Goal: Task Accomplishment & Management: Use online tool/utility

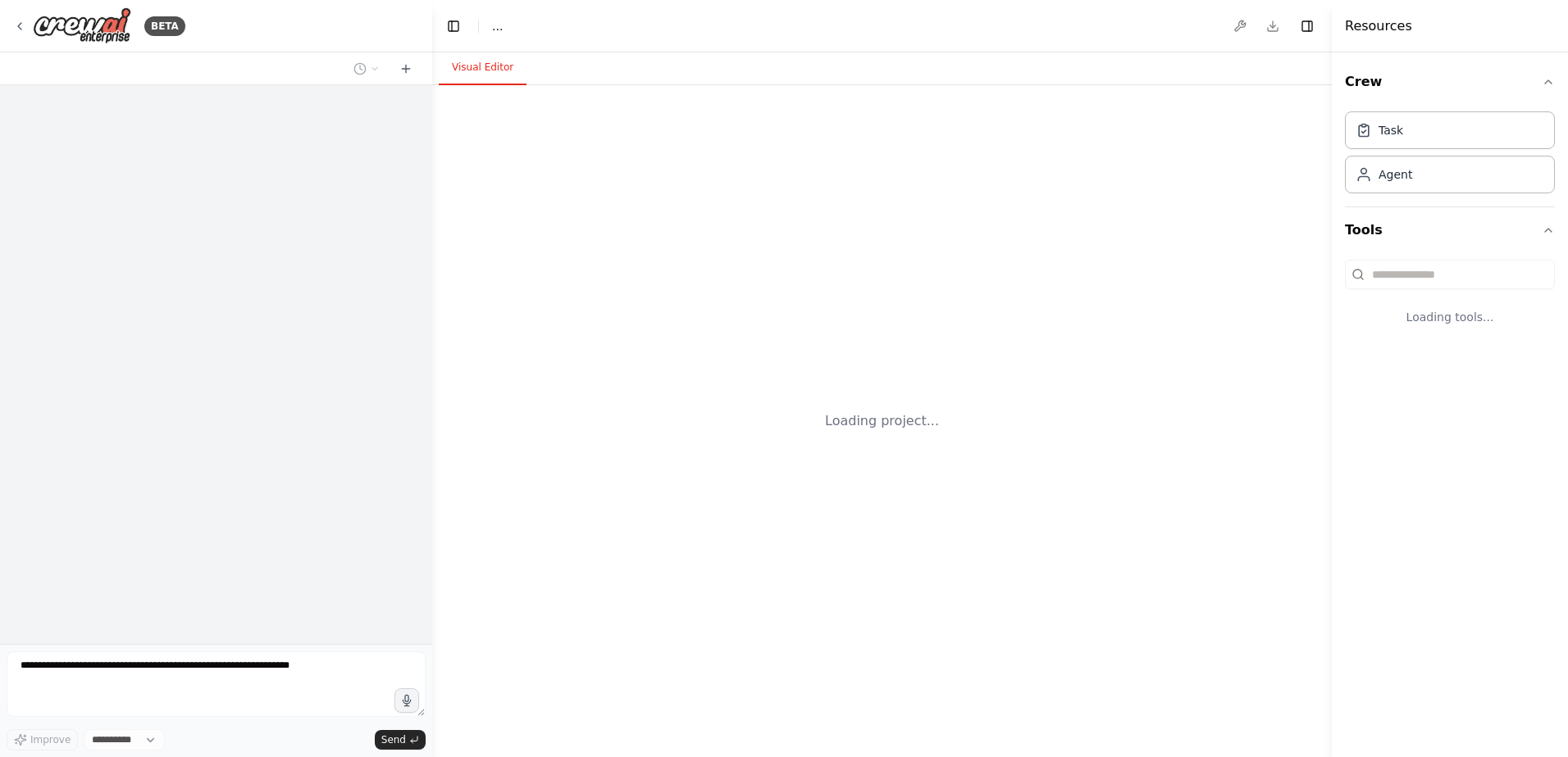
select select "****"
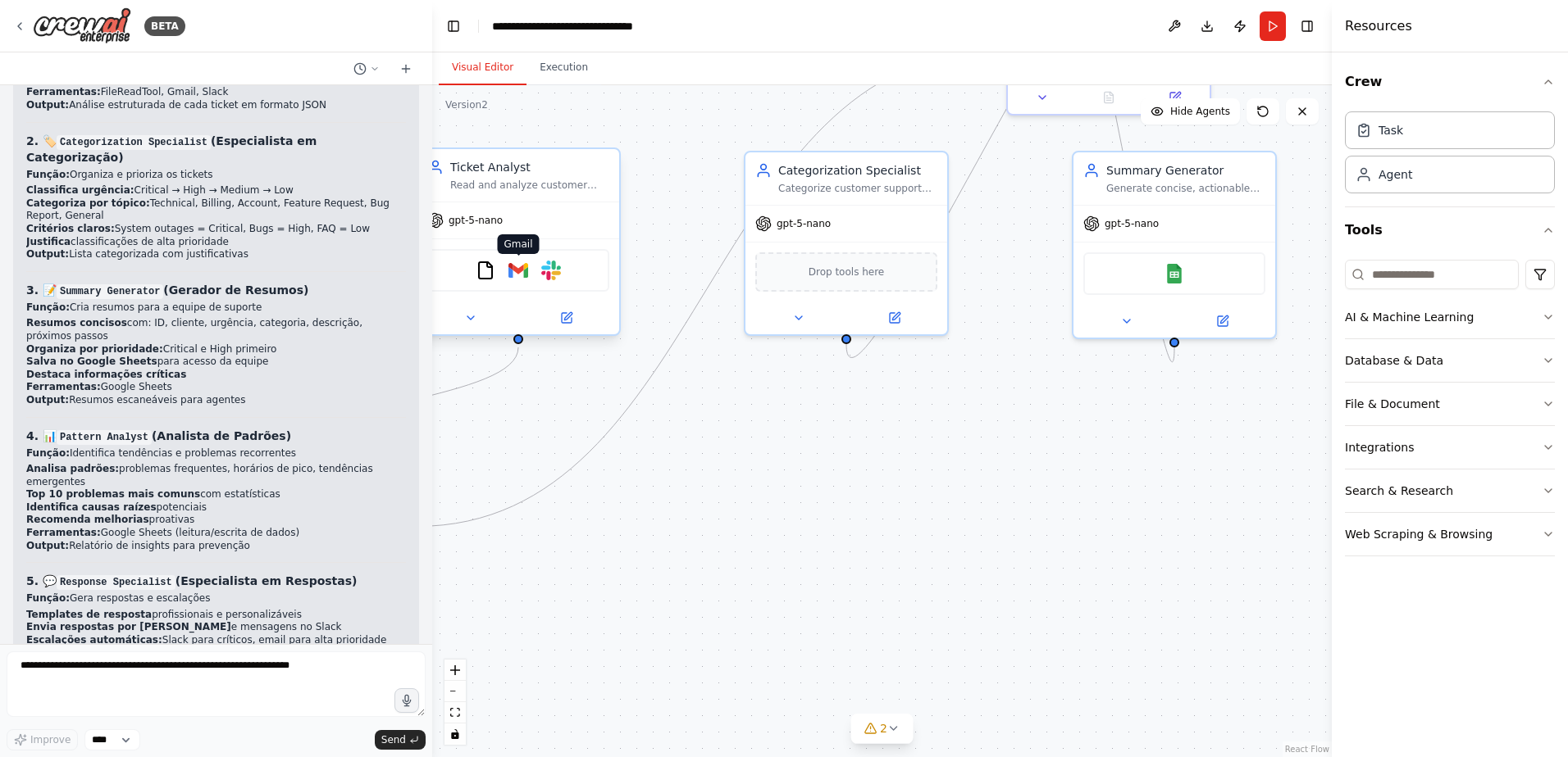
click at [512, 276] on img at bounding box center [518, 270] width 19 height 19
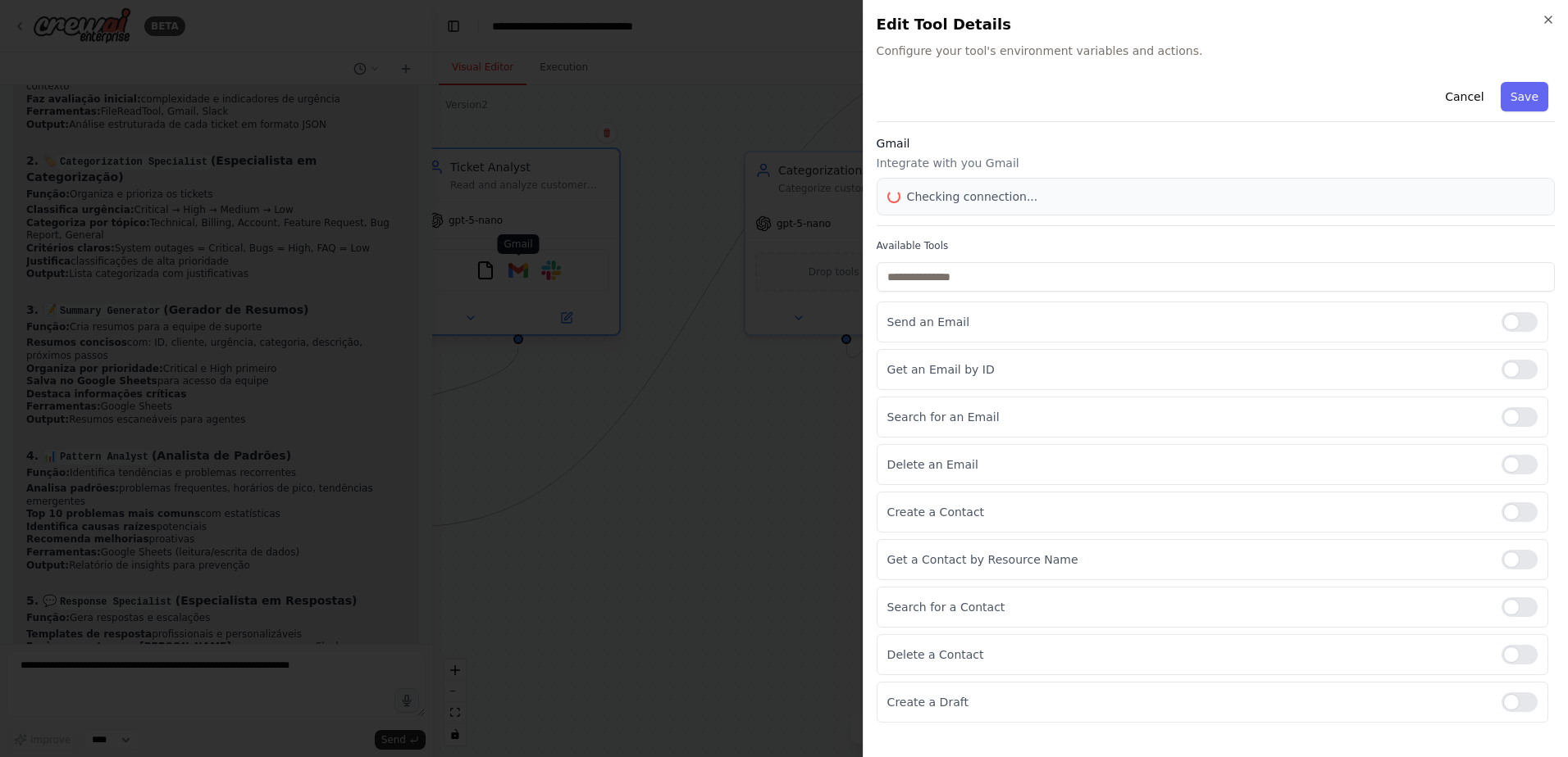
scroll to position [5304, 0]
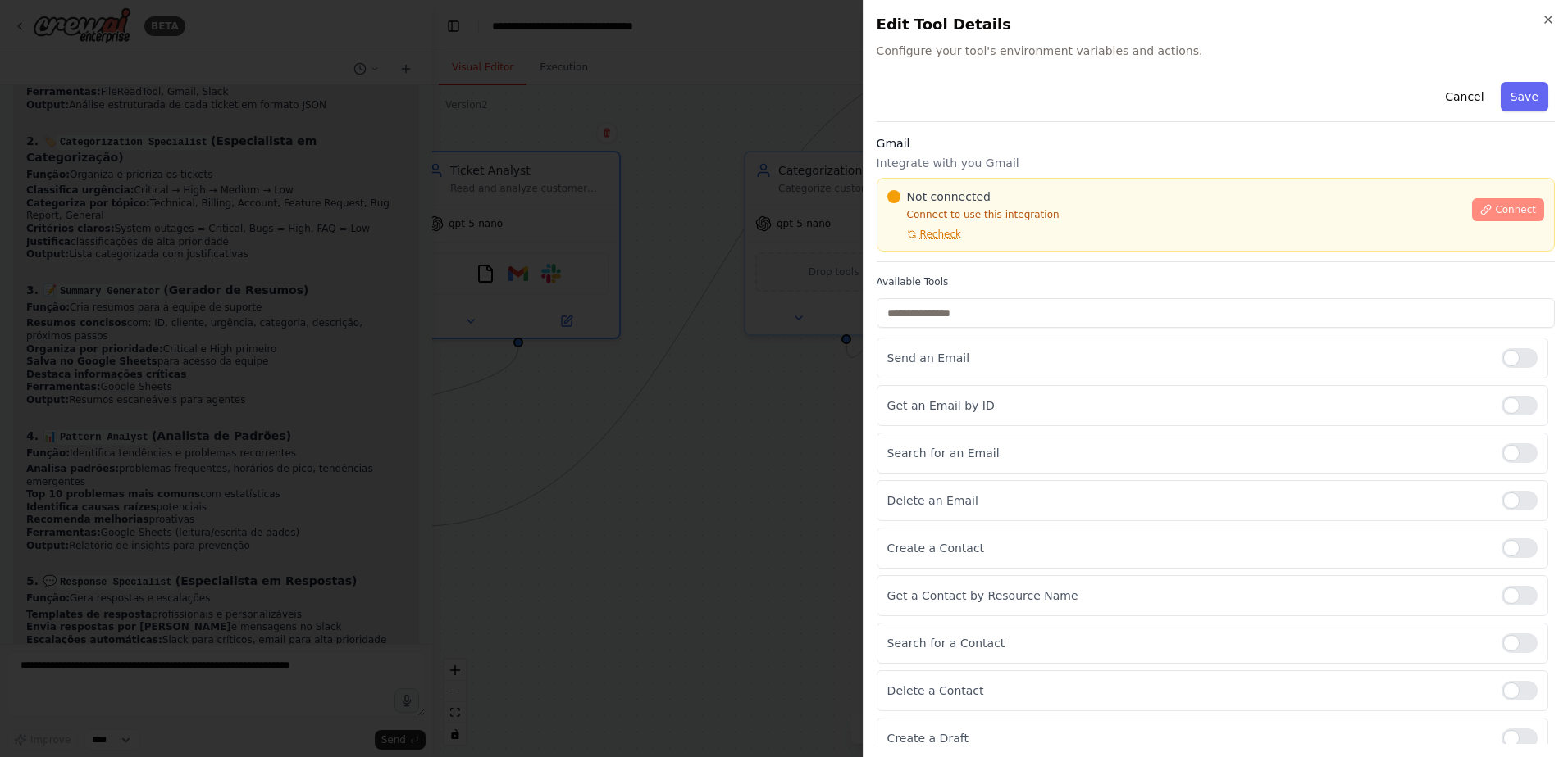
click at [1507, 210] on span "Connect" at bounding box center [1515, 210] width 41 height 14
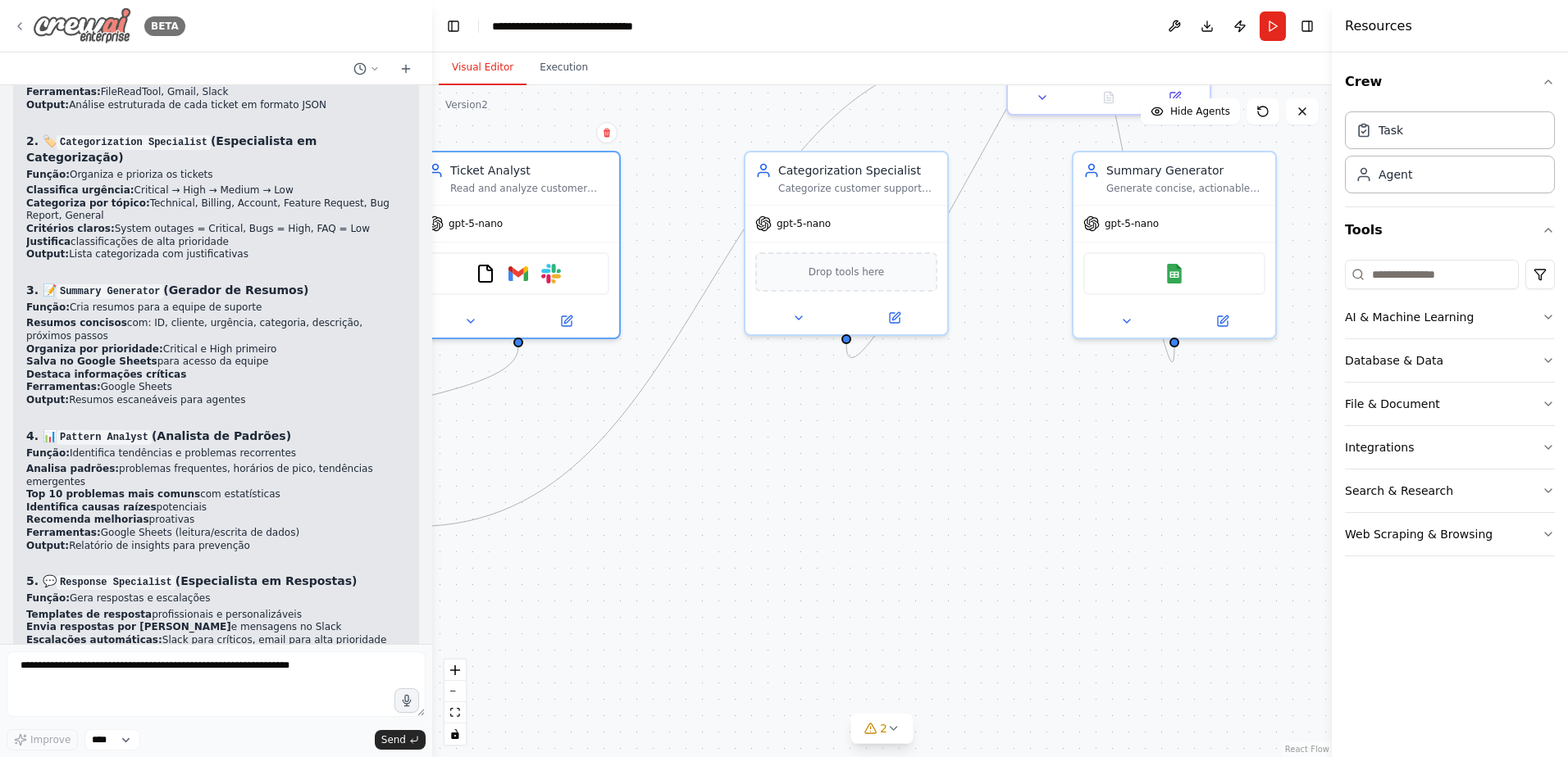
click at [16, 27] on icon at bounding box center [20, 26] width 14 height 14
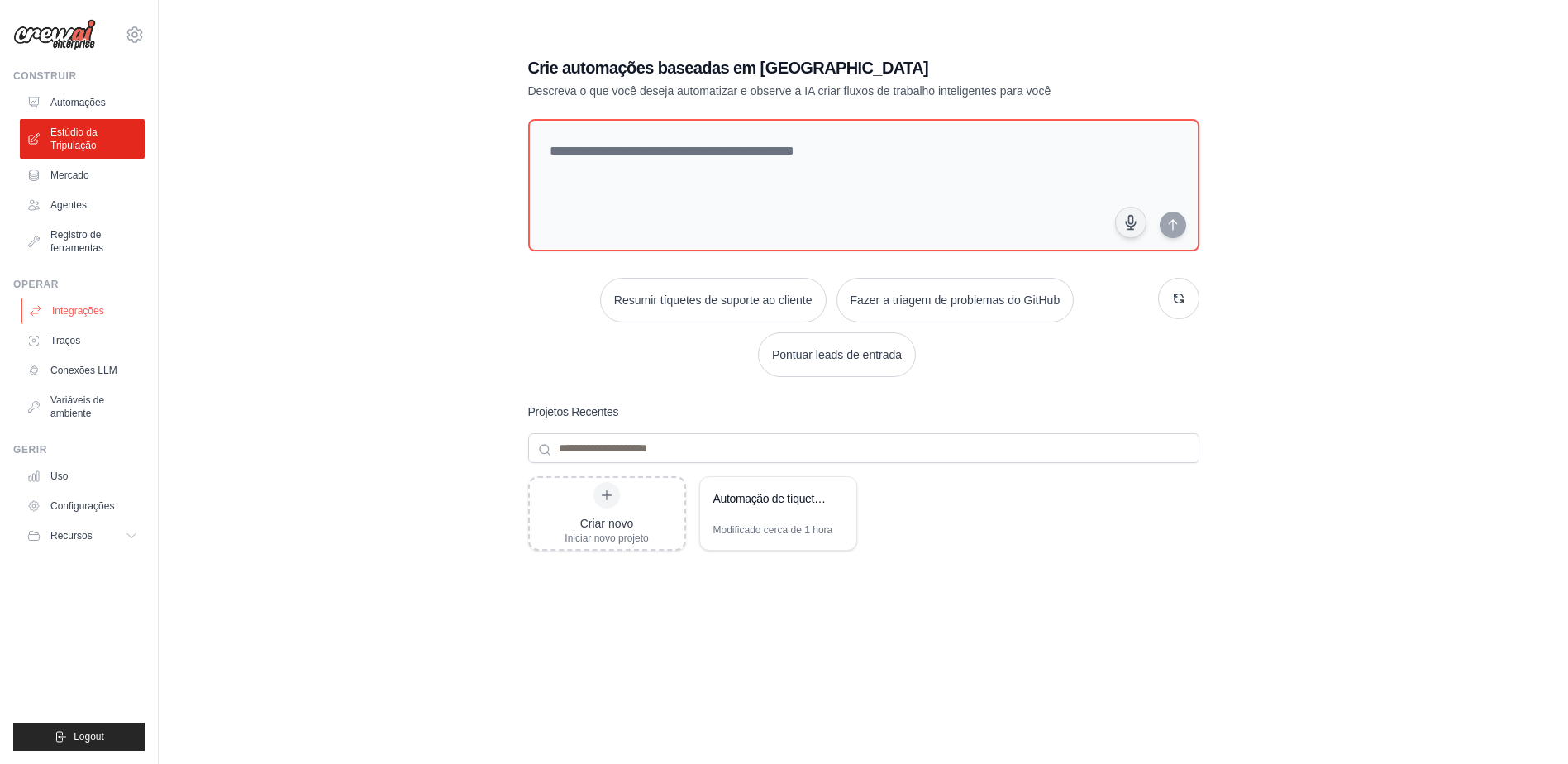
click at [59, 310] on font "Integrações" at bounding box center [77, 311] width 52 height 14
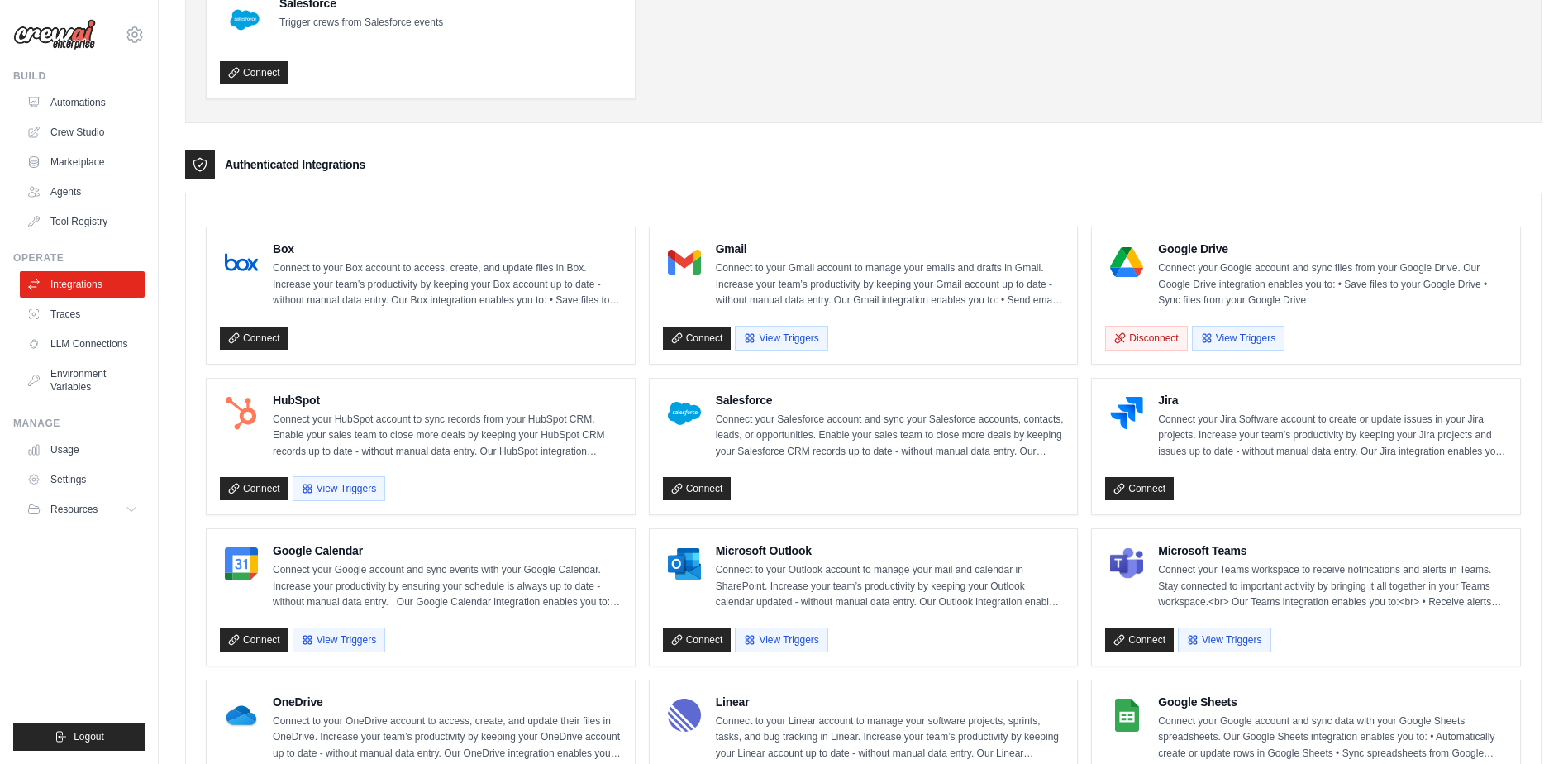
scroll to position [413, 0]
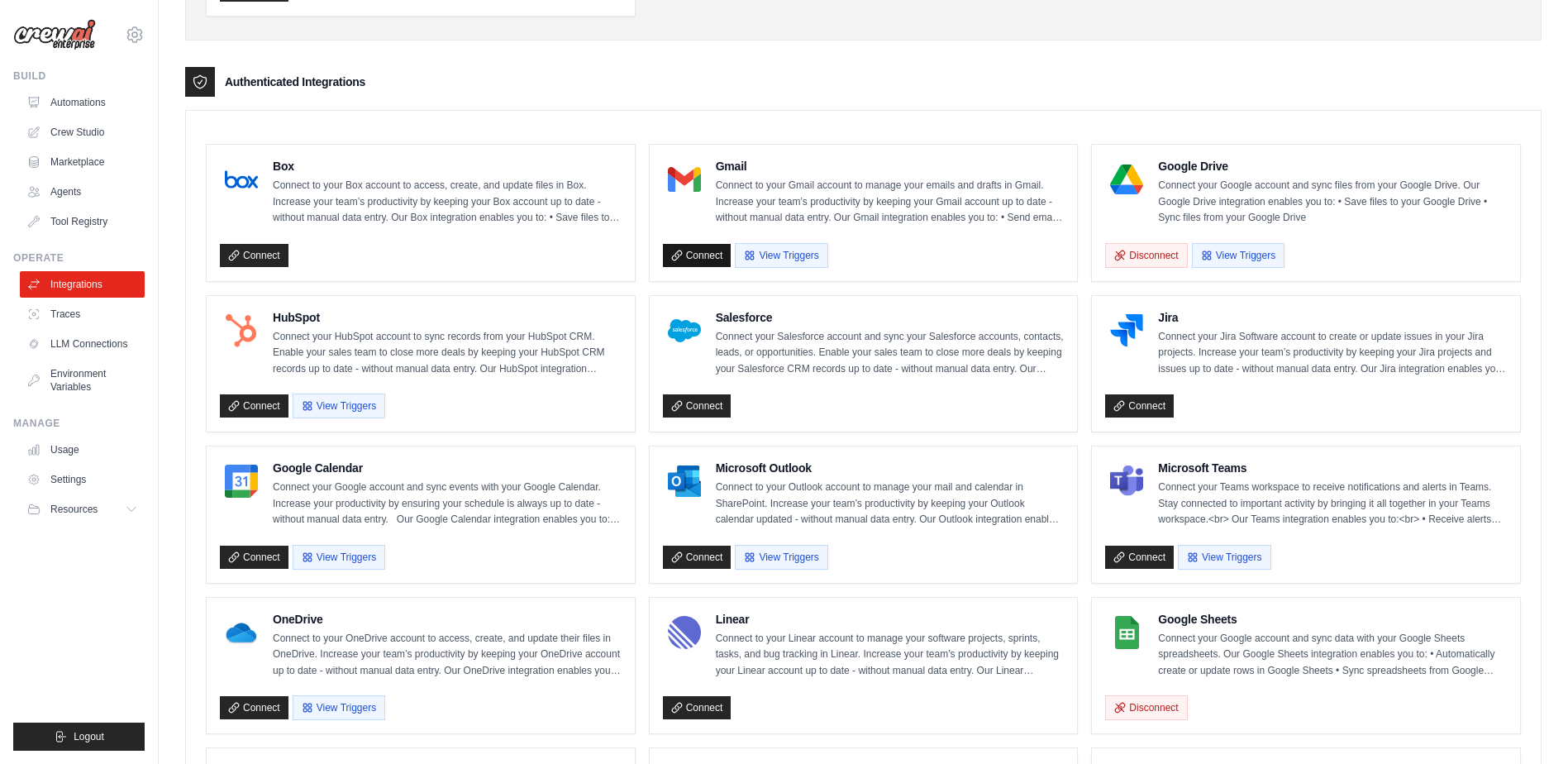
click at [707, 254] on link "Connect" at bounding box center [697, 255] width 68 height 23
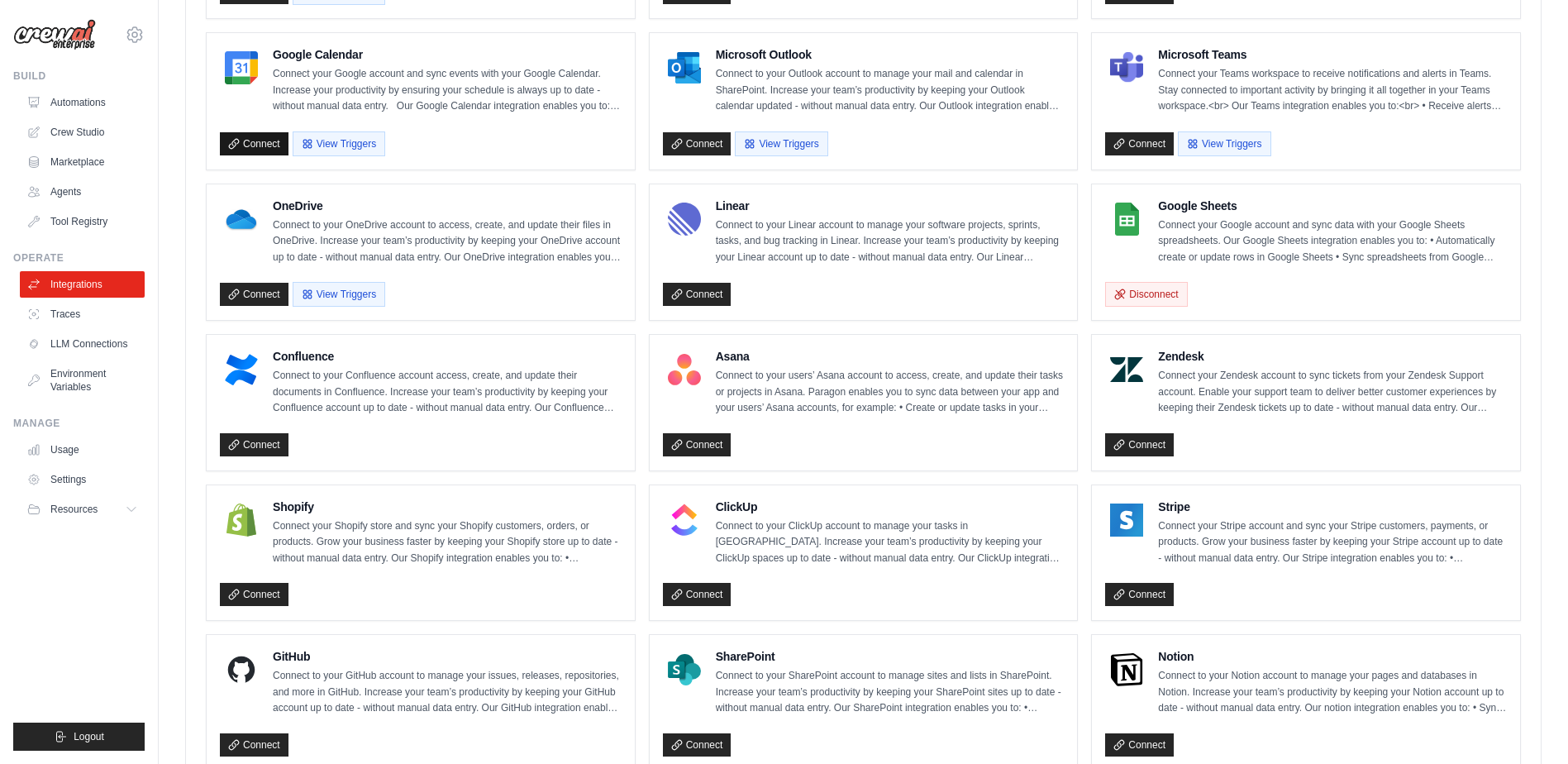
click at [255, 148] on link "Connect" at bounding box center [254, 144] width 68 height 23
click at [77, 510] on span "Resources" at bounding box center [75, 510] width 47 height 14
click at [80, 542] on span "Documentation" at bounding box center [92, 538] width 67 height 14
click at [66, 478] on link "Settings" at bounding box center [84, 479] width 125 height 26
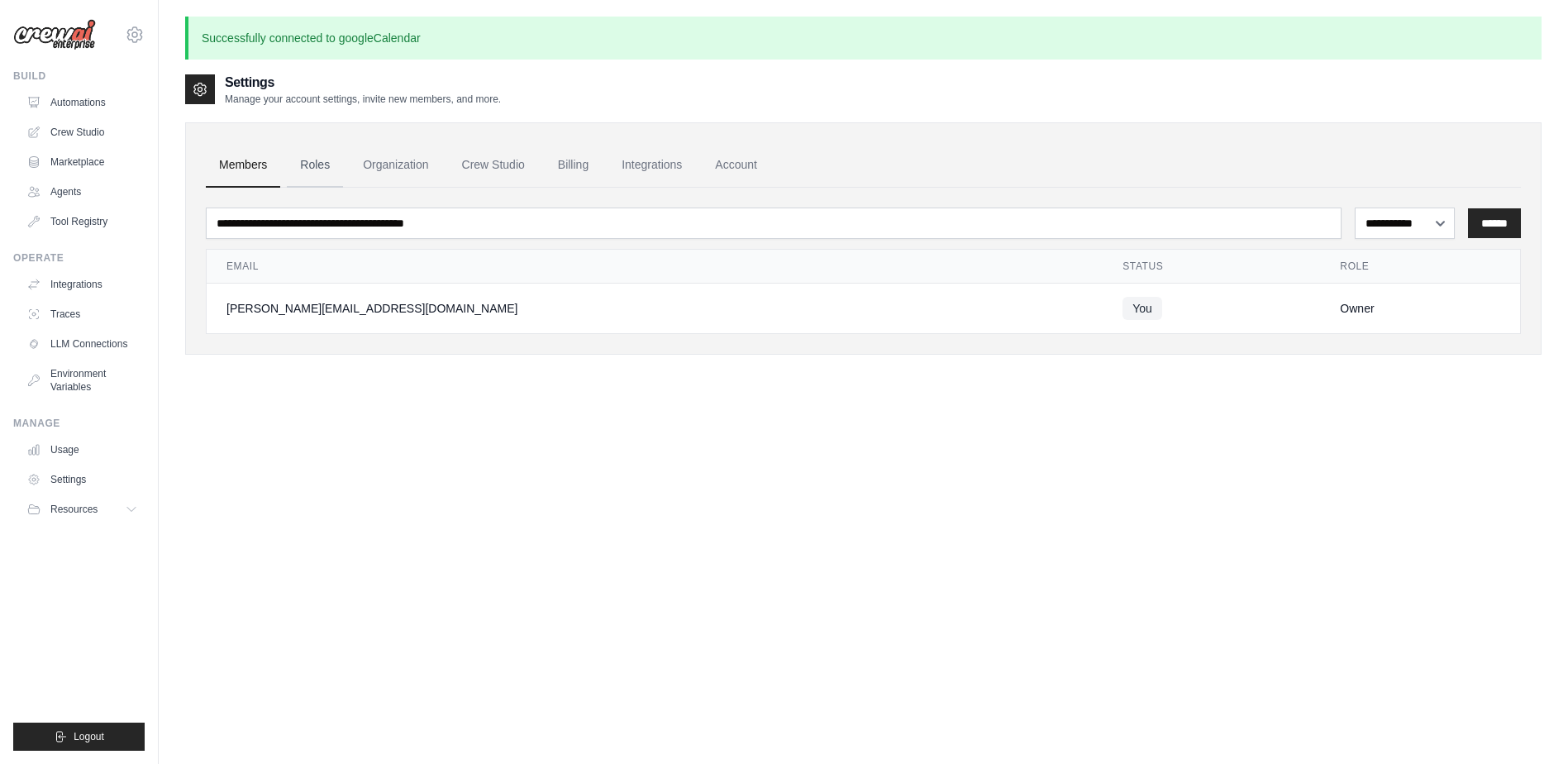
click at [313, 162] on link "Roles" at bounding box center [316, 166] width 56 height 45
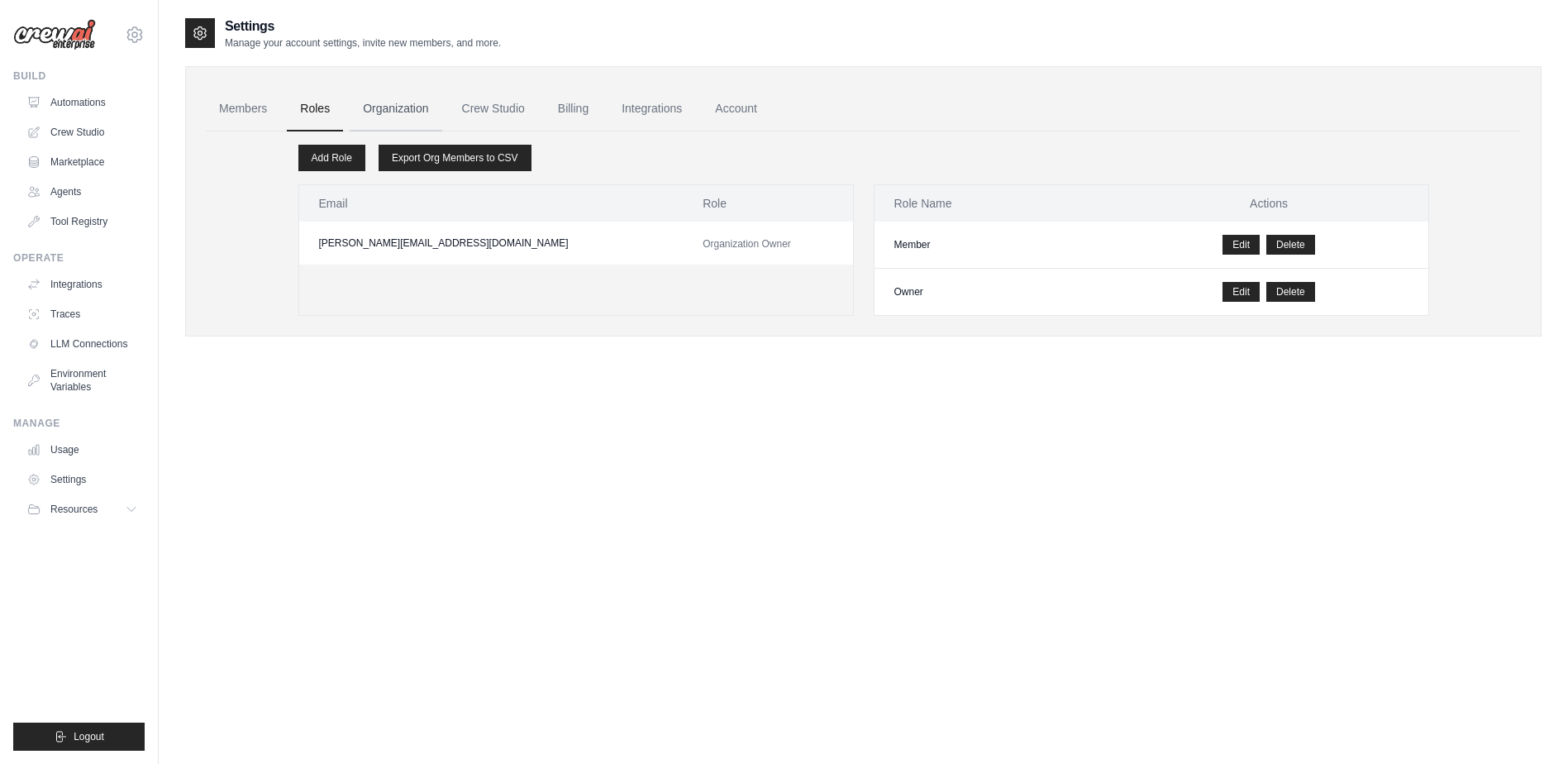
click at [381, 108] on link "Organization" at bounding box center [395, 109] width 92 height 45
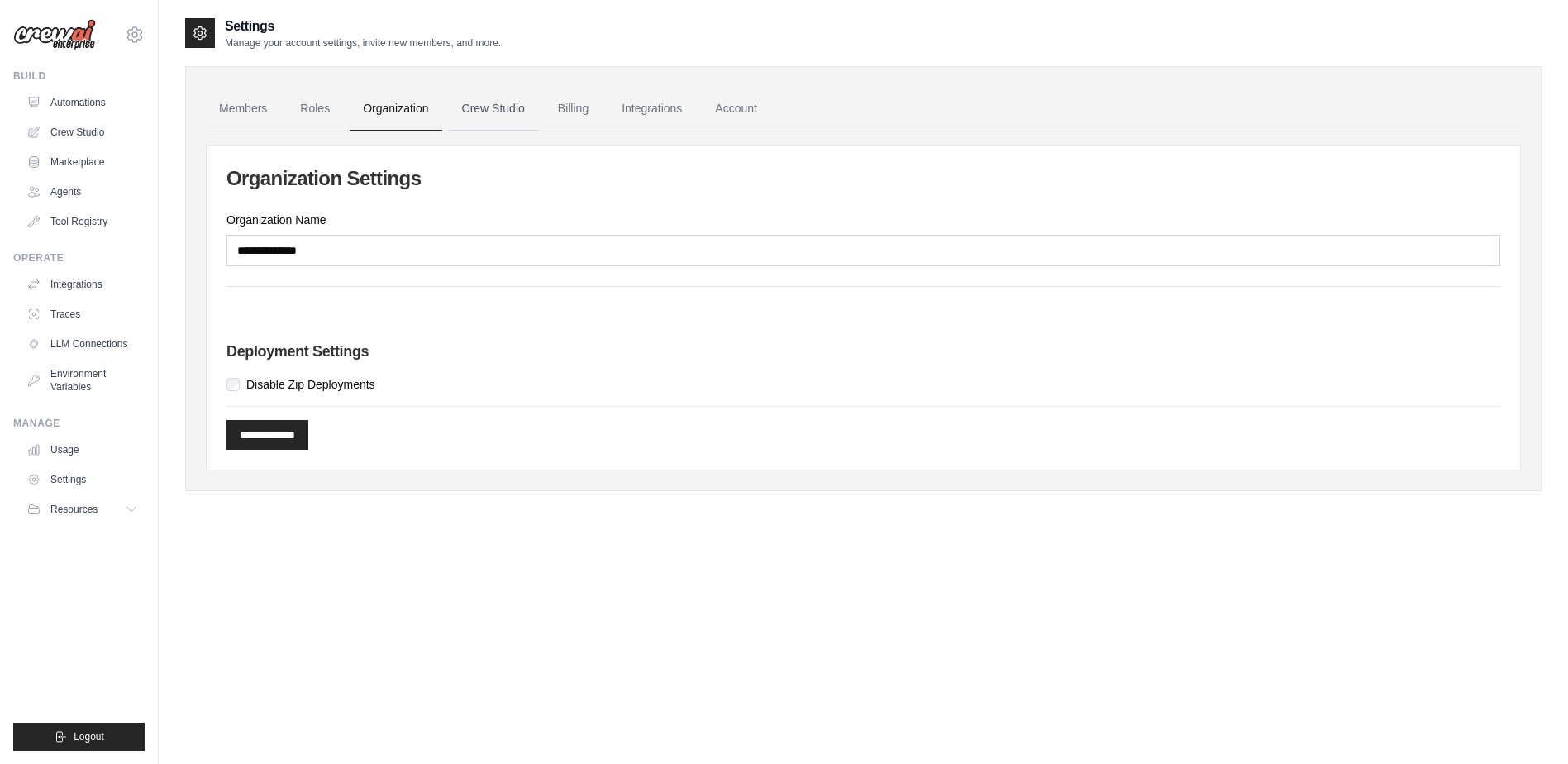
click at [493, 108] on link "Crew Studio" at bounding box center [494, 109] width 90 height 45
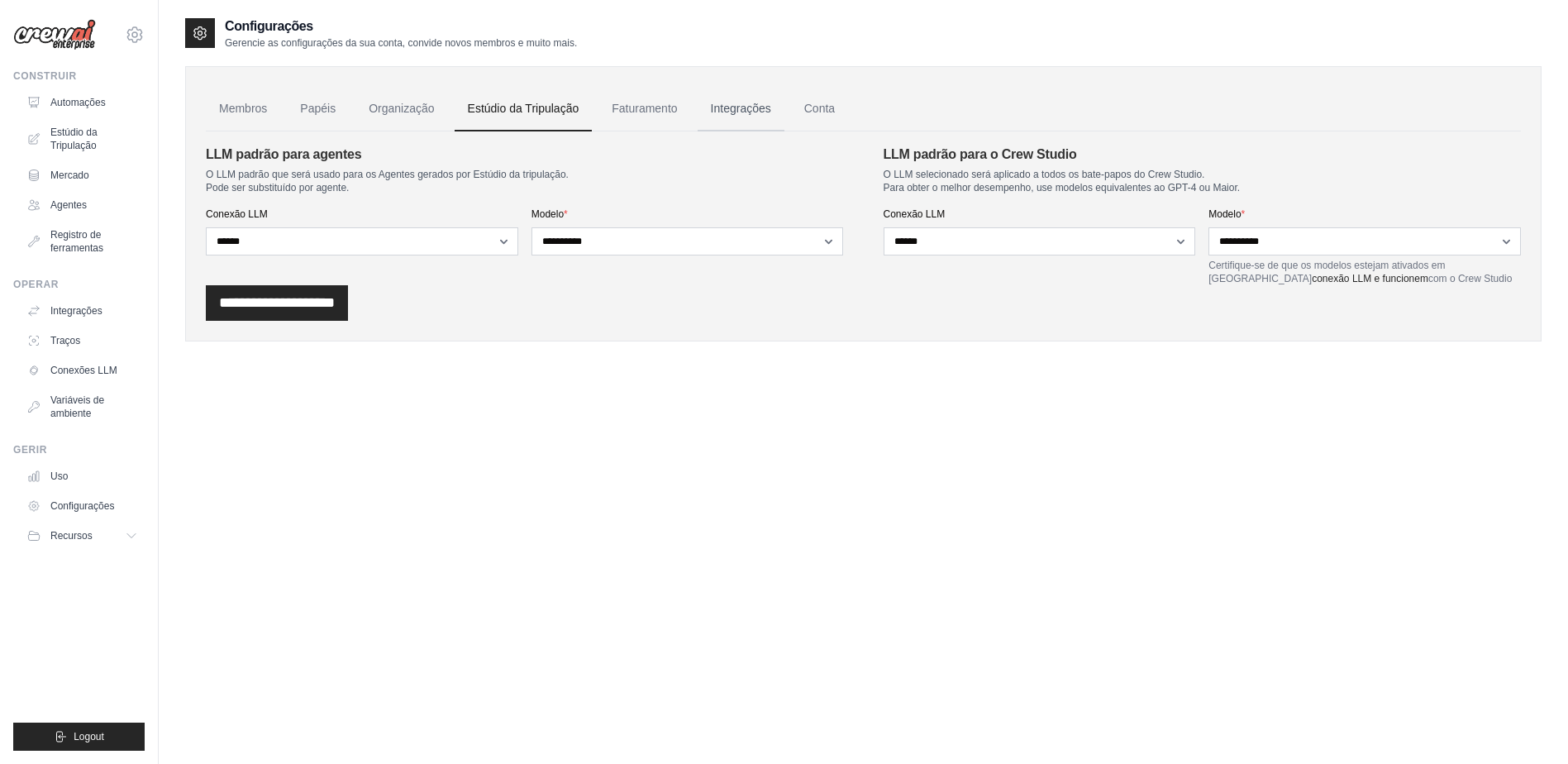
click at [746, 106] on link "Integrações" at bounding box center [740, 109] width 87 height 45
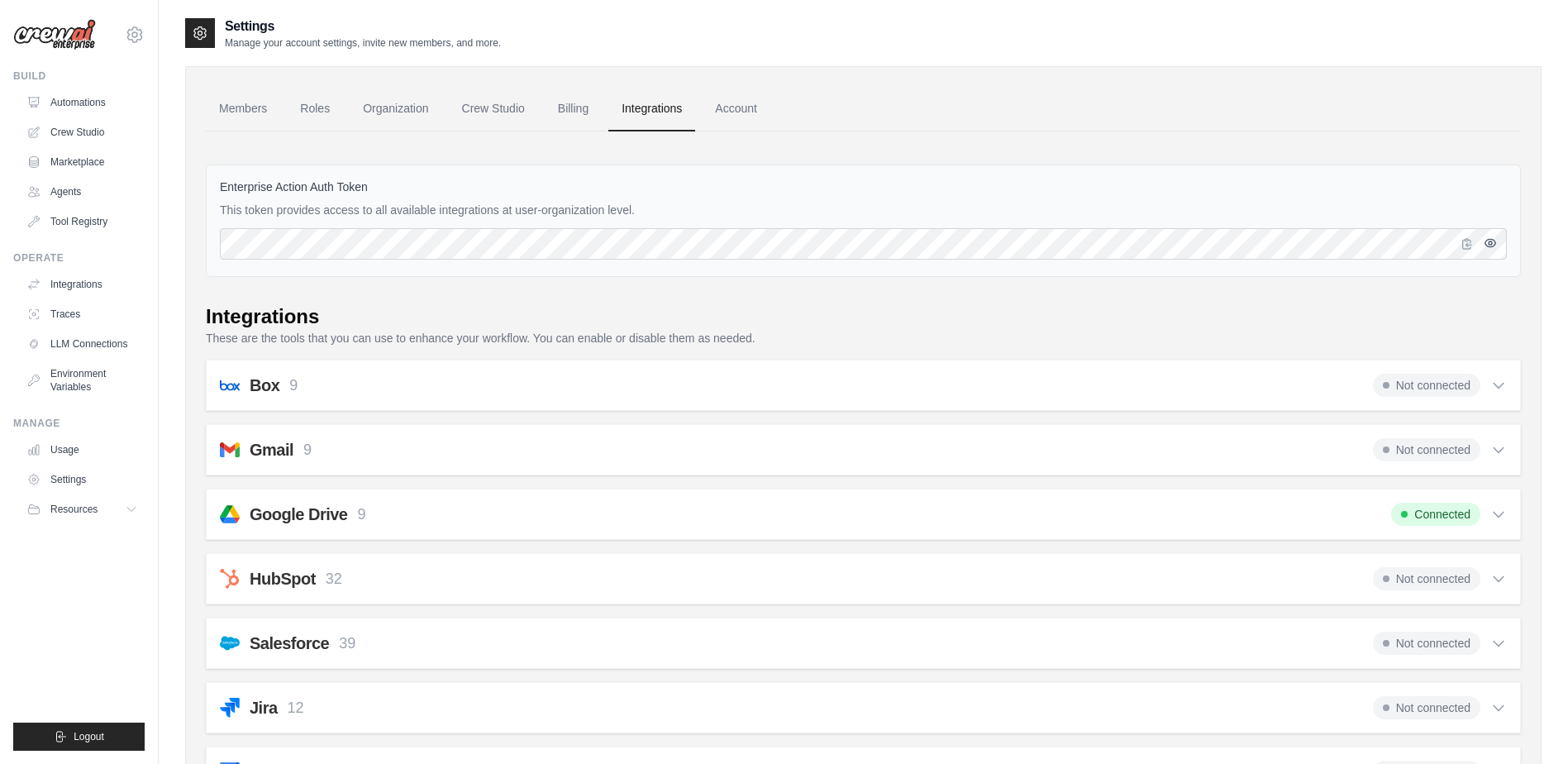
click at [1491, 243] on icon "button" at bounding box center [1490, 243] width 3 height 3
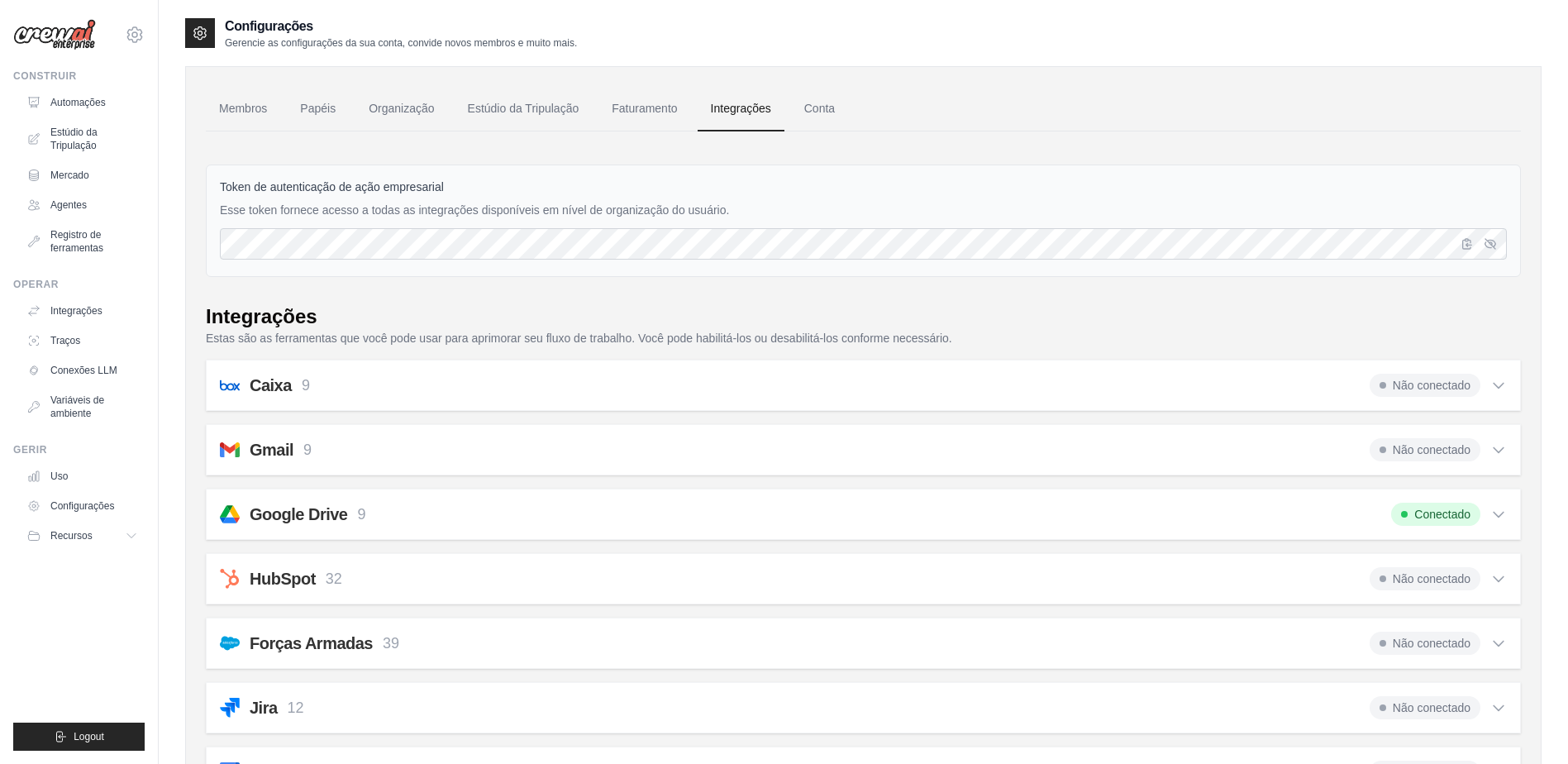
drag, startPoint x: 219, startPoint y: 182, endPoint x: 774, endPoint y: 201, distance: 555.3
click at [774, 201] on div "Token de autenticação de ação empresarial Esse token fornece acesso a todas as …" at bounding box center [863, 220] width 1315 height 112
copy div "Token de autenticação de ação empresarial Esse token fornece acesso a todas as …"
click at [819, 109] on link "Conta" at bounding box center [819, 109] width 57 height 45
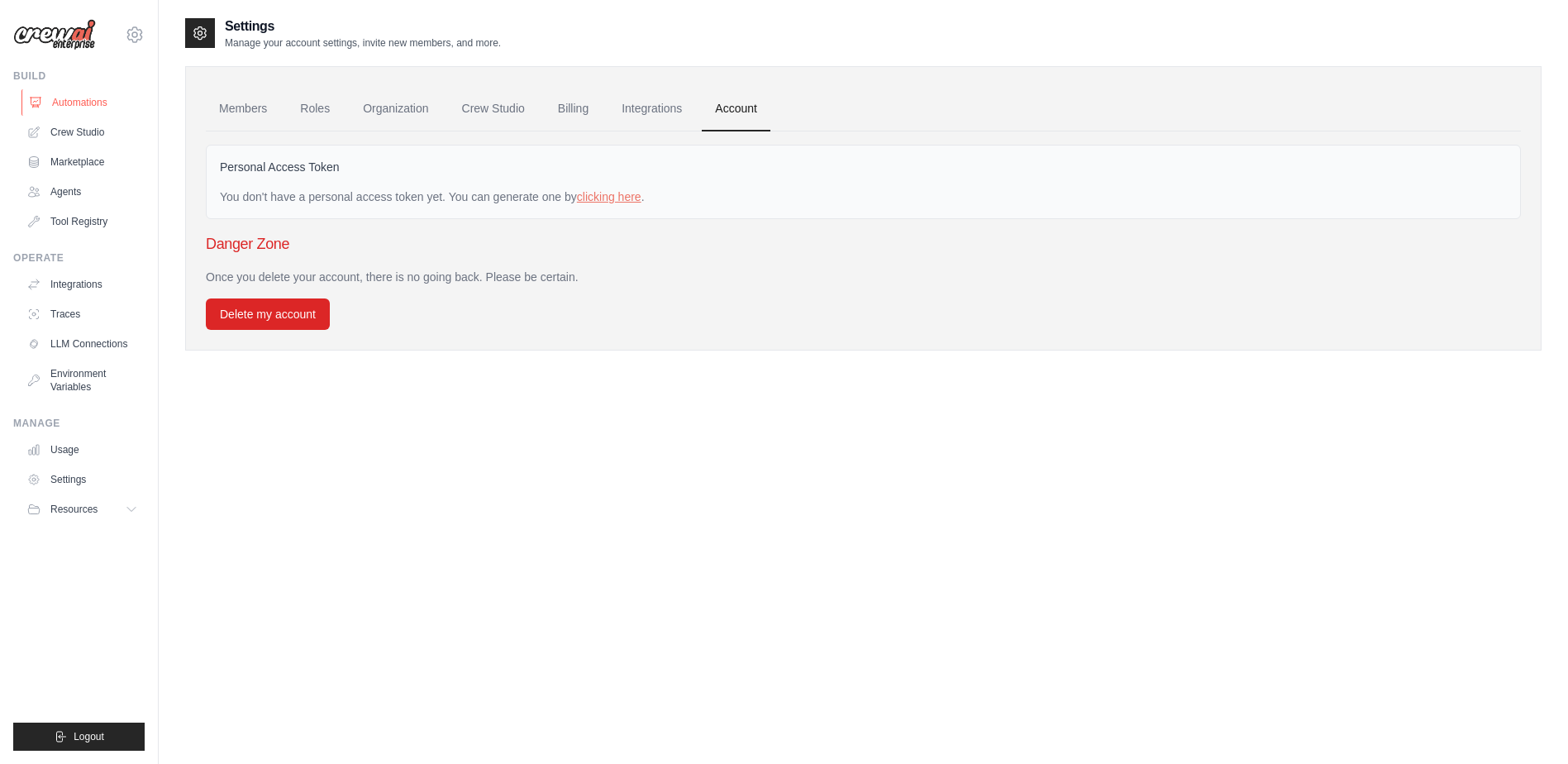
click at [56, 101] on link "Automations" at bounding box center [84, 102] width 125 height 26
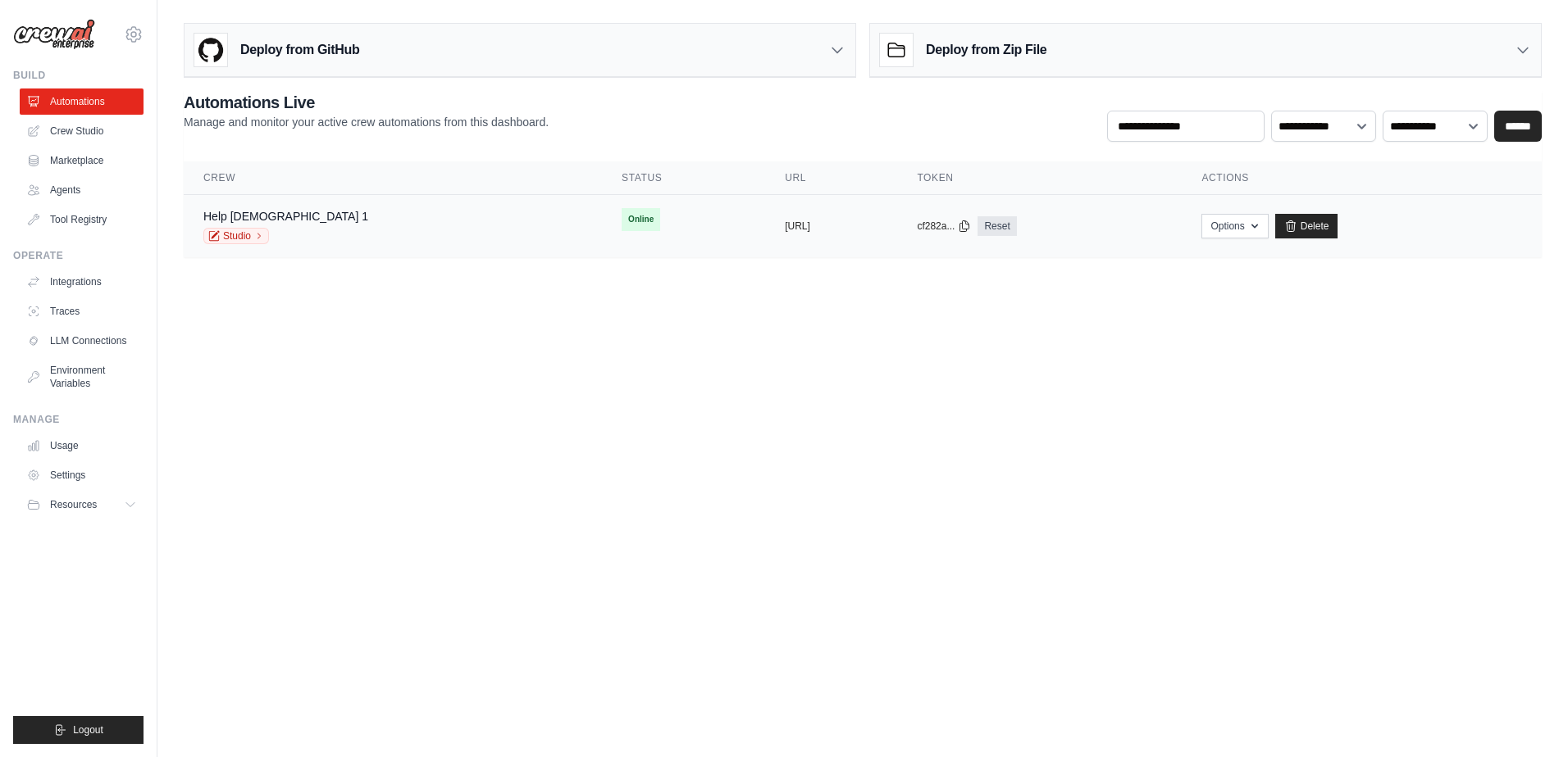
click at [621, 216] on span "Online" at bounding box center [641, 220] width 39 height 23
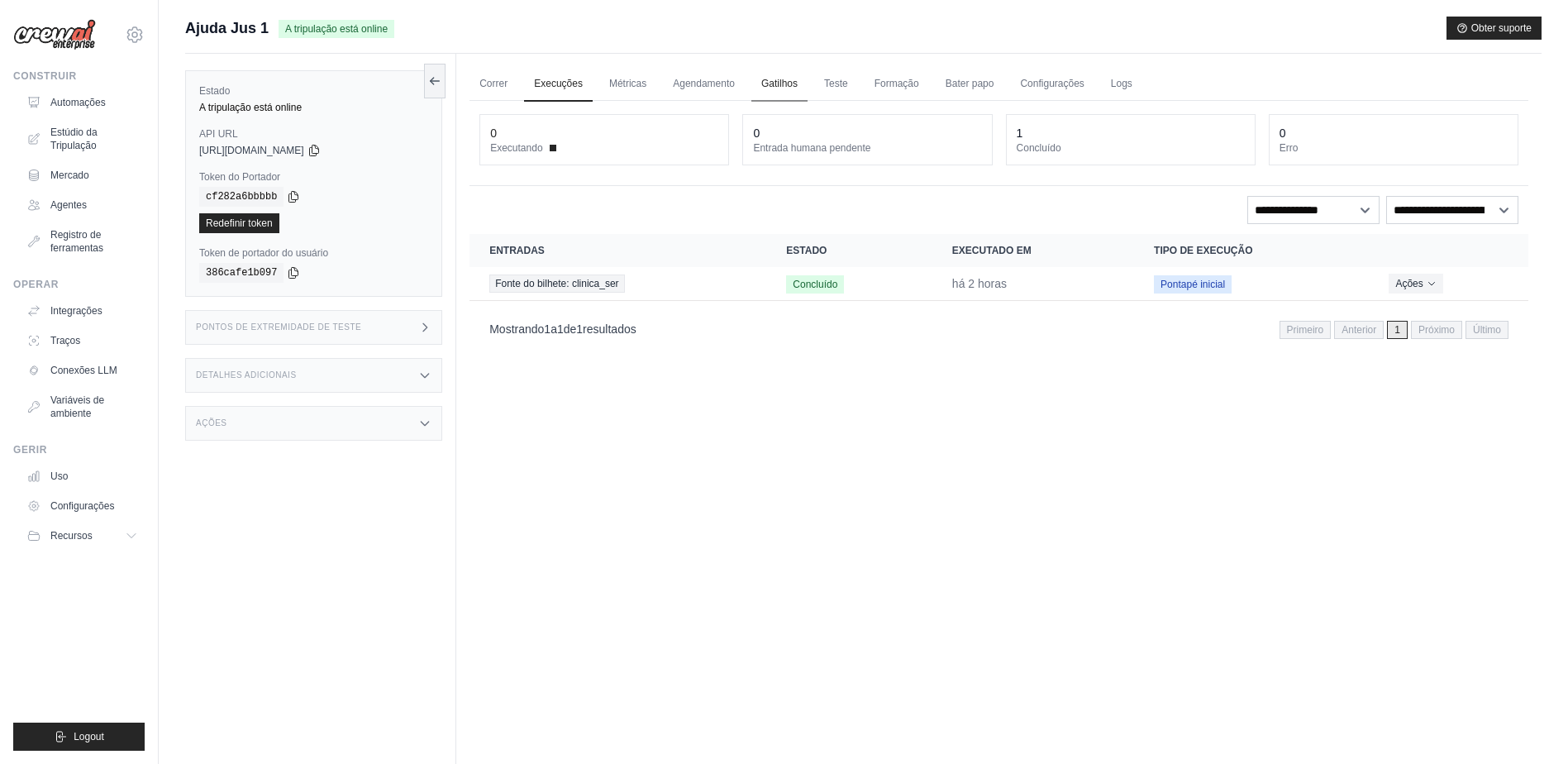
click at [778, 80] on link "Gatilhos" at bounding box center [780, 85] width 56 height 35
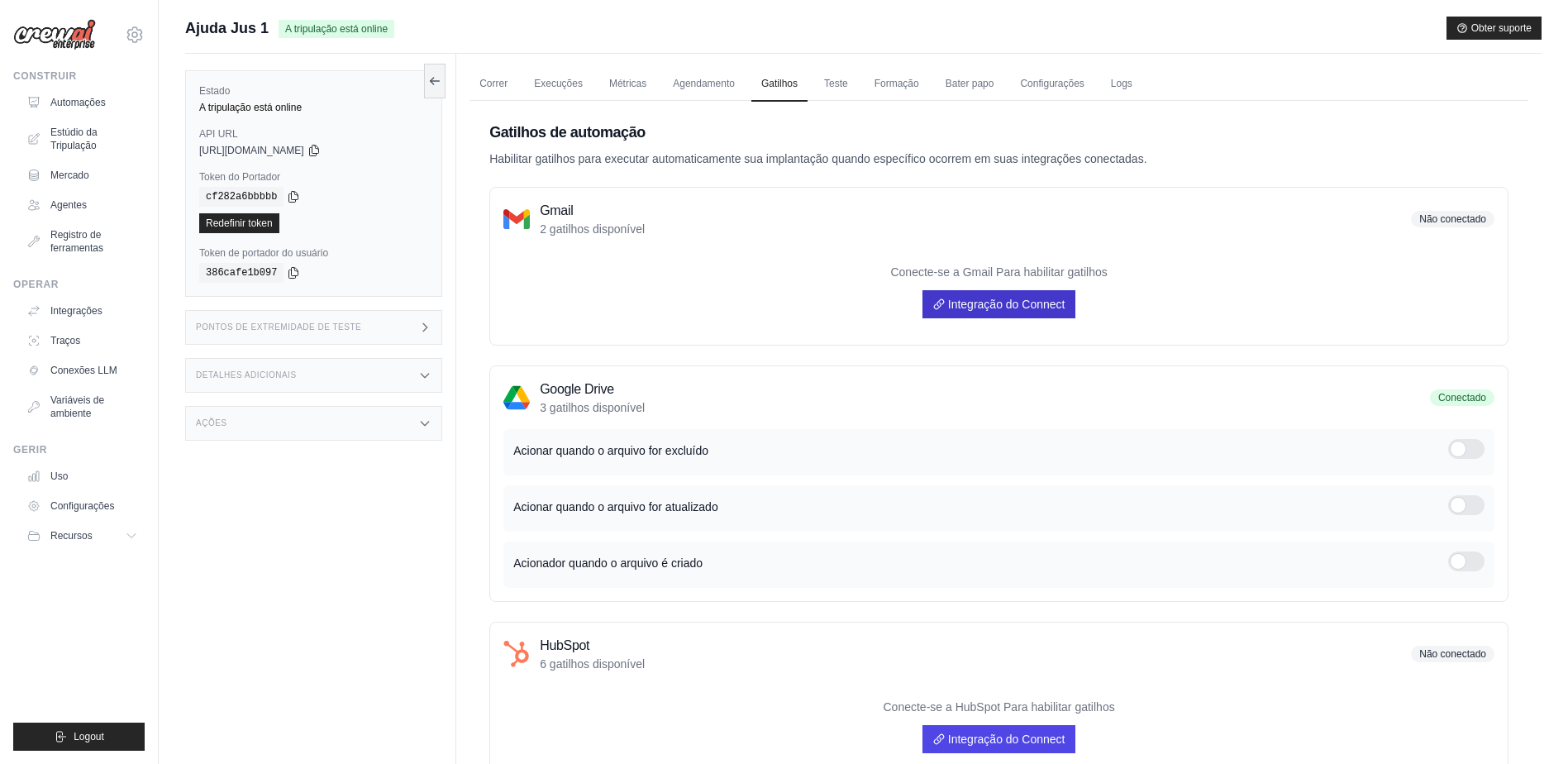
click at [964, 298] on font "Integração do Connect" at bounding box center [1007, 305] width 118 height 14
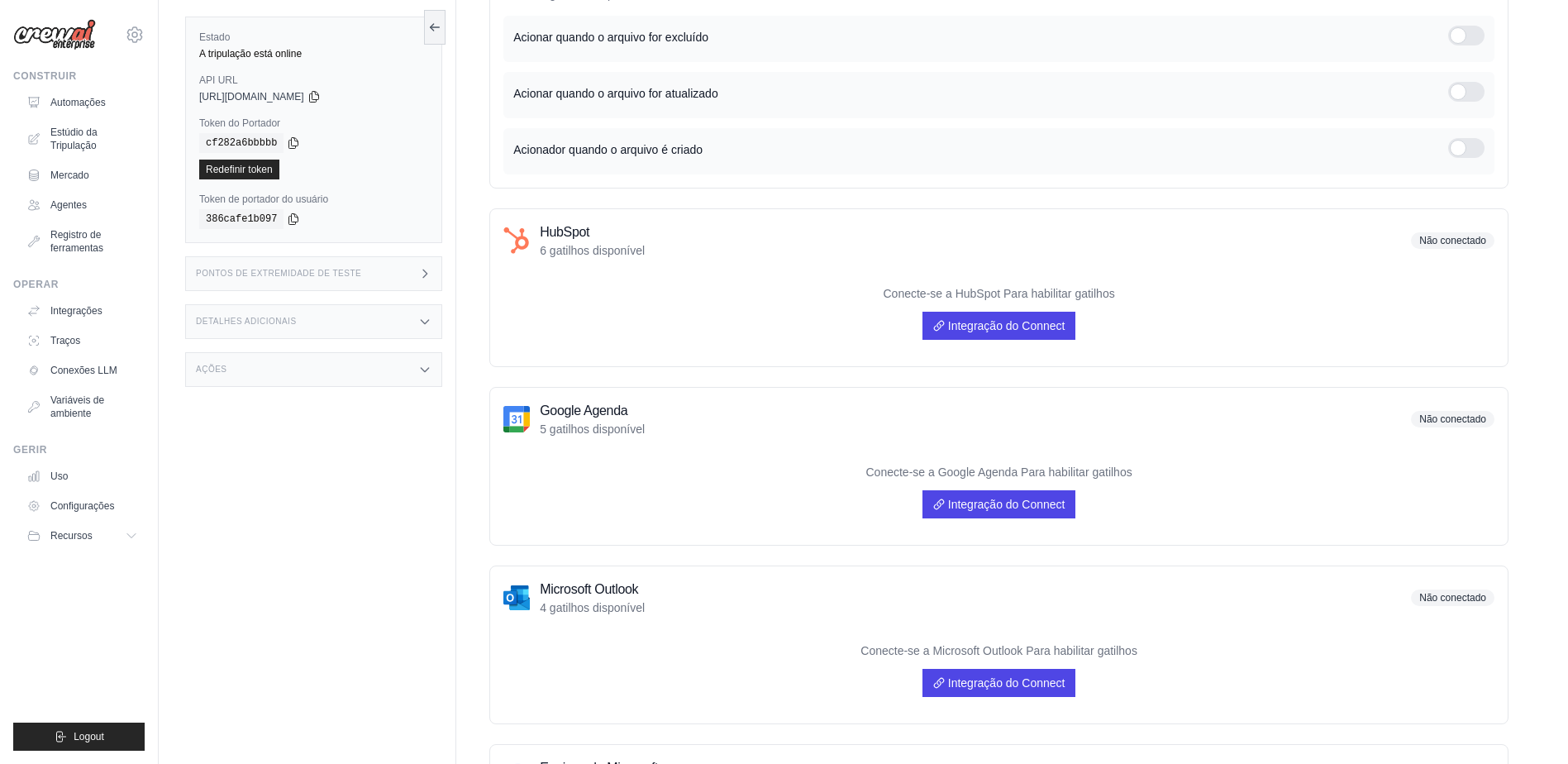
scroll to position [579, 0]
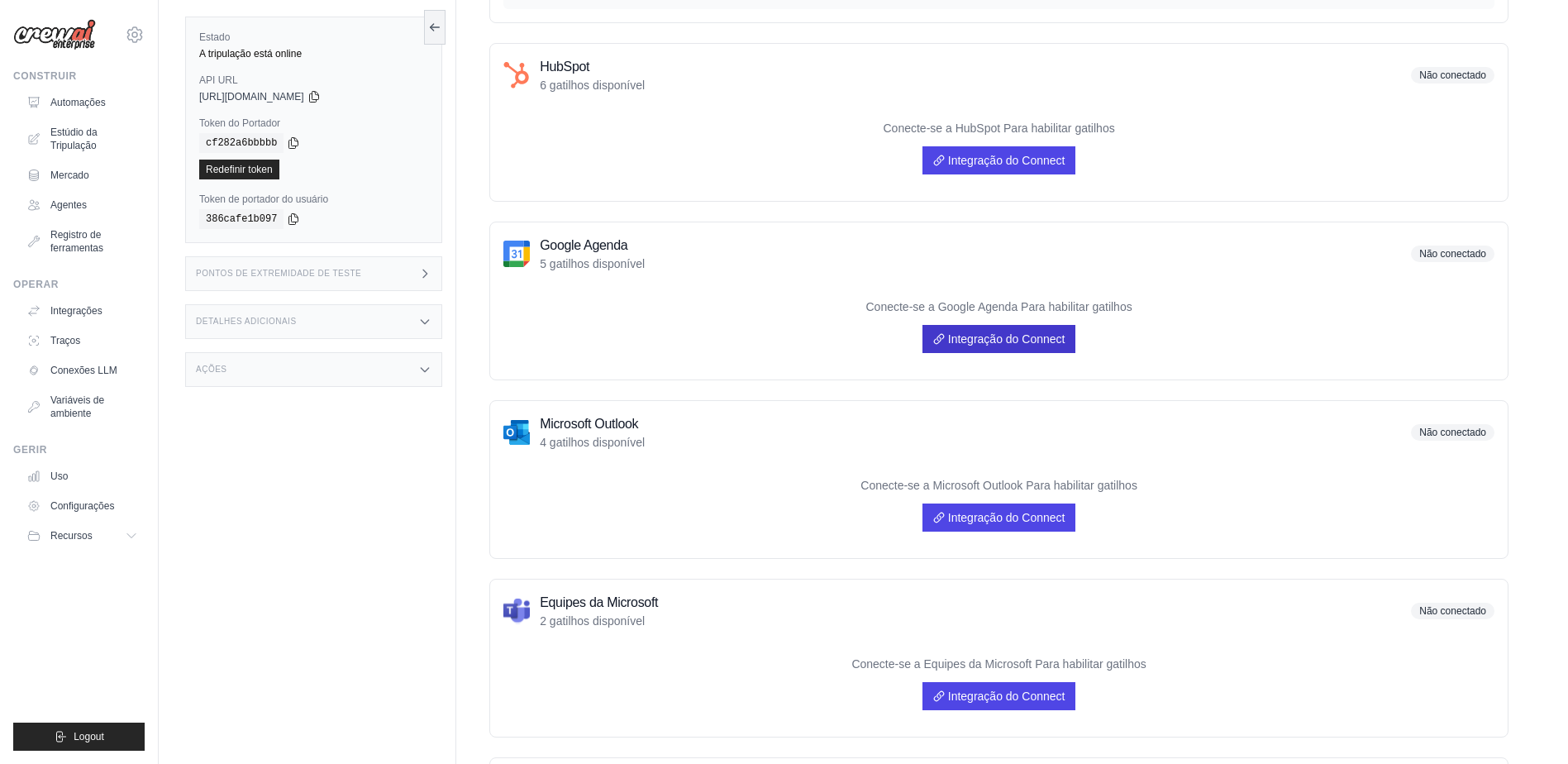
click at [993, 337] on font "Integração do Connect" at bounding box center [1007, 339] width 118 height 14
click at [68, 312] on font "Integrações" at bounding box center [77, 311] width 52 height 14
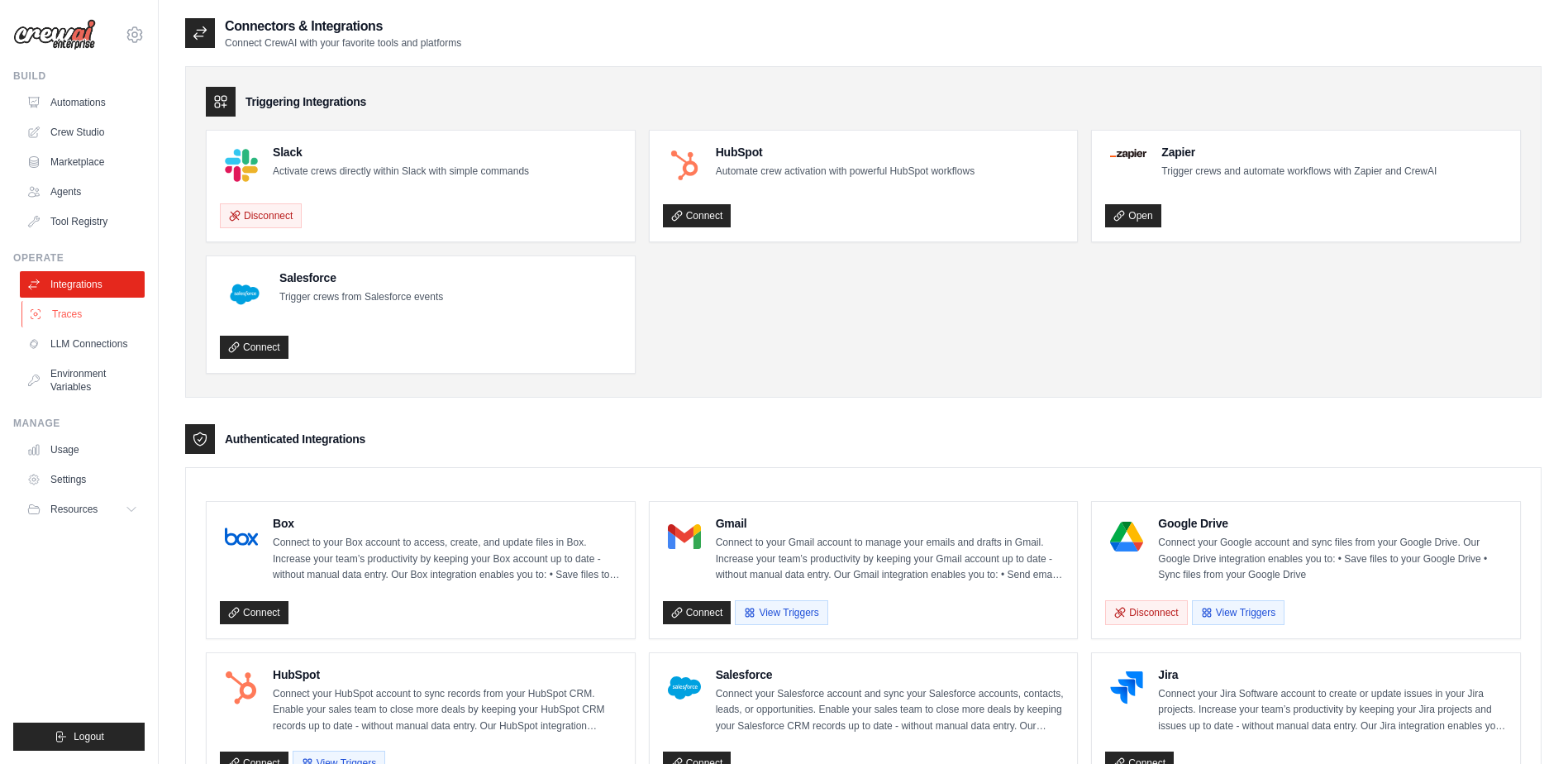
click at [73, 319] on link "Traces" at bounding box center [84, 314] width 125 height 26
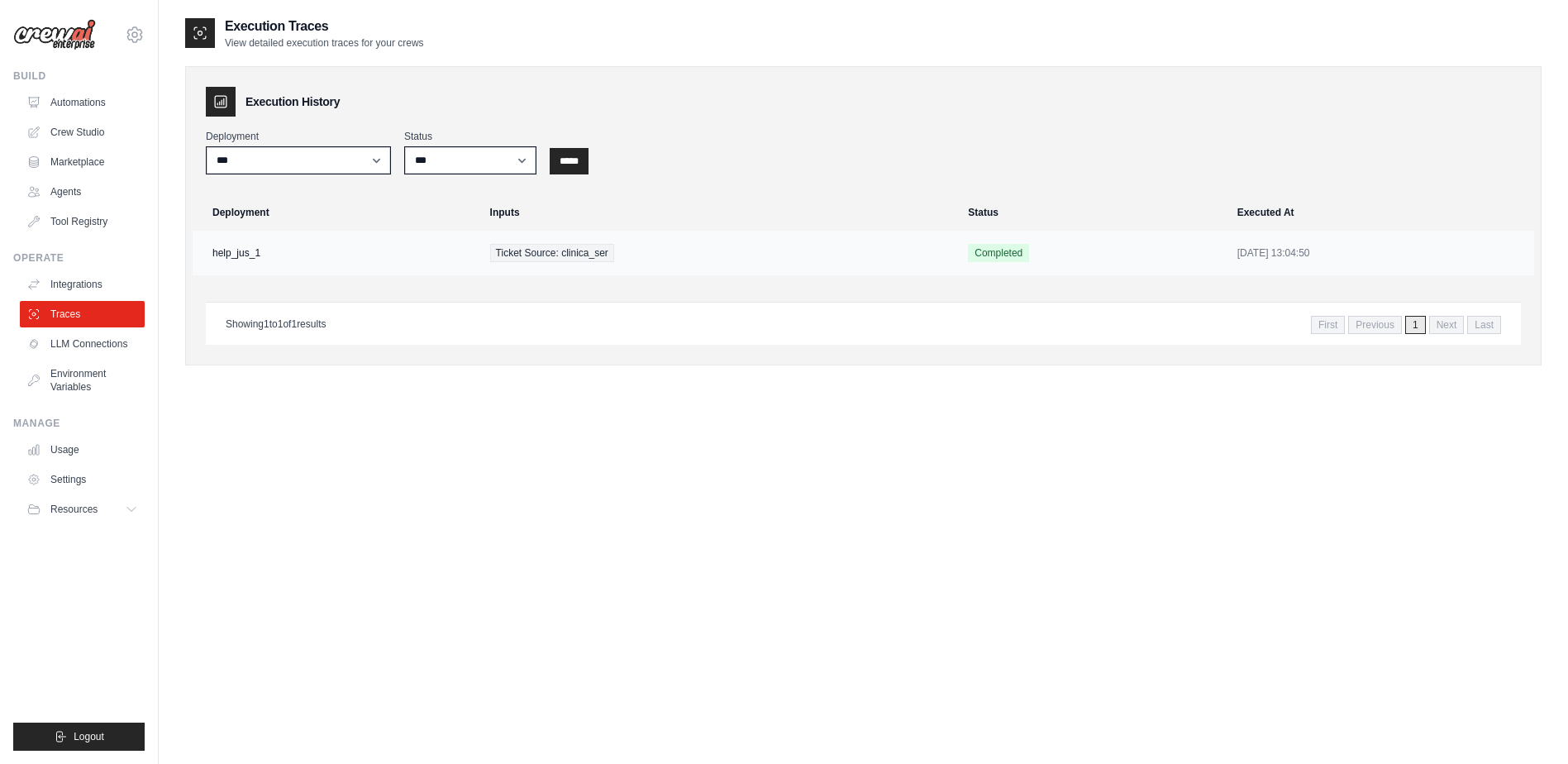
click at [239, 251] on td "help_jus_1" at bounding box center [336, 253] width 287 height 45
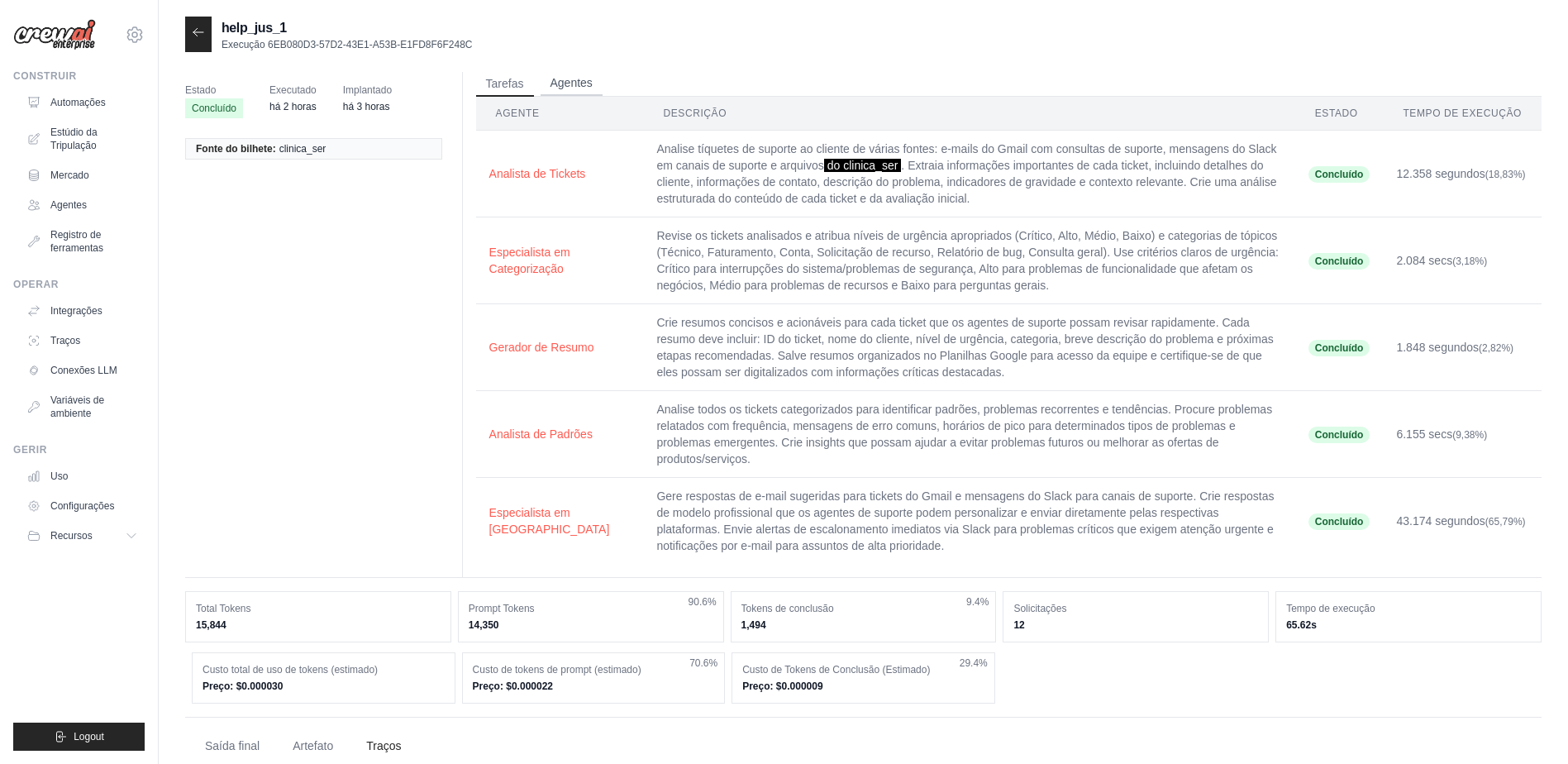
click at [566, 80] on button "Agentes" at bounding box center [572, 83] width 62 height 24
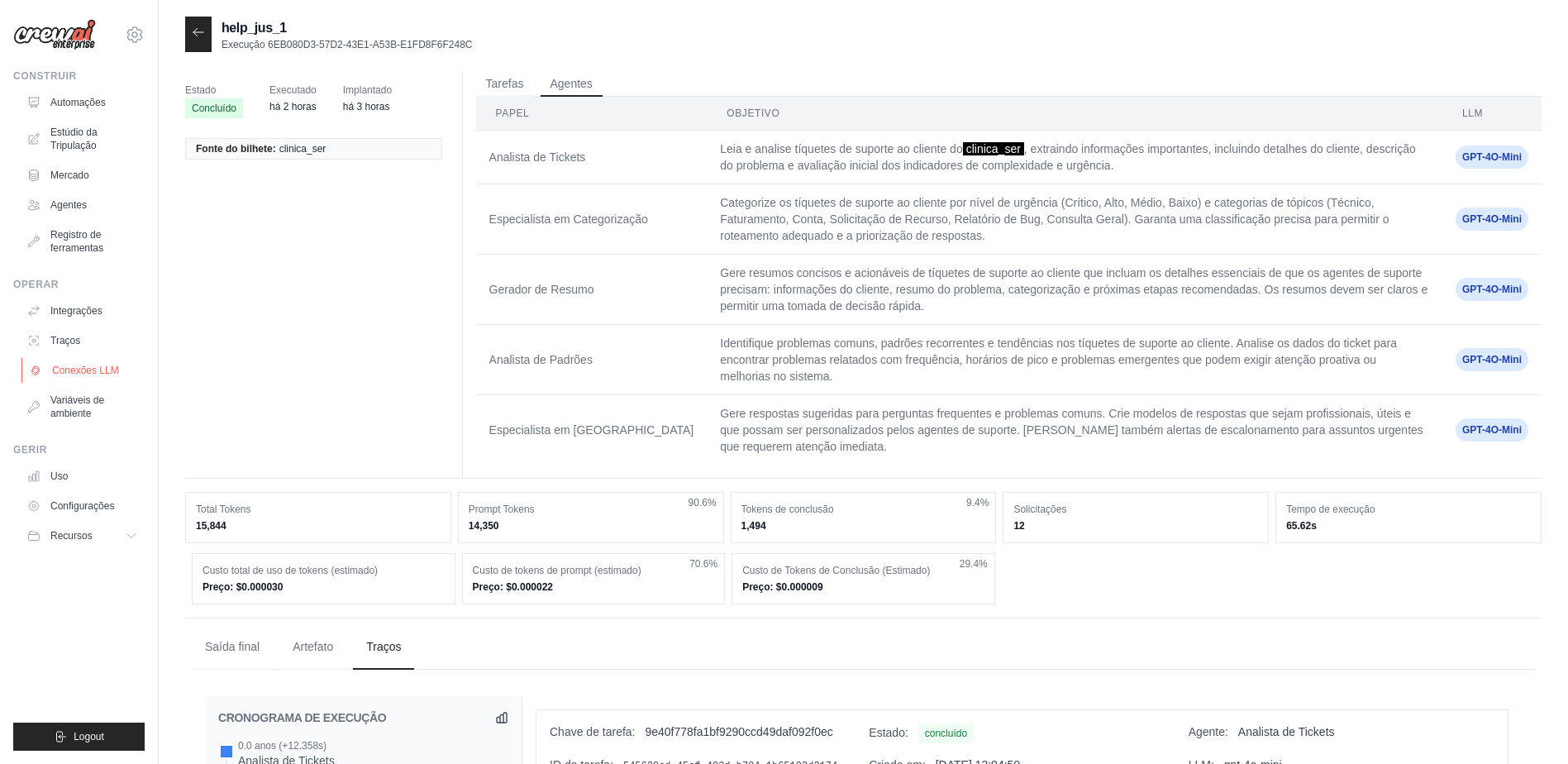
click at [75, 371] on font "Conexões LLM" at bounding box center [85, 370] width 67 height 14
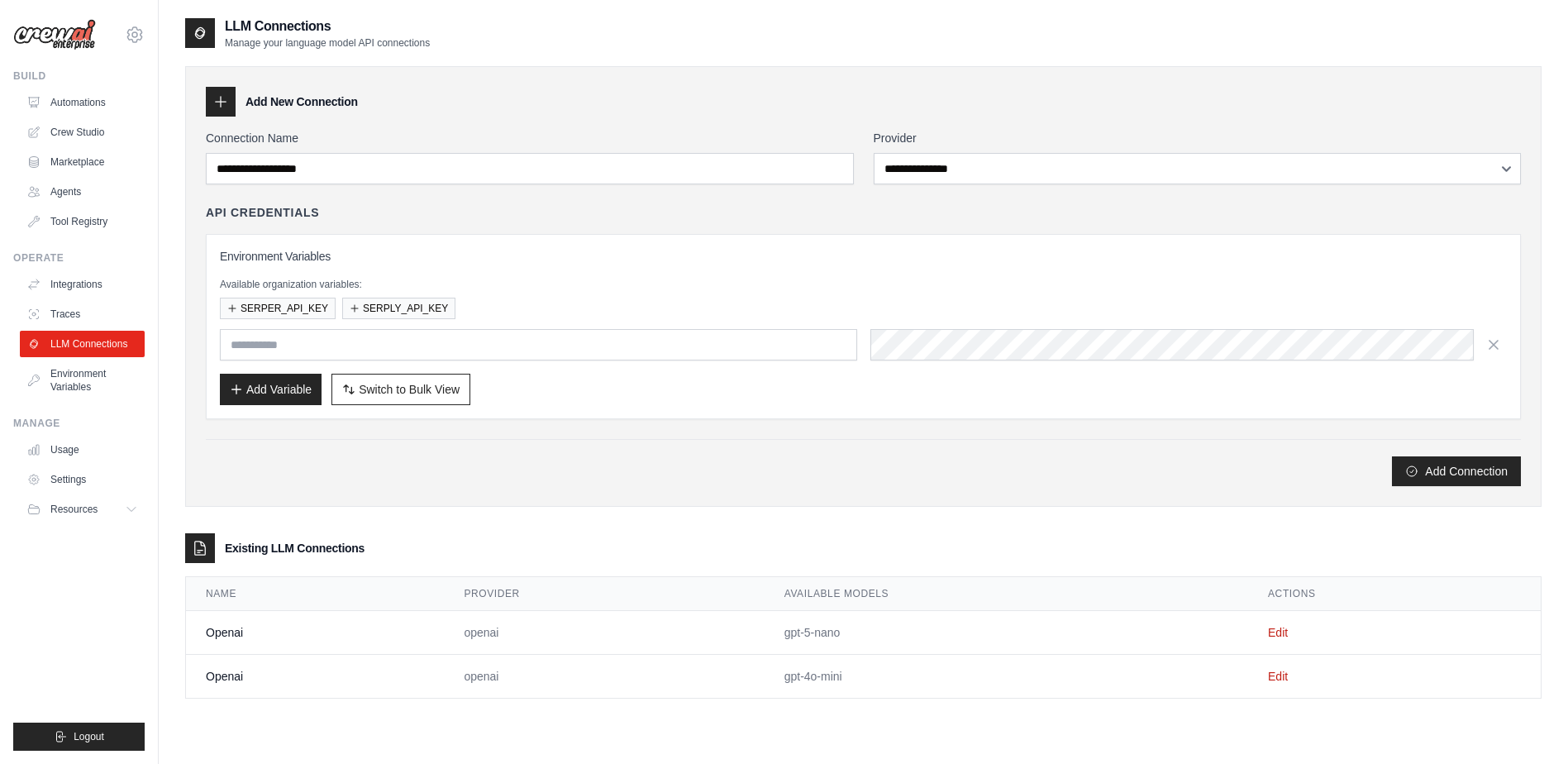
scroll to position [33, 0]
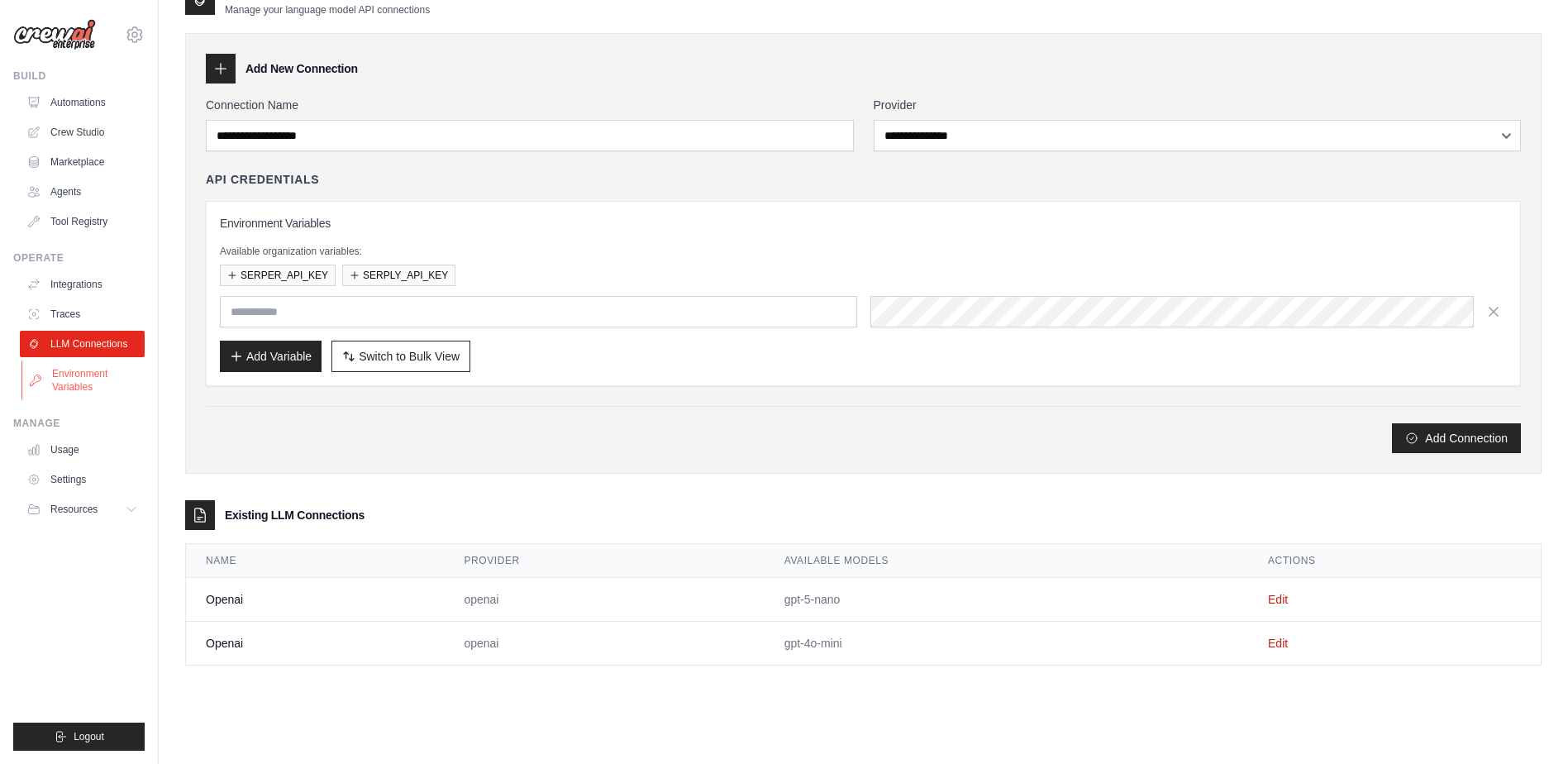
click at [62, 377] on link "Environment Variables" at bounding box center [84, 380] width 125 height 40
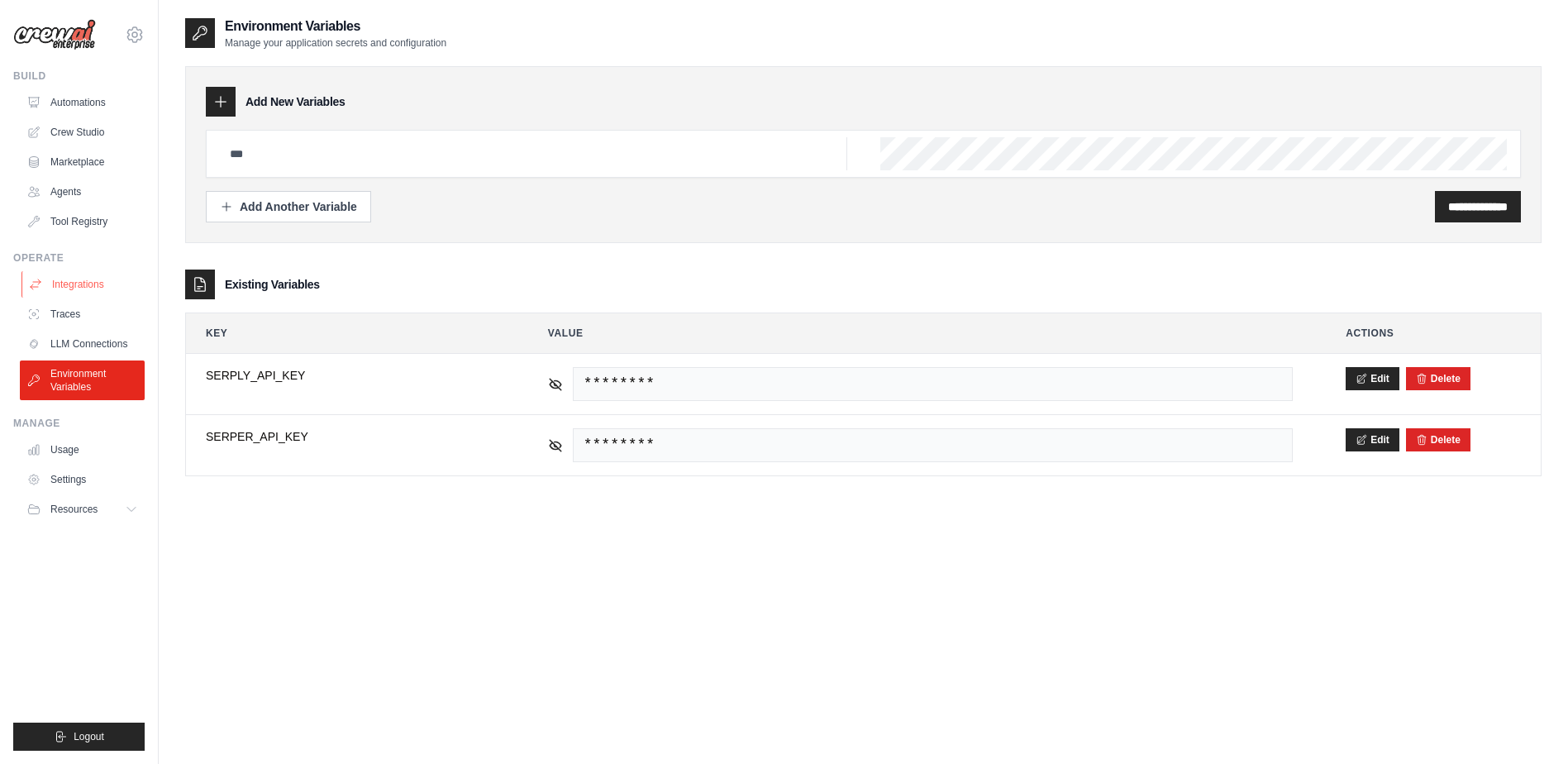
click at [71, 286] on link "Integrations" at bounding box center [84, 284] width 125 height 26
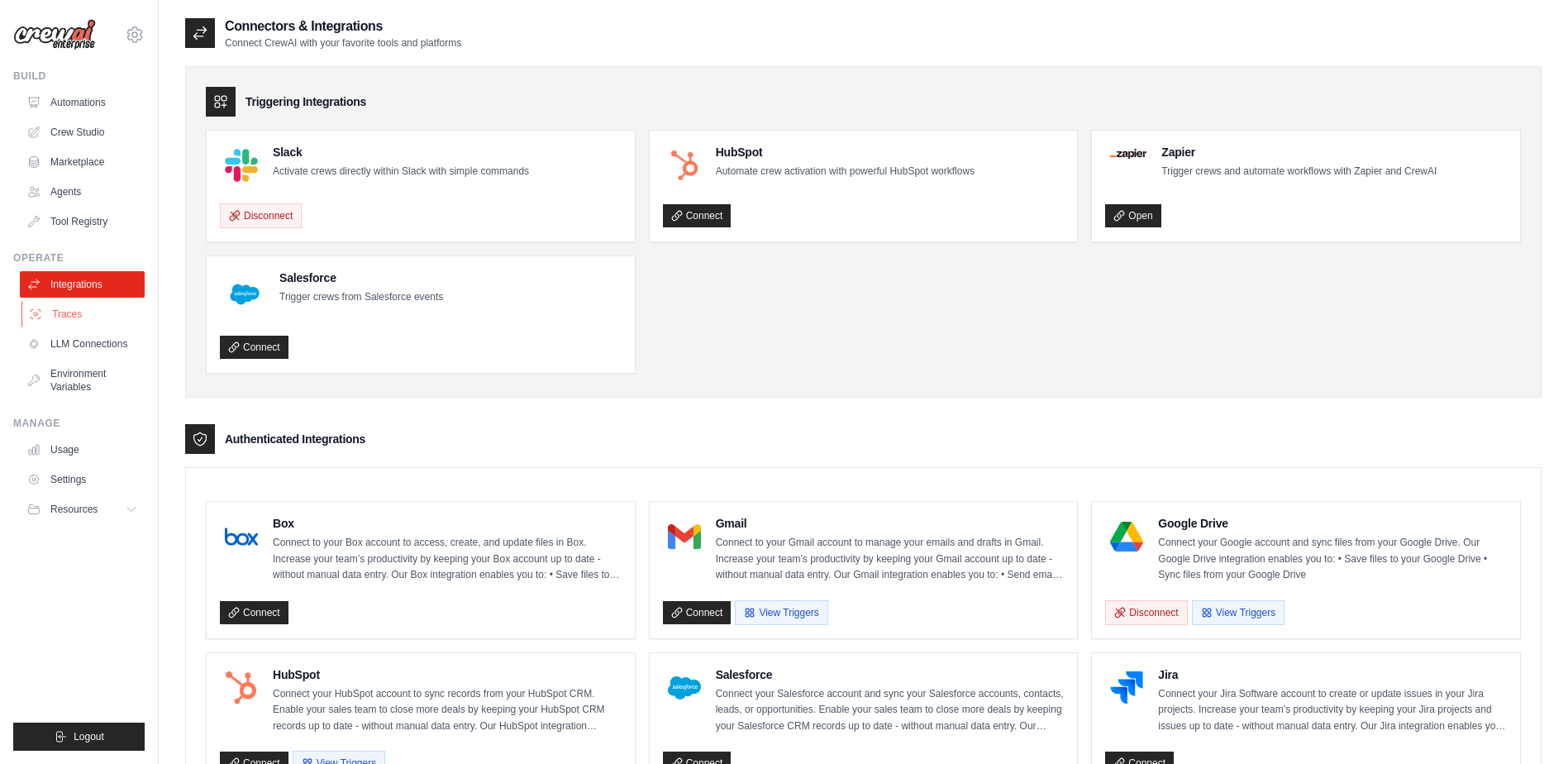
click at [70, 313] on link "Traces" at bounding box center [84, 314] width 125 height 26
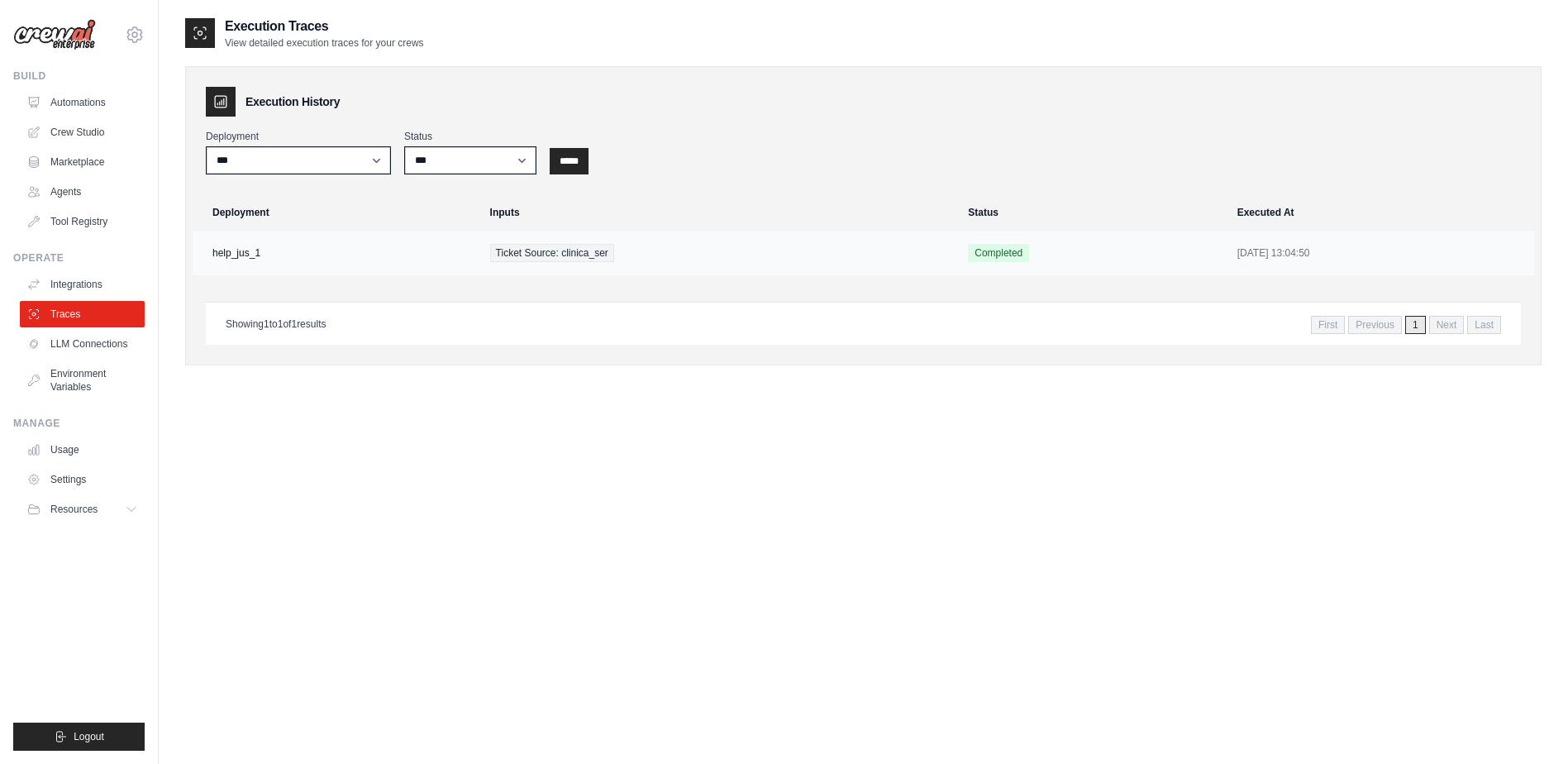
drag, startPoint x: 796, startPoint y: 124, endPoint x: 660, endPoint y: 238, distance: 177.5
click at [660, 238] on td "Ticket Source: clinica_ser" at bounding box center [719, 253] width 478 height 45
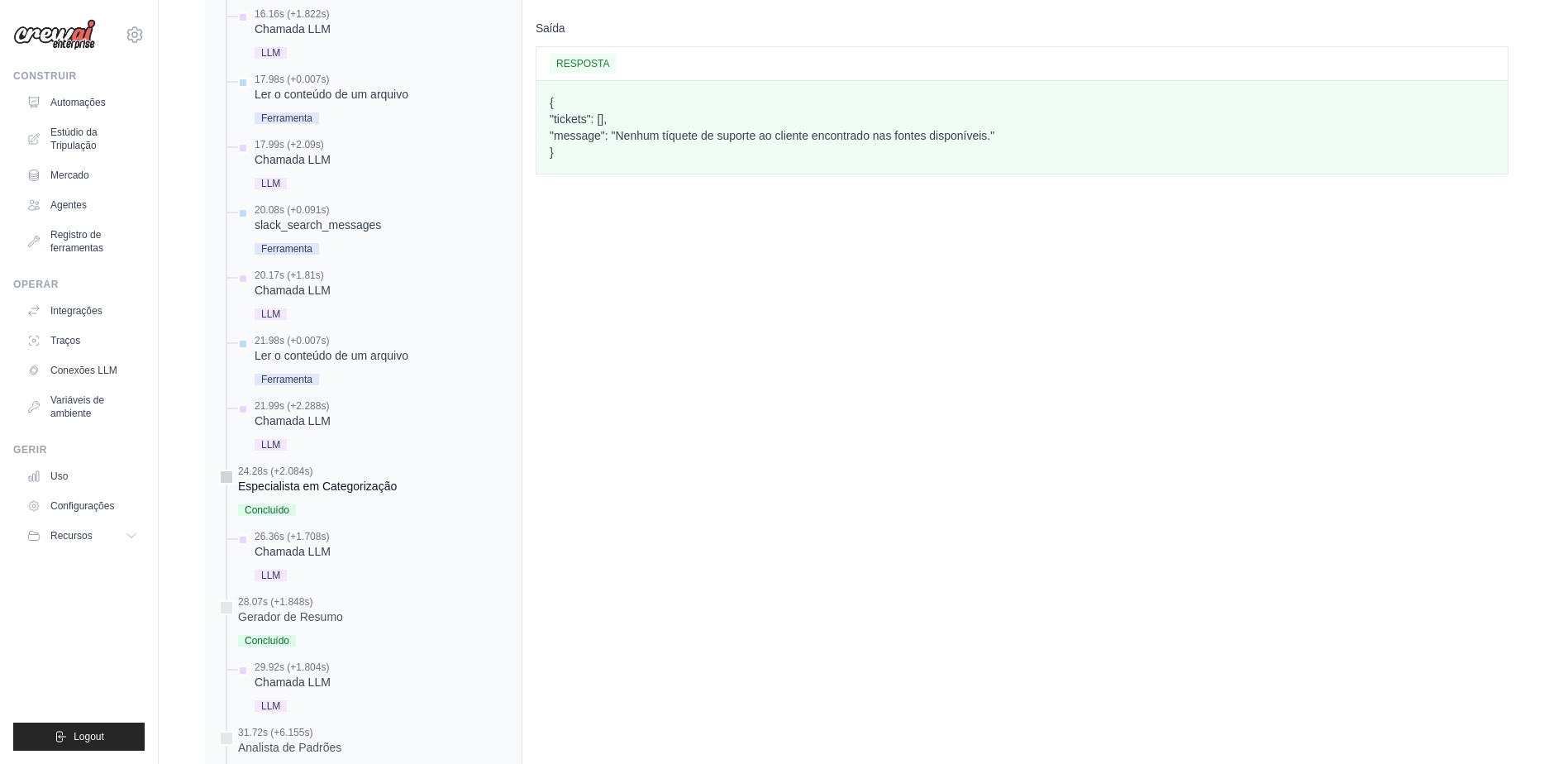
scroll to position [1241, 0]
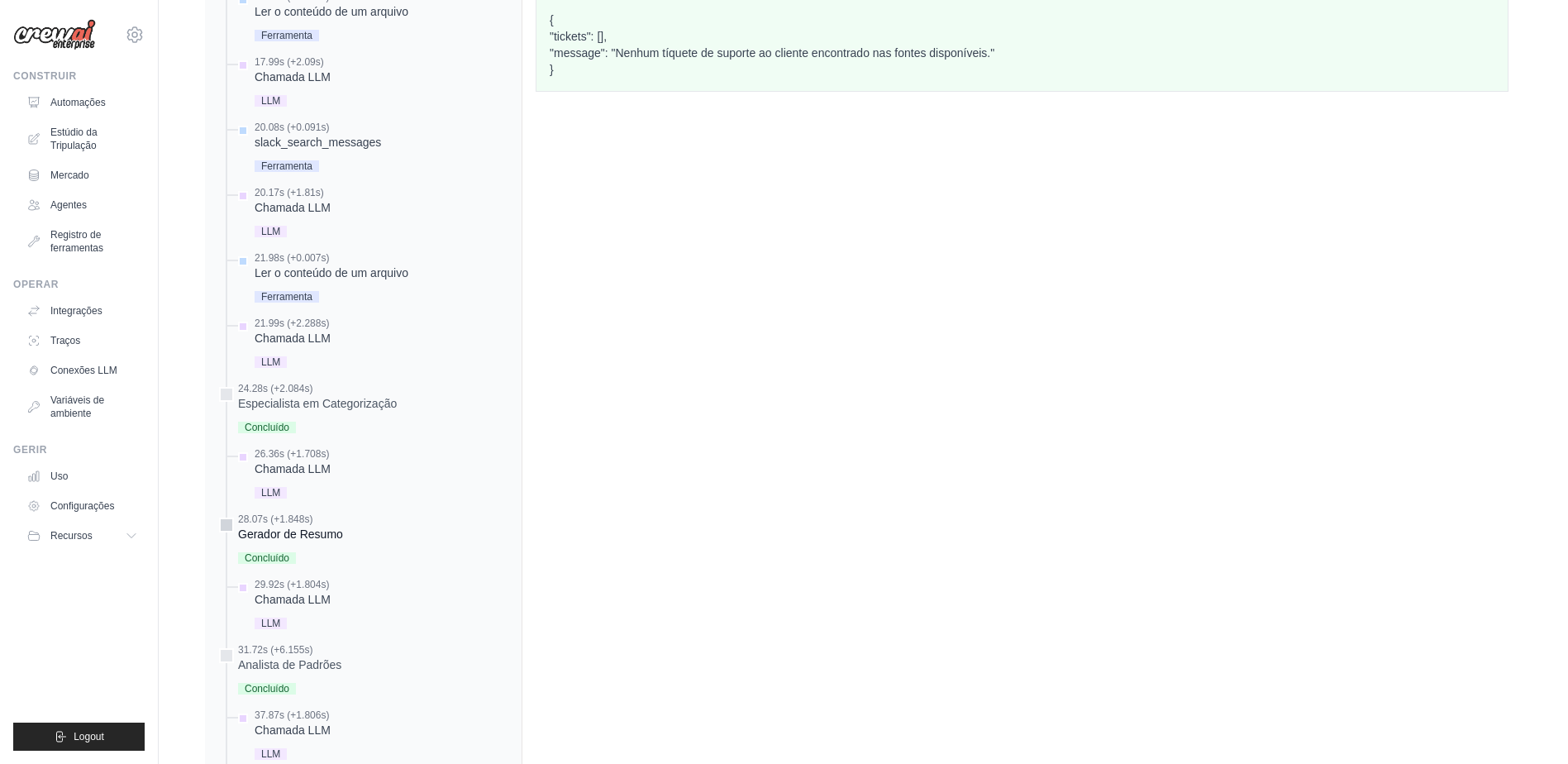
click at [275, 526] on div "Gerador de Resumo" at bounding box center [290, 534] width 105 height 17
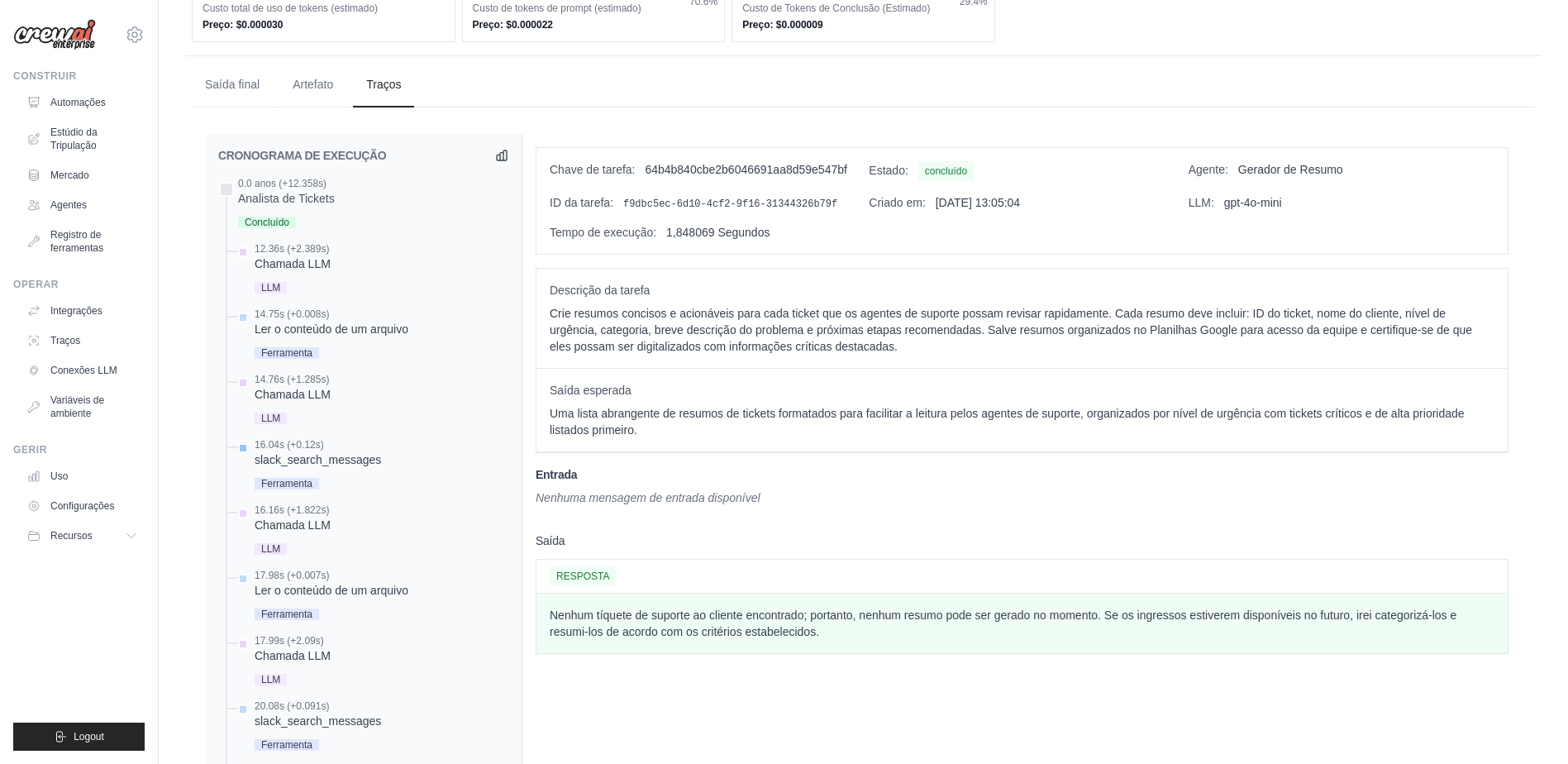
scroll to position [413, 0]
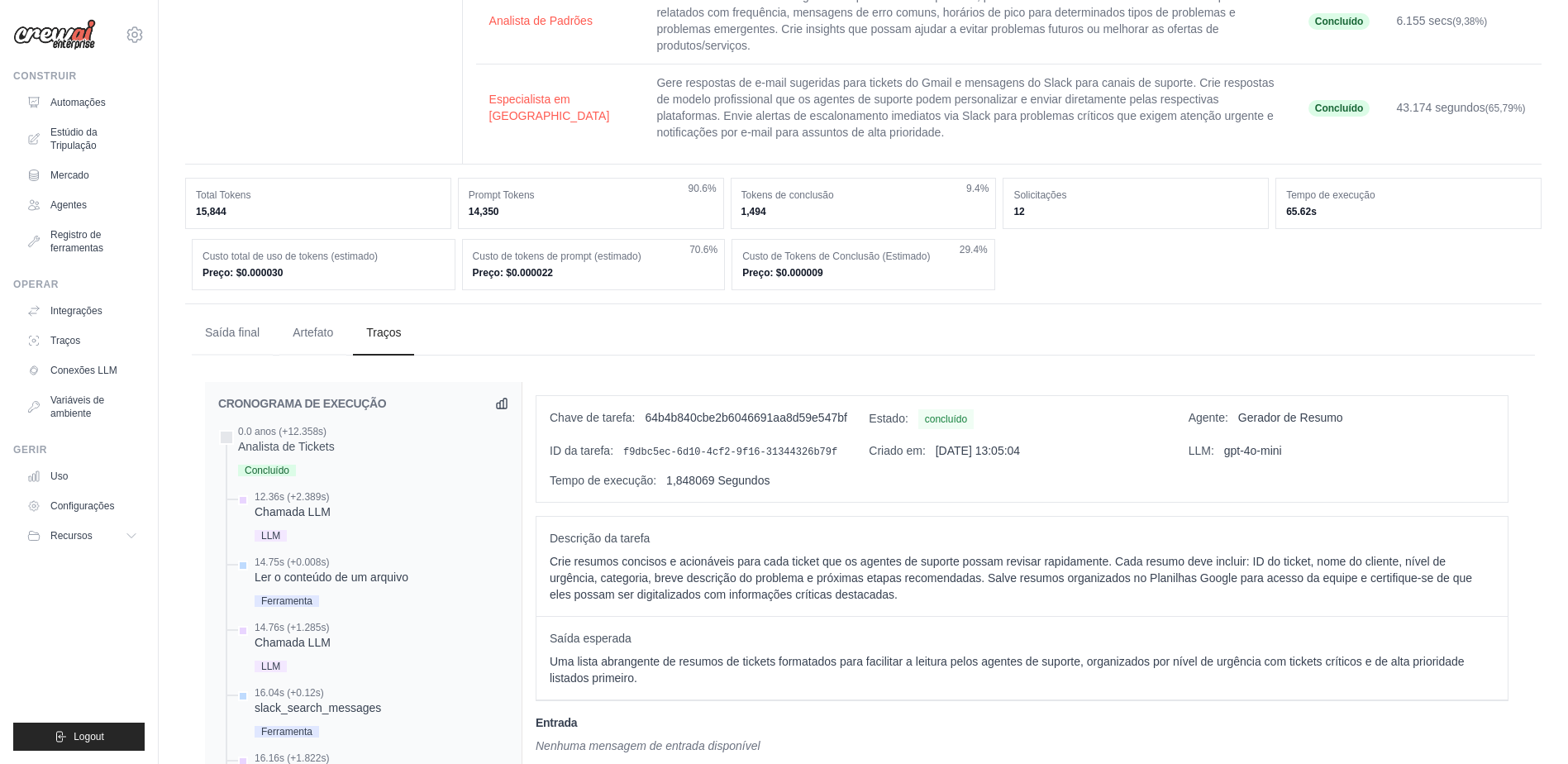
click at [308, 318] on button "Artefato" at bounding box center [313, 333] width 67 height 45
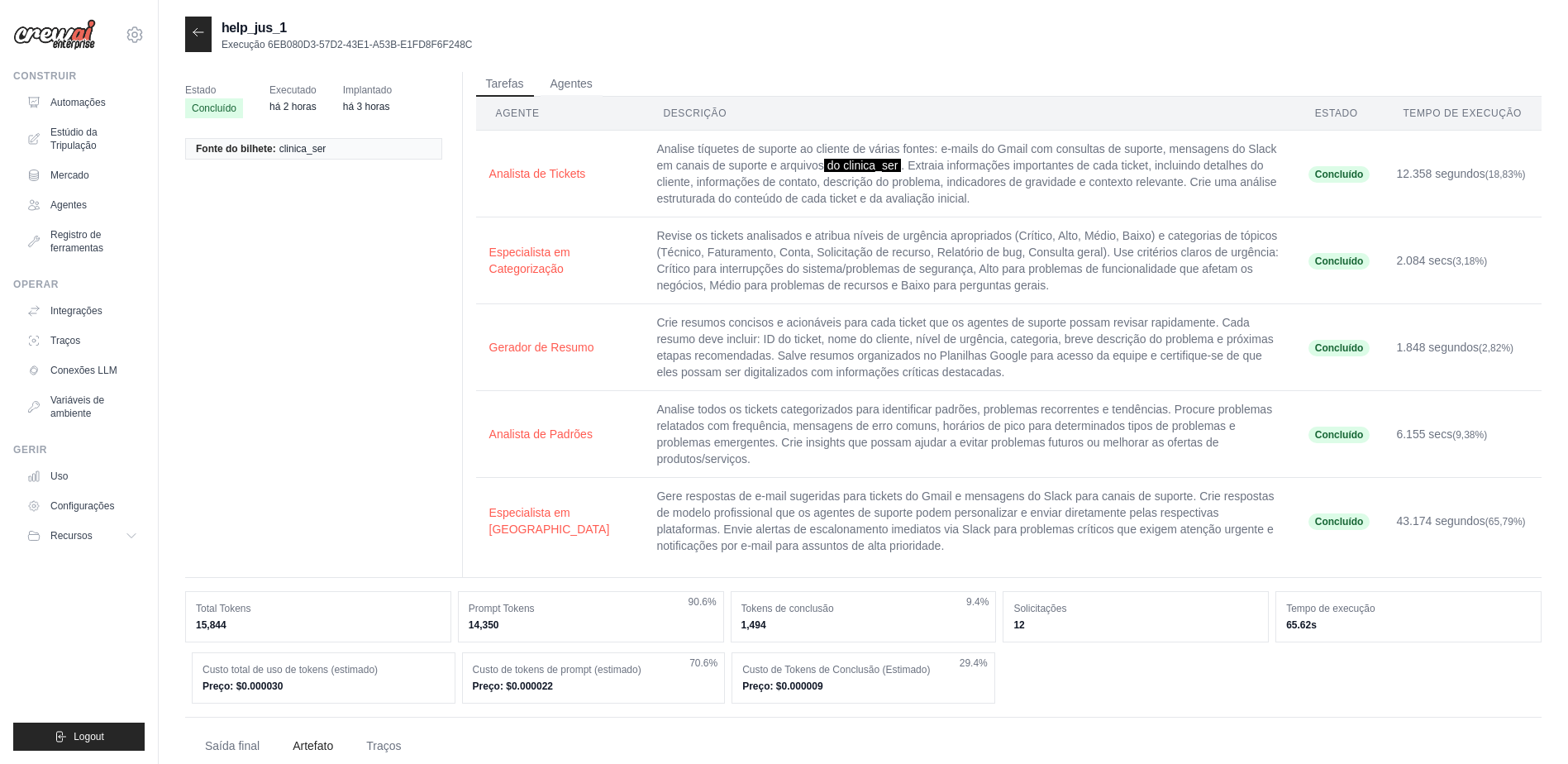
scroll to position [71, 0]
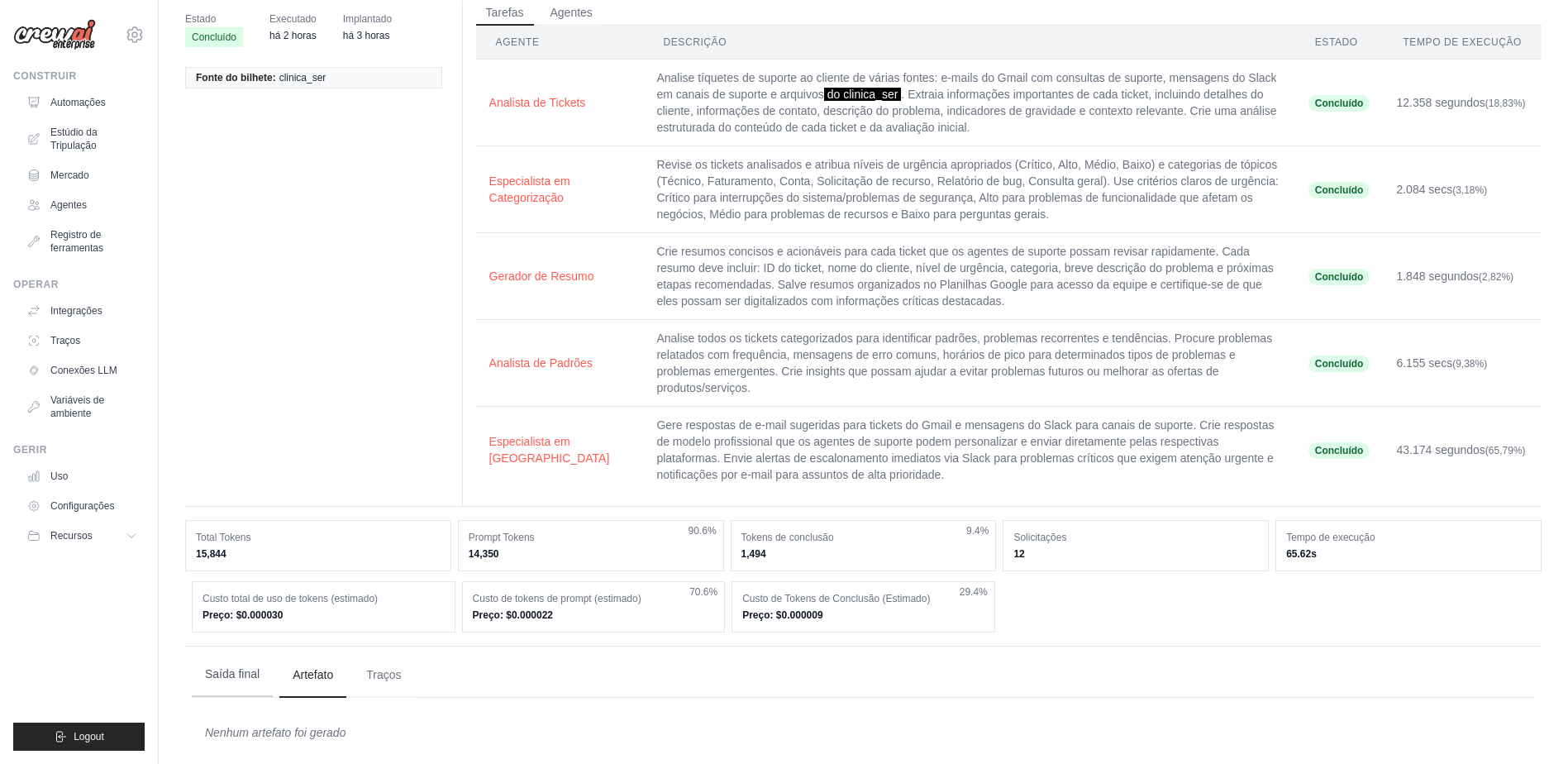
click at [222, 657] on button "Saída final" at bounding box center [232, 675] width 81 height 45
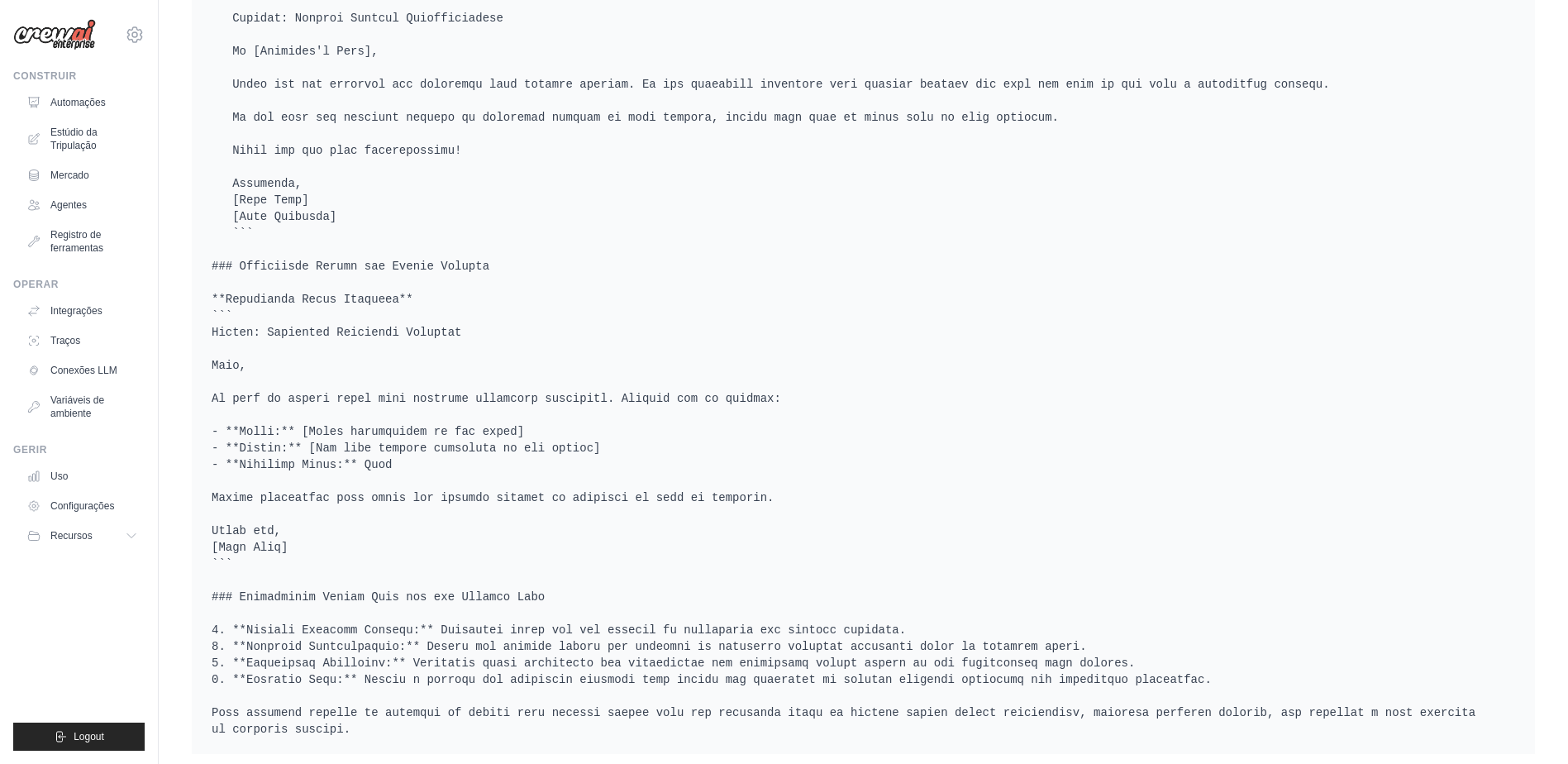
scroll to position [1275, 0]
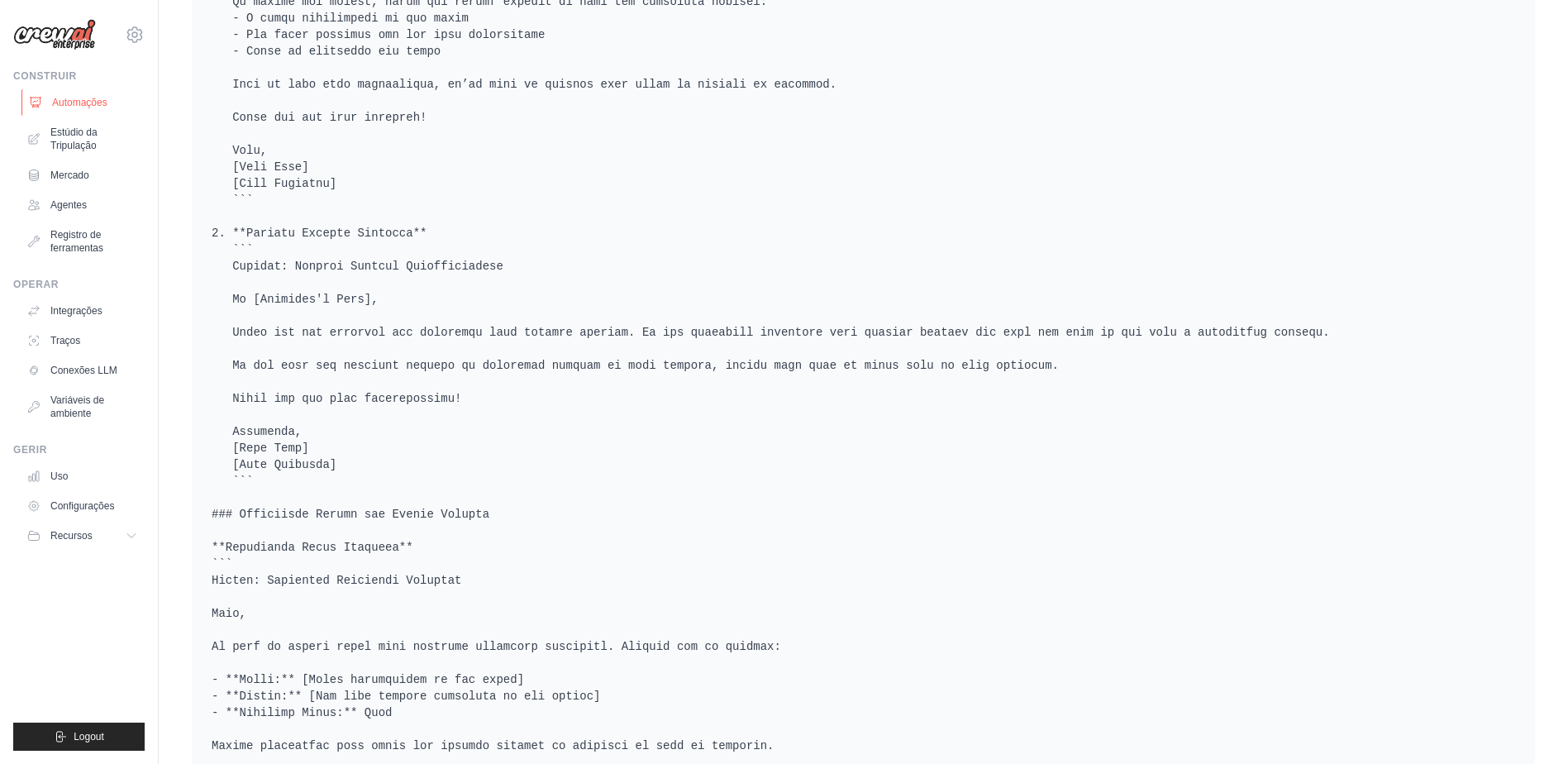
click at [63, 101] on font "Automações" at bounding box center [79, 102] width 56 height 14
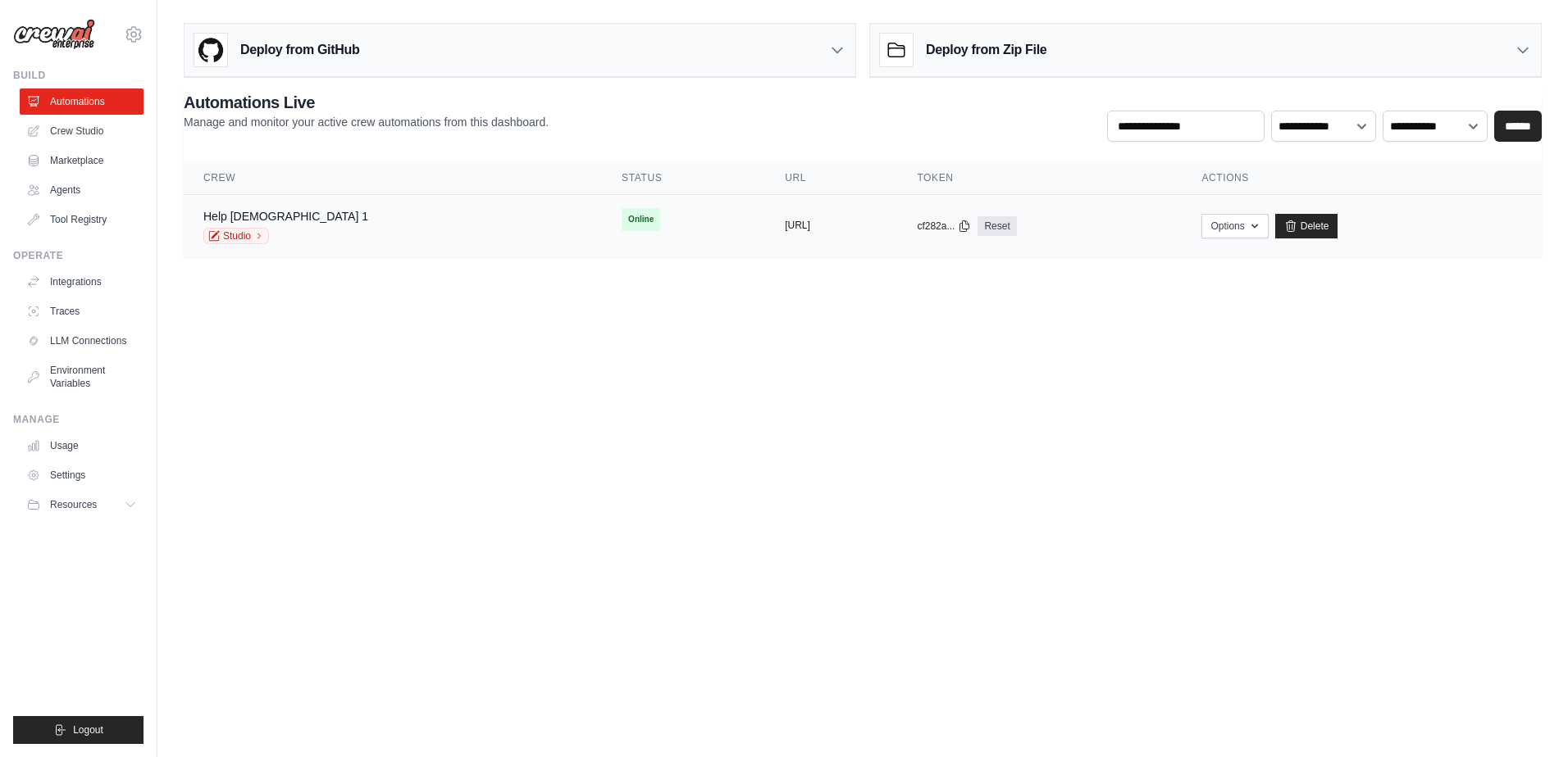
click at [784, 223] on button "[URL]" at bounding box center [797, 226] width 25 height 14
click at [621, 216] on span "Online" at bounding box center [641, 220] width 39 height 23
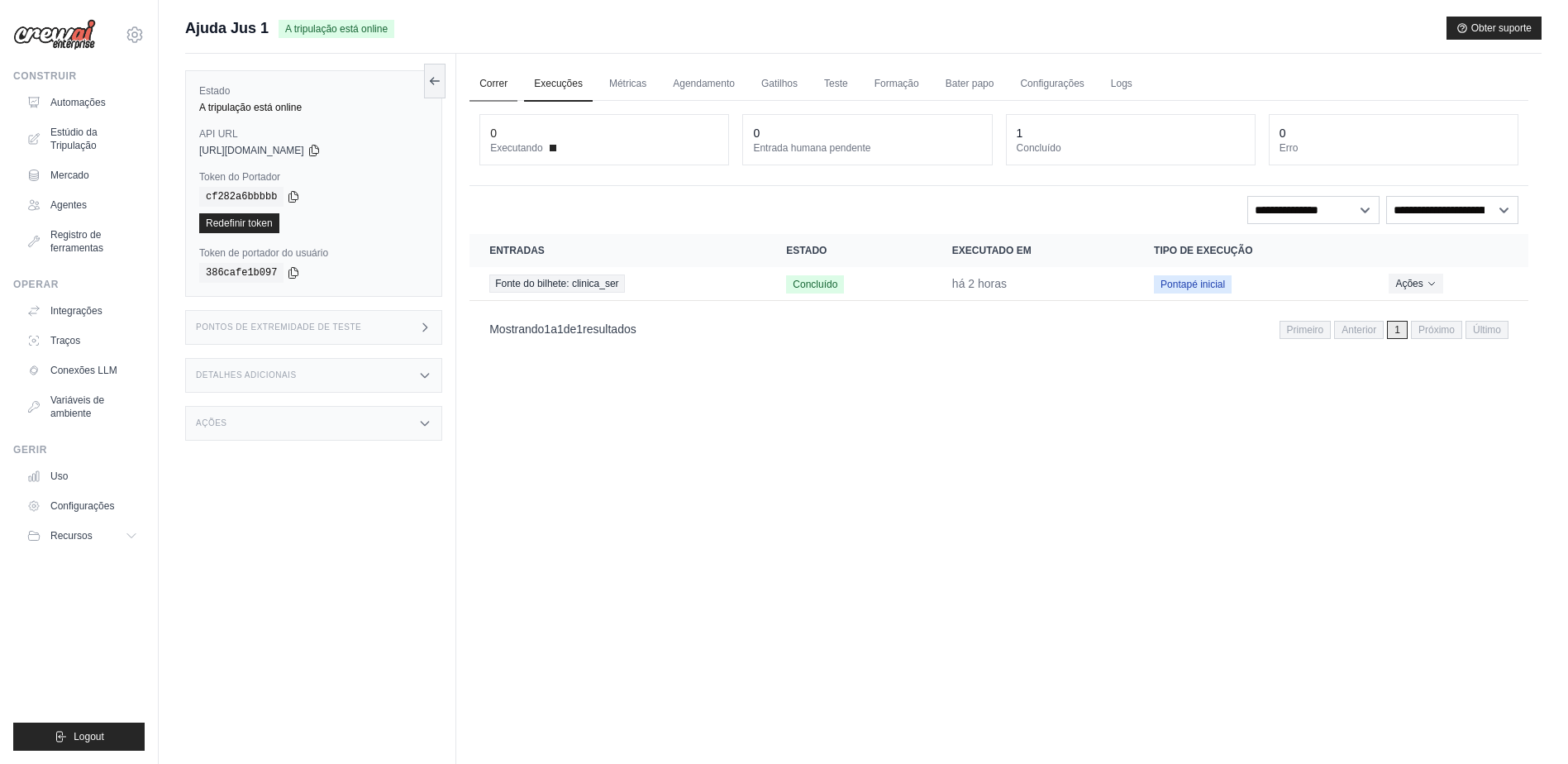
click at [499, 84] on link "Correr" at bounding box center [493, 85] width 48 height 35
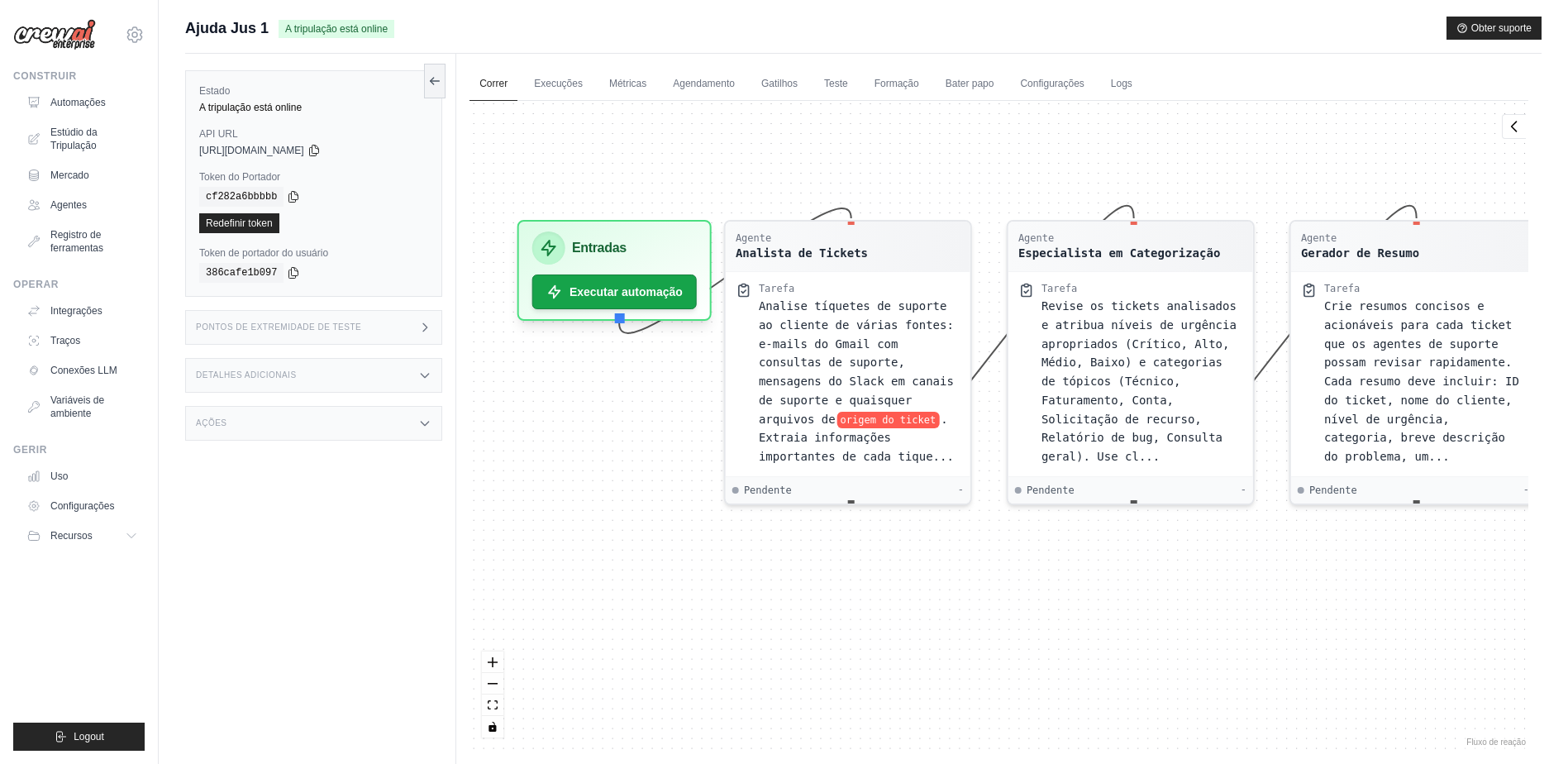
drag, startPoint x: 611, startPoint y: 429, endPoint x: 607, endPoint y: 365, distance: 64.1
click at [607, 365] on div "Agente Analista de Tickets Tarefa Analise tíquetes de suporte ao cliente de vár…" at bounding box center [998, 426] width 1059 height 649
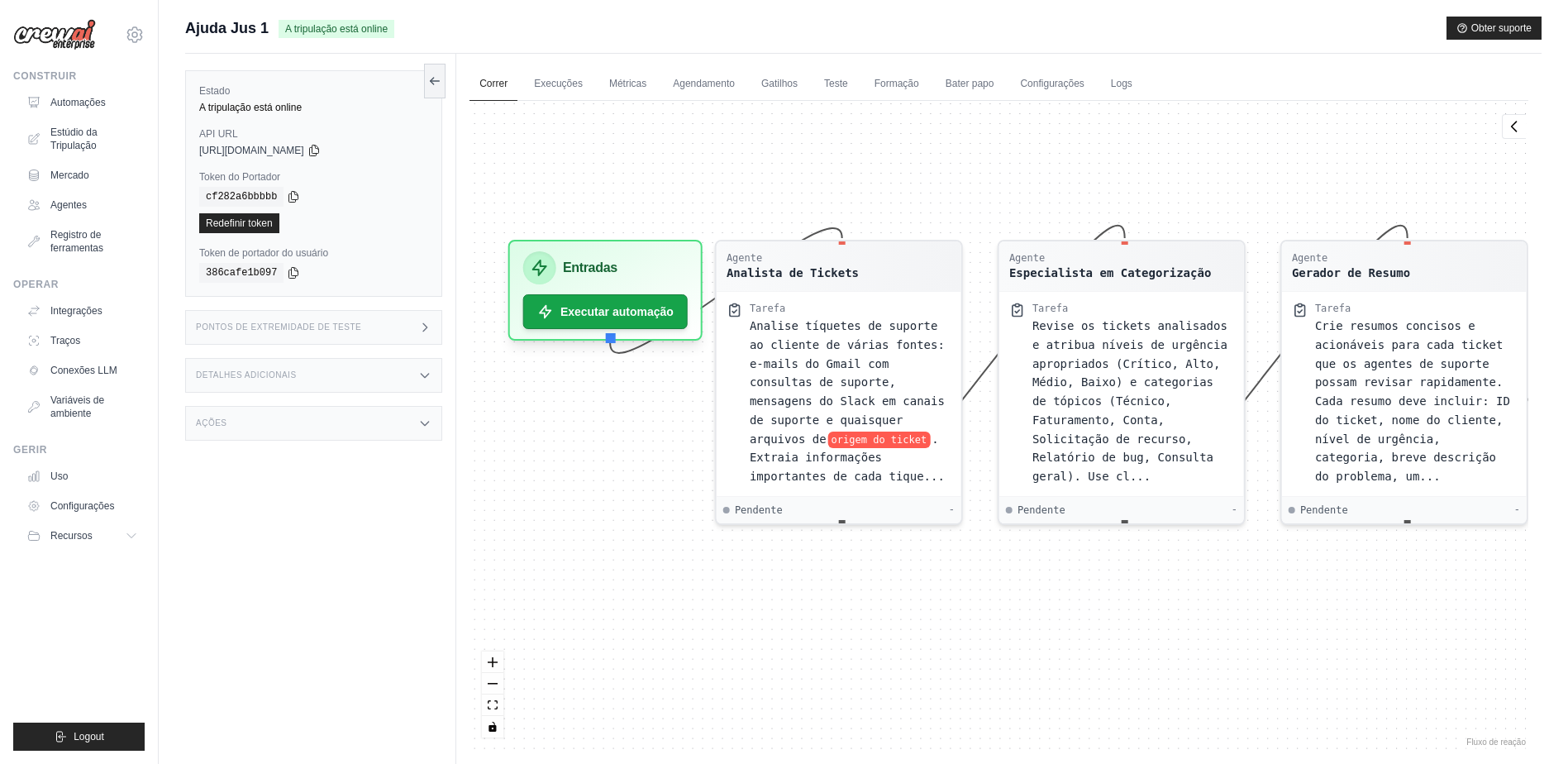
drag, startPoint x: 611, startPoint y: 369, endPoint x: 607, endPoint y: 400, distance: 31.3
click at [607, 400] on div "Agente Analista de Tickets Tarefa Analise tíquetes de suporte ao cliente de vár…" at bounding box center [998, 426] width 1059 height 649
click at [552, 85] on link "Execuções" at bounding box center [558, 85] width 68 height 35
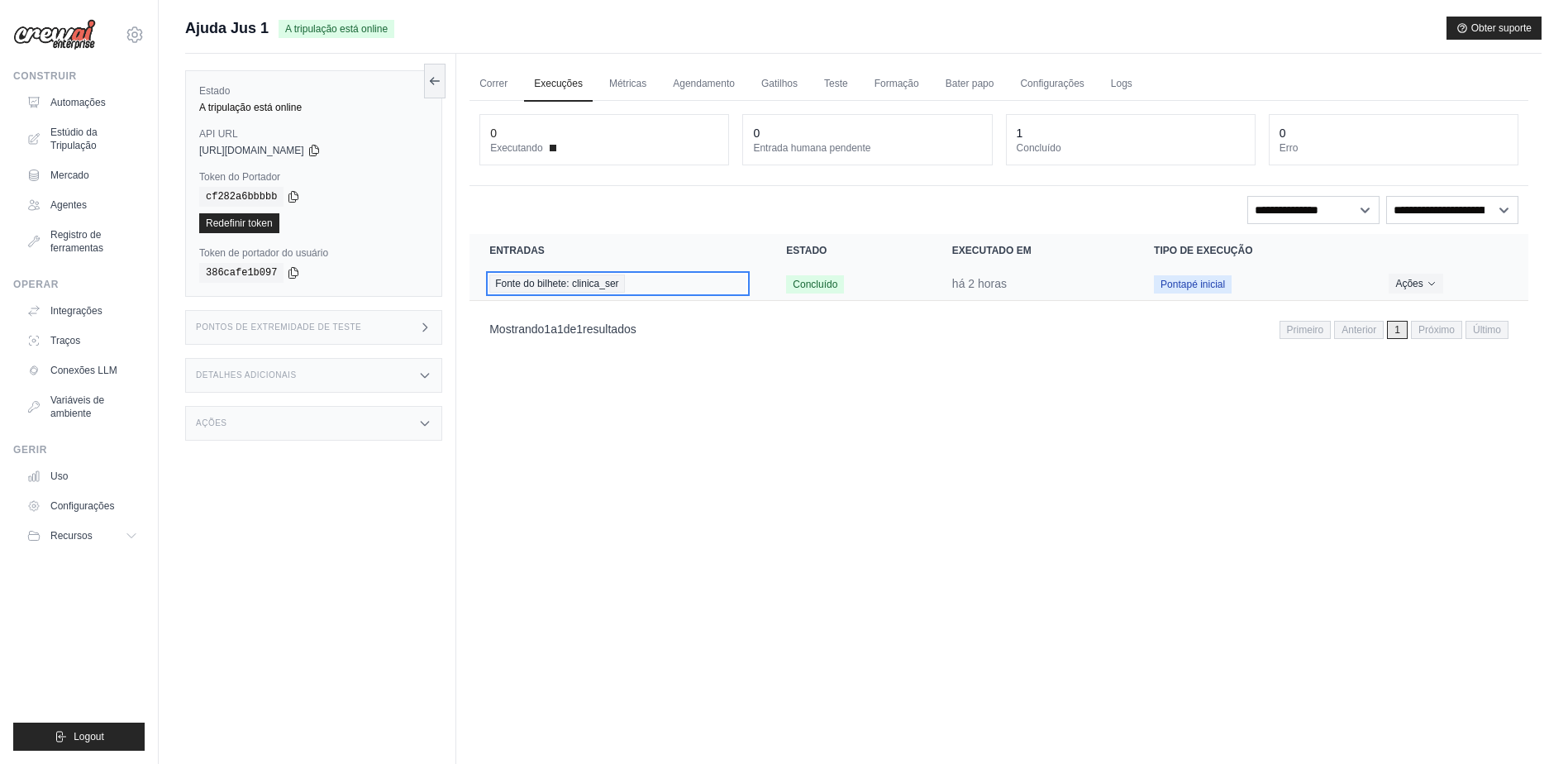
click at [560, 285] on span "Fonte do bilhete: clinica_ser" at bounding box center [556, 284] width 134 height 19
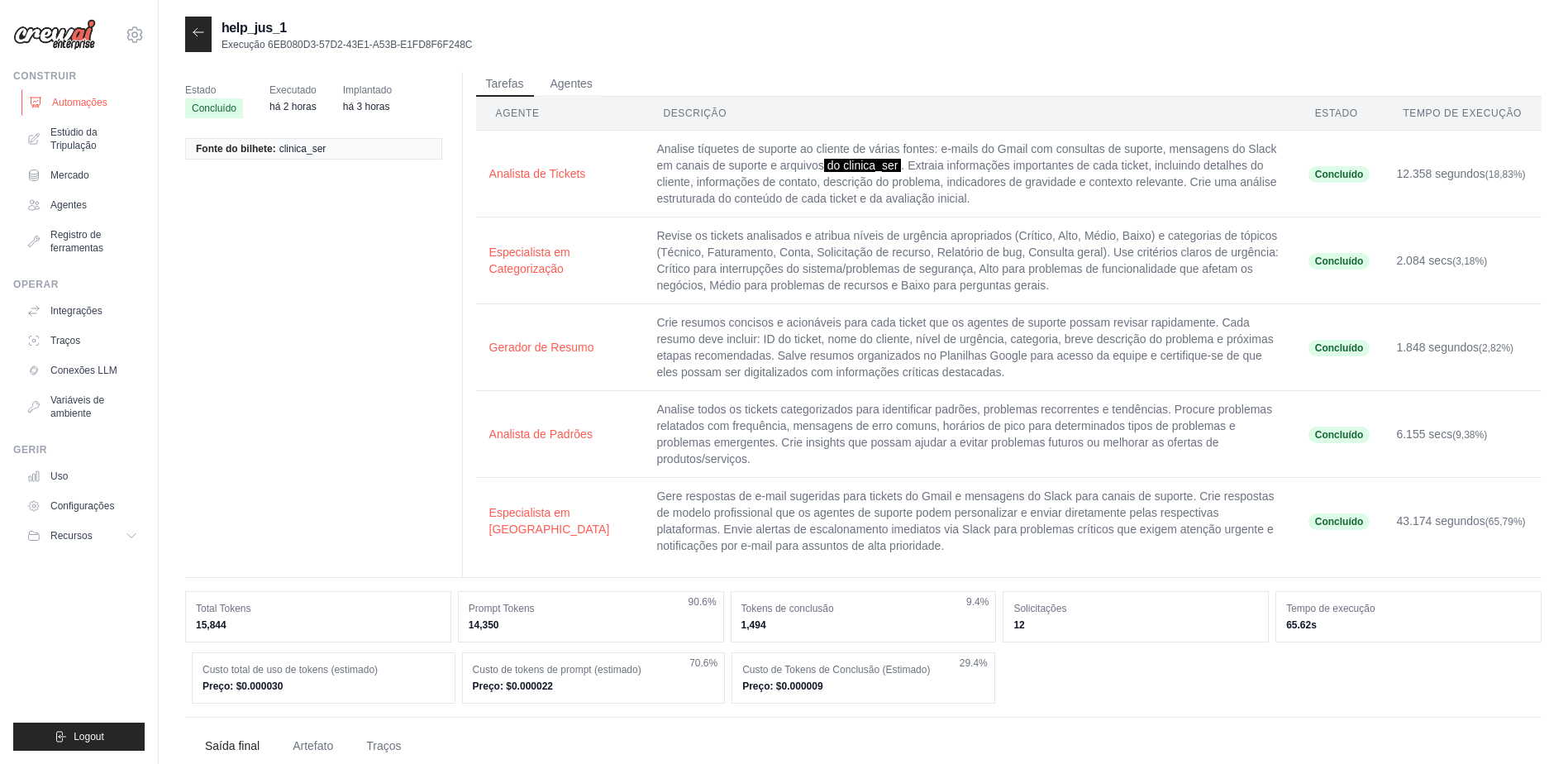
click at [60, 101] on font "Automações" at bounding box center [79, 102] width 56 height 14
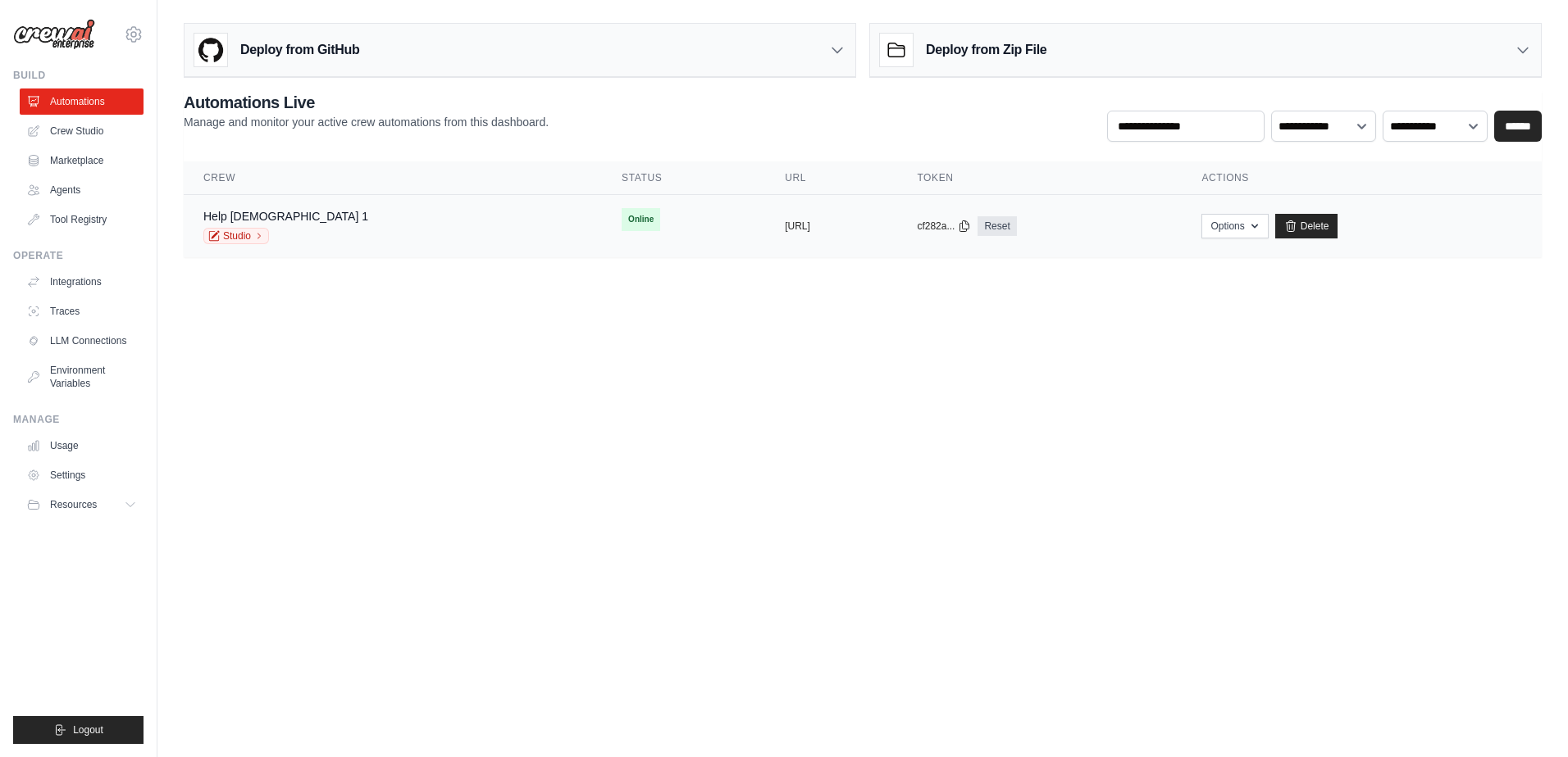
click at [621, 213] on span "Online" at bounding box center [641, 220] width 39 height 23
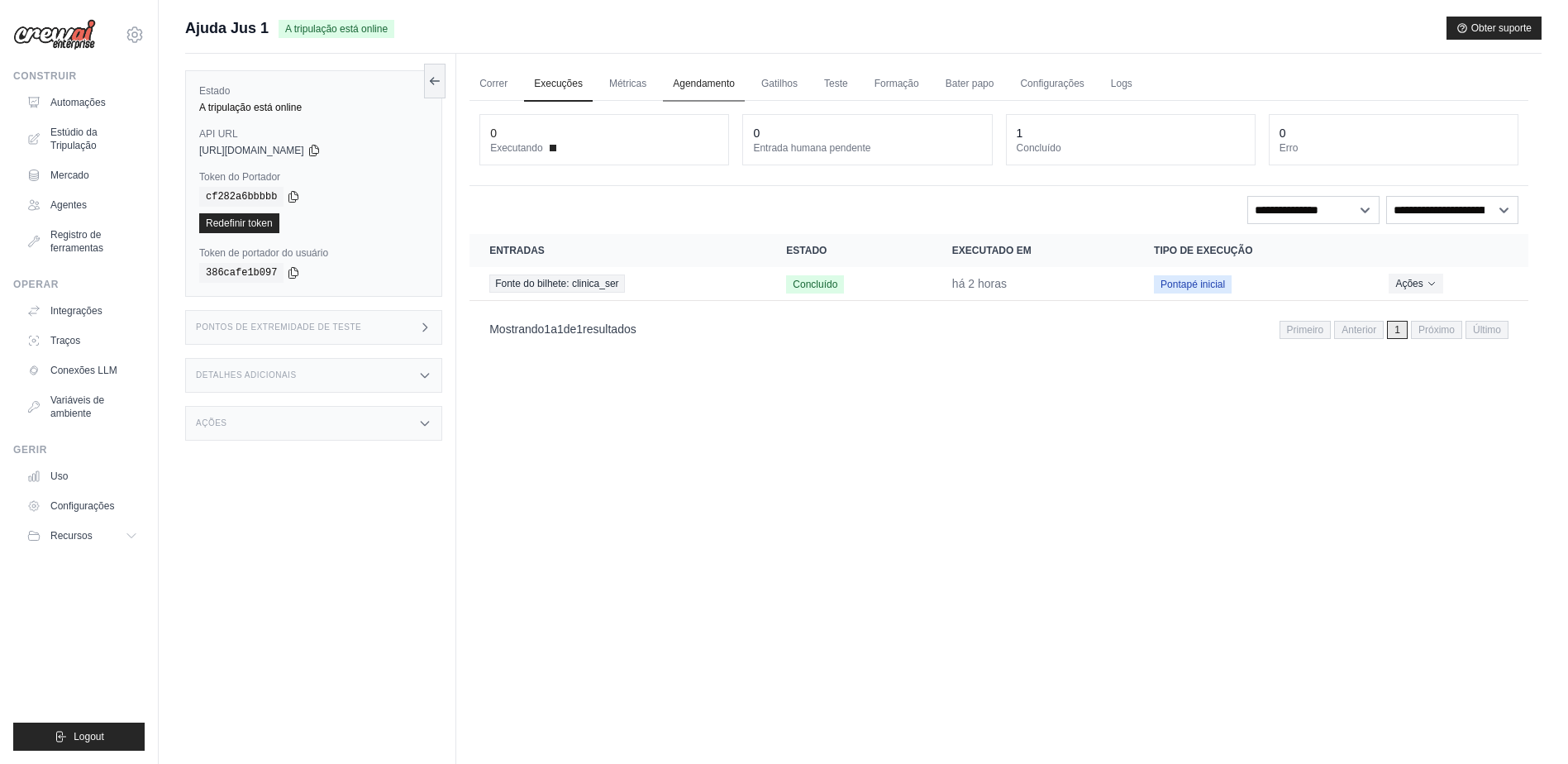
click at [712, 81] on link "Agendamento" at bounding box center [704, 85] width 82 height 35
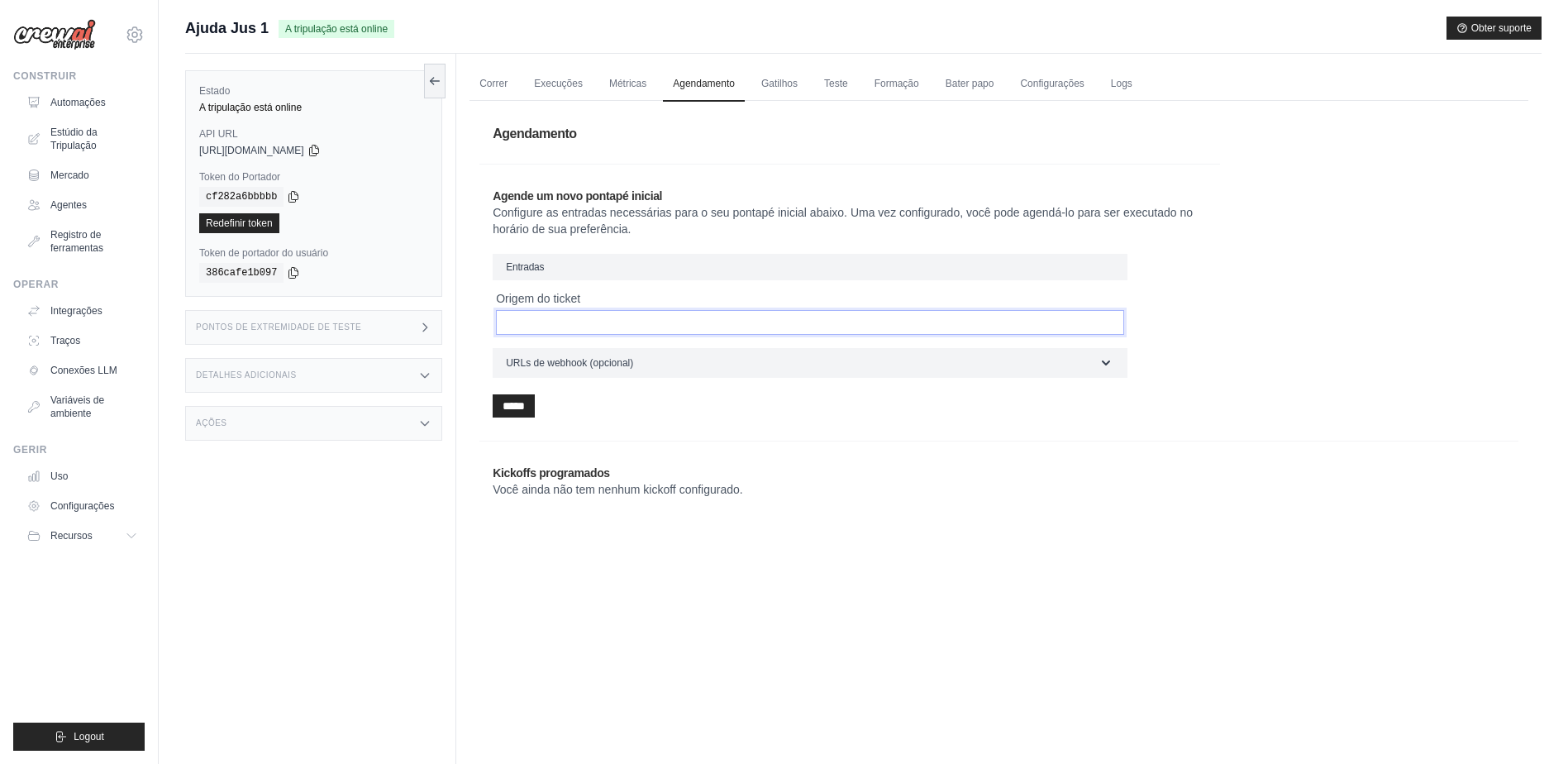
click at [539, 323] on input "Origem do ticket" at bounding box center [809, 322] width 628 height 24
click at [831, 90] on link "Teste" at bounding box center [836, 85] width 44 height 35
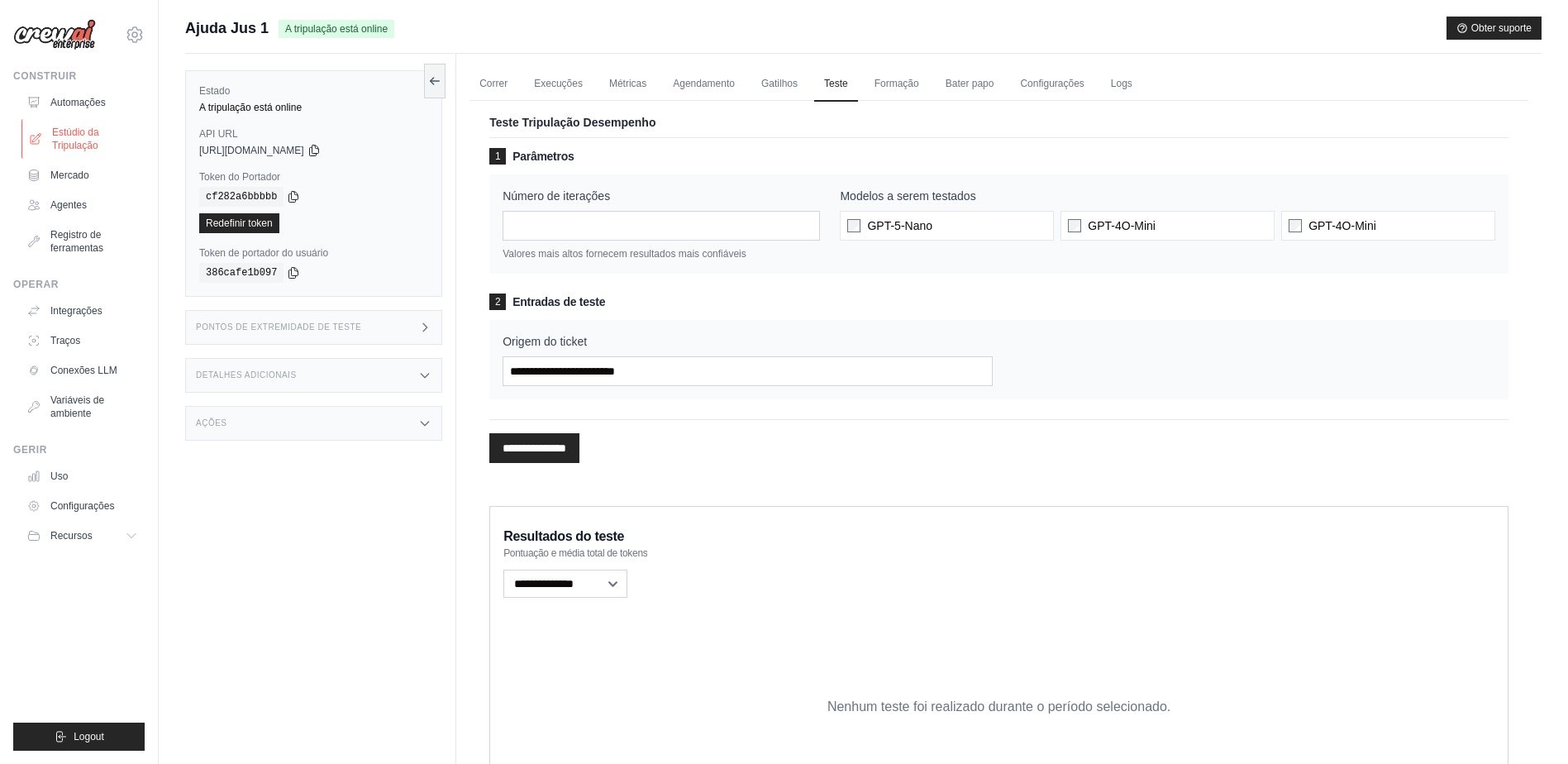
click at [66, 139] on font "Estúdio da Tripulação" at bounding box center [95, 138] width 88 height 26
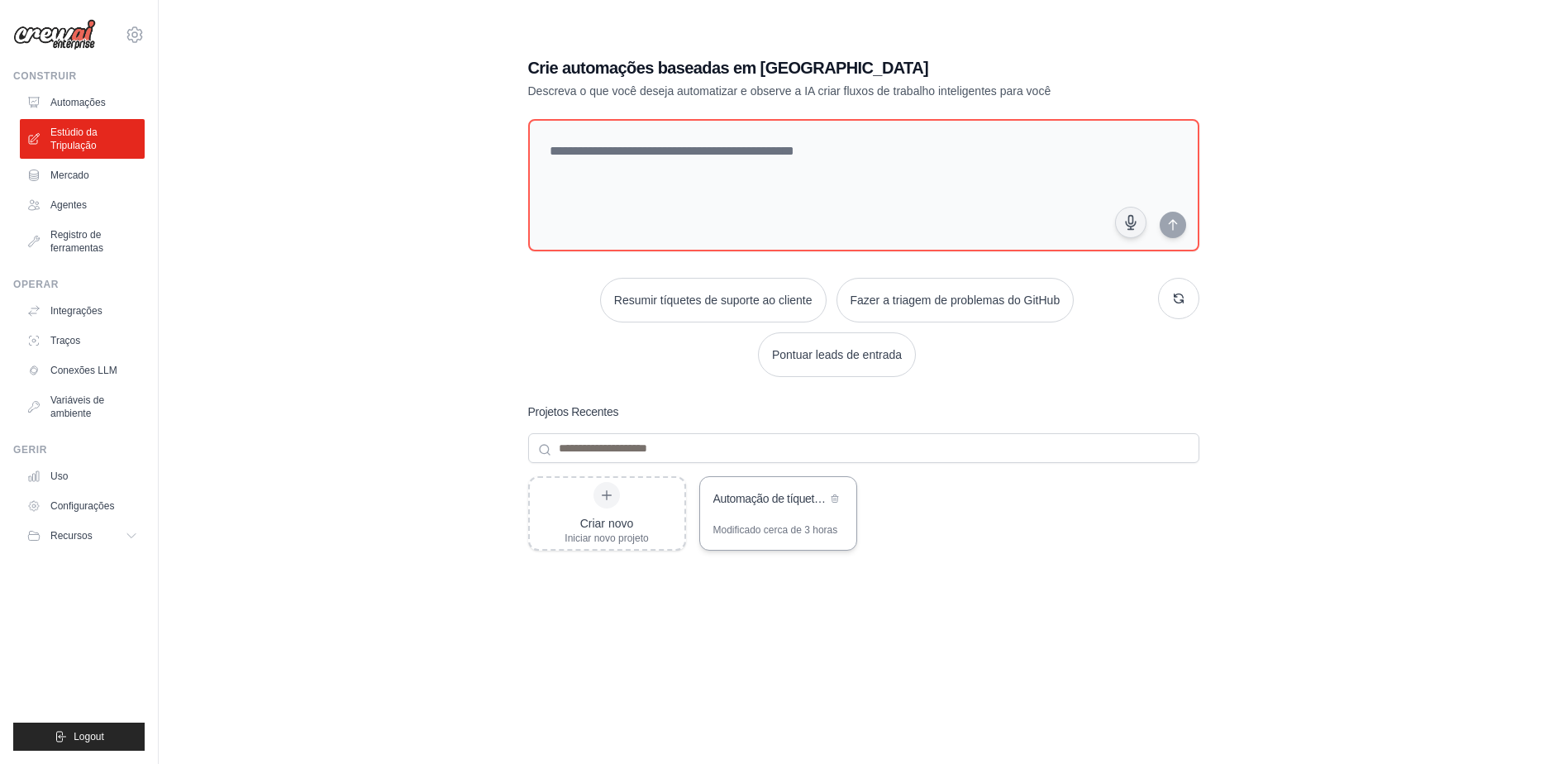
click at [739, 504] on div "Automação de tíquetes de suporte ao cliente" at bounding box center [770, 498] width 113 height 17
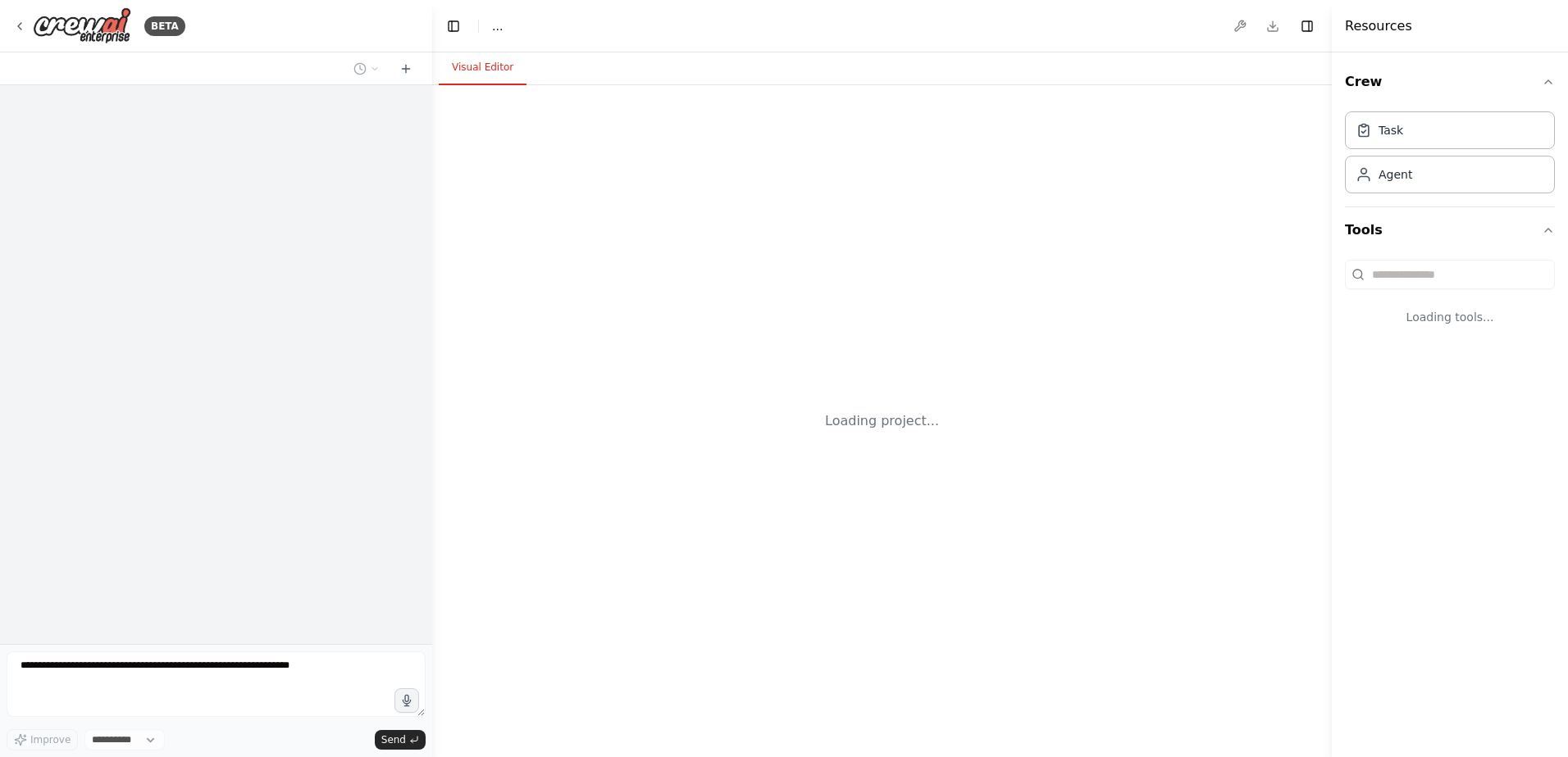
select select "****"
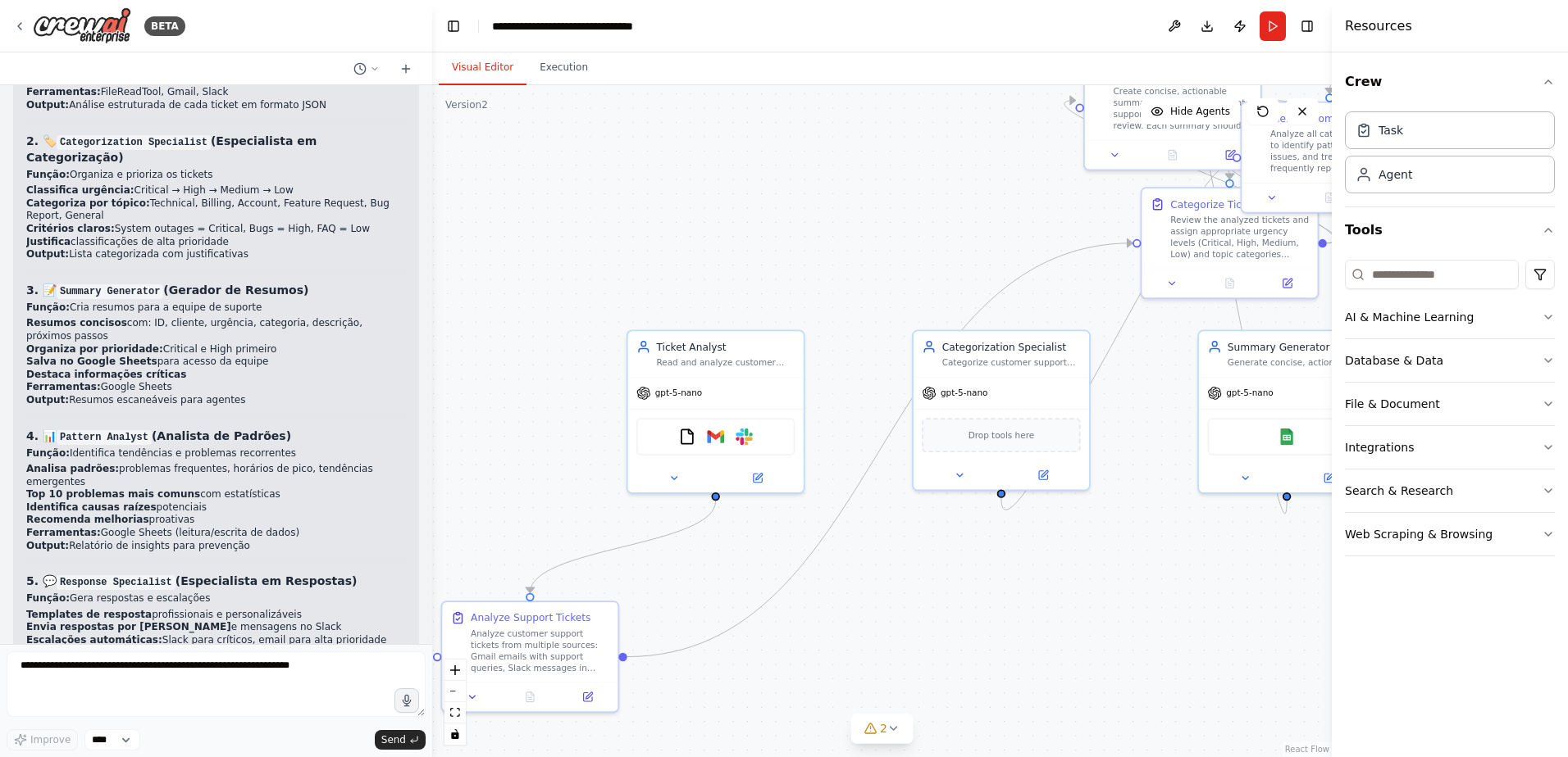
scroll to position [5304, 0]
click at [19, 26] on icon at bounding box center [20, 26] width 14 height 14
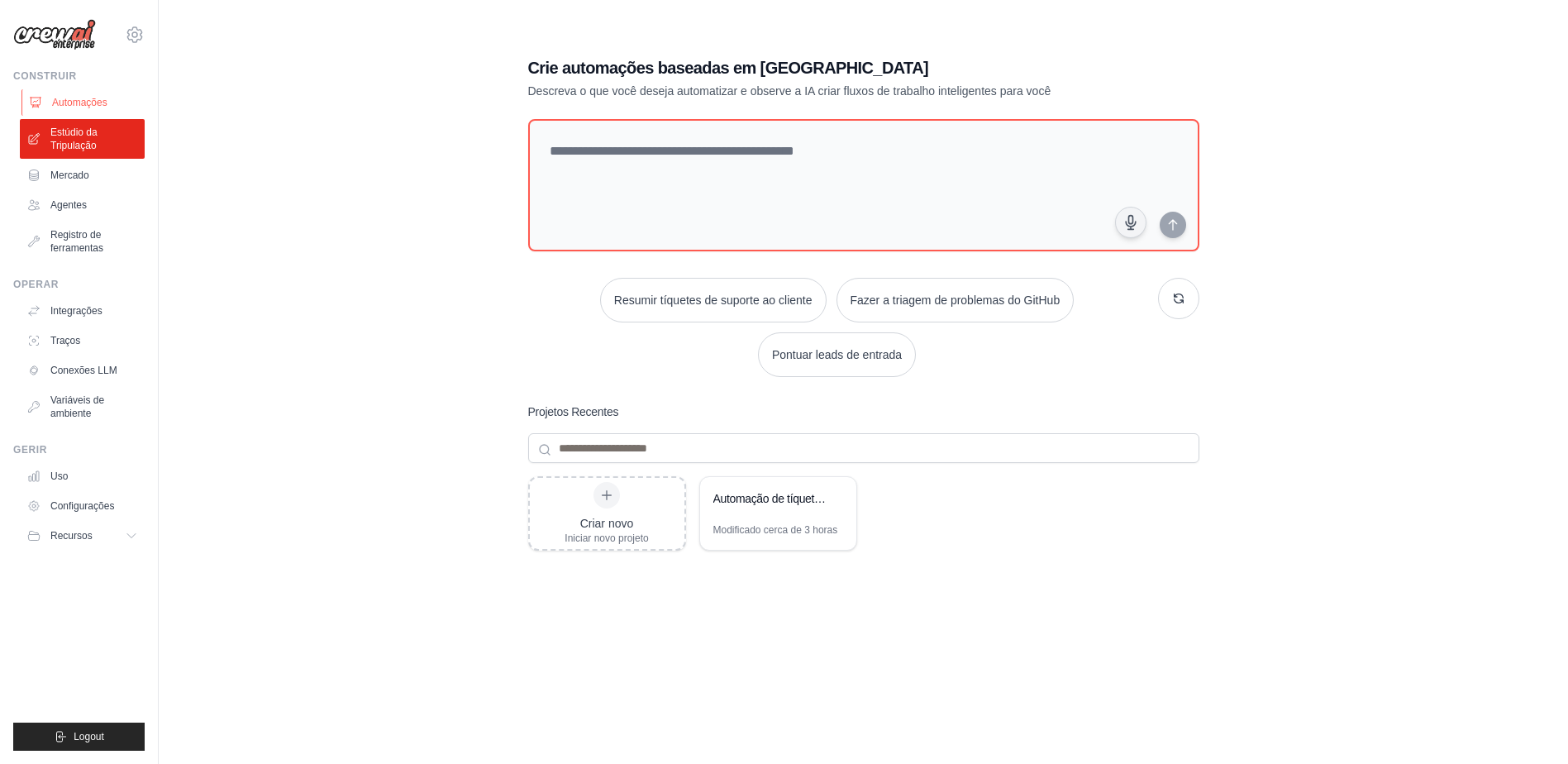
click at [73, 106] on font "Automações" at bounding box center [79, 102] width 56 height 14
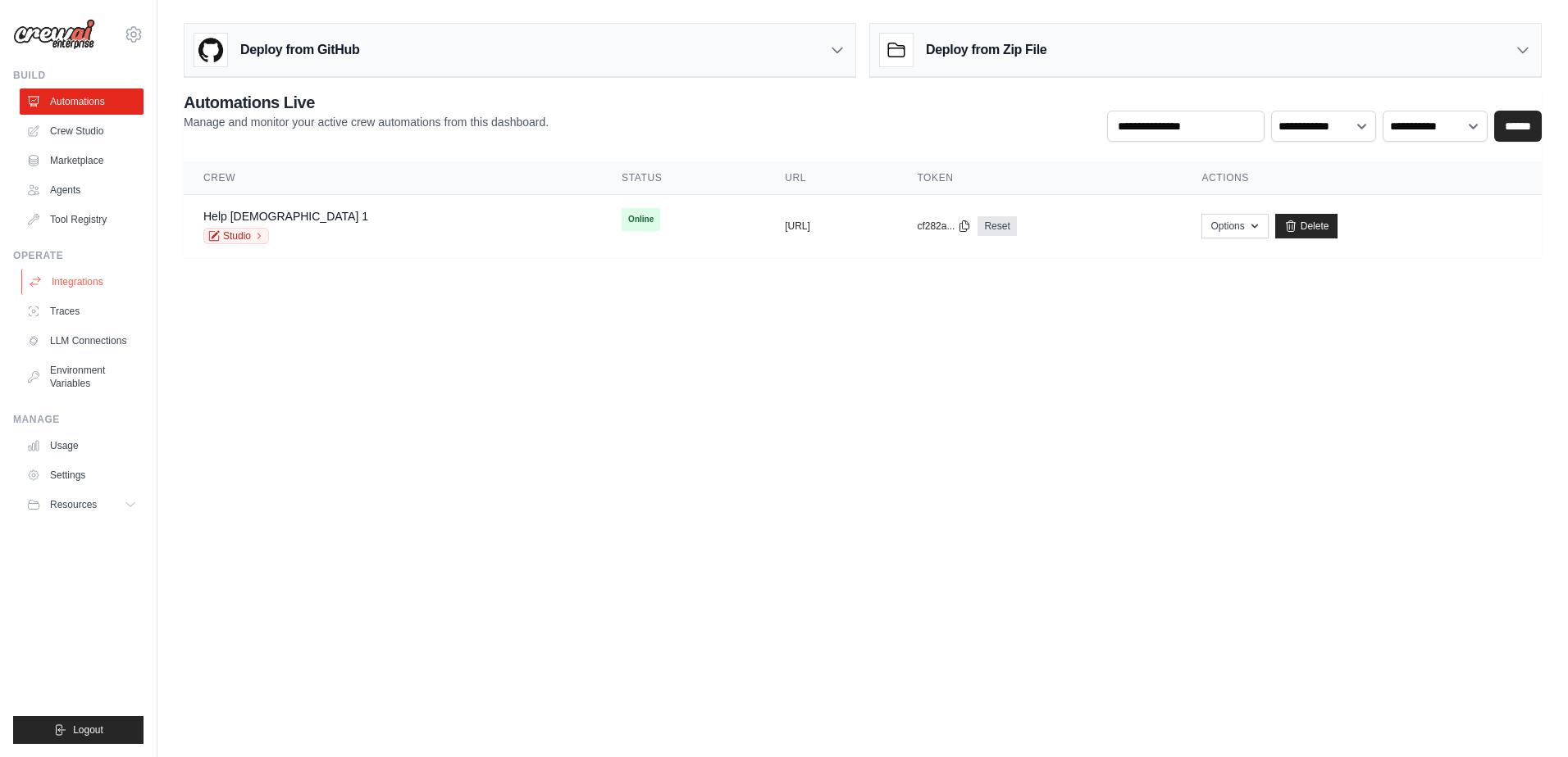
click at [68, 281] on link "Integrations" at bounding box center [83, 281] width 124 height 26
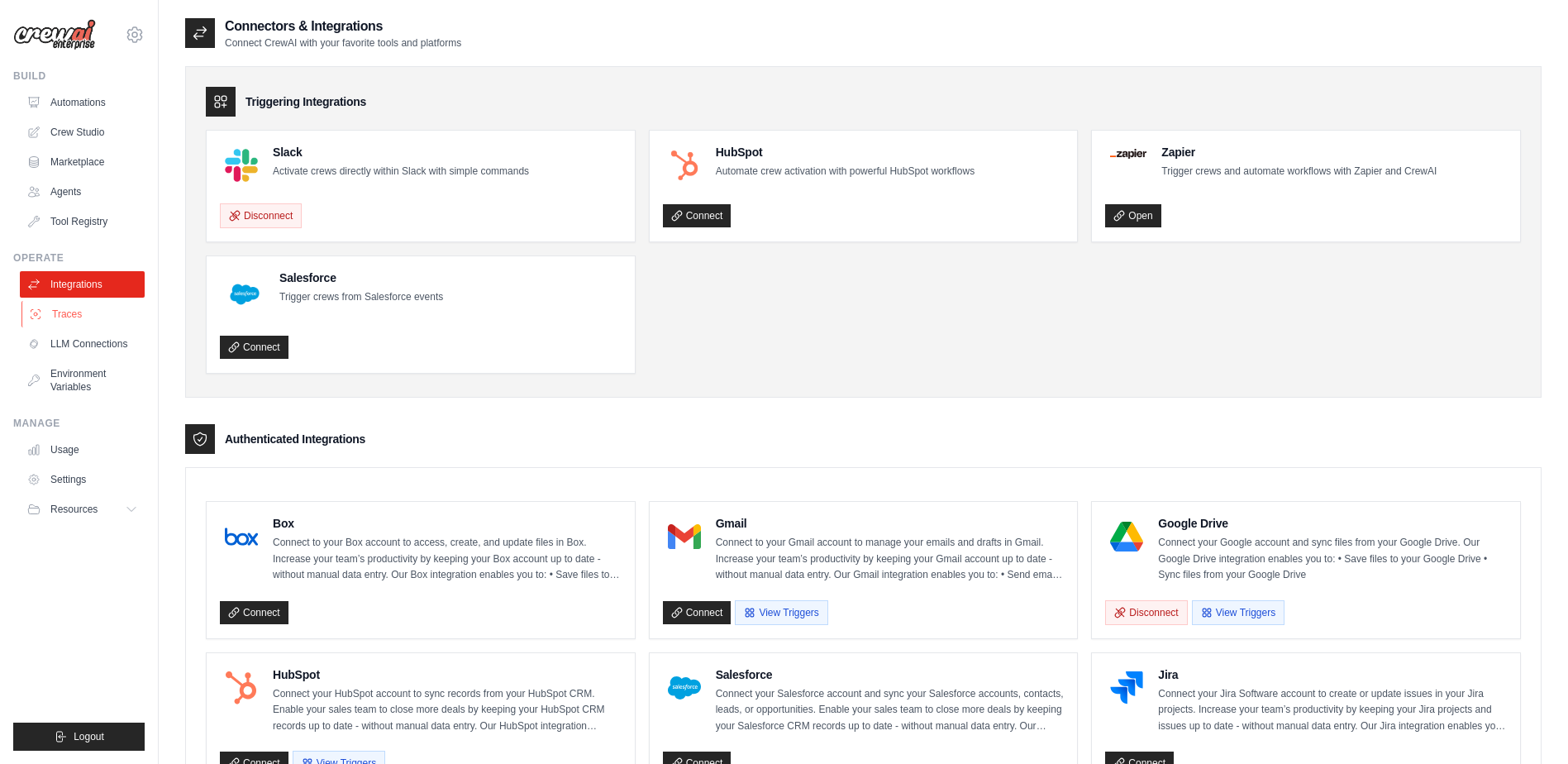
click at [63, 311] on link "Traces" at bounding box center [84, 314] width 125 height 26
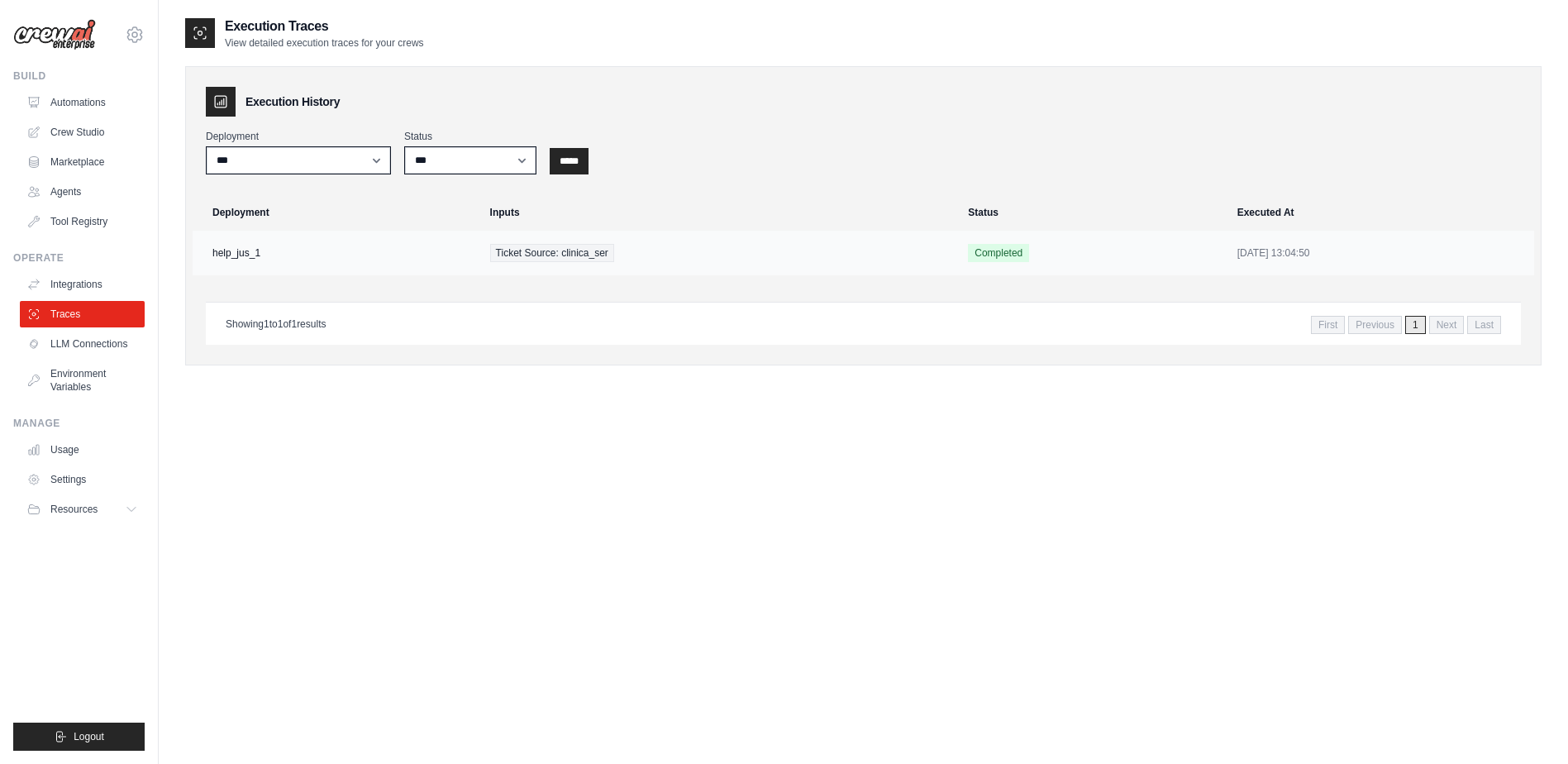
click at [491, 254] on span "Ticket Source: clinica_ser" at bounding box center [551, 252] width 124 height 19
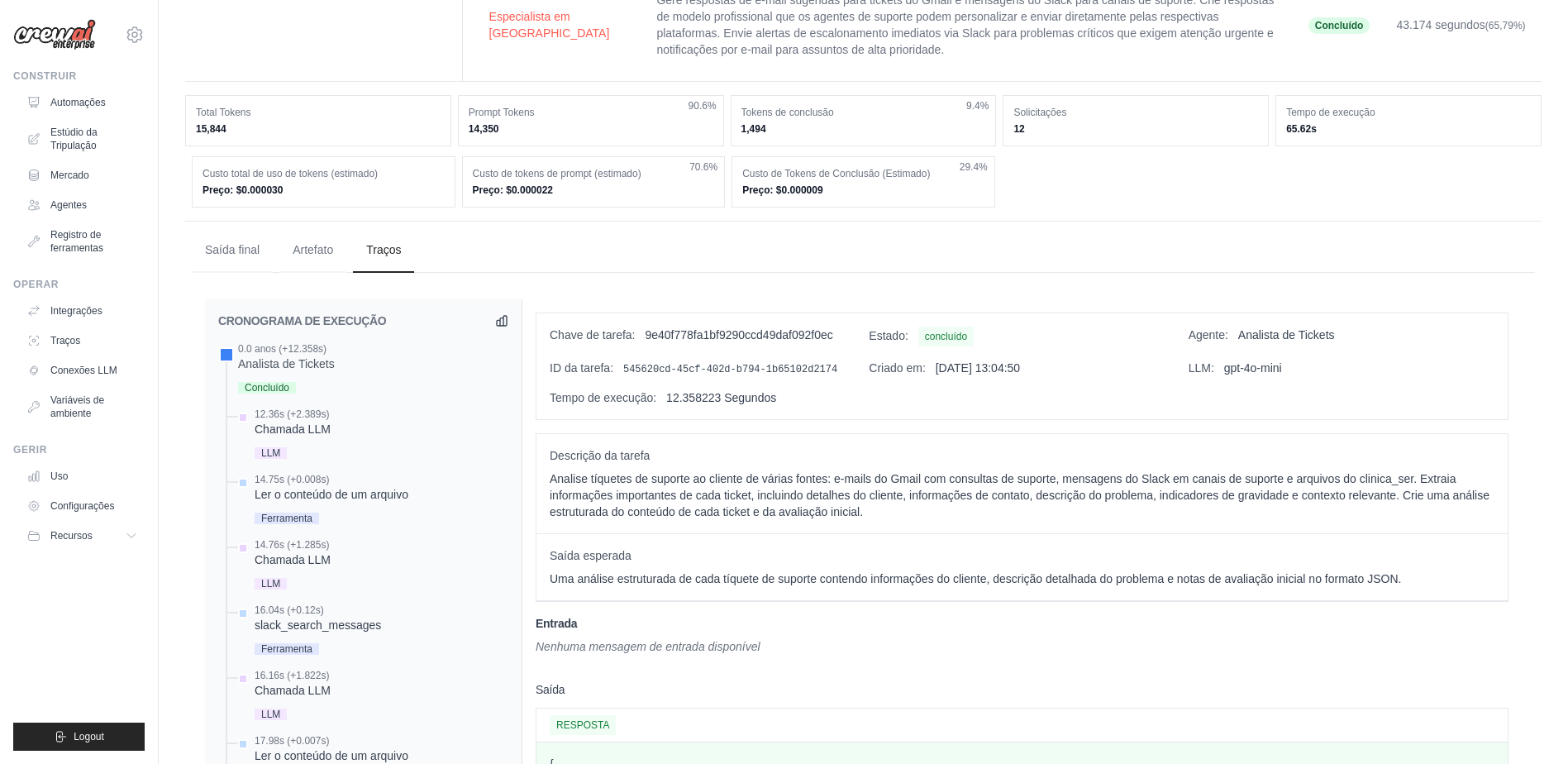
scroll to position [331, 0]
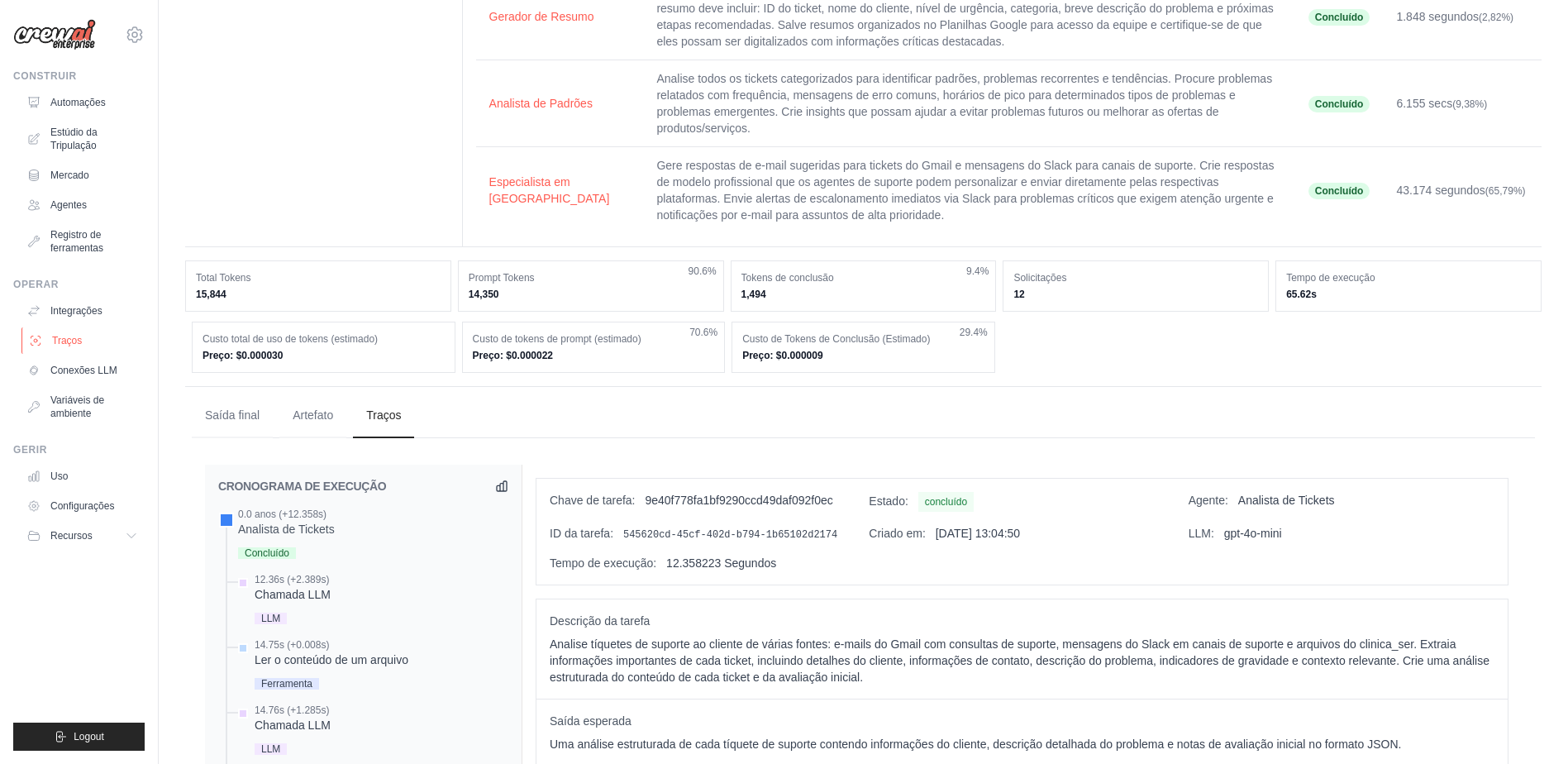
click at [69, 343] on font "Traços" at bounding box center [66, 341] width 30 height 14
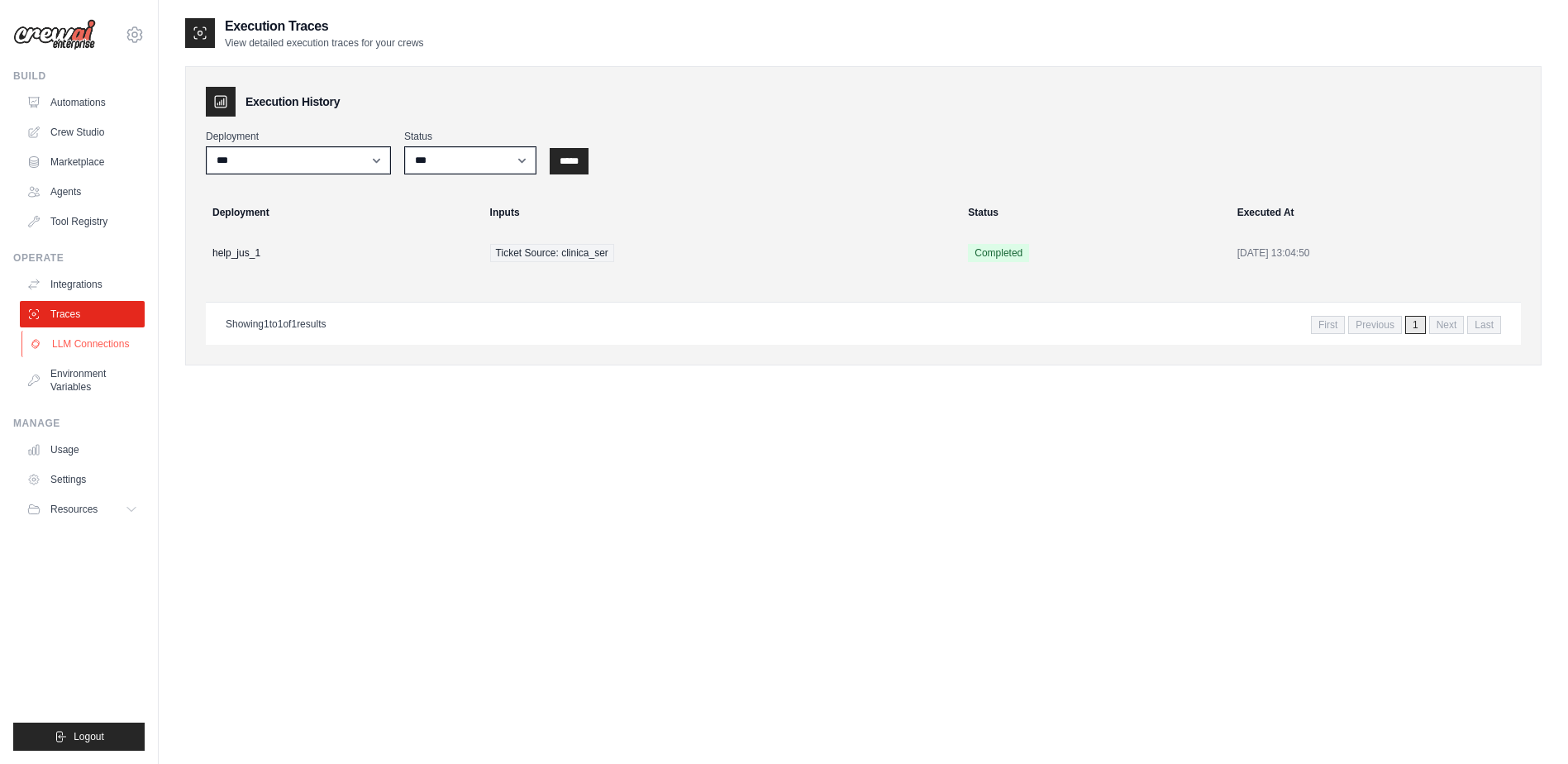
click at [72, 347] on link "LLM Connections" at bounding box center [84, 344] width 125 height 26
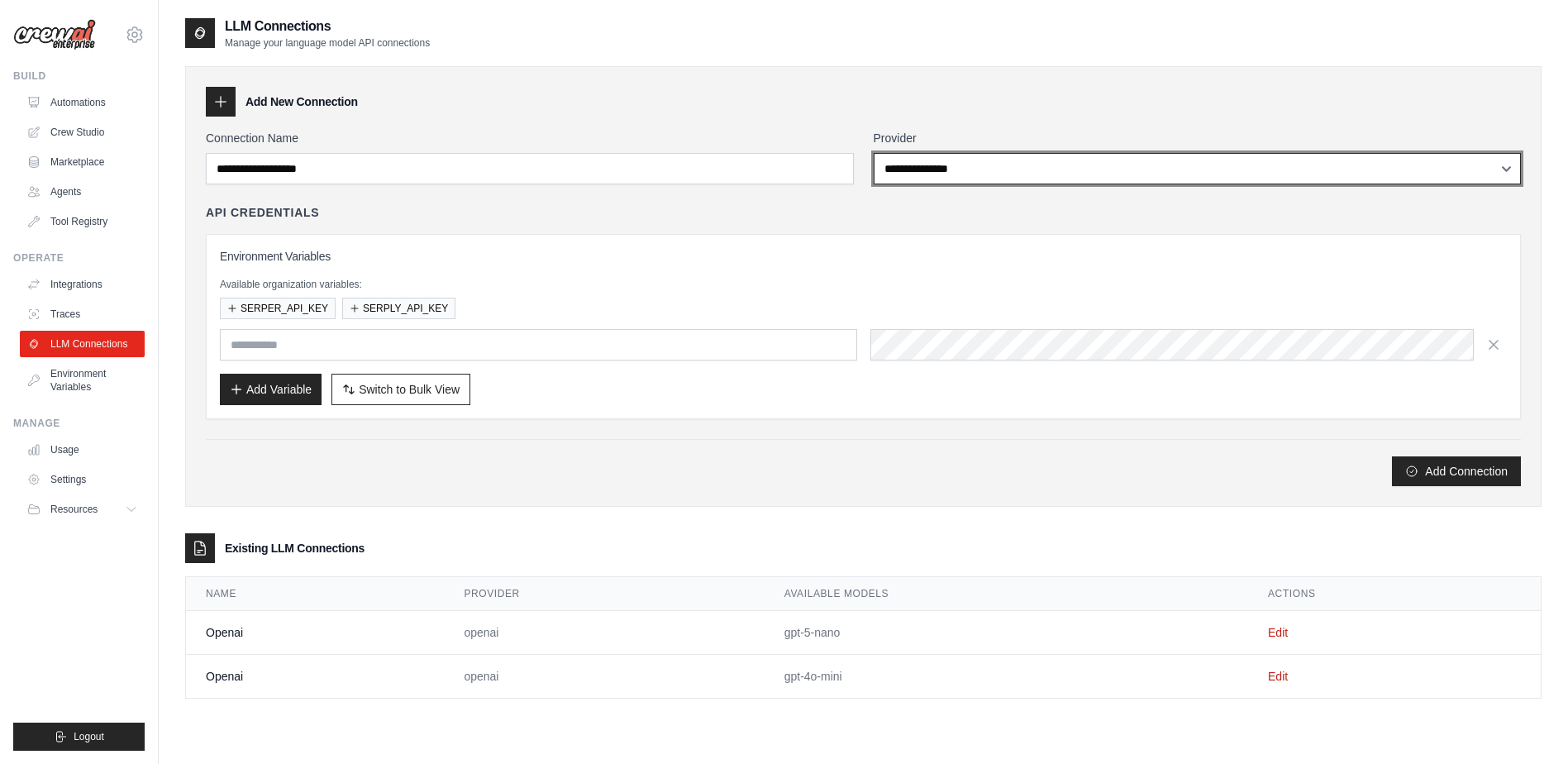
click at [936, 171] on select "**********" at bounding box center [1197, 169] width 648 height 31
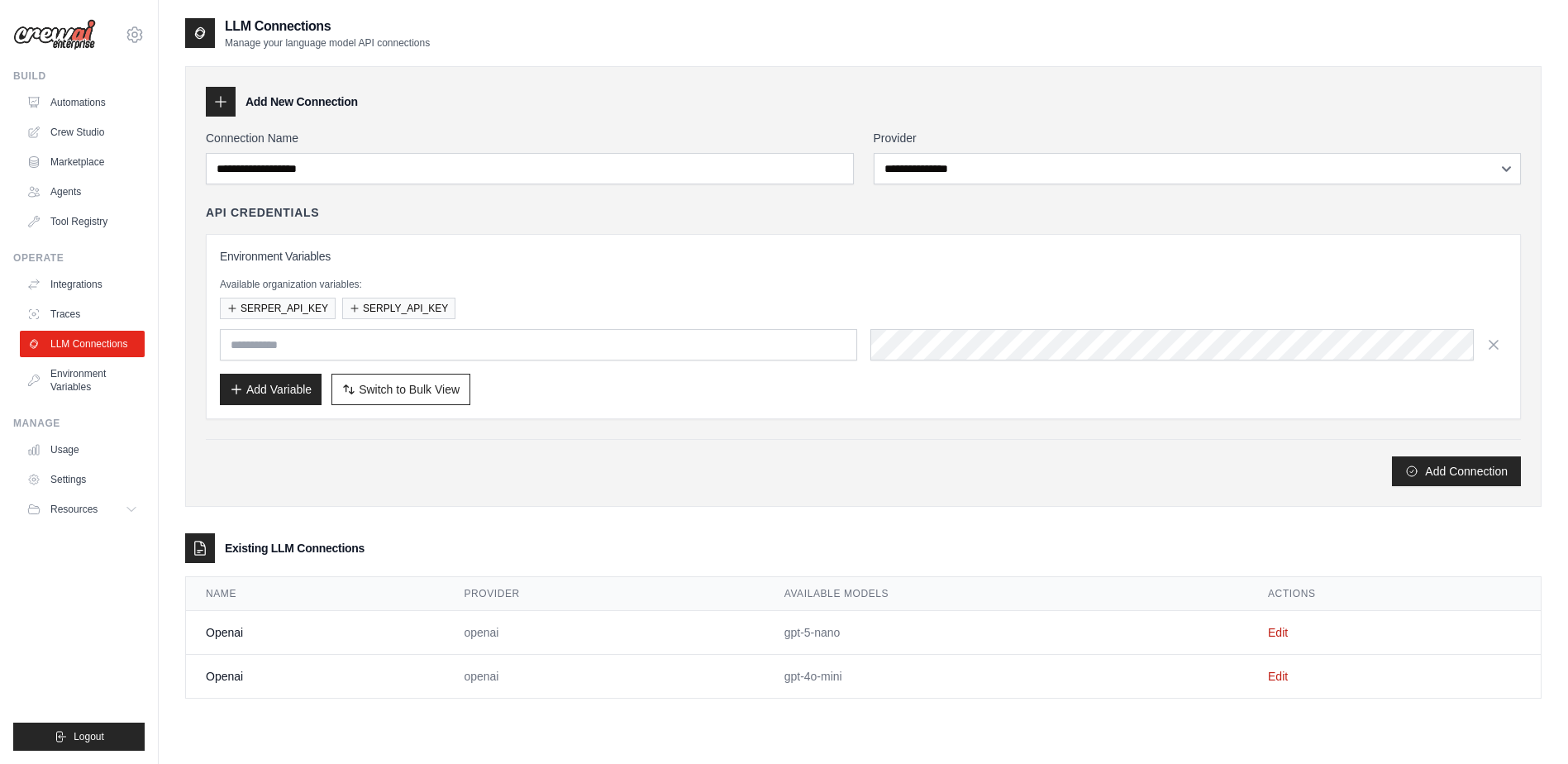
click at [653, 207] on div "API Credentials" at bounding box center [863, 212] width 1315 height 17
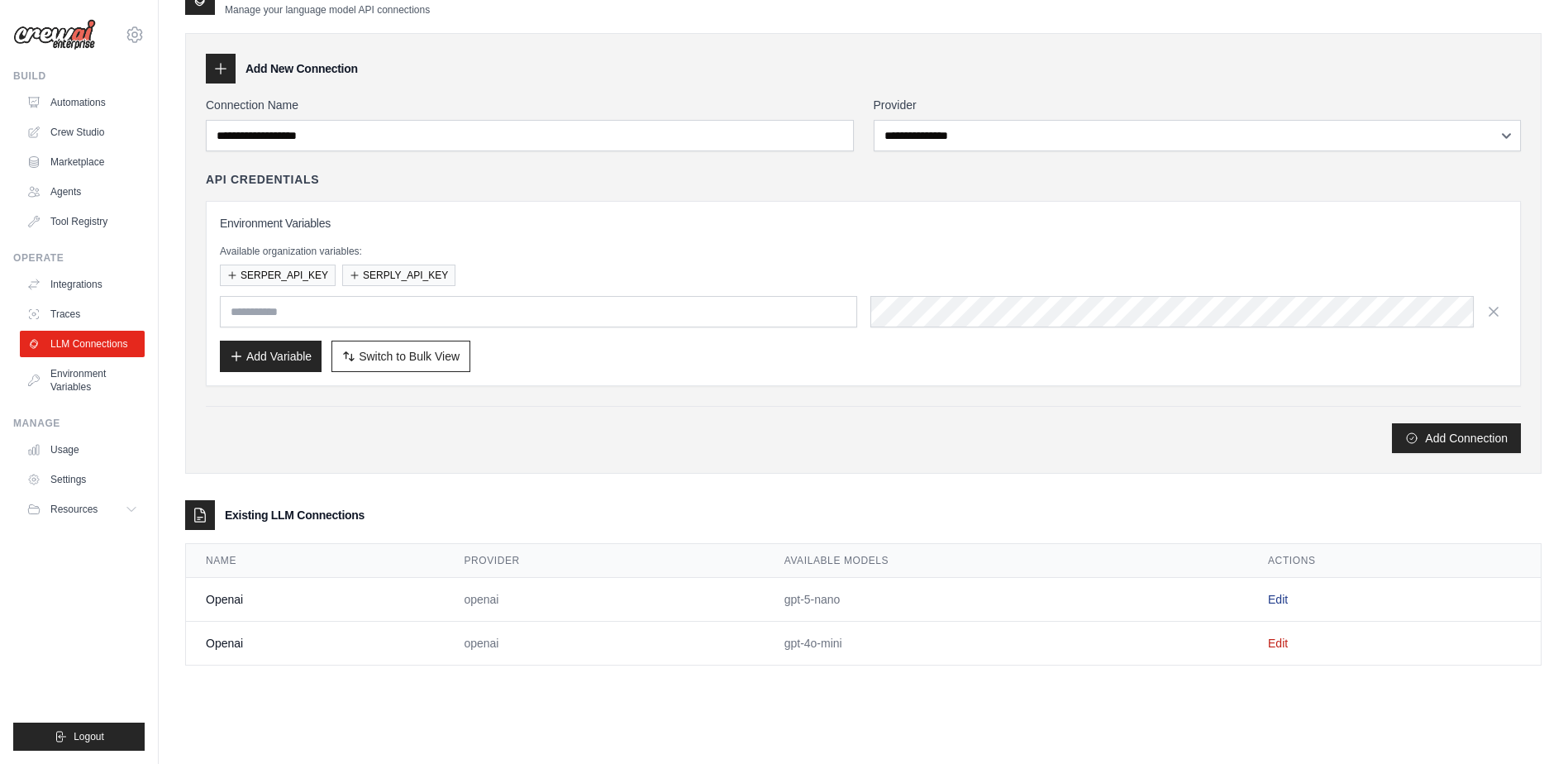
click at [1277, 599] on link "Edit" at bounding box center [1278, 600] width 19 height 14
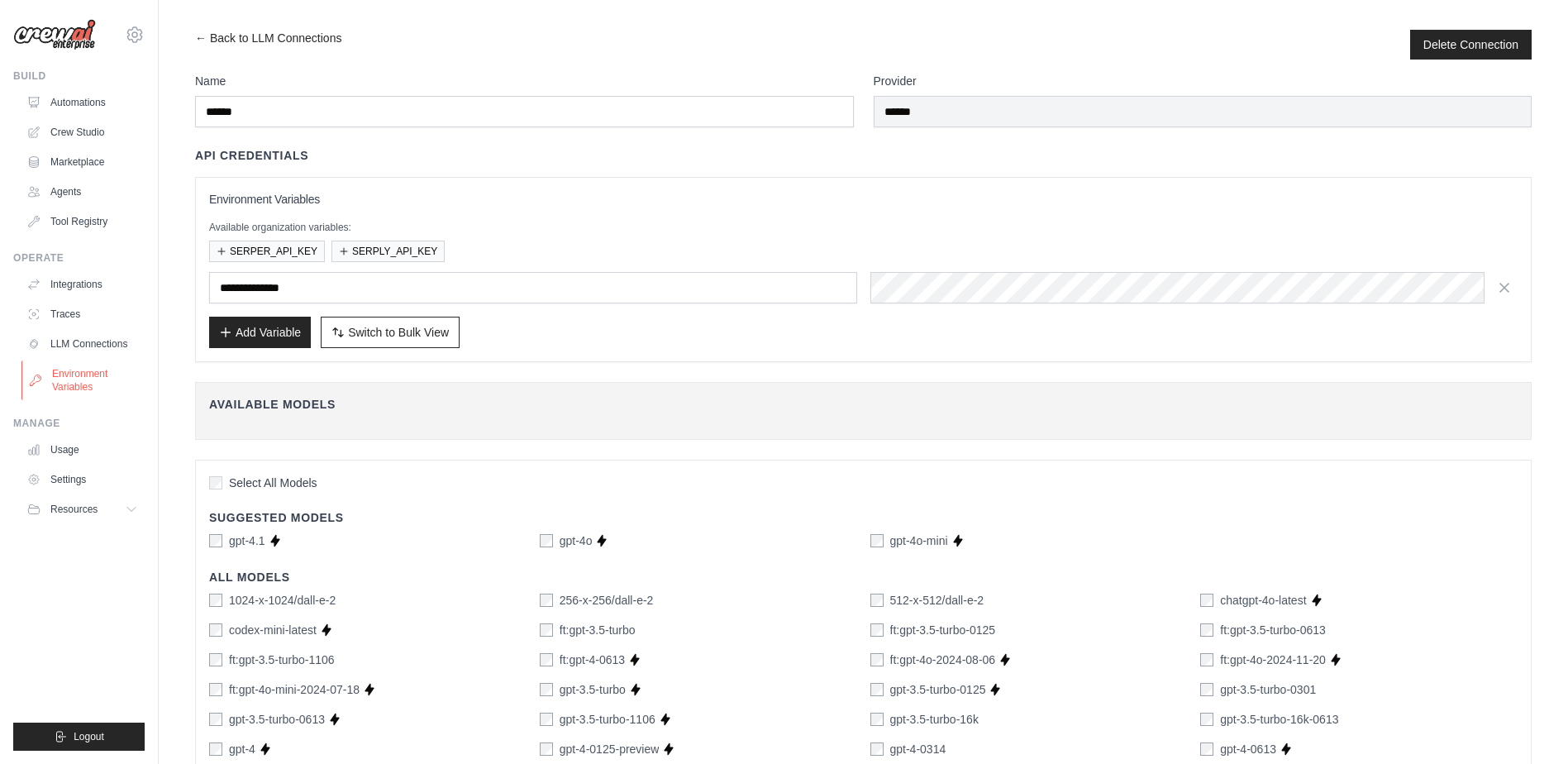
click at [73, 377] on link "Environment Variables" at bounding box center [84, 380] width 125 height 40
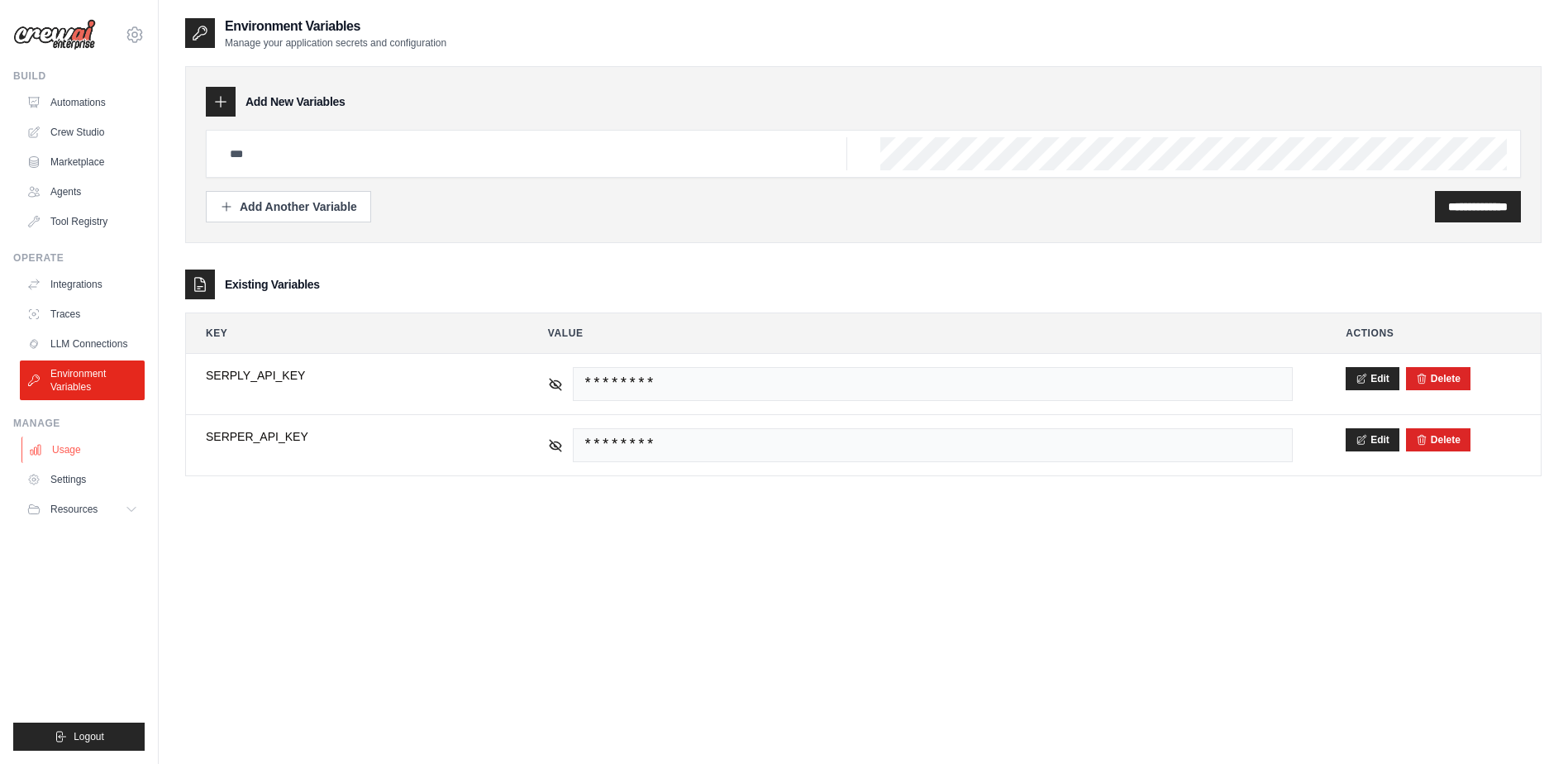
click at [63, 447] on link "Usage" at bounding box center [84, 449] width 125 height 26
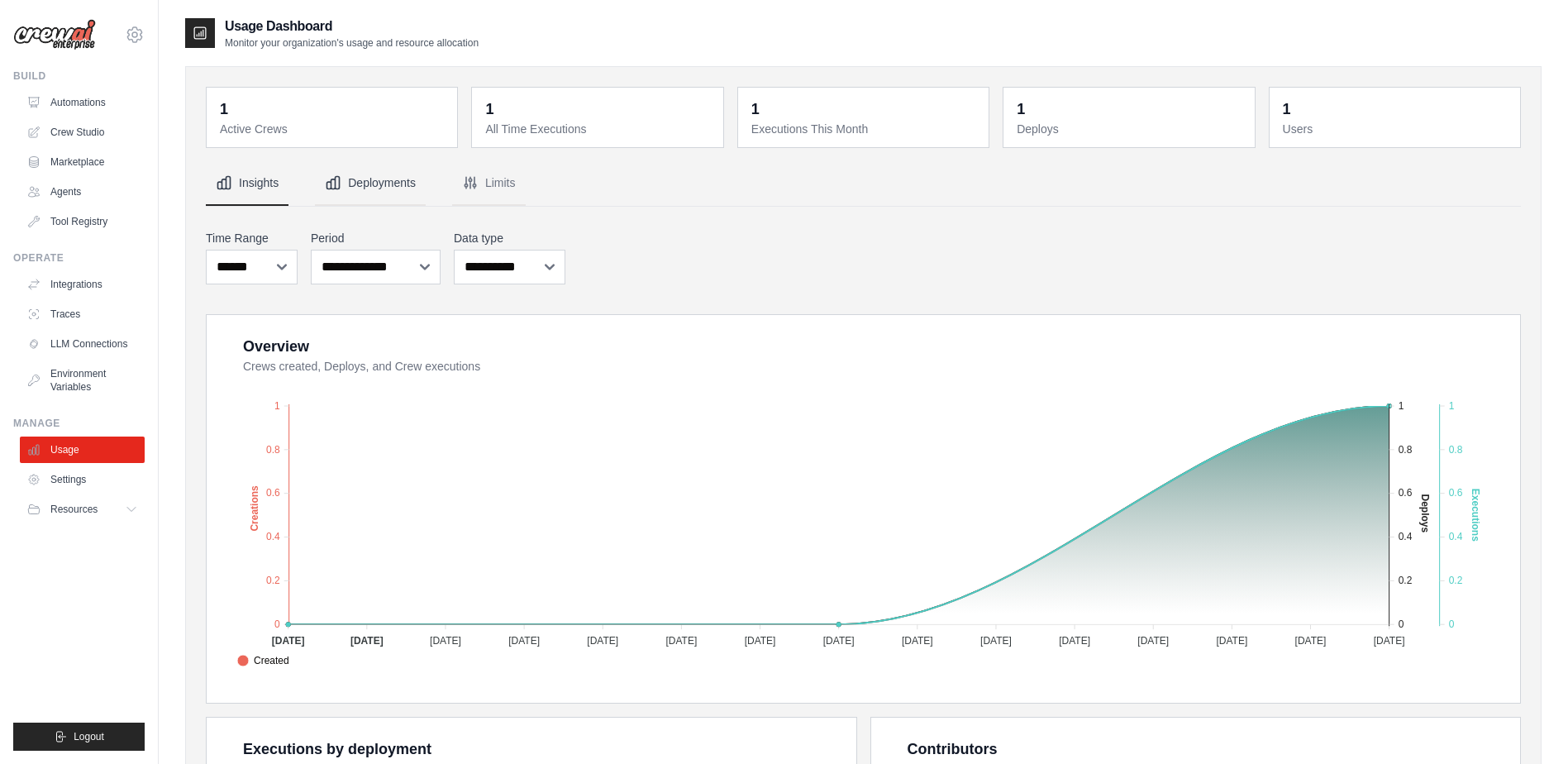
click at [377, 182] on button "Deployments" at bounding box center [370, 184] width 111 height 45
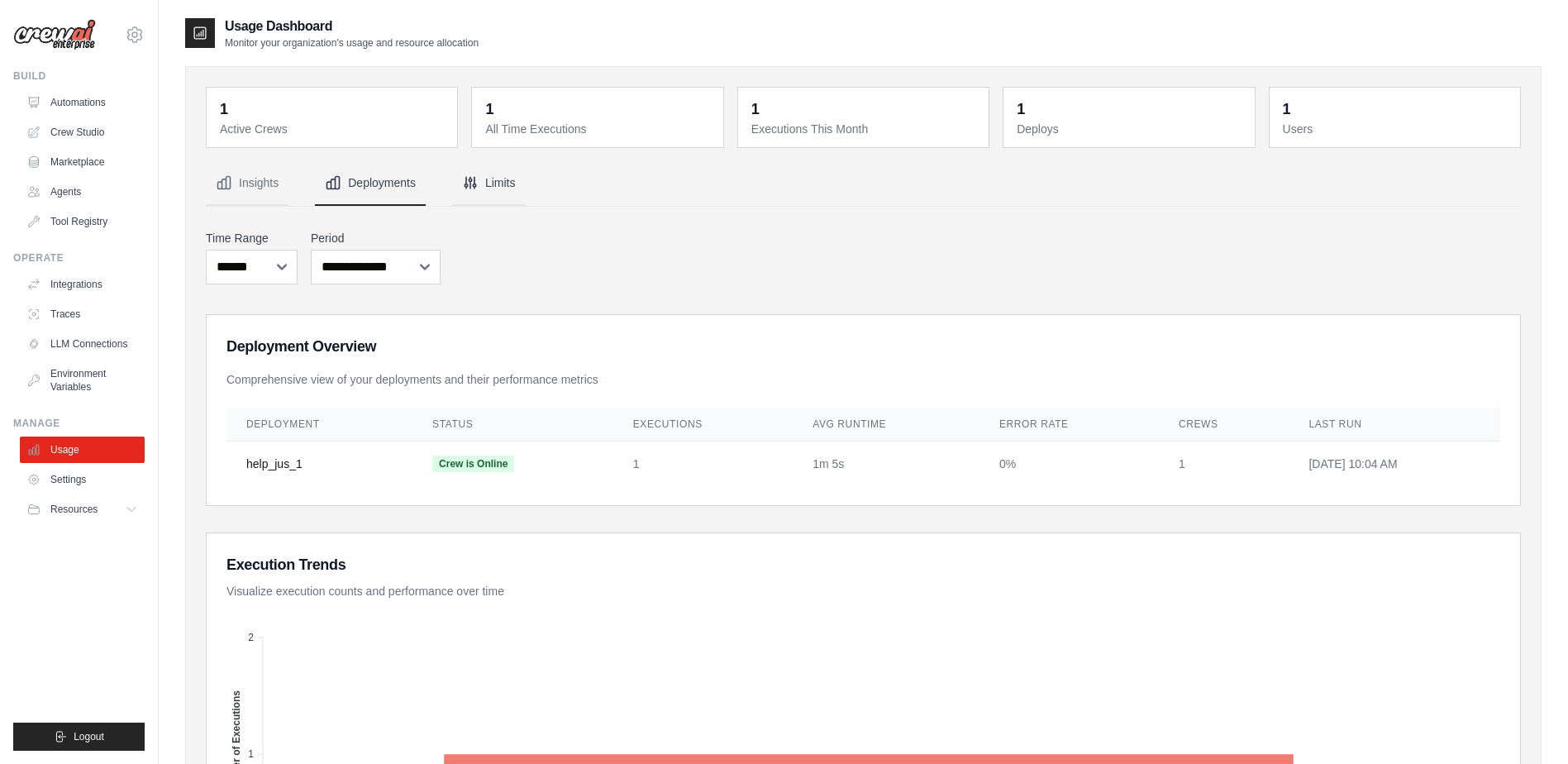
click at [501, 178] on button "Limits" at bounding box center [489, 184] width 74 height 45
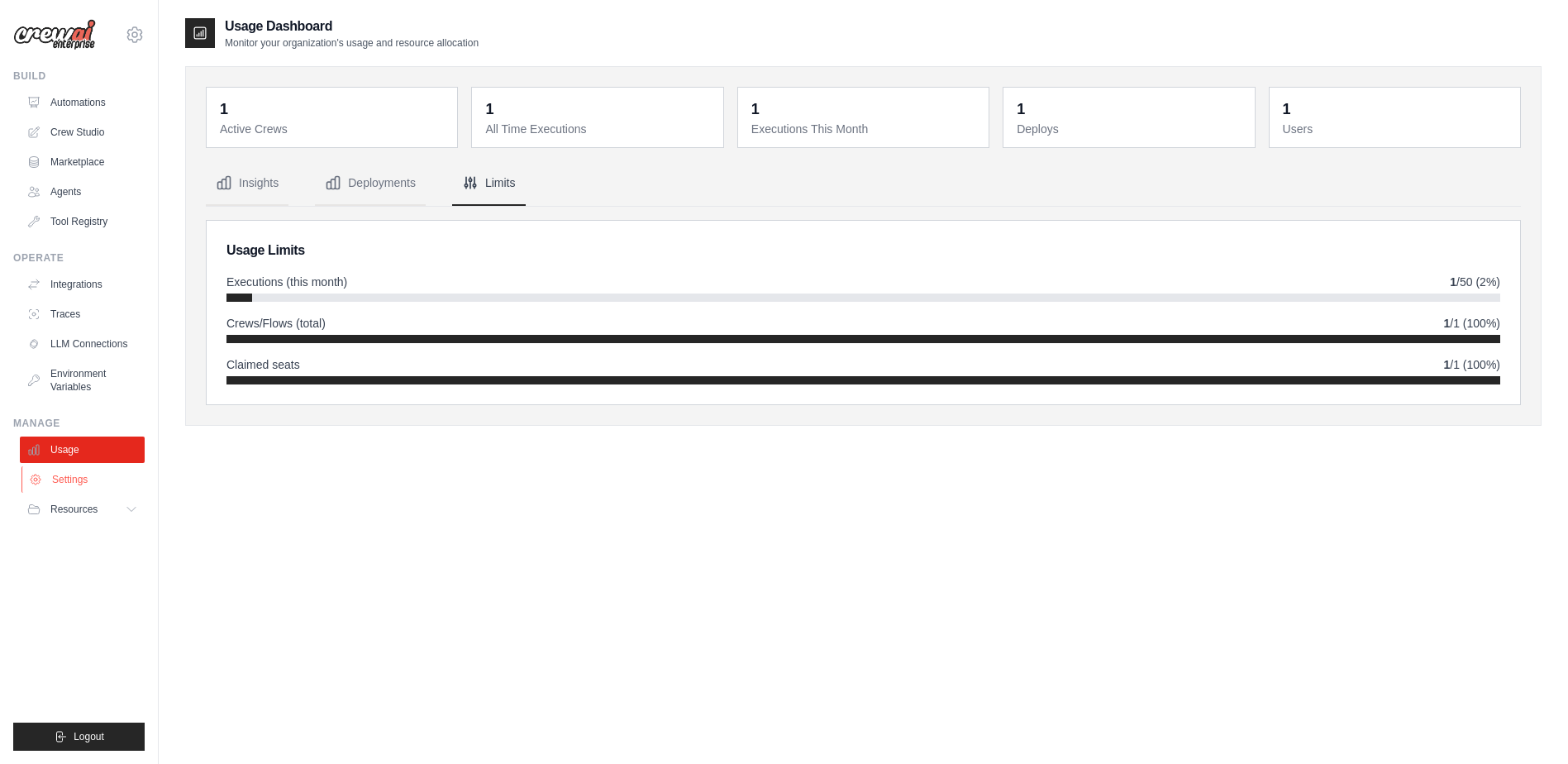
click at [67, 484] on link "Settings" at bounding box center [84, 479] width 125 height 26
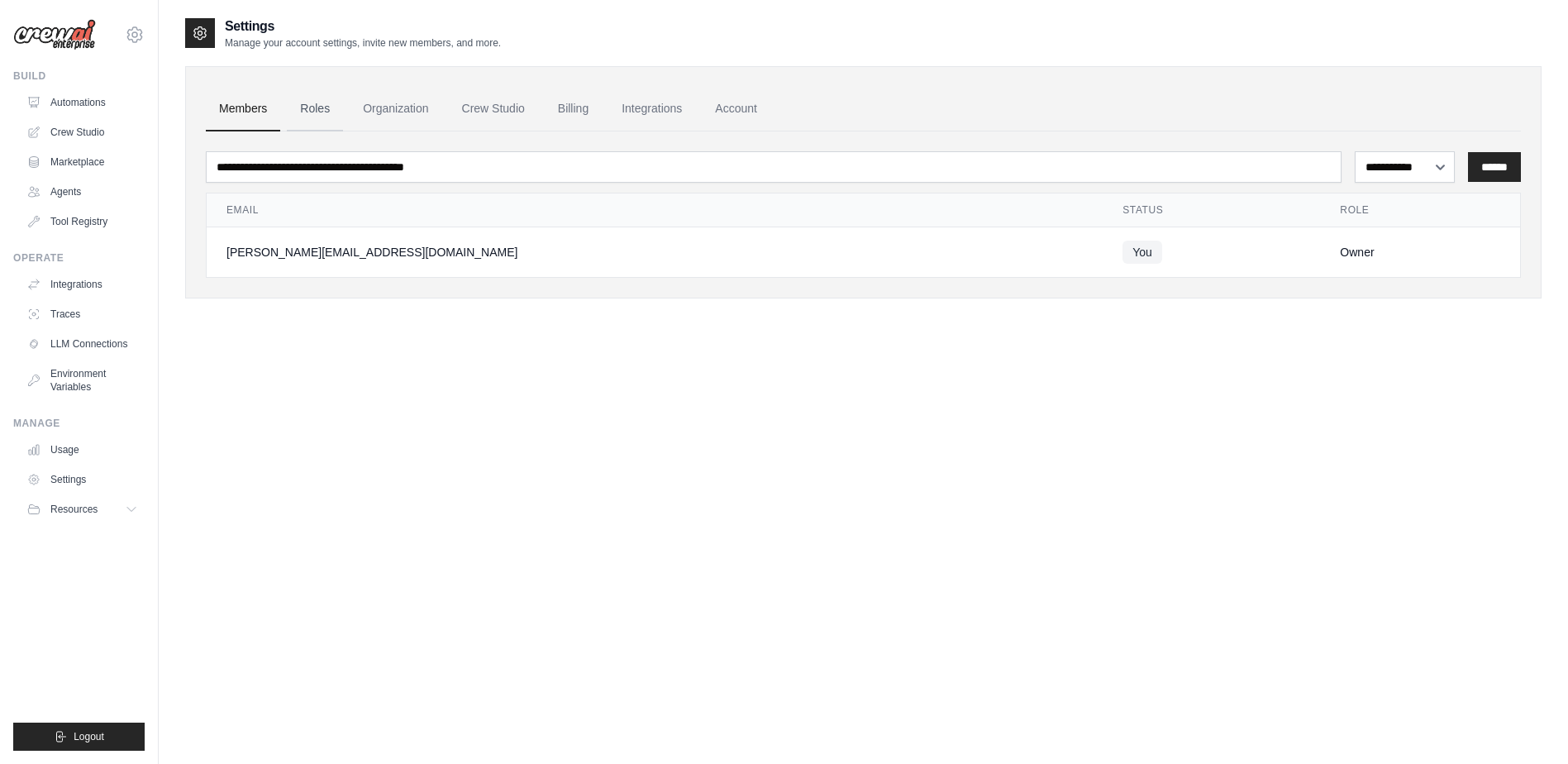
click at [311, 110] on link "Roles" at bounding box center [316, 109] width 56 height 45
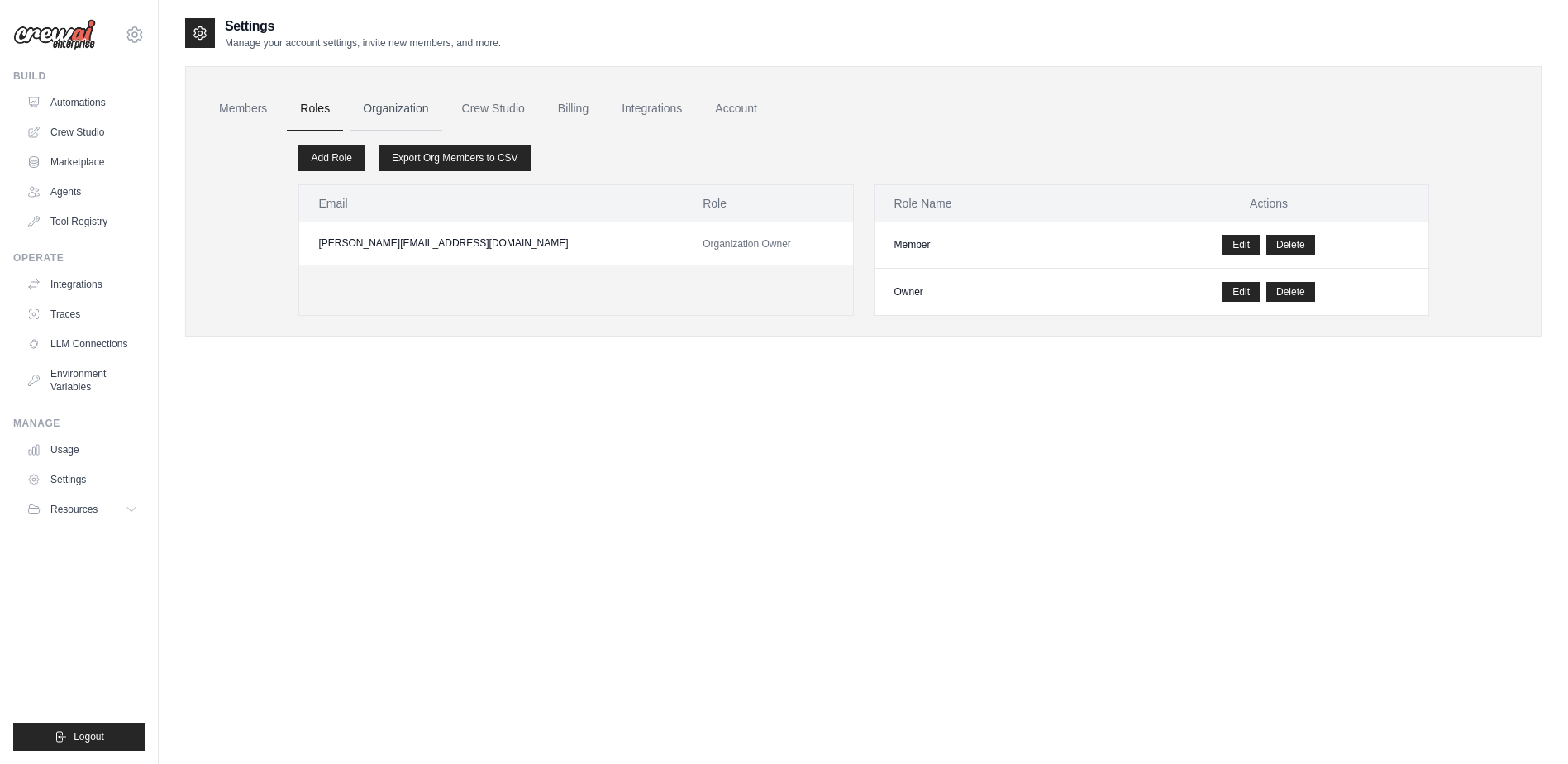
click at [387, 109] on link "Organization" at bounding box center [395, 109] width 92 height 45
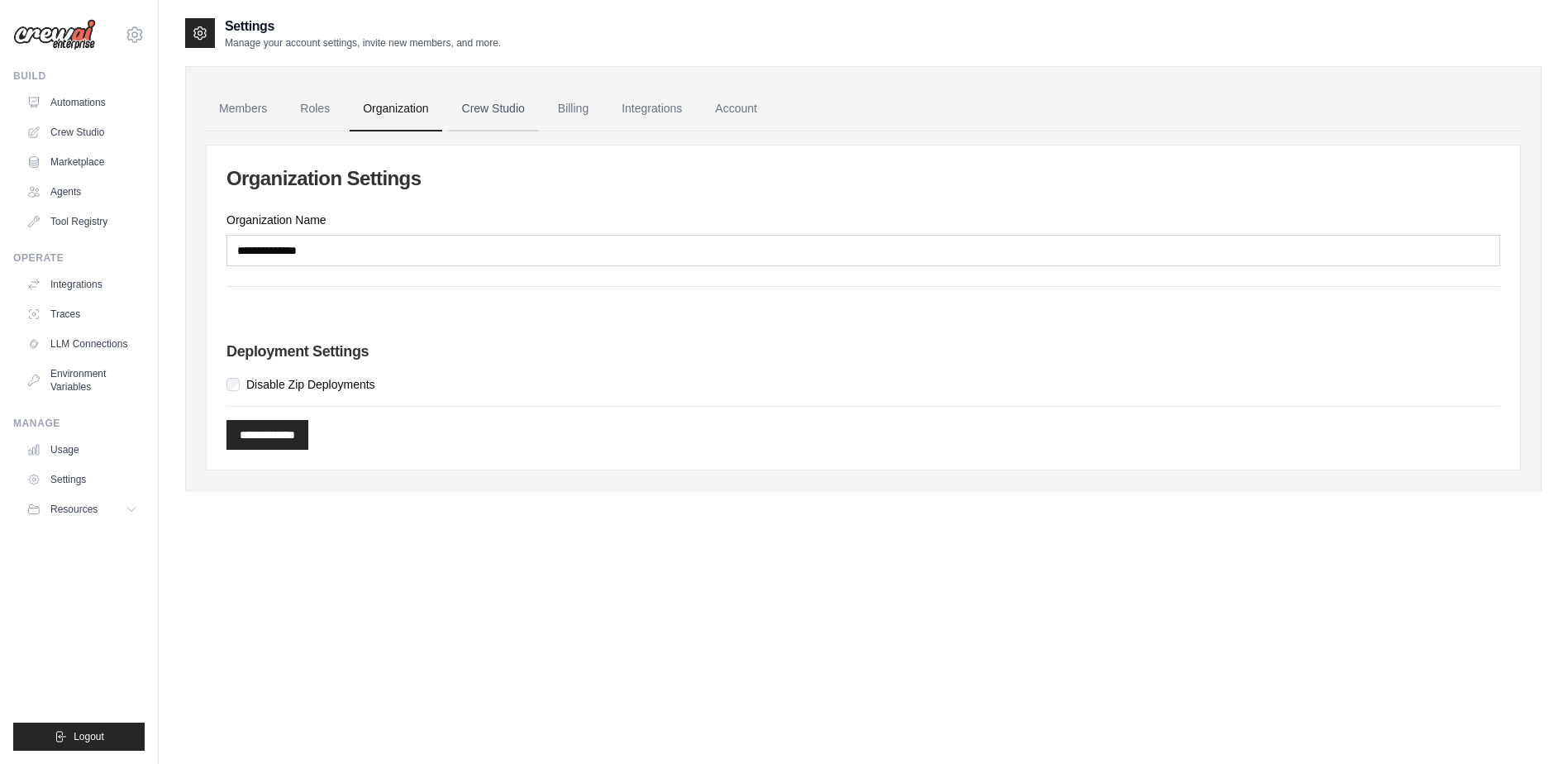
click at [502, 107] on link "Crew Studio" at bounding box center [494, 109] width 90 height 45
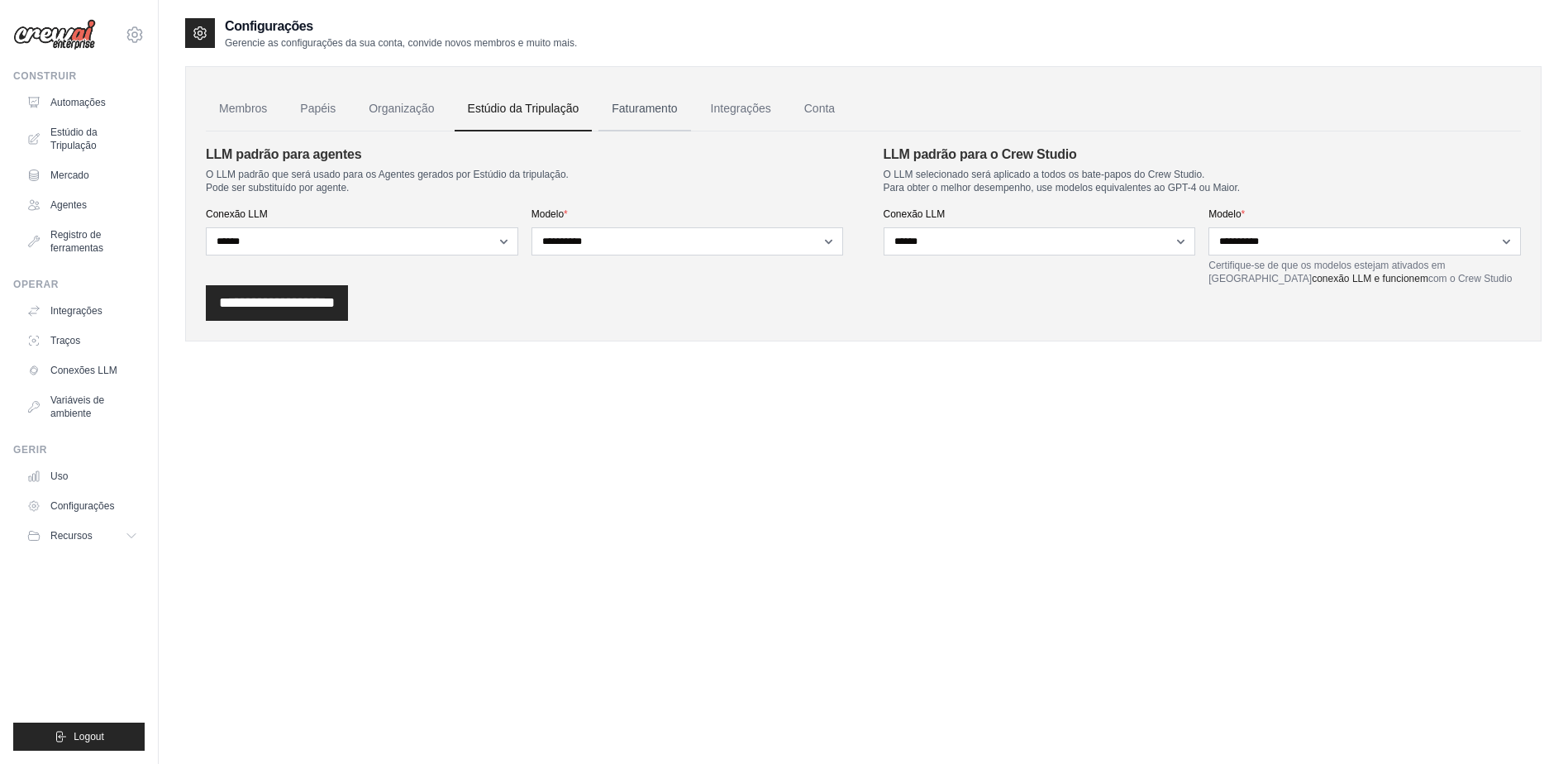
click at [602, 102] on link "Faturamento" at bounding box center [645, 109] width 92 height 45
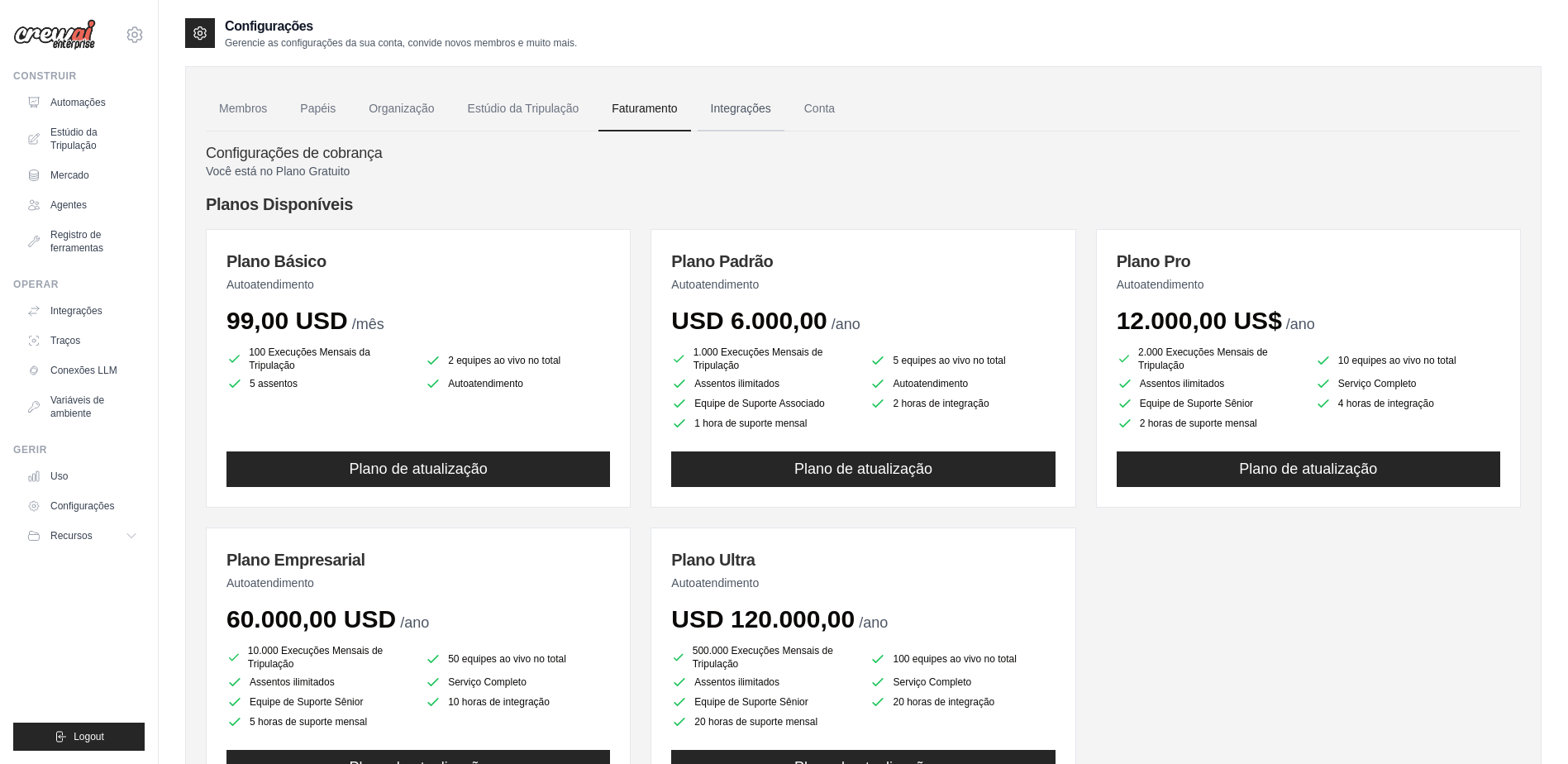
click at [739, 103] on link "Integrações" at bounding box center [740, 109] width 87 height 45
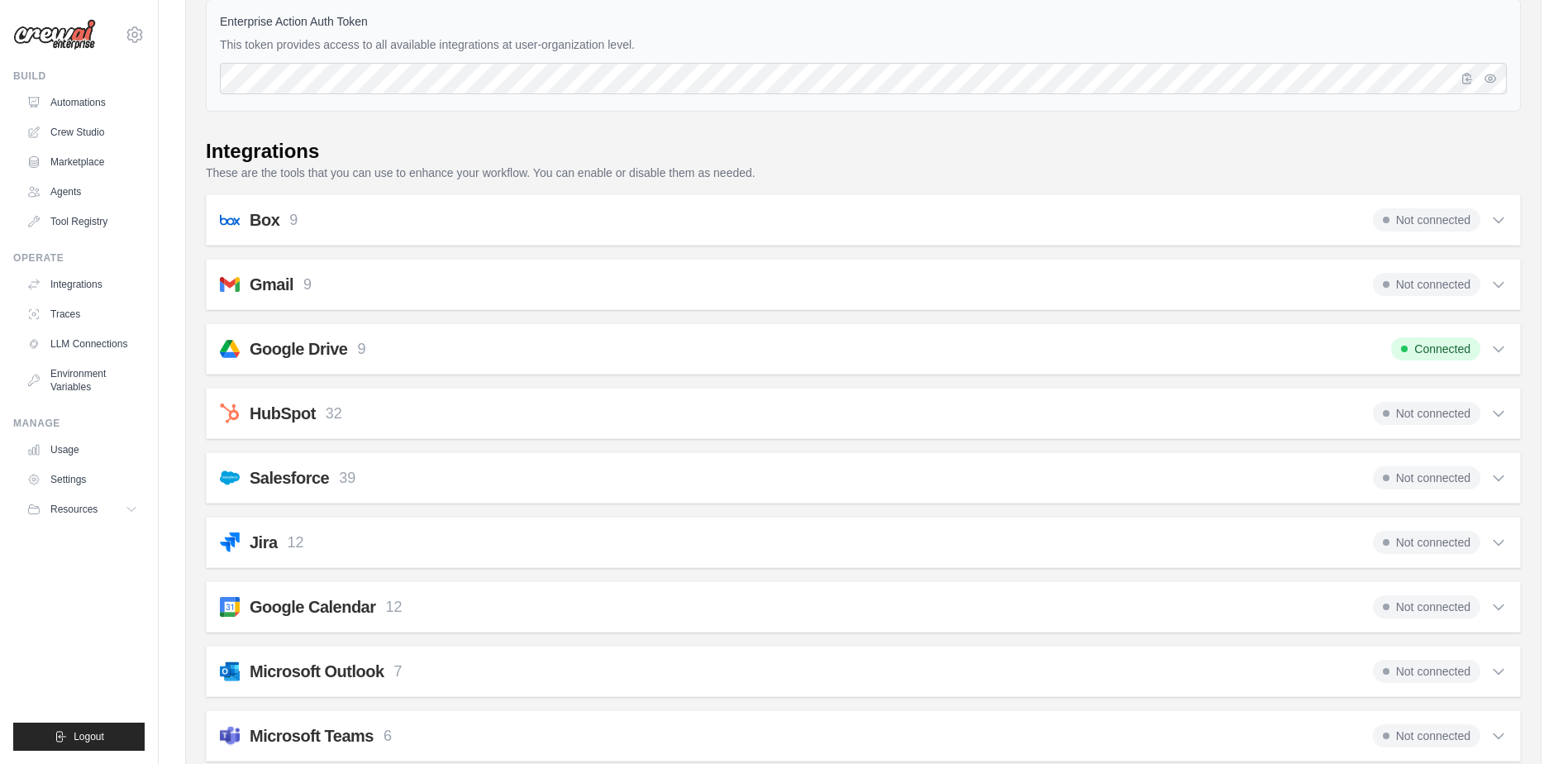
scroll to position [331, 0]
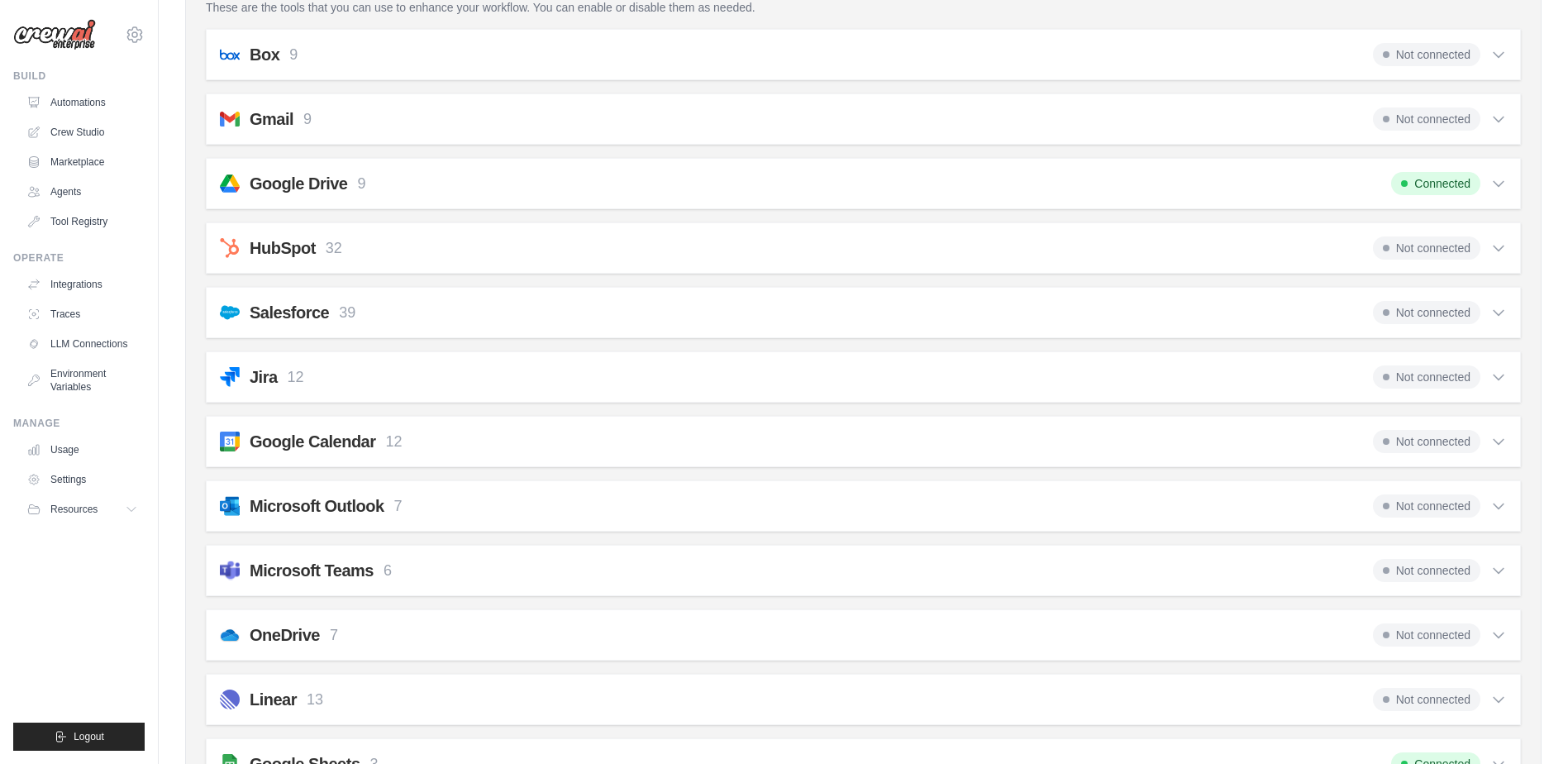
click at [1424, 503] on span "Not connected" at bounding box center [1427, 507] width 107 height 23
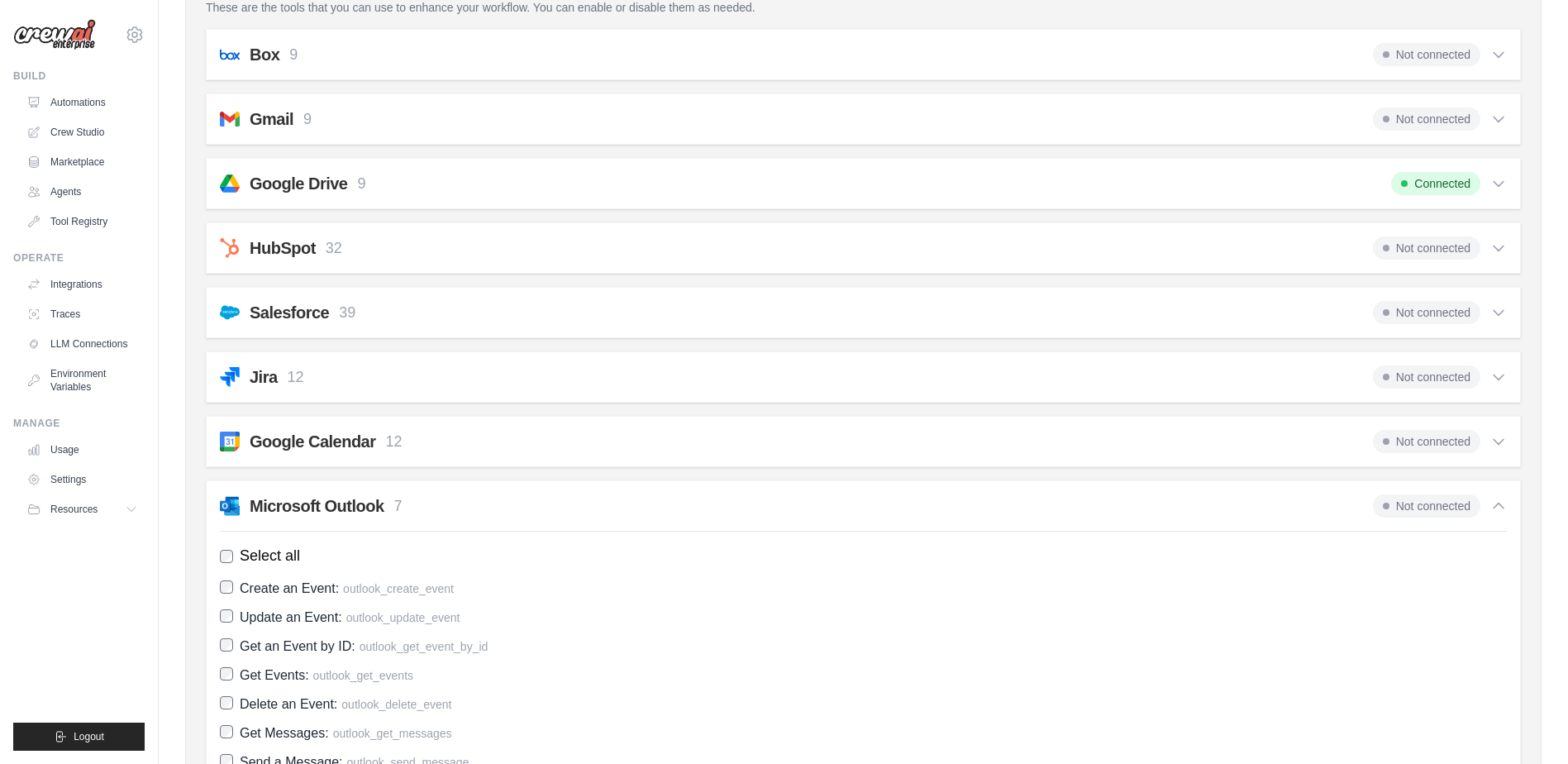
scroll to position [579, 0]
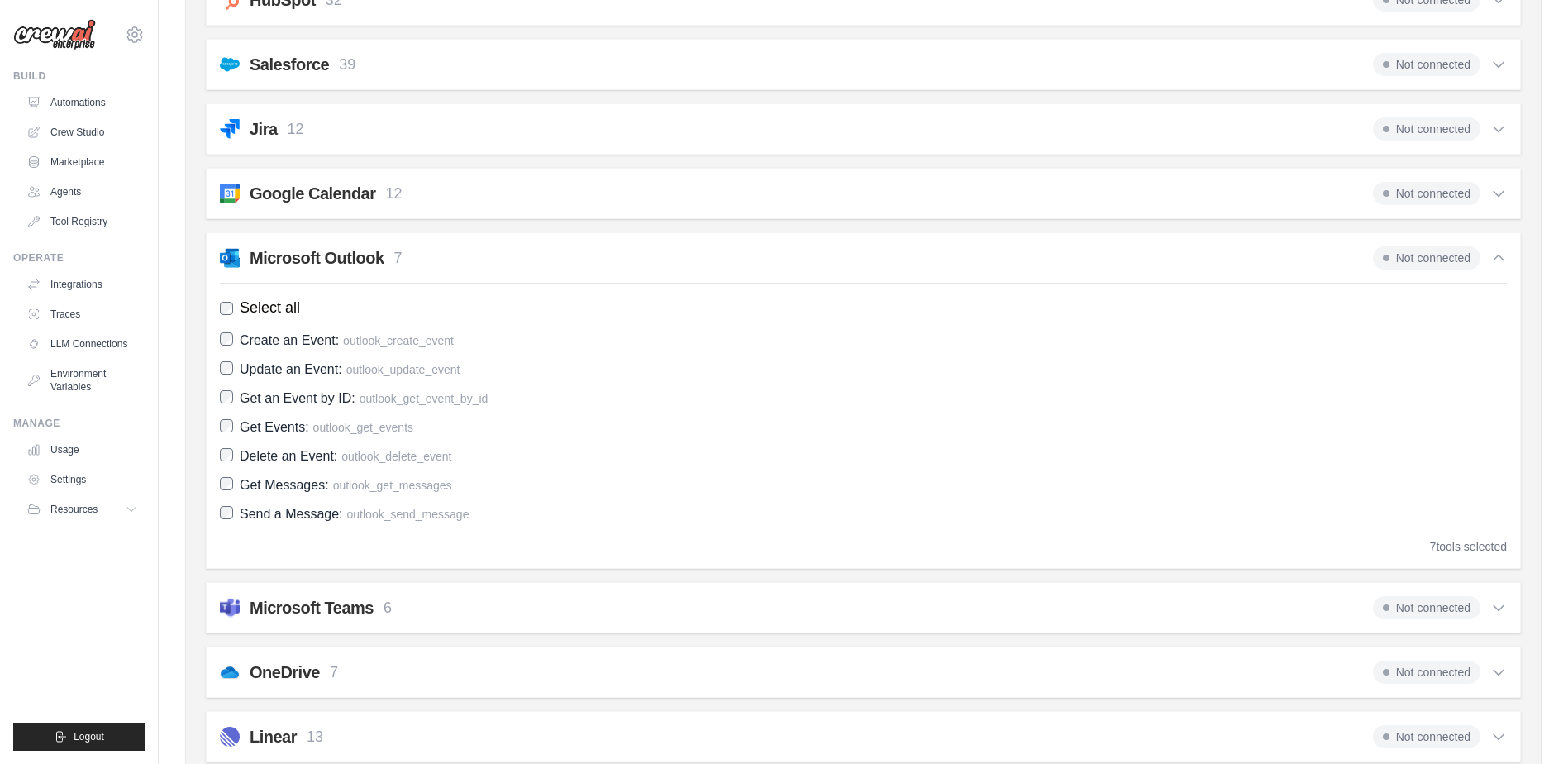
click at [1417, 255] on span "Not connected" at bounding box center [1427, 258] width 107 height 23
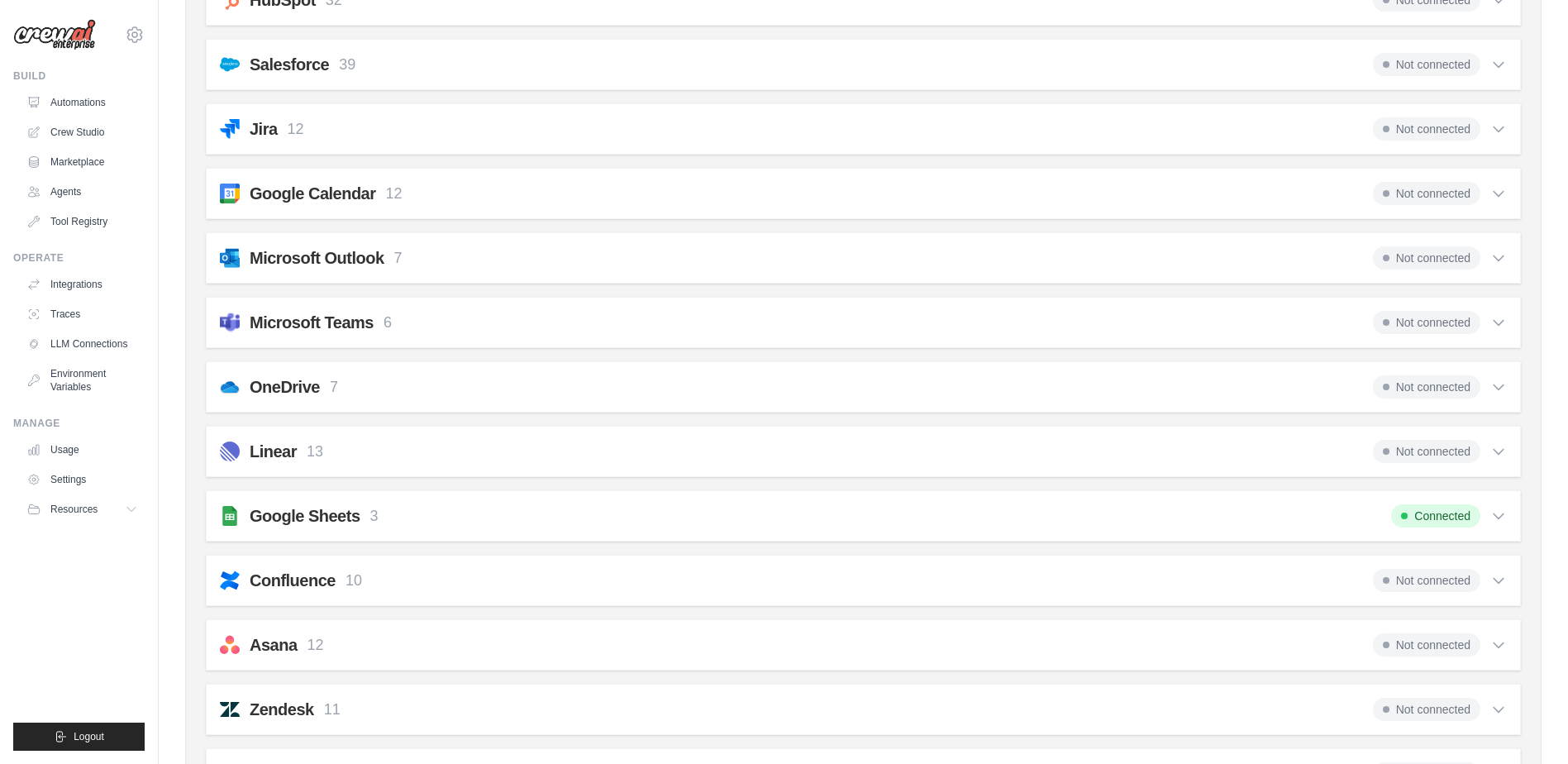
click at [293, 258] on h2 "Microsoft Outlook" at bounding box center [317, 258] width 134 height 23
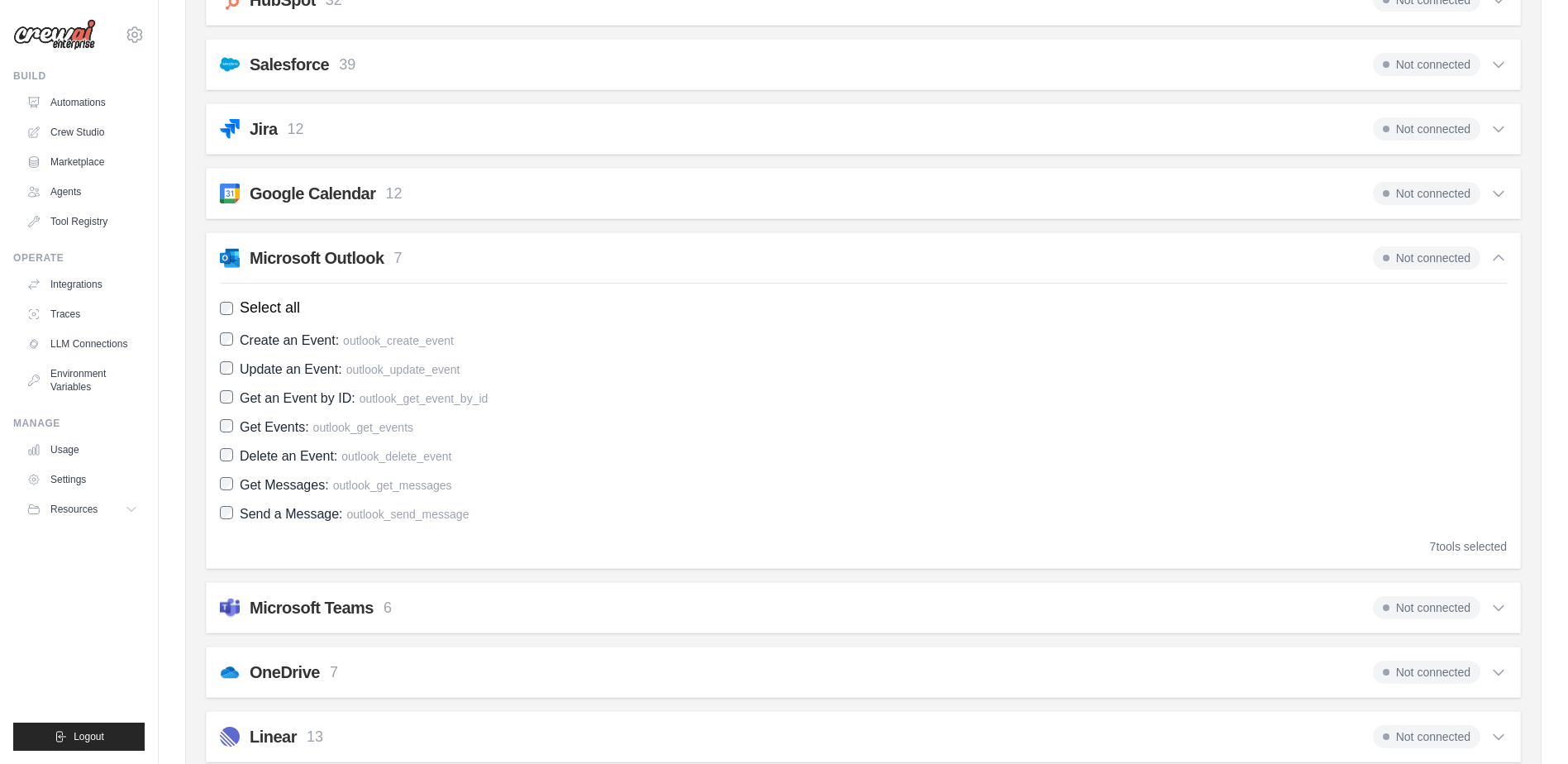
click at [1433, 257] on span "Not connected" at bounding box center [1427, 258] width 107 height 23
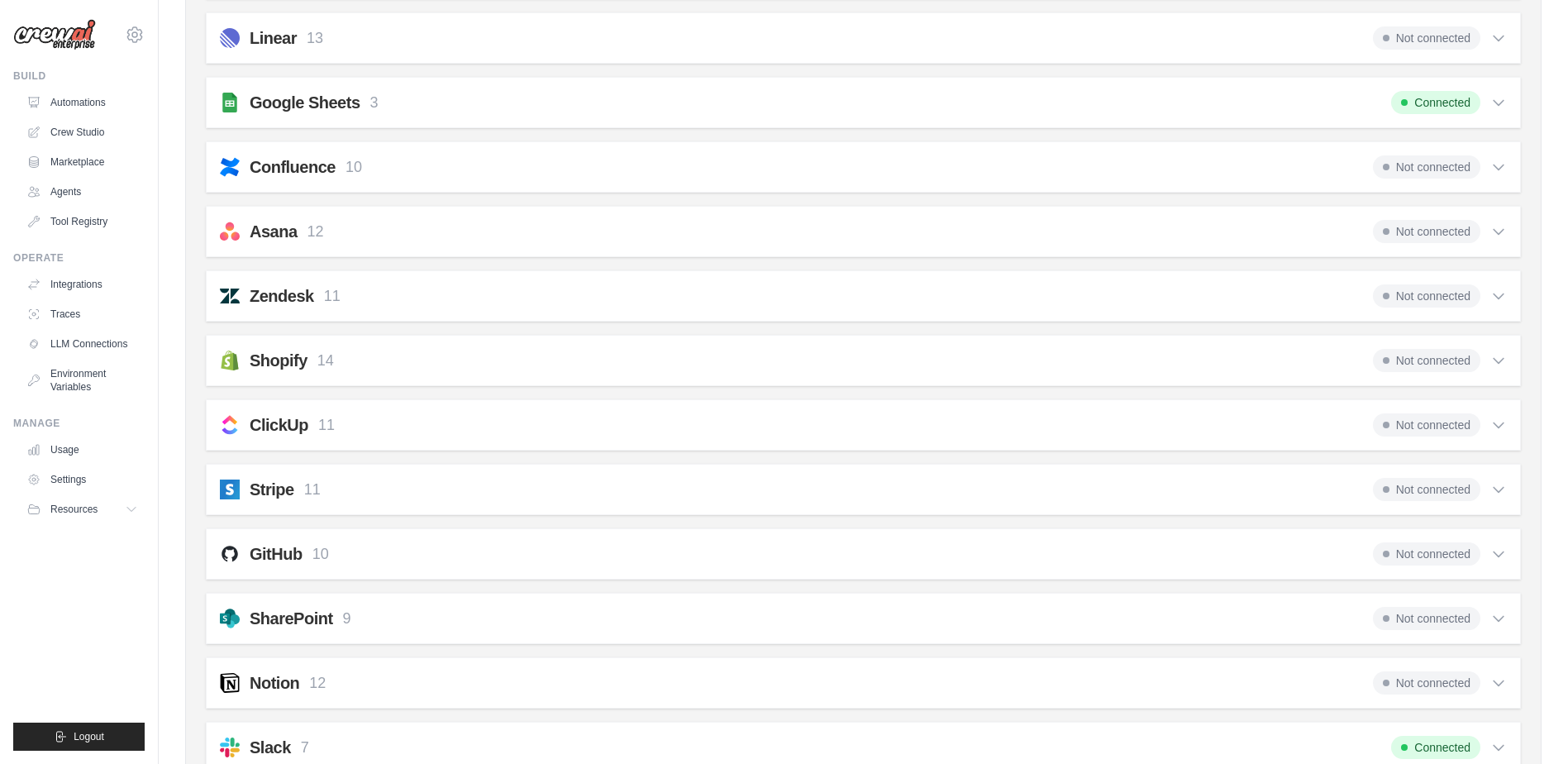
scroll to position [1121, 0]
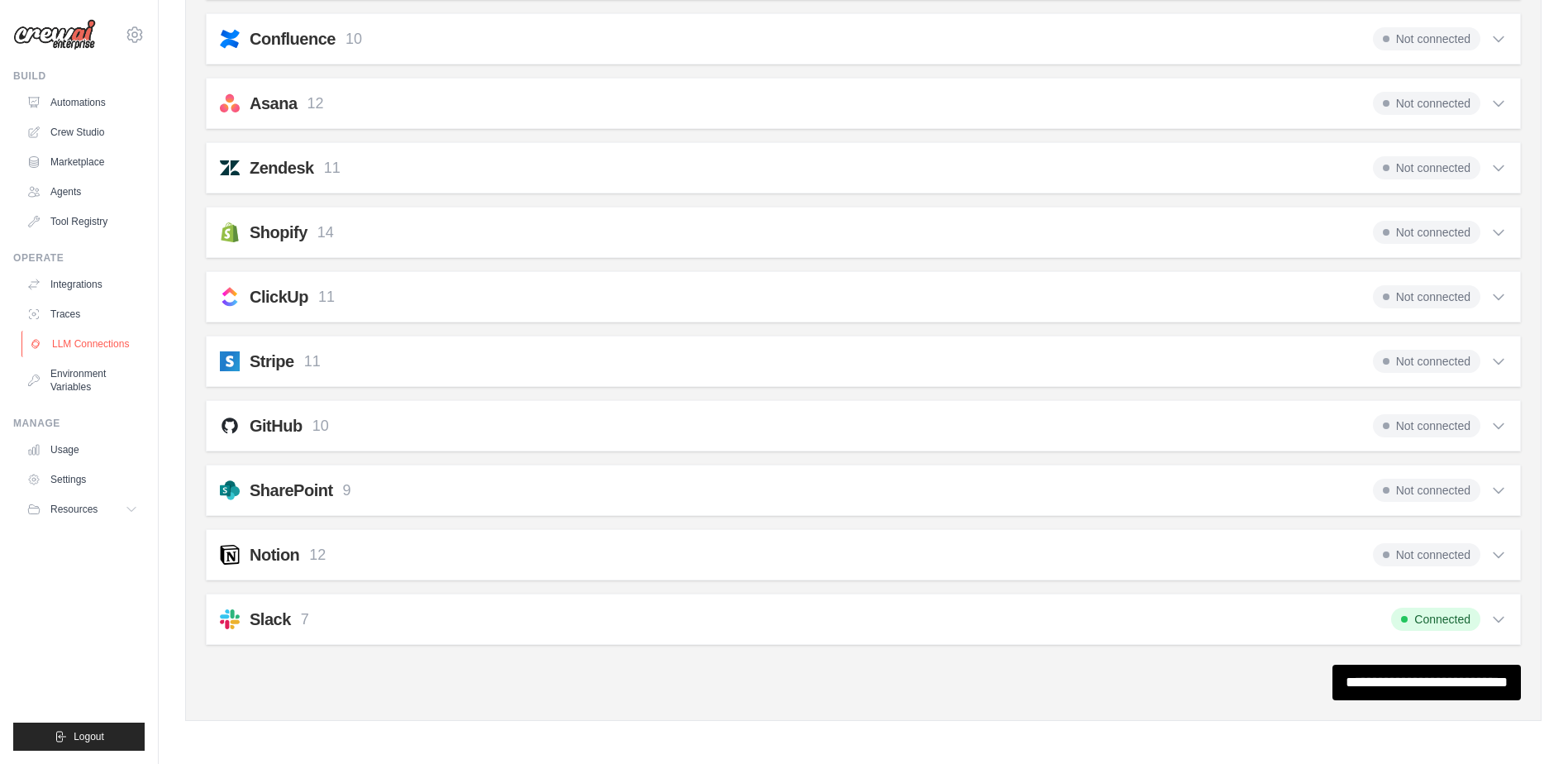
click at [60, 343] on link "LLM Connections" at bounding box center [84, 344] width 125 height 26
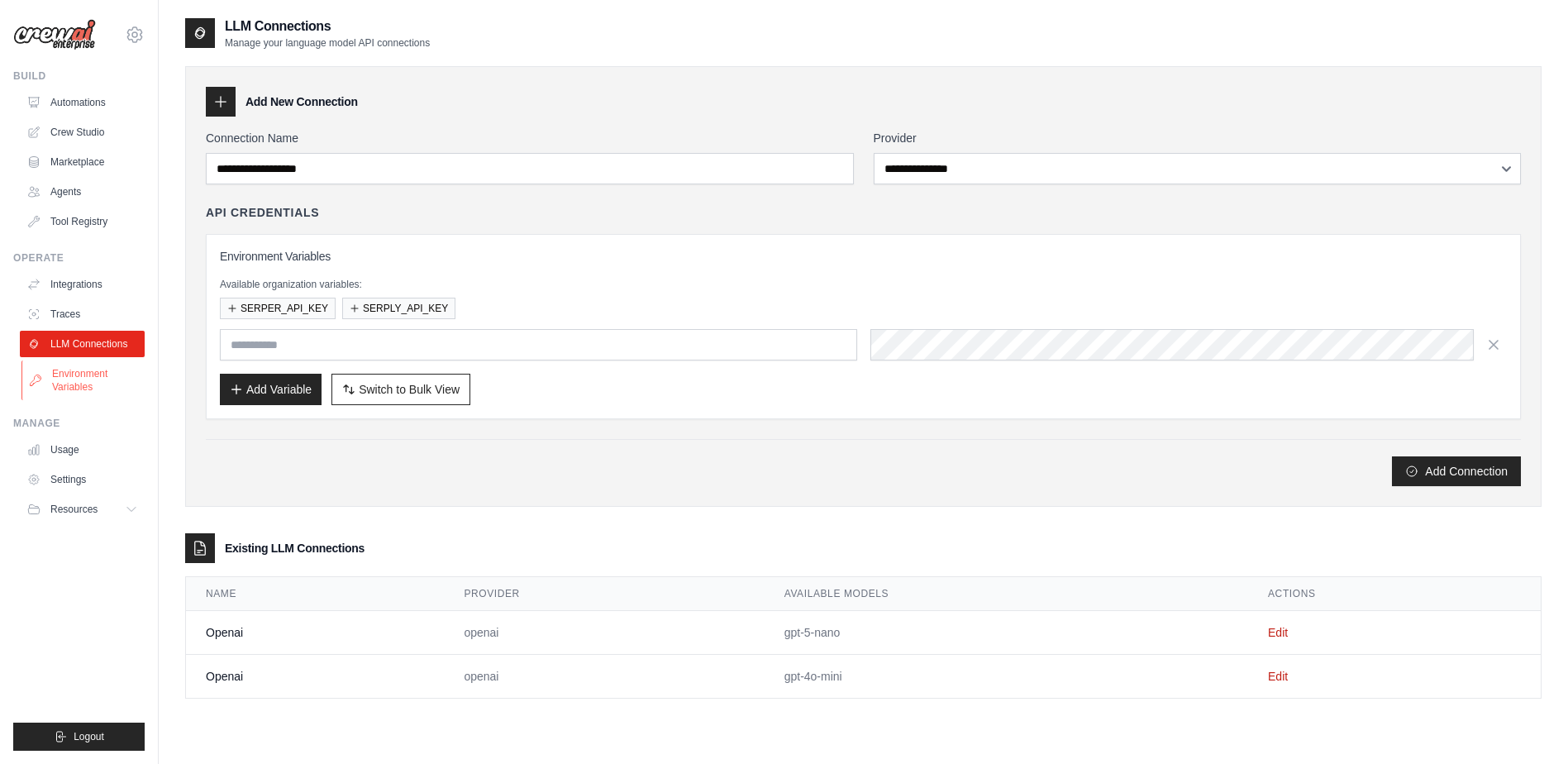
click at [76, 378] on link "Environment Variables" at bounding box center [84, 380] width 125 height 40
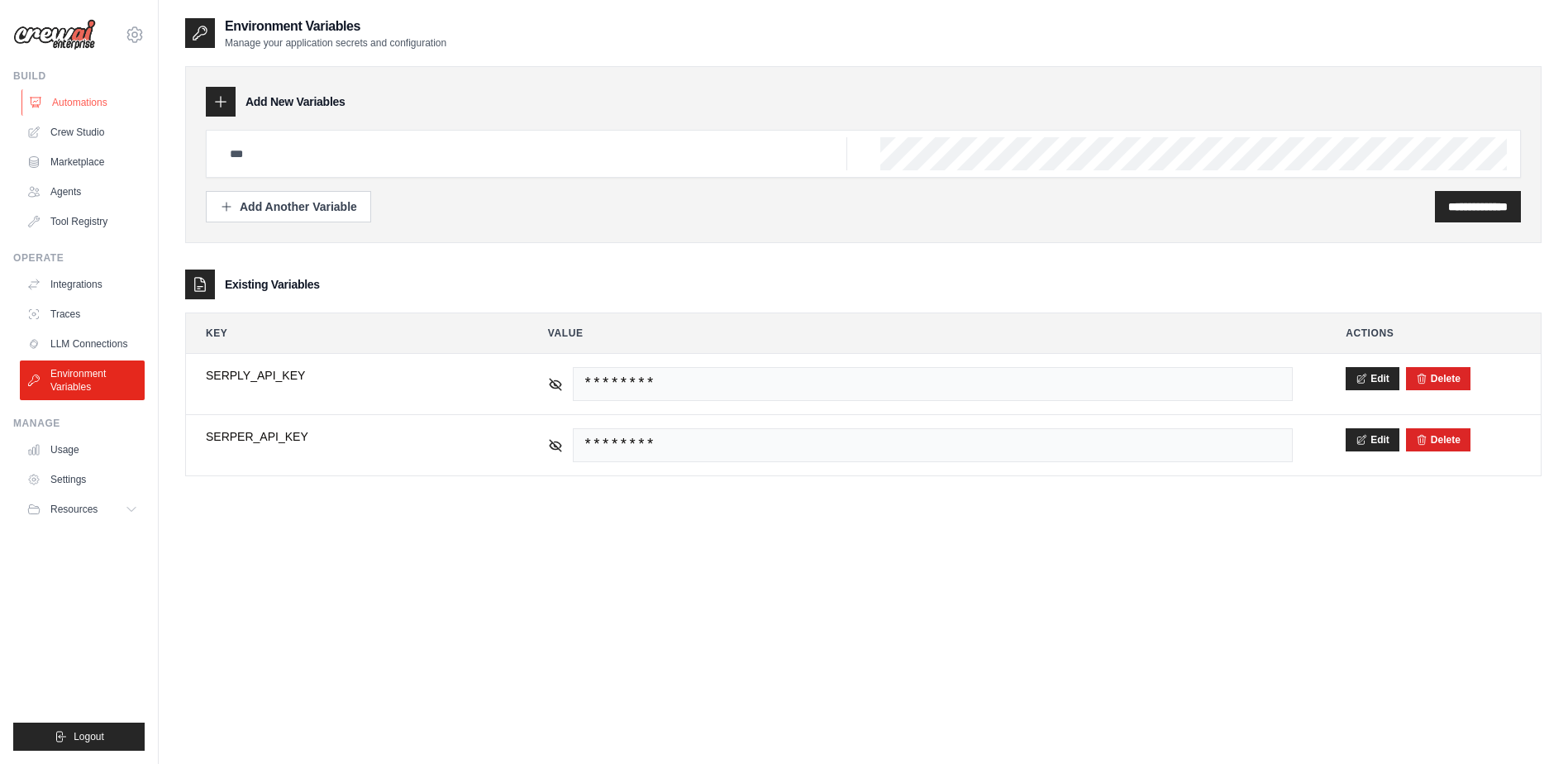
click at [72, 97] on link "Automations" at bounding box center [84, 102] width 125 height 26
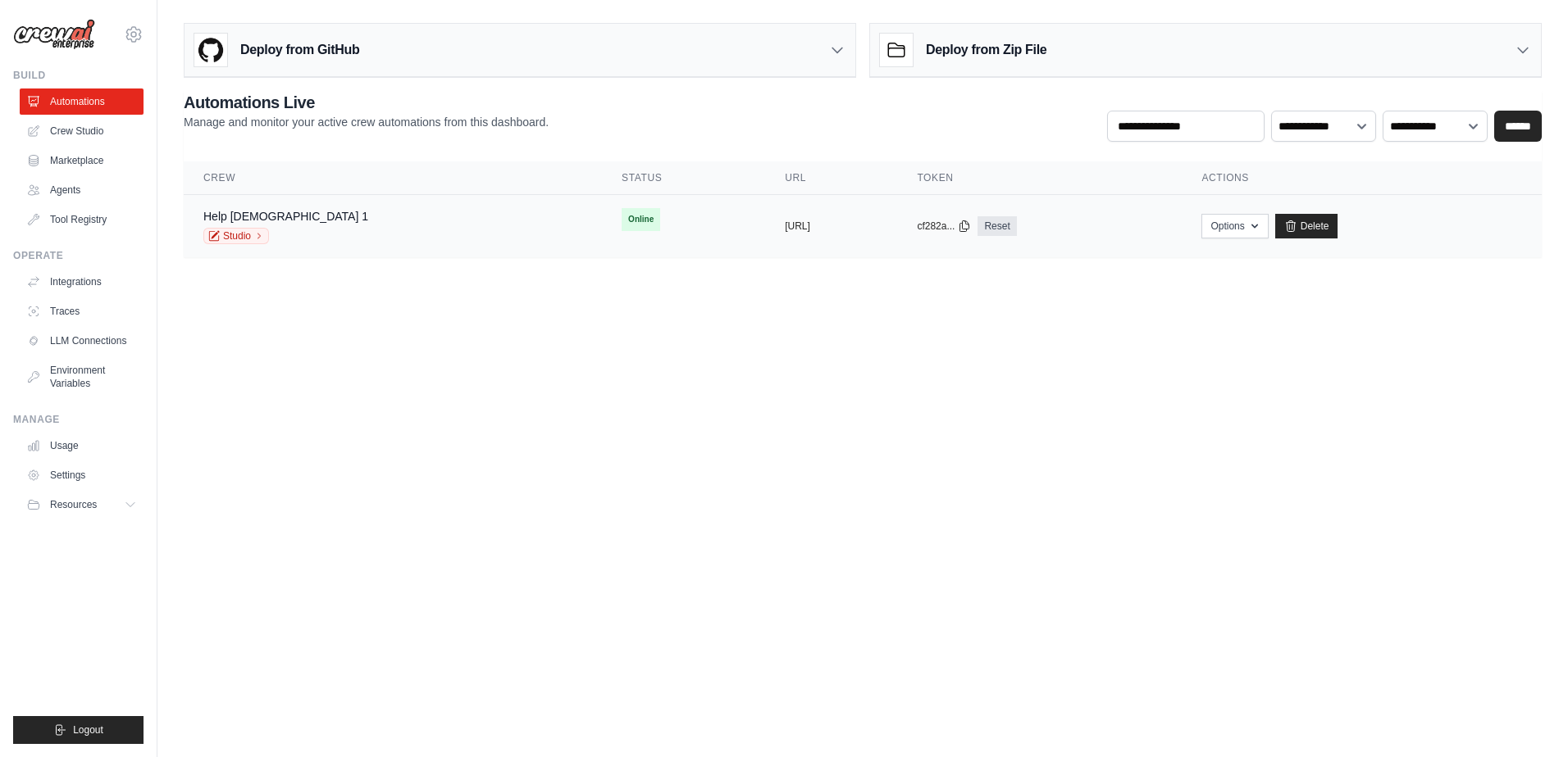
click at [621, 219] on span "Online" at bounding box center [641, 220] width 39 height 23
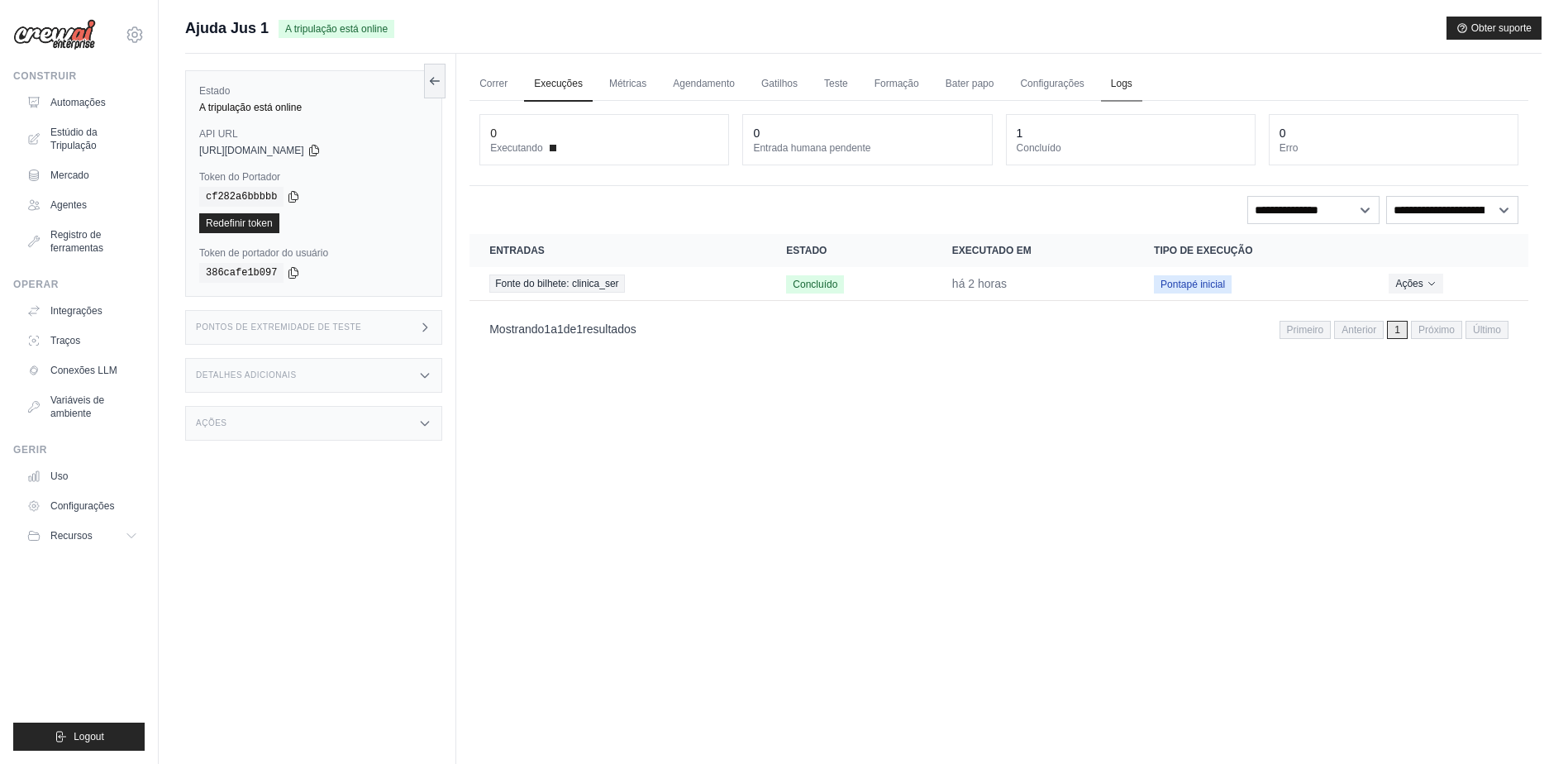
click at [1124, 79] on link "Logs" at bounding box center [1122, 85] width 41 height 35
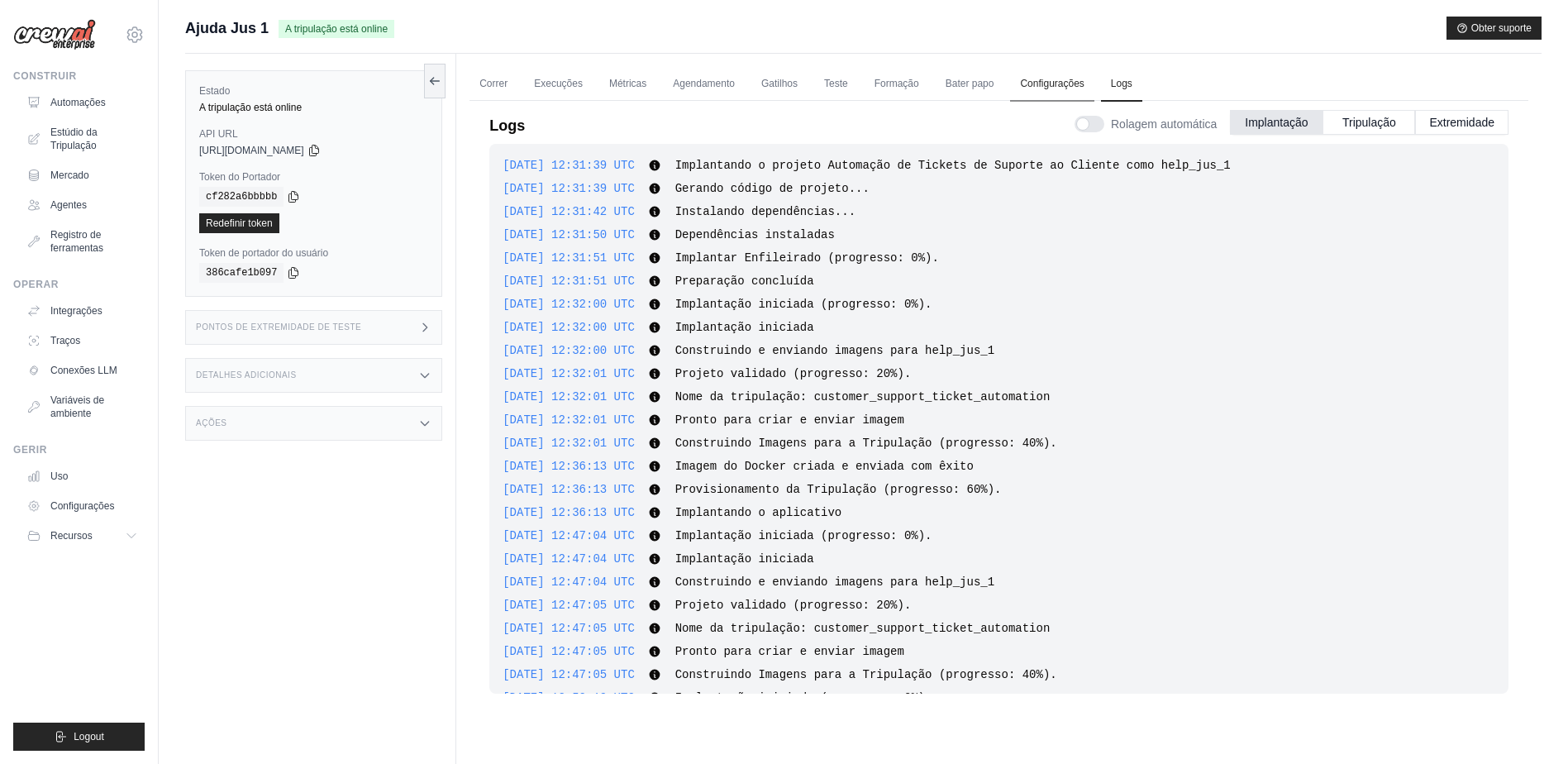
click at [1046, 79] on link "Configurações" at bounding box center [1052, 85] width 84 height 35
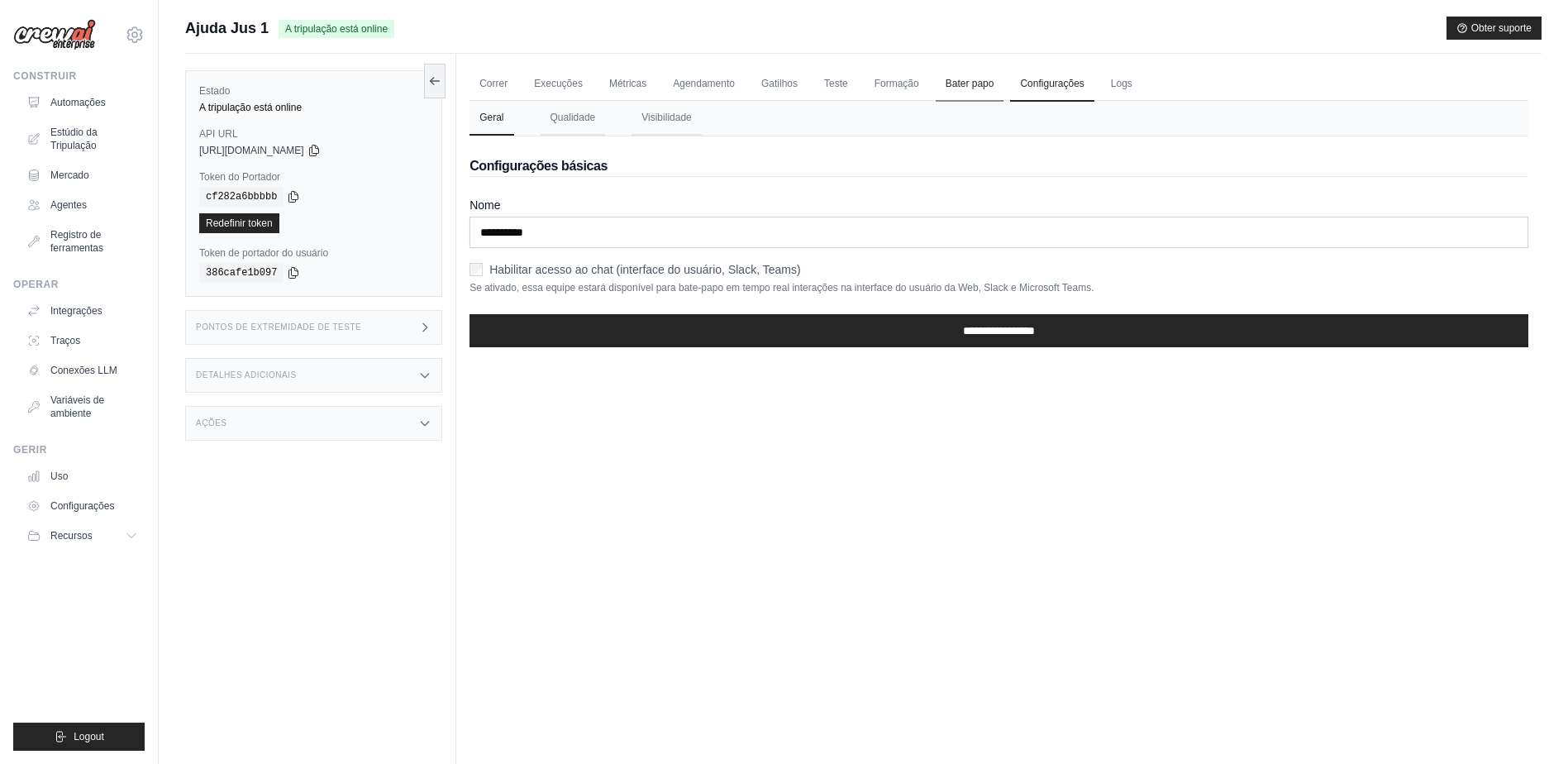
click at [968, 79] on link "Bater papo" at bounding box center [970, 85] width 68 height 35
click at [897, 80] on link "Formação" at bounding box center [897, 85] width 64 height 35
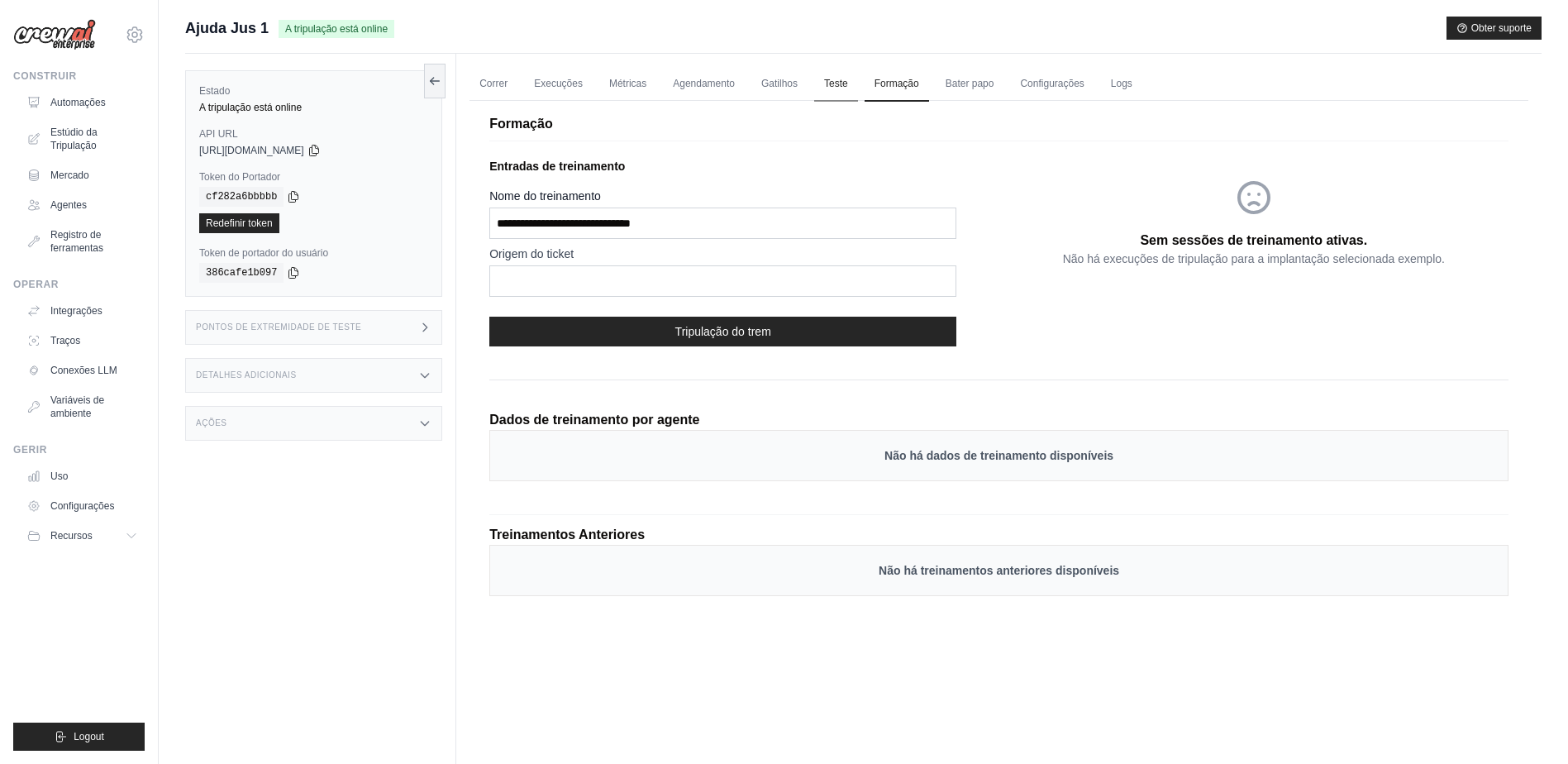
click at [834, 79] on link "Teste" at bounding box center [836, 85] width 44 height 35
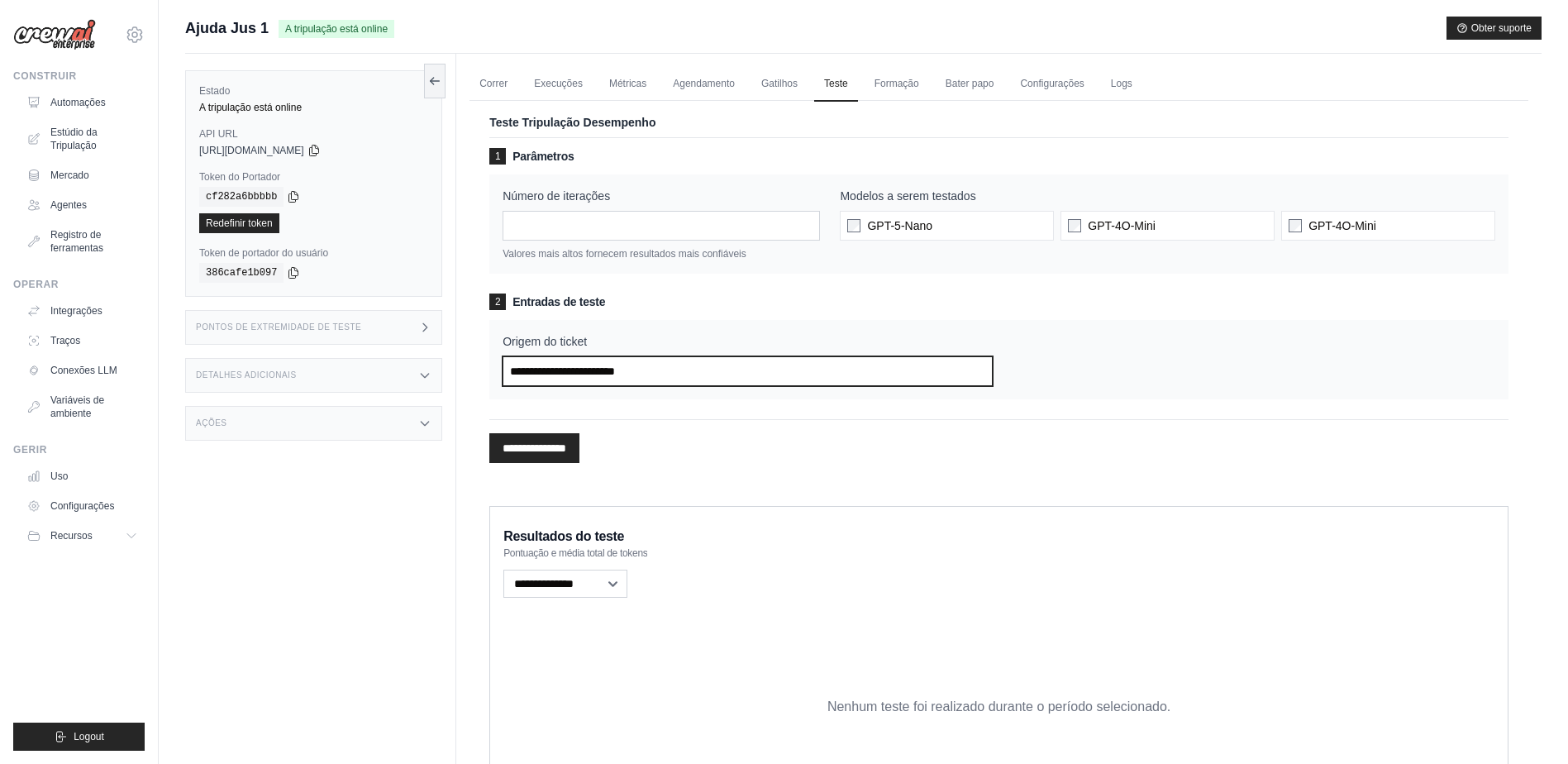
click at [561, 374] on input "Origem do ticket" at bounding box center [747, 371] width 489 height 30
click at [767, 78] on link "Gatilhos" at bounding box center [780, 85] width 56 height 35
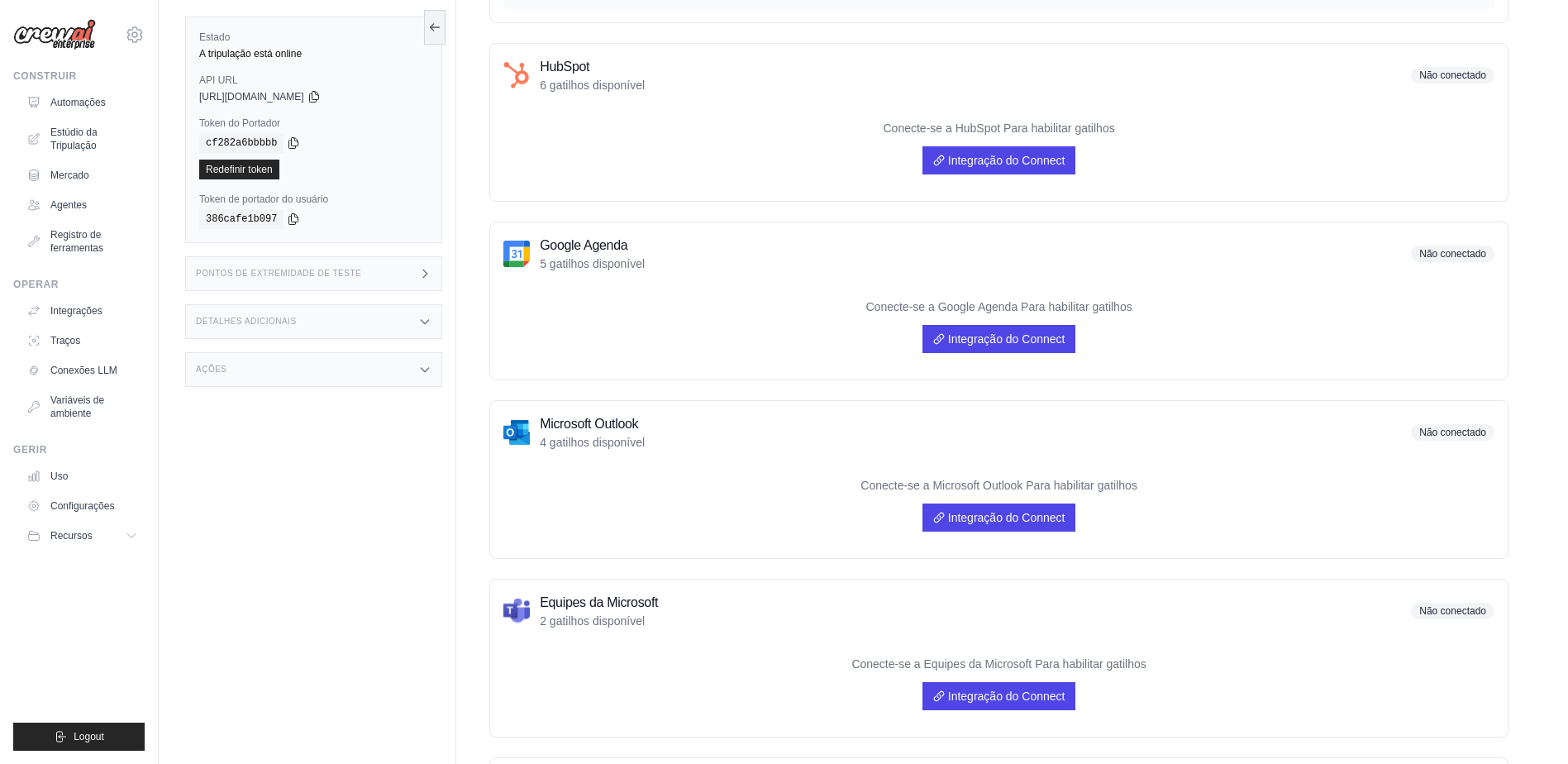
scroll to position [662, 0]
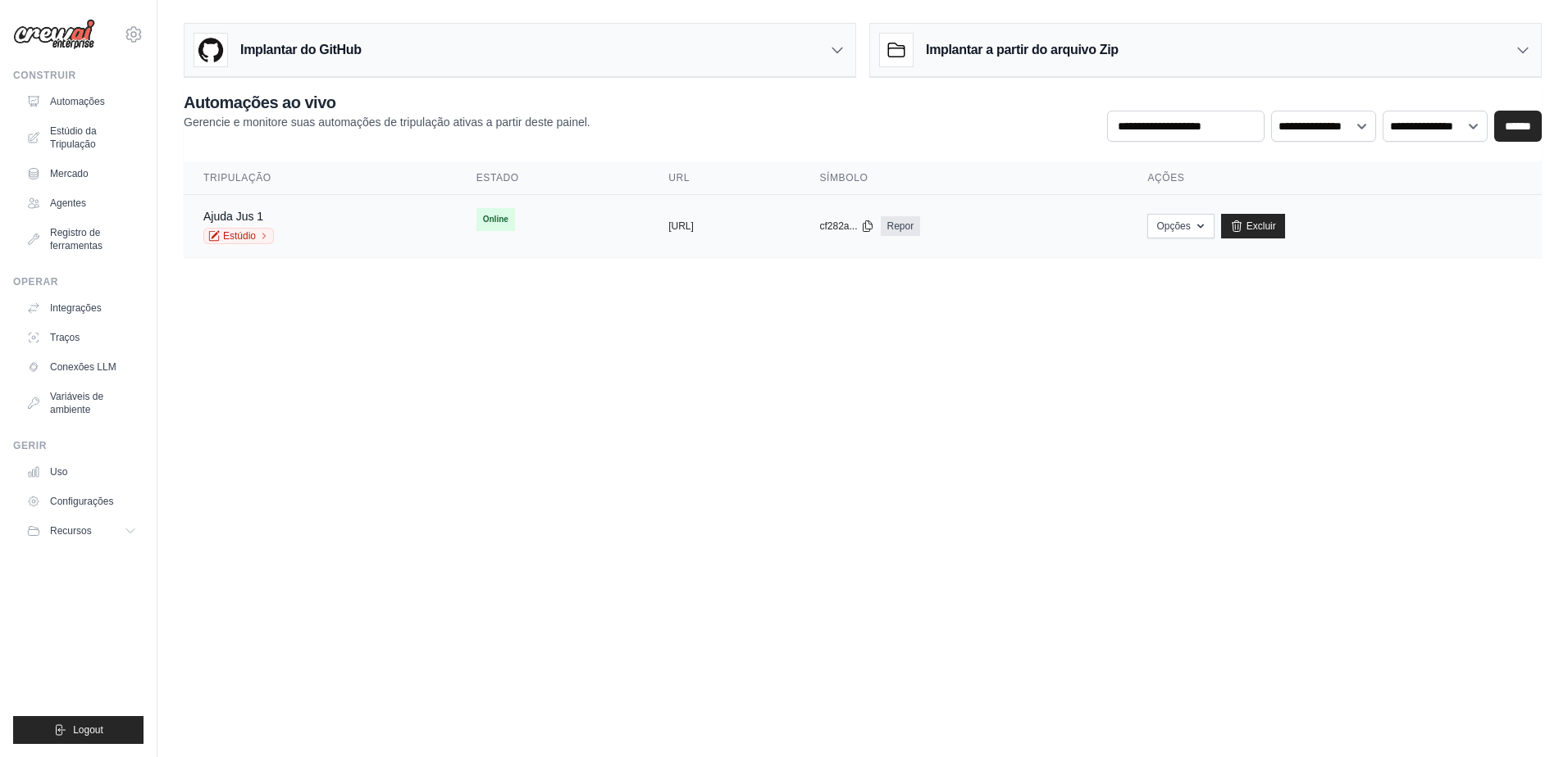
click at [476, 219] on span "Online" at bounding box center [496, 220] width 39 height 23
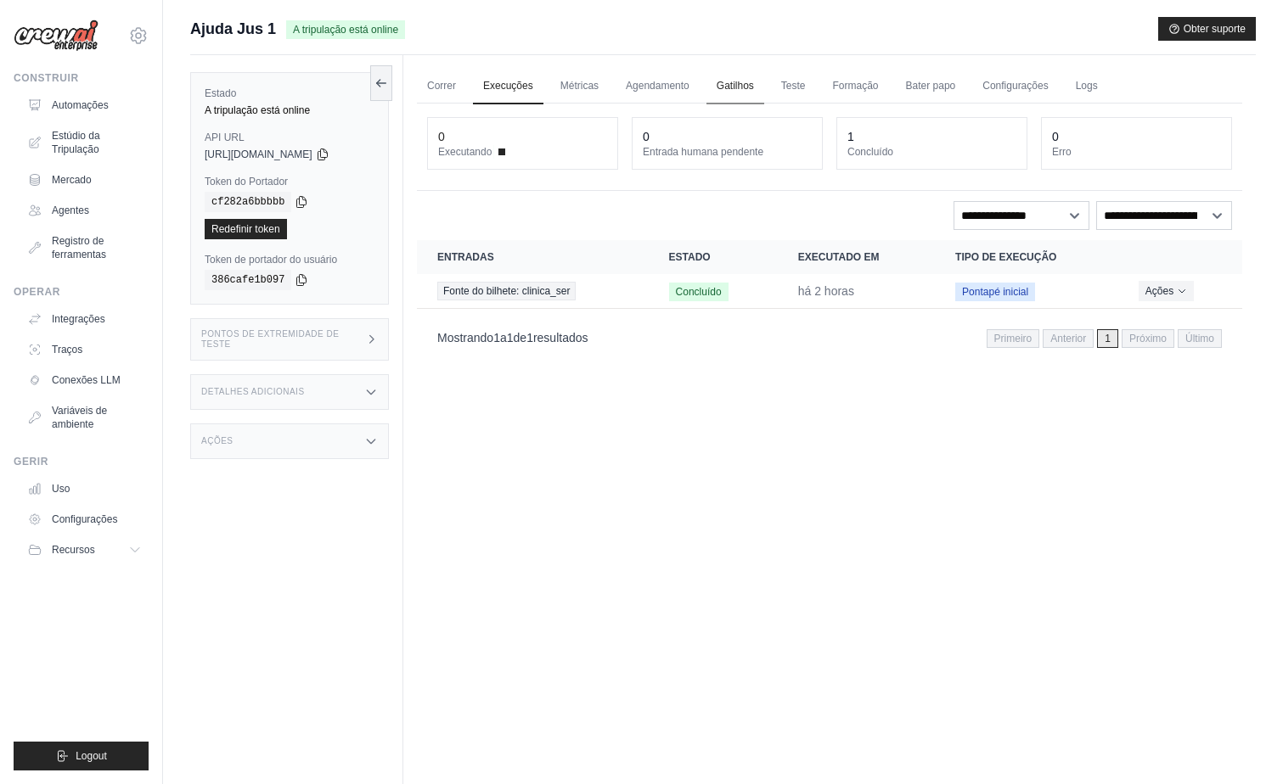
click at [740, 83] on link "Gatilhos" at bounding box center [735, 87] width 58 height 36
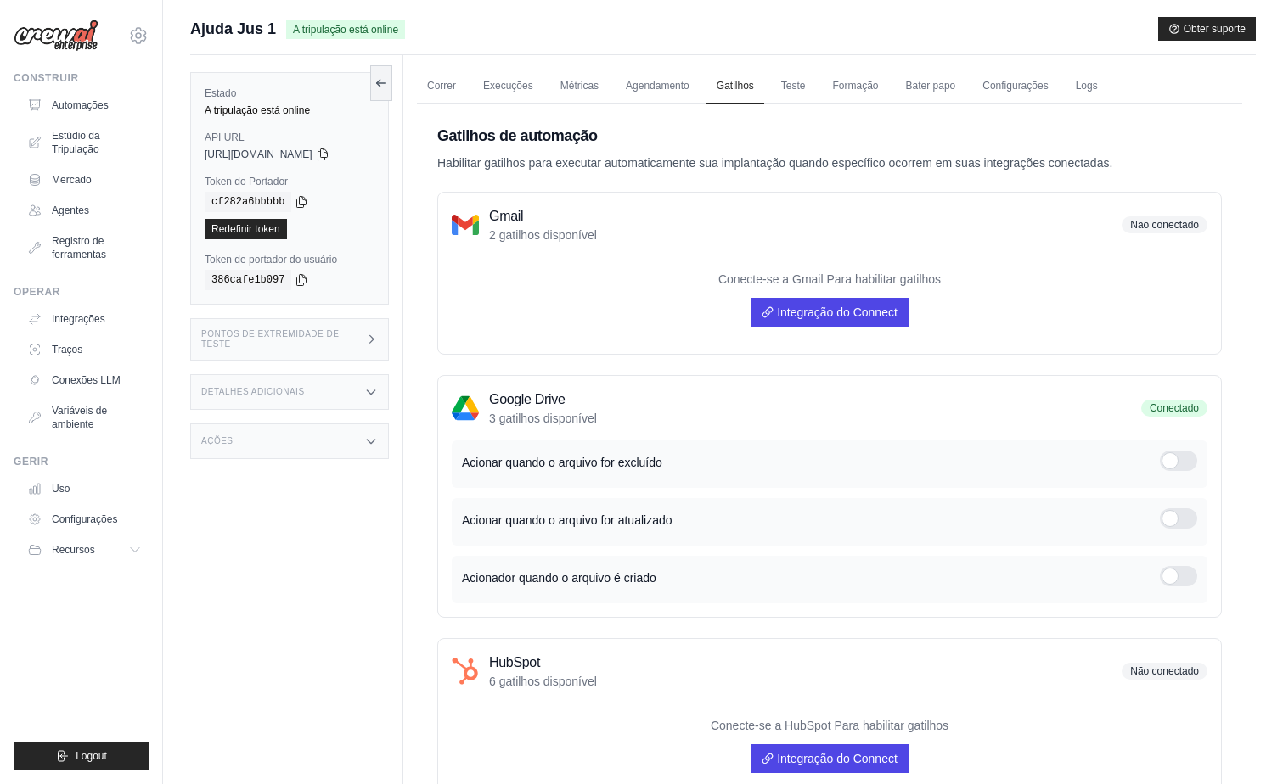
click at [370, 338] on icon at bounding box center [371, 340] width 13 height 14
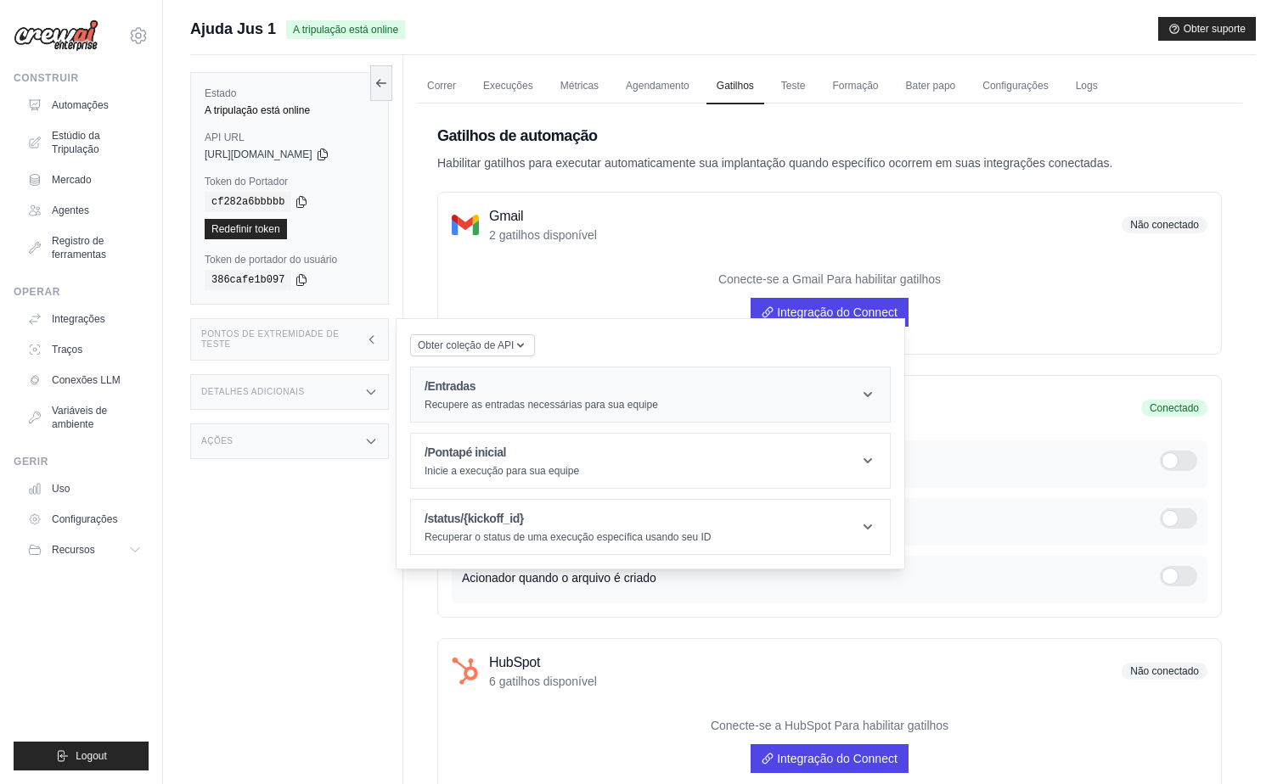
click at [499, 401] on p "Recupere as entradas necessárias para sua equipe" at bounding box center [540, 405] width 233 height 14
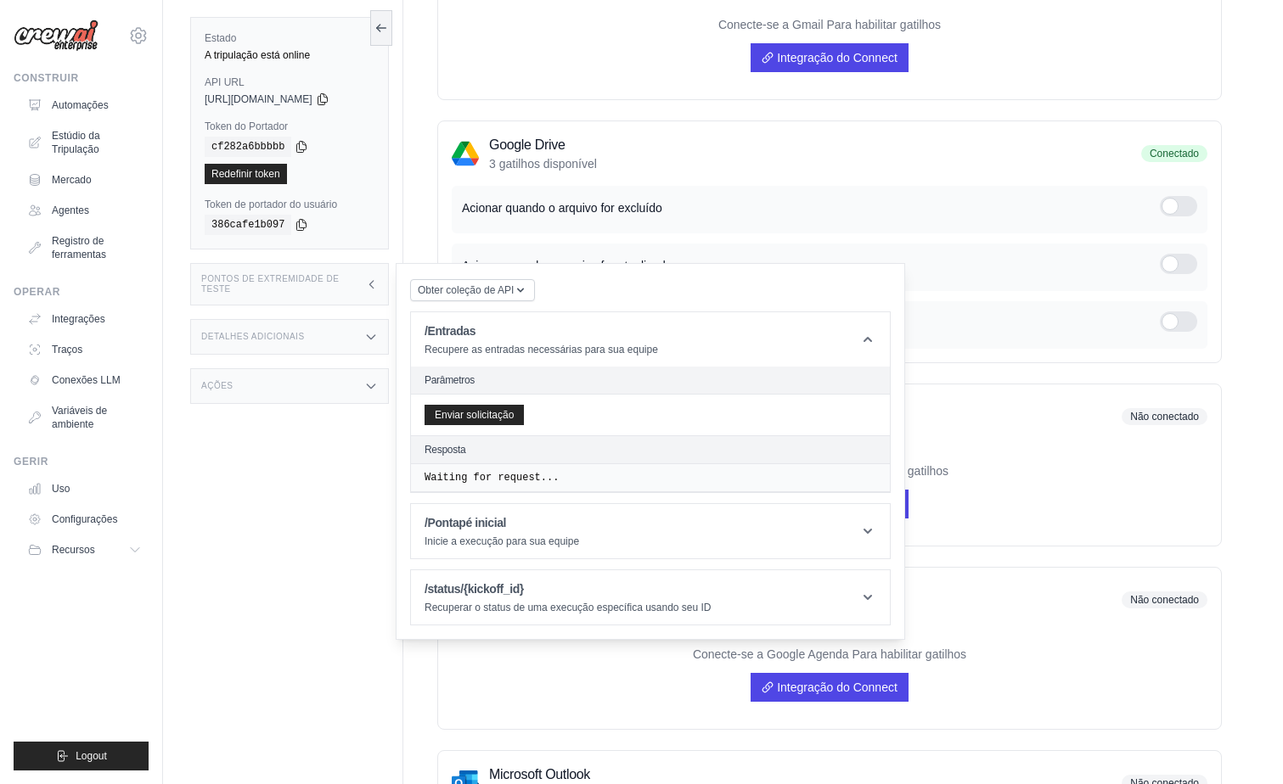
scroll to position [340, 0]
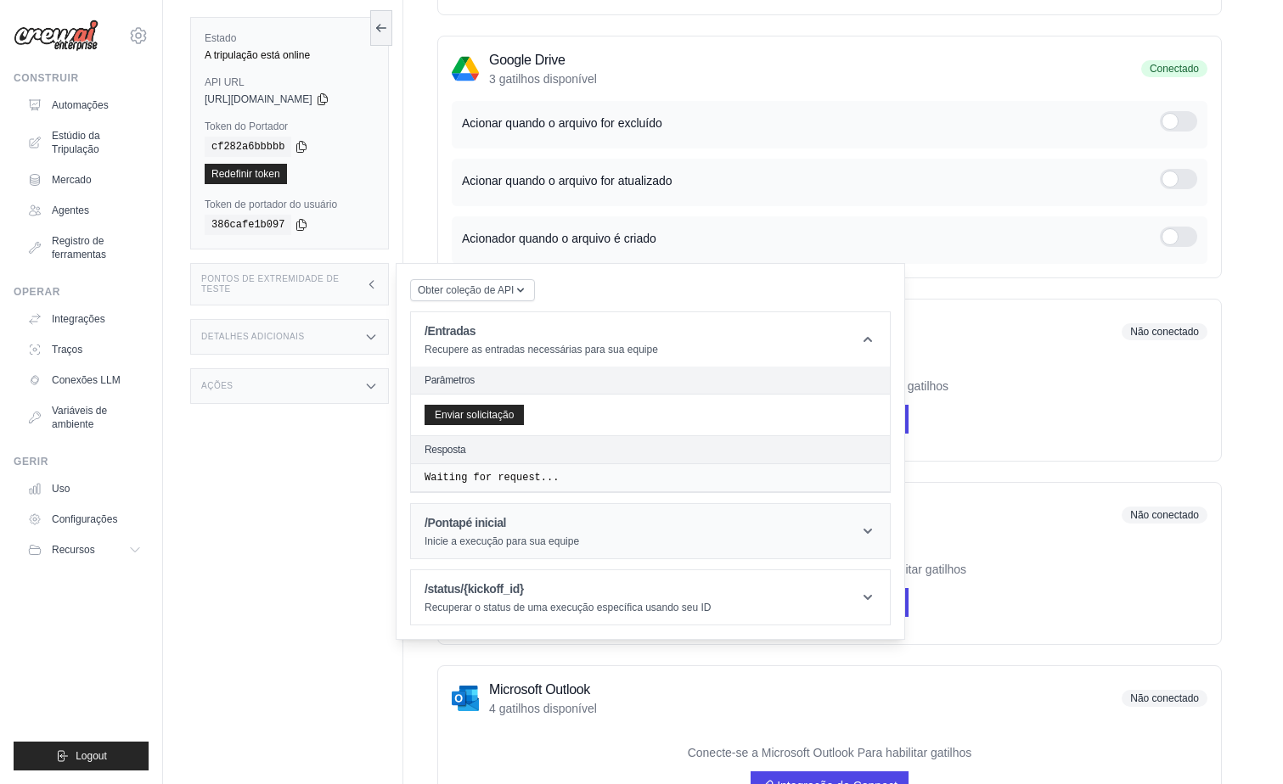
click at [573, 526] on h1 "/Pontapé inicial" at bounding box center [501, 522] width 154 height 17
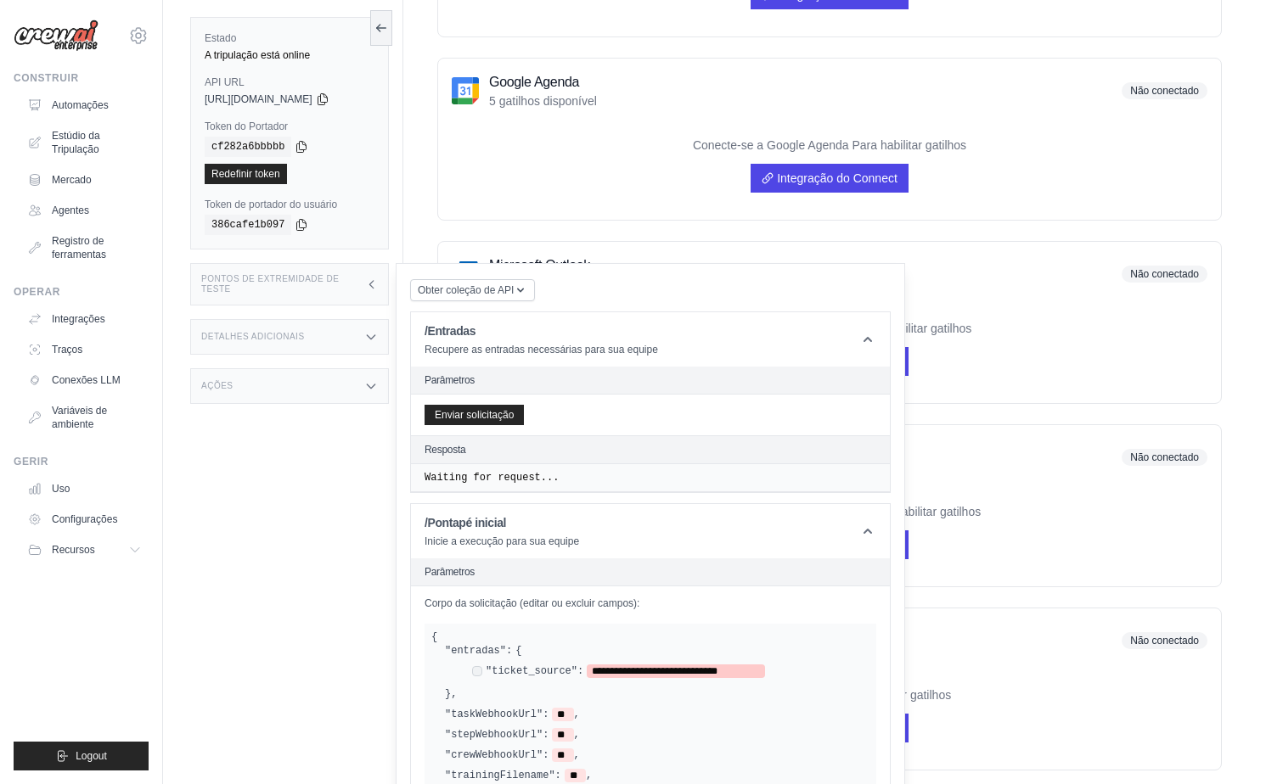
scroll to position [801, 0]
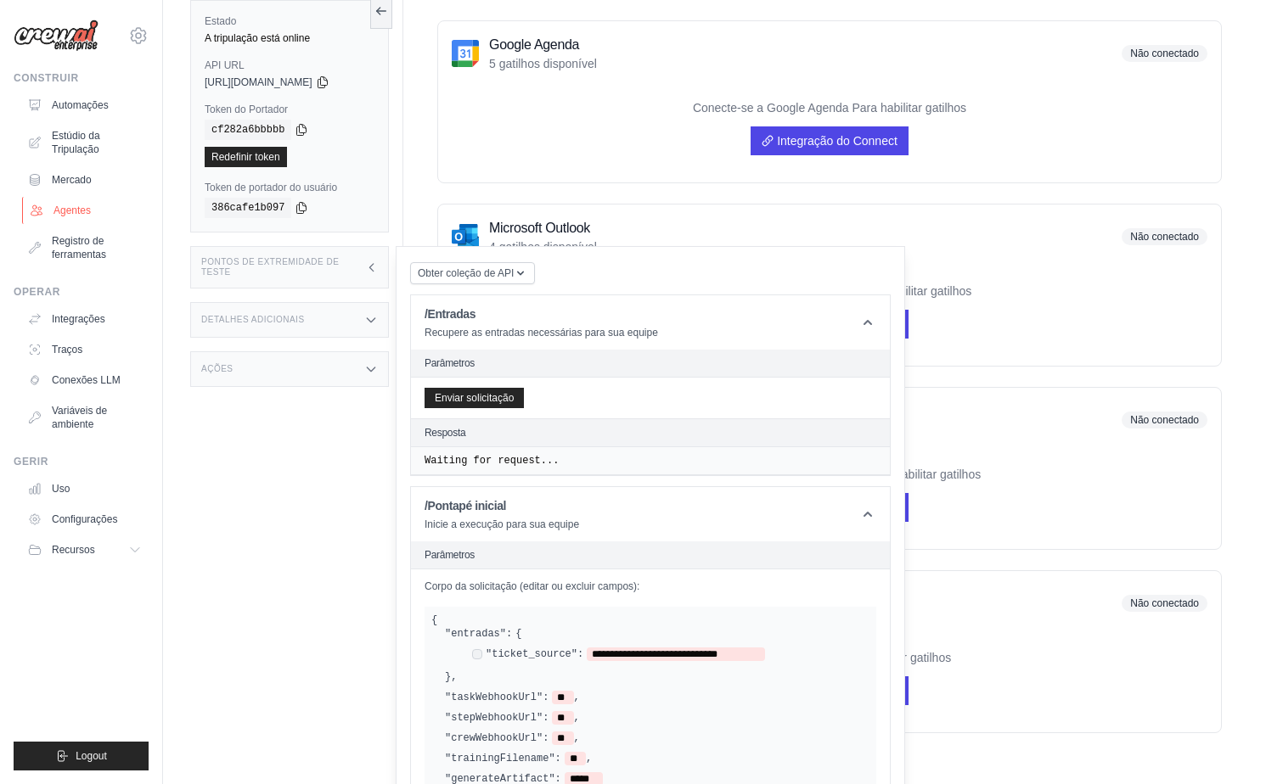
click at [65, 205] on font "Agentes" at bounding box center [71, 211] width 37 height 14
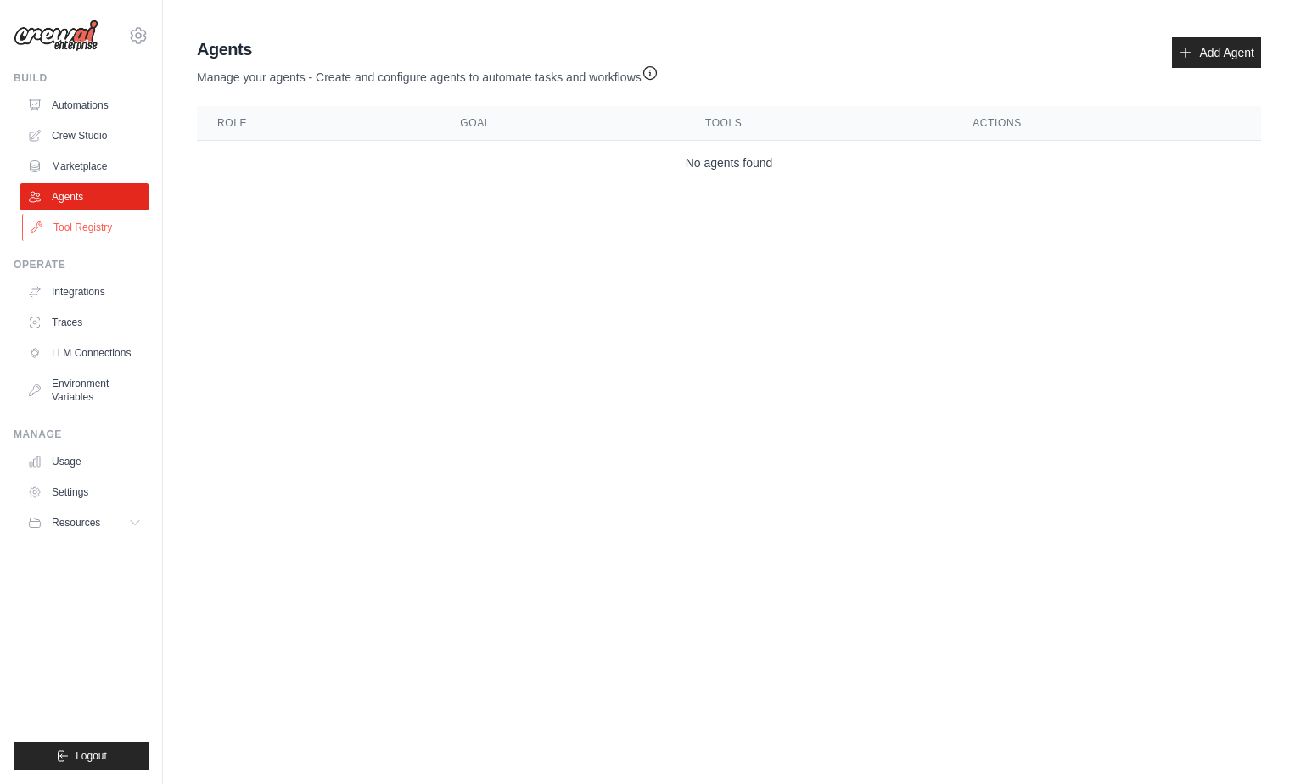
click at [80, 224] on link "Tool Registry" at bounding box center [86, 227] width 128 height 27
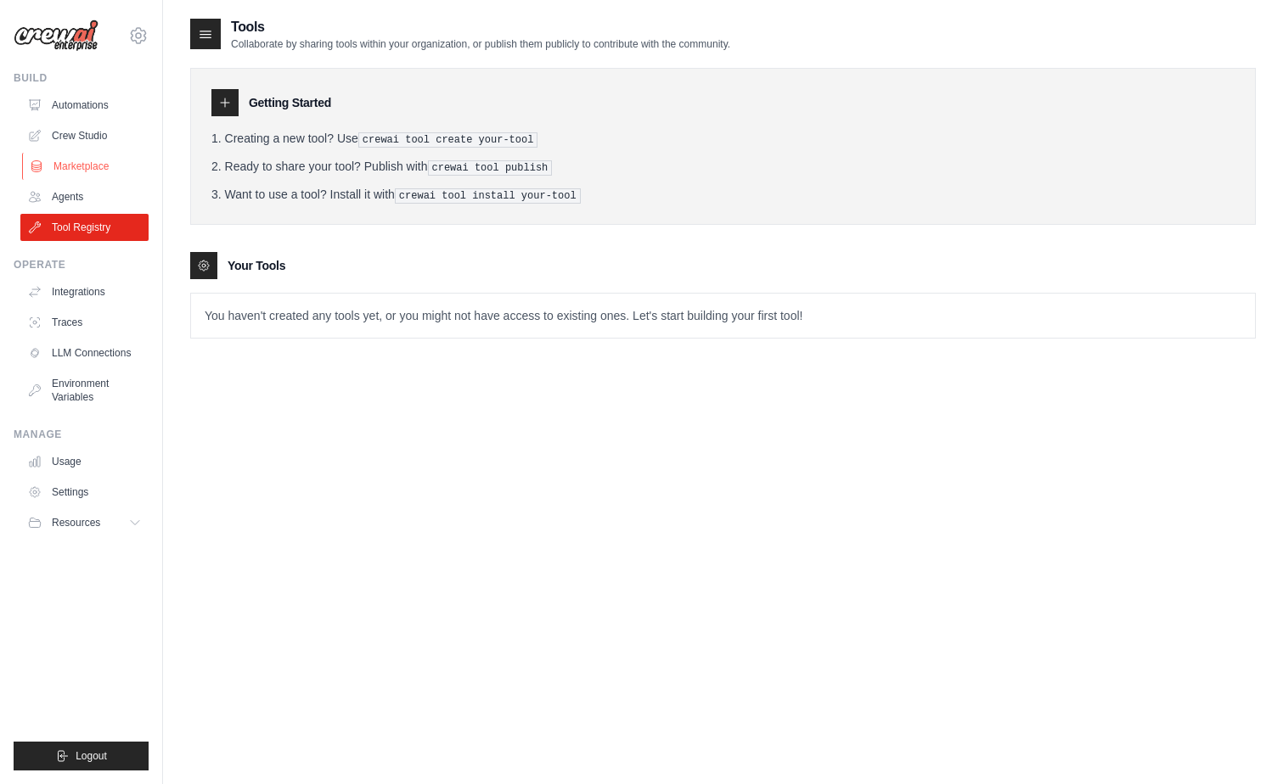
click at [71, 168] on link "Marketplace" at bounding box center [86, 166] width 128 height 27
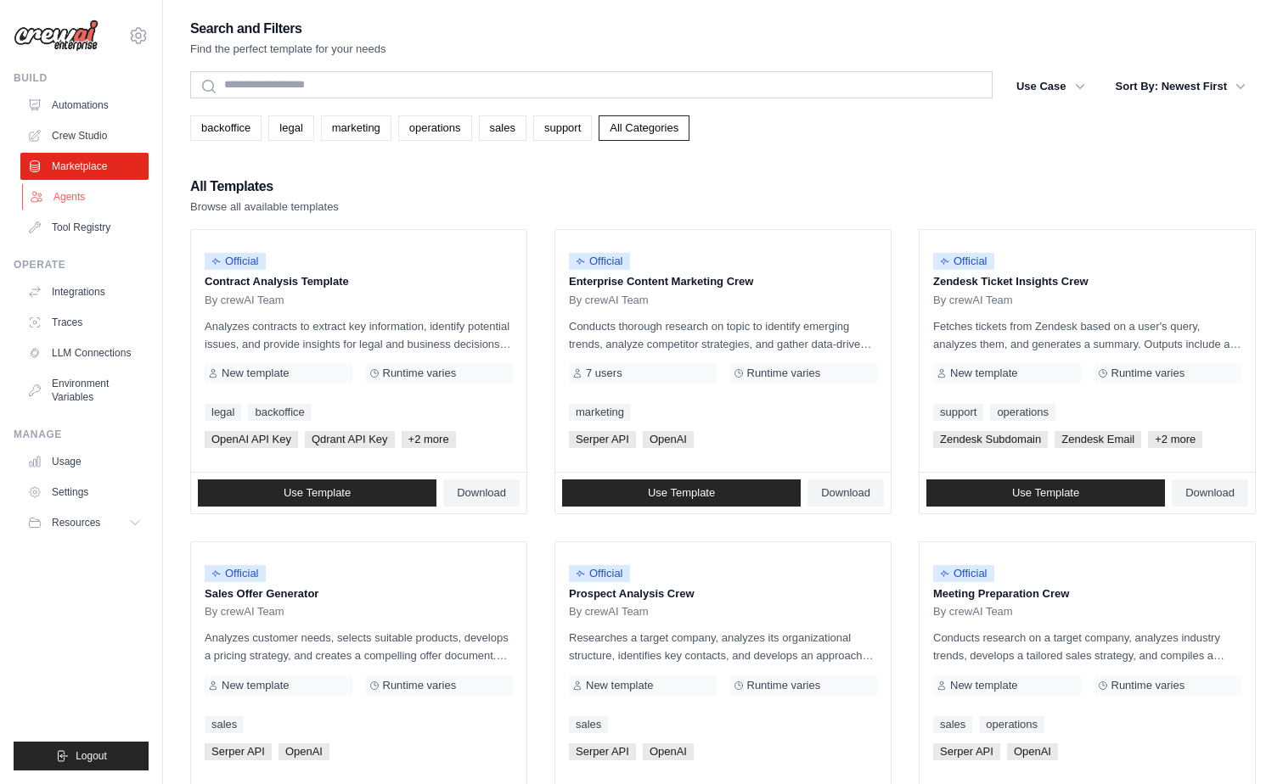
click at [59, 200] on link "Agents" at bounding box center [86, 196] width 128 height 27
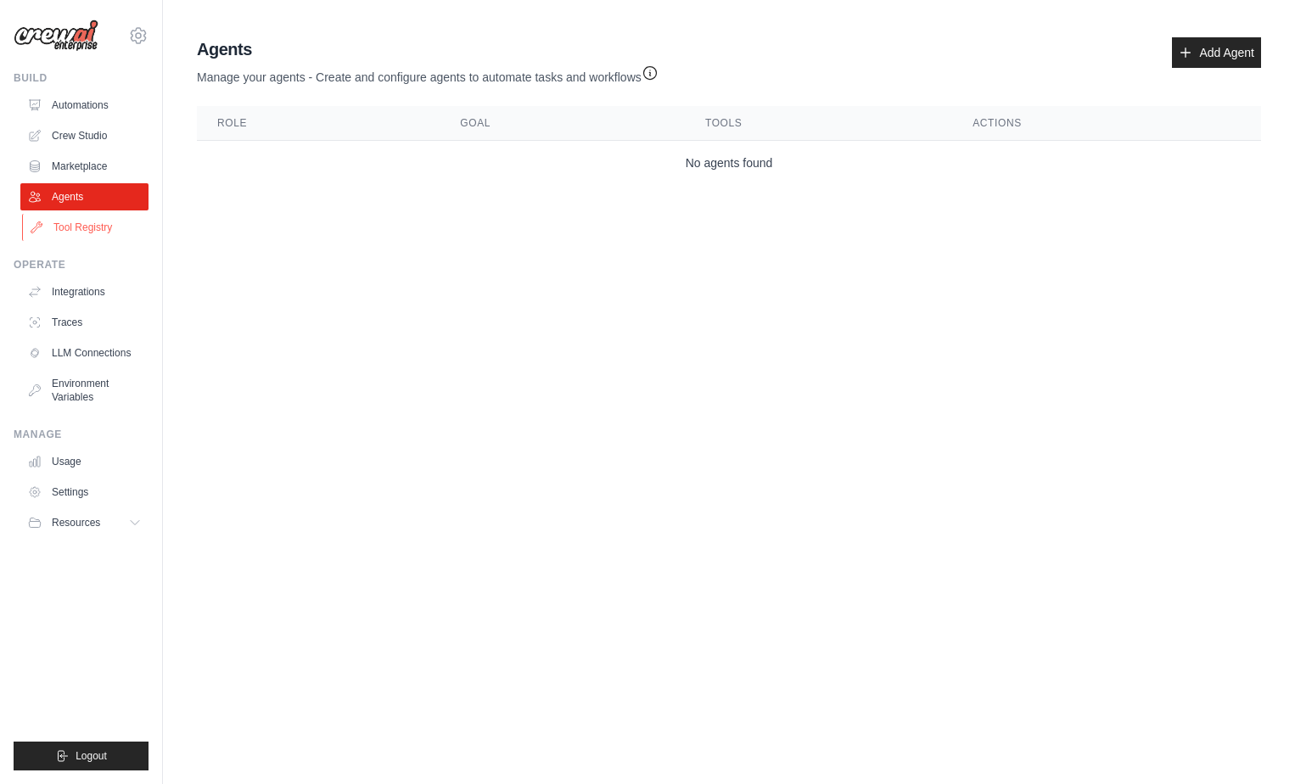
click at [63, 228] on link "Tool Registry" at bounding box center [86, 227] width 128 height 27
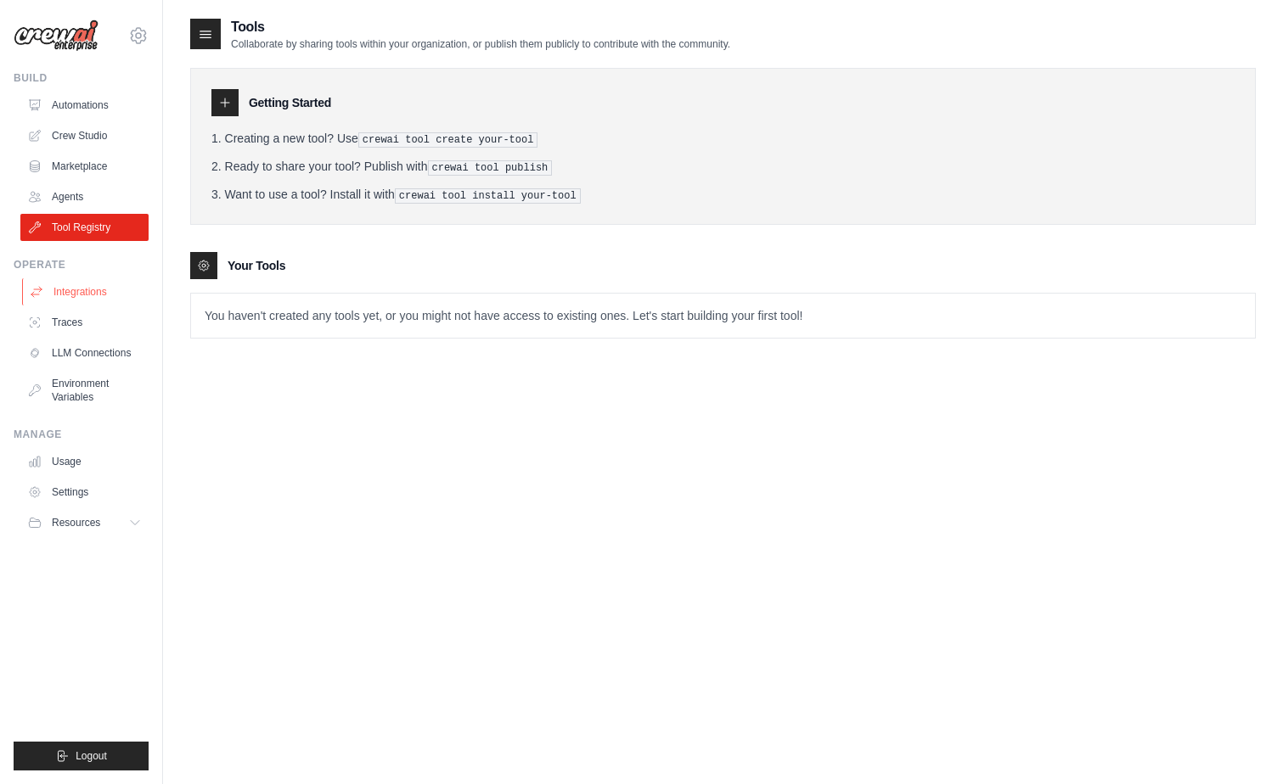
click at [70, 292] on link "Integrations" at bounding box center [86, 291] width 128 height 27
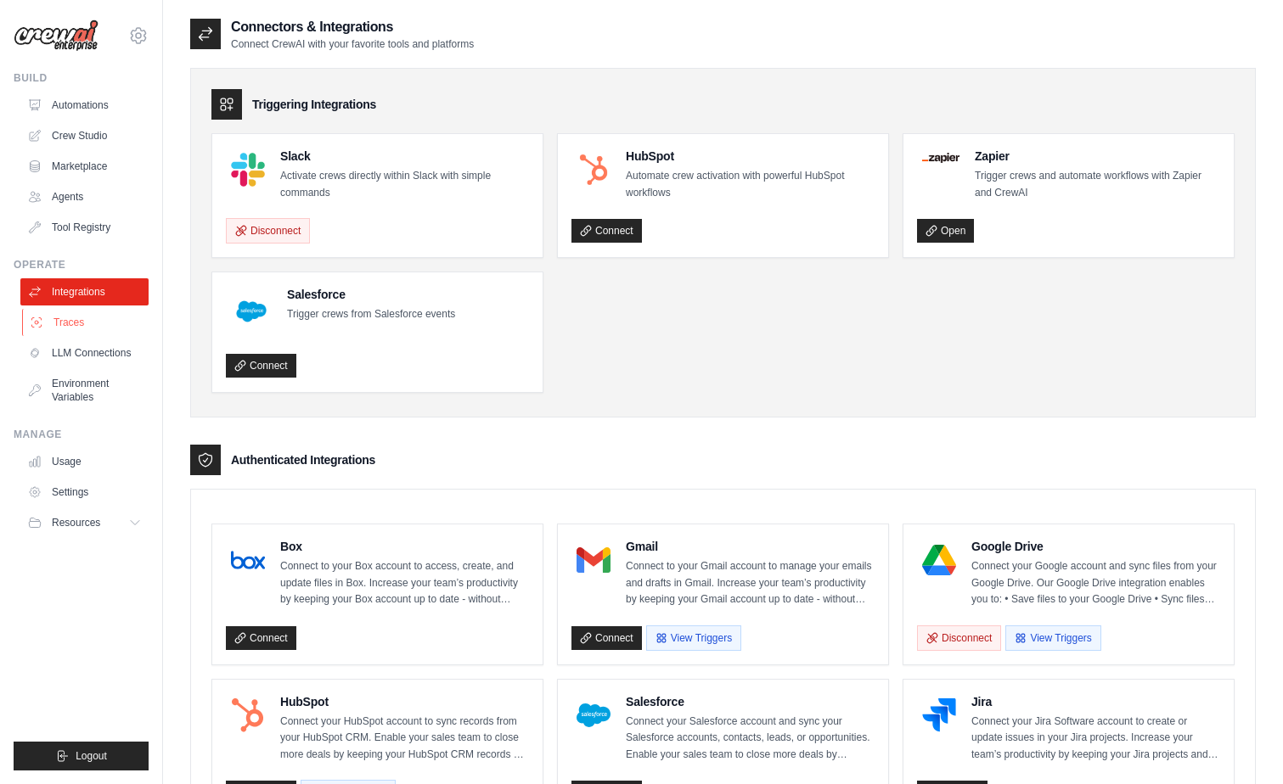
click at [64, 328] on link "Traces" at bounding box center [86, 322] width 128 height 27
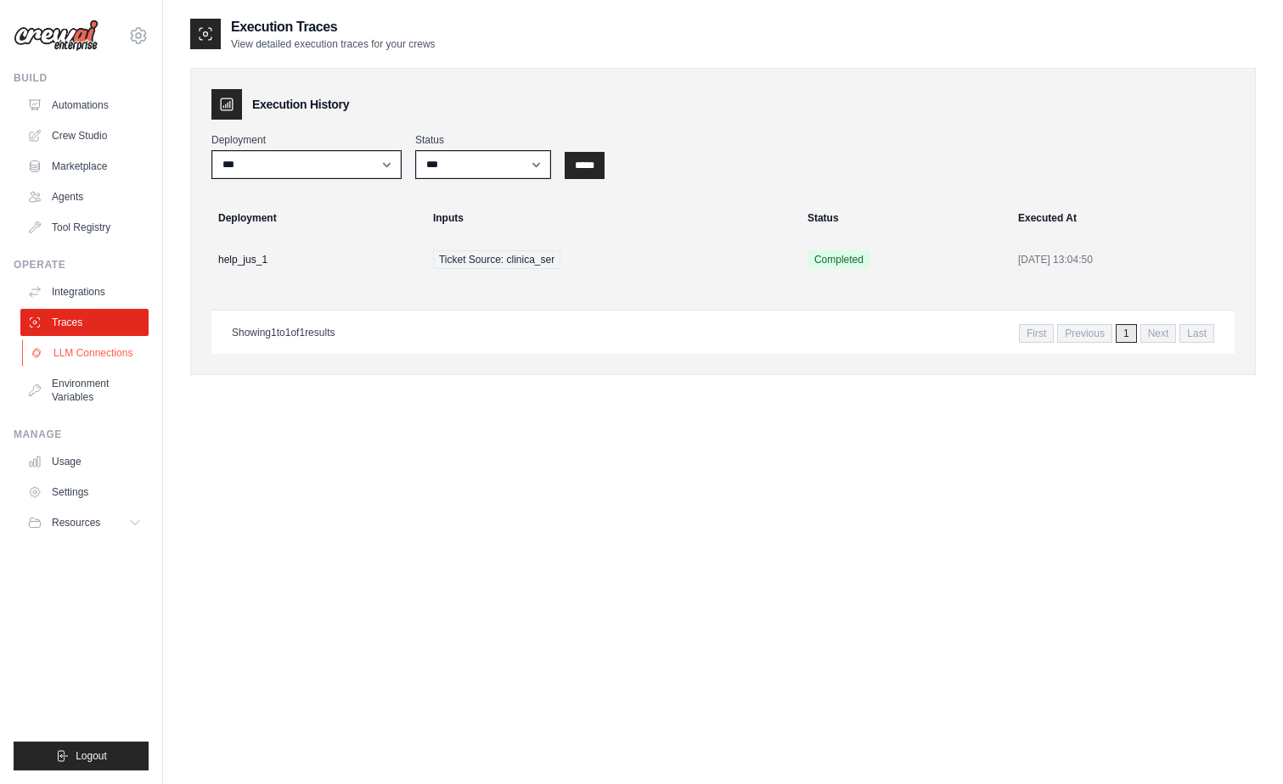
click at [109, 349] on link "LLM Connections" at bounding box center [86, 353] width 128 height 27
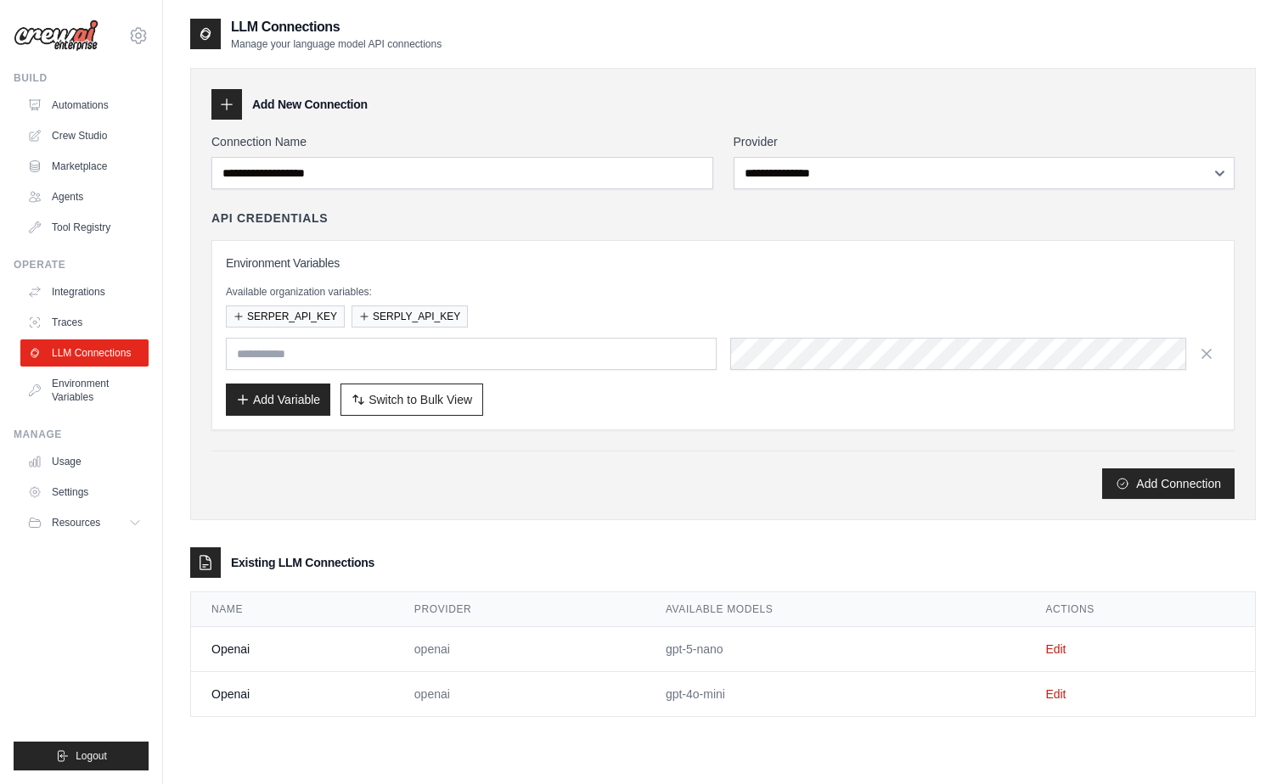
scroll to position [34, 0]
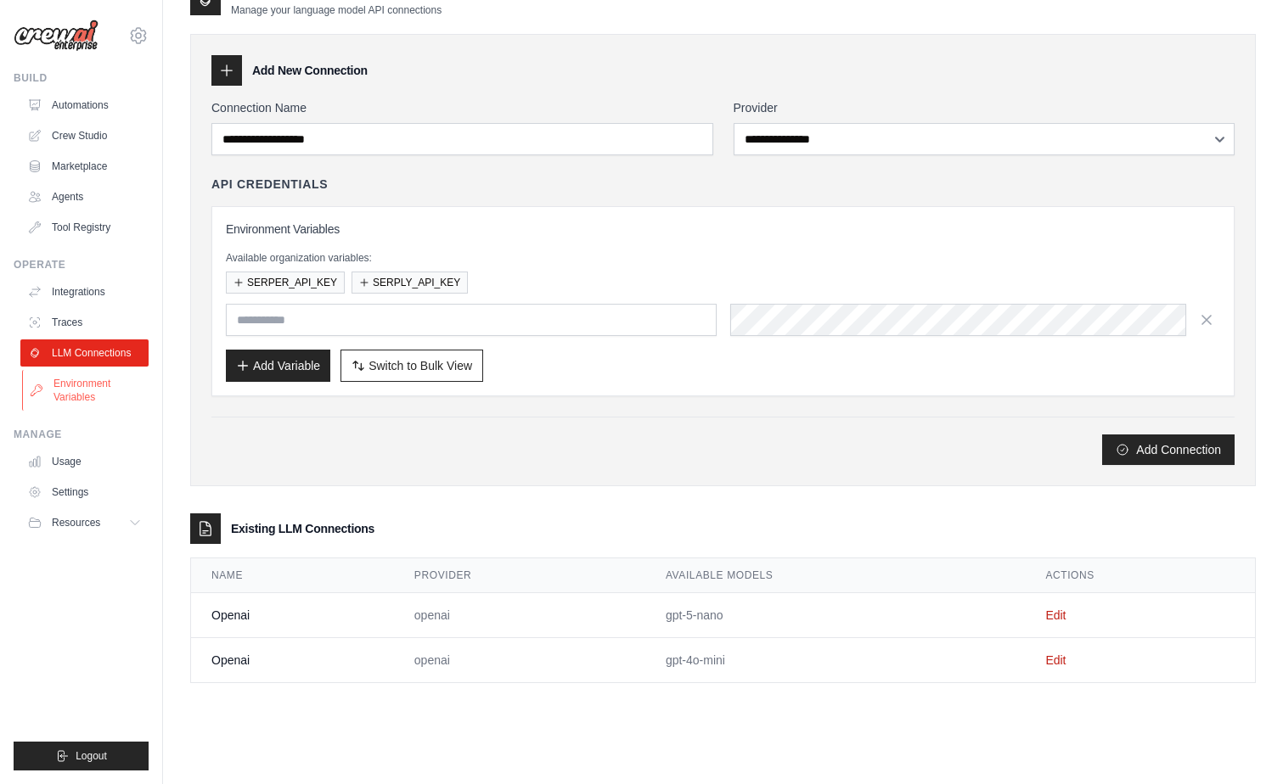
click at [60, 388] on link "Environment Variables" at bounding box center [86, 390] width 128 height 41
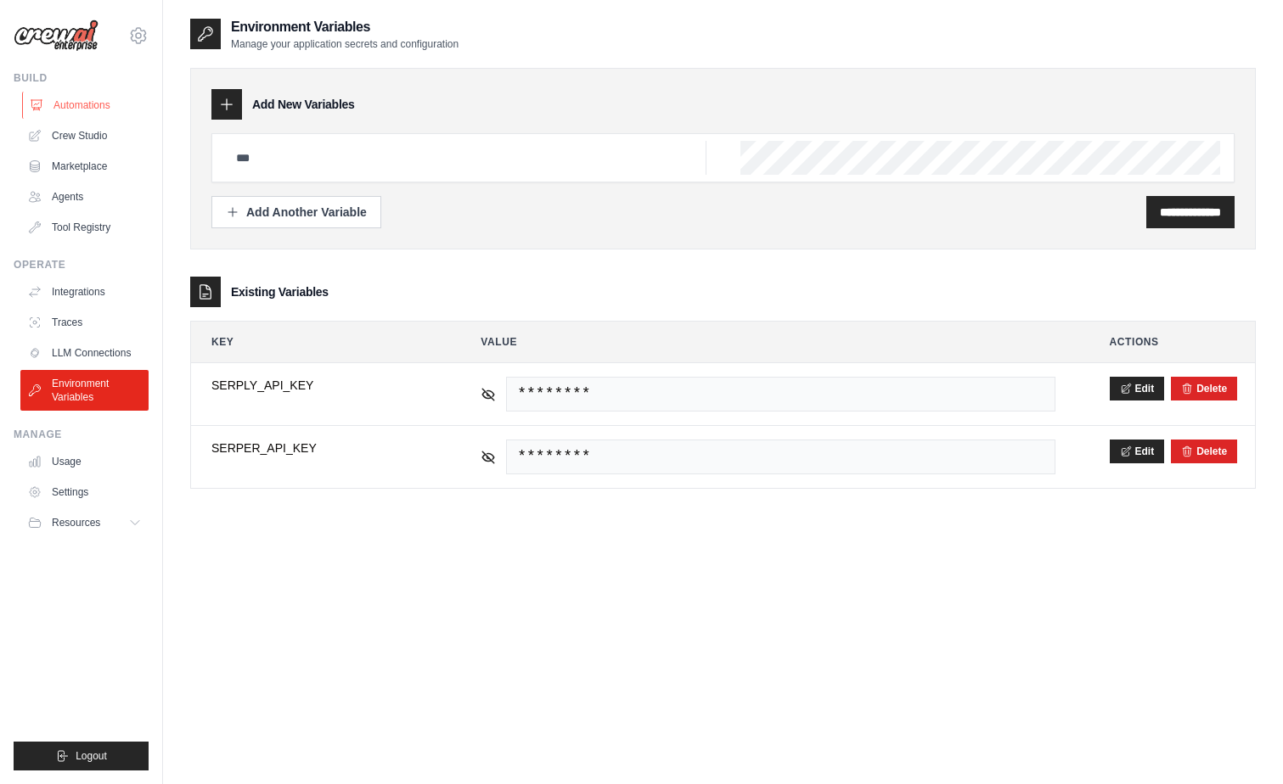
click at [65, 102] on link "Automations" at bounding box center [86, 105] width 128 height 27
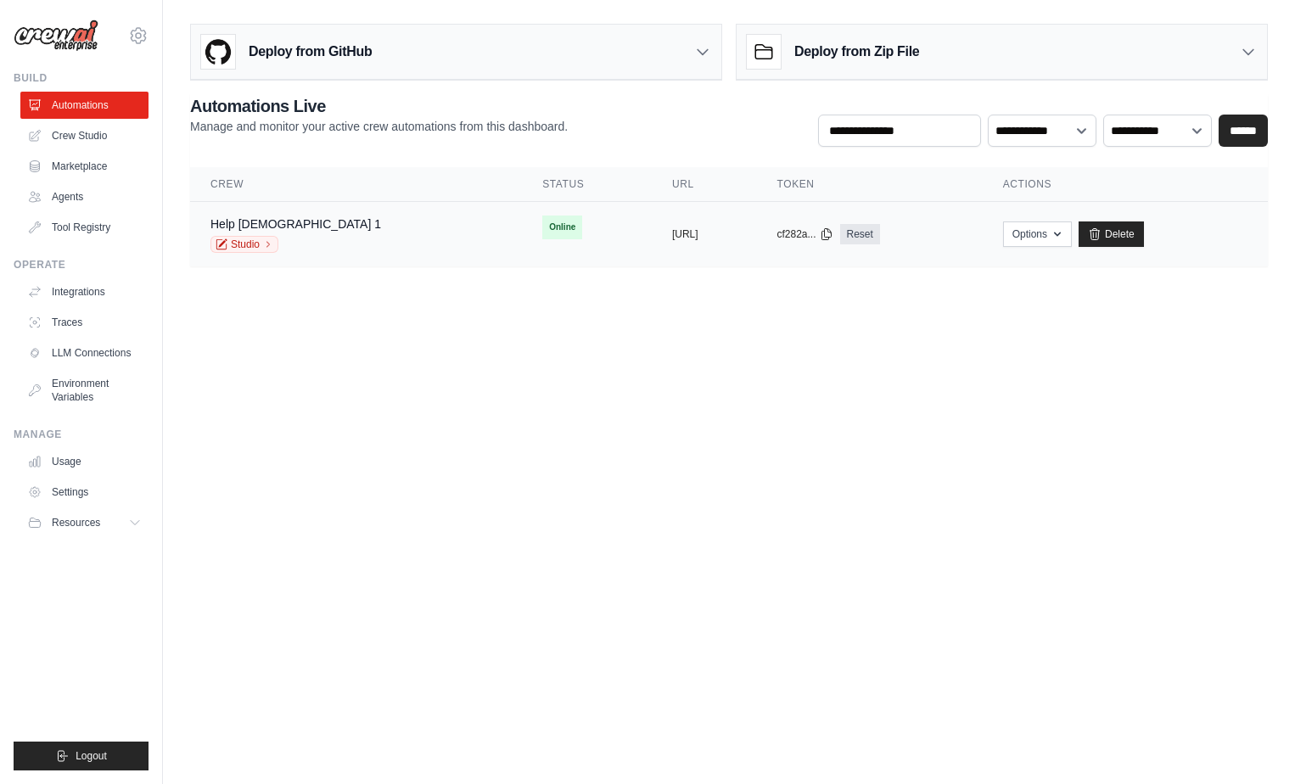
click at [542, 226] on span "Online" at bounding box center [562, 228] width 40 height 24
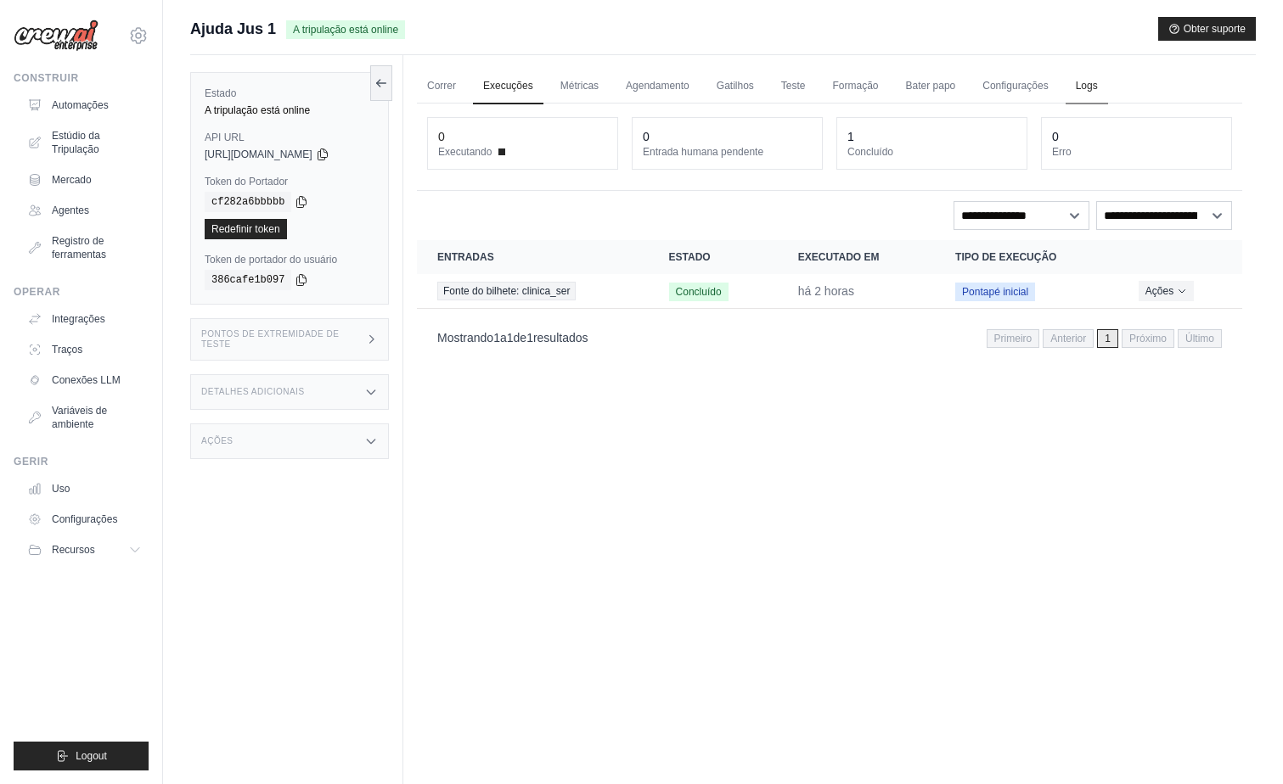
click at [1083, 88] on link "Logs" at bounding box center [1086, 87] width 42 height 36
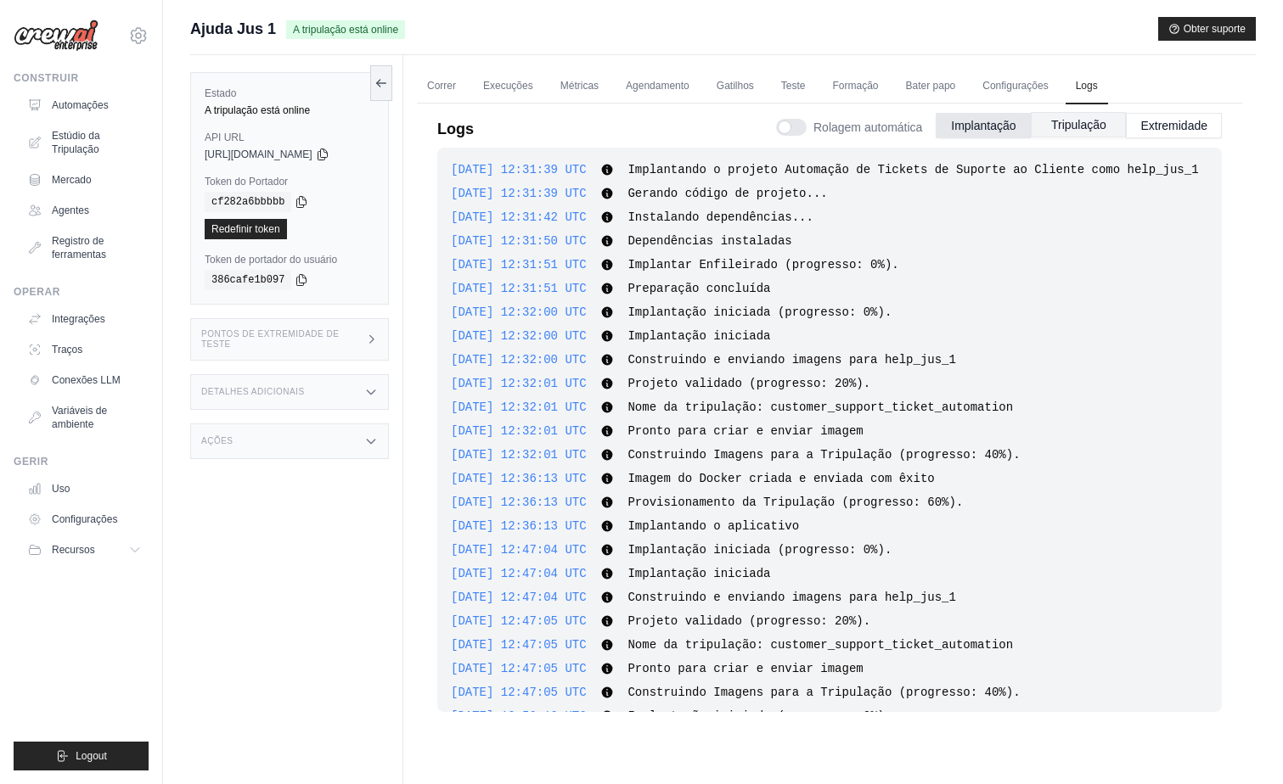
click at [1075, 121] on button "Tripulação" at bounding box center [1077, 124] width 95 height 25
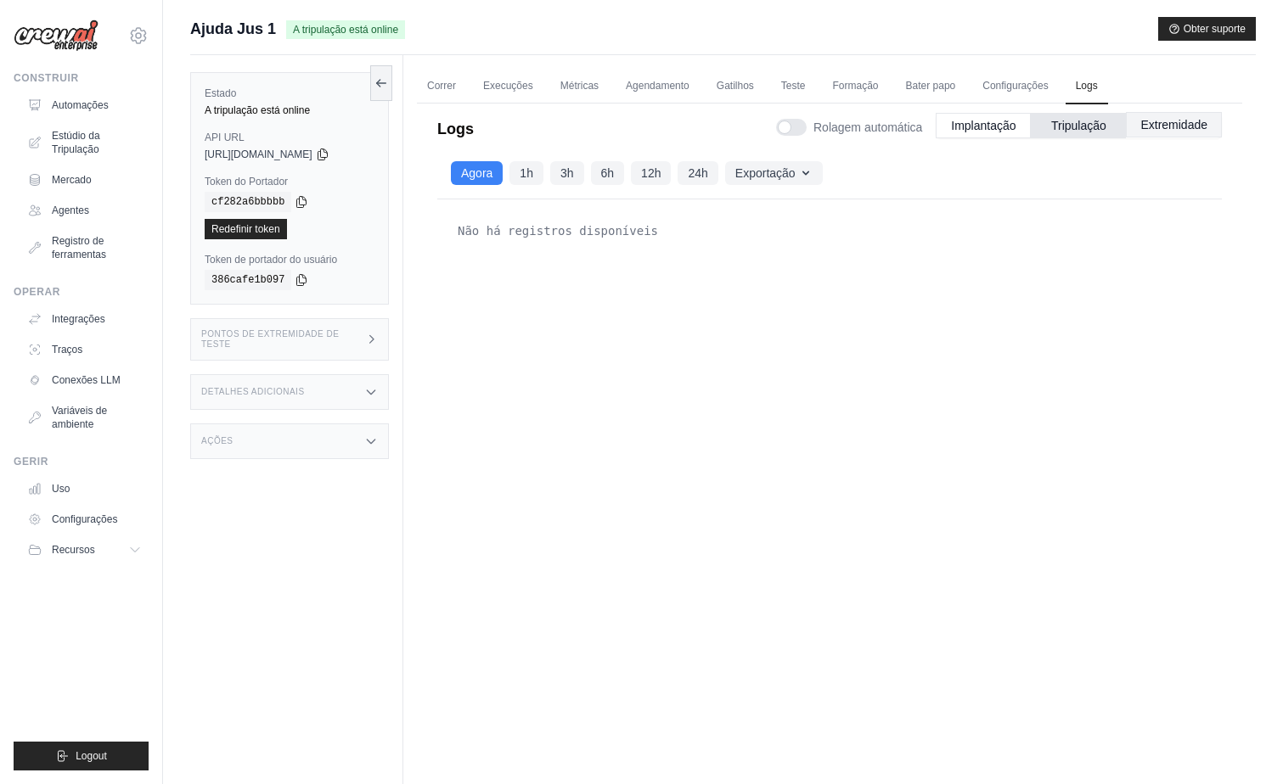
click at [1168, 121] on button "Extremidade" at bounding box center [1173, 124] width 96 height 25
click at [969, 124] on button "Implantação" at bounding box center [982, 124] width 95 height 25
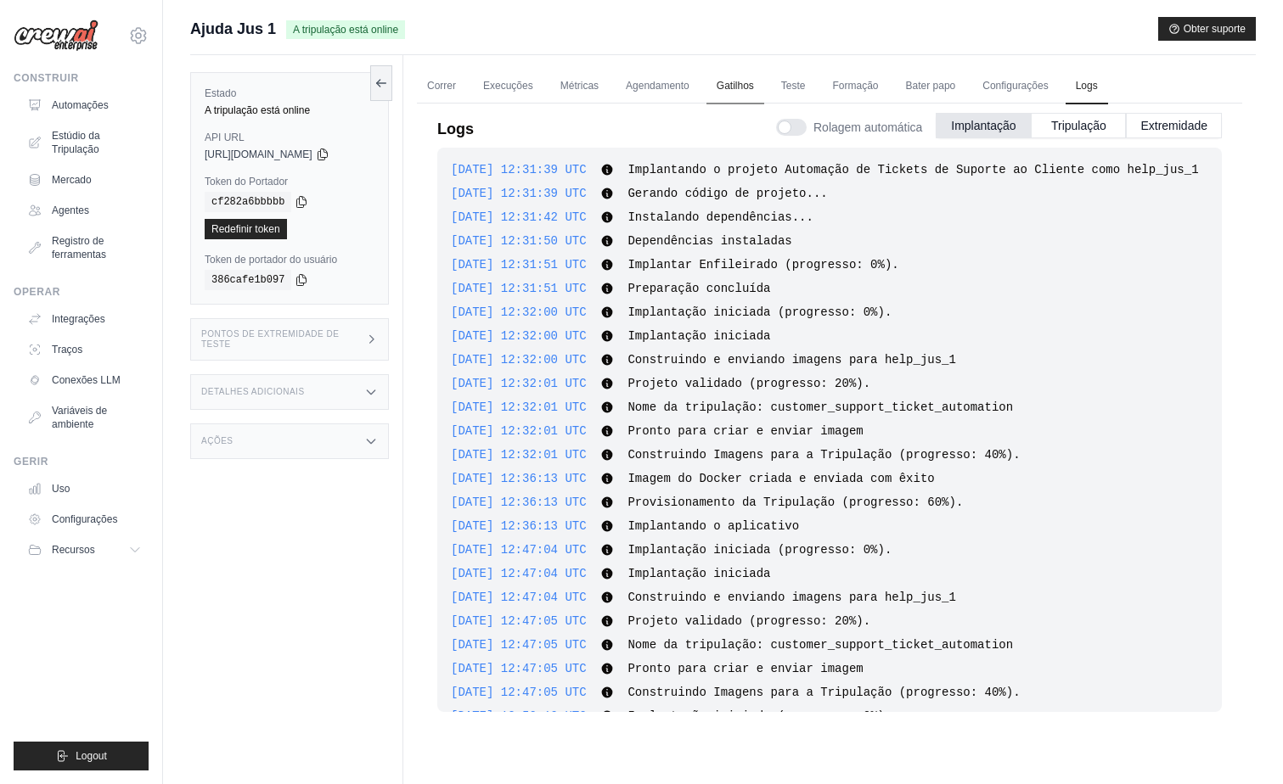
click at [733, 86] on link "Gatilhos" at bounding box center [735, 87] width 58 height 36
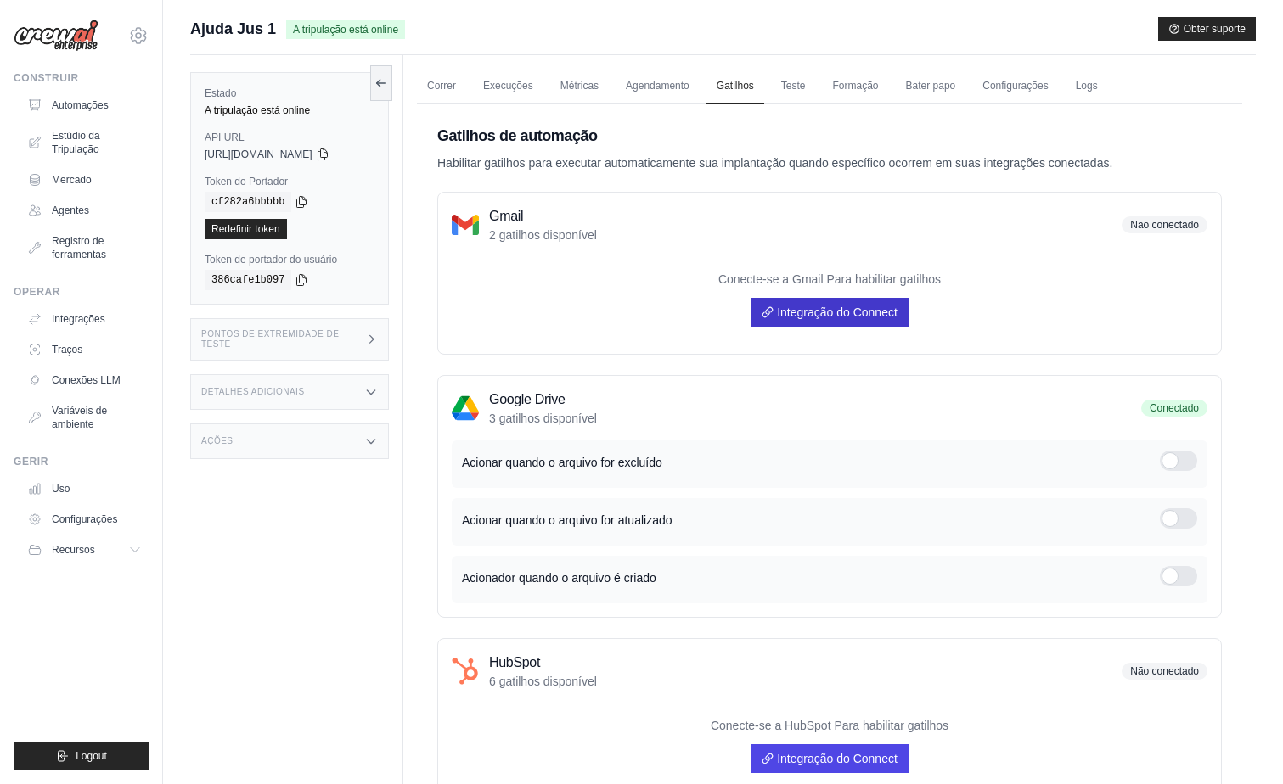
click at [834, 306] on font "Integração do Connect" at bounding box center [837, 313] width 121 height 14
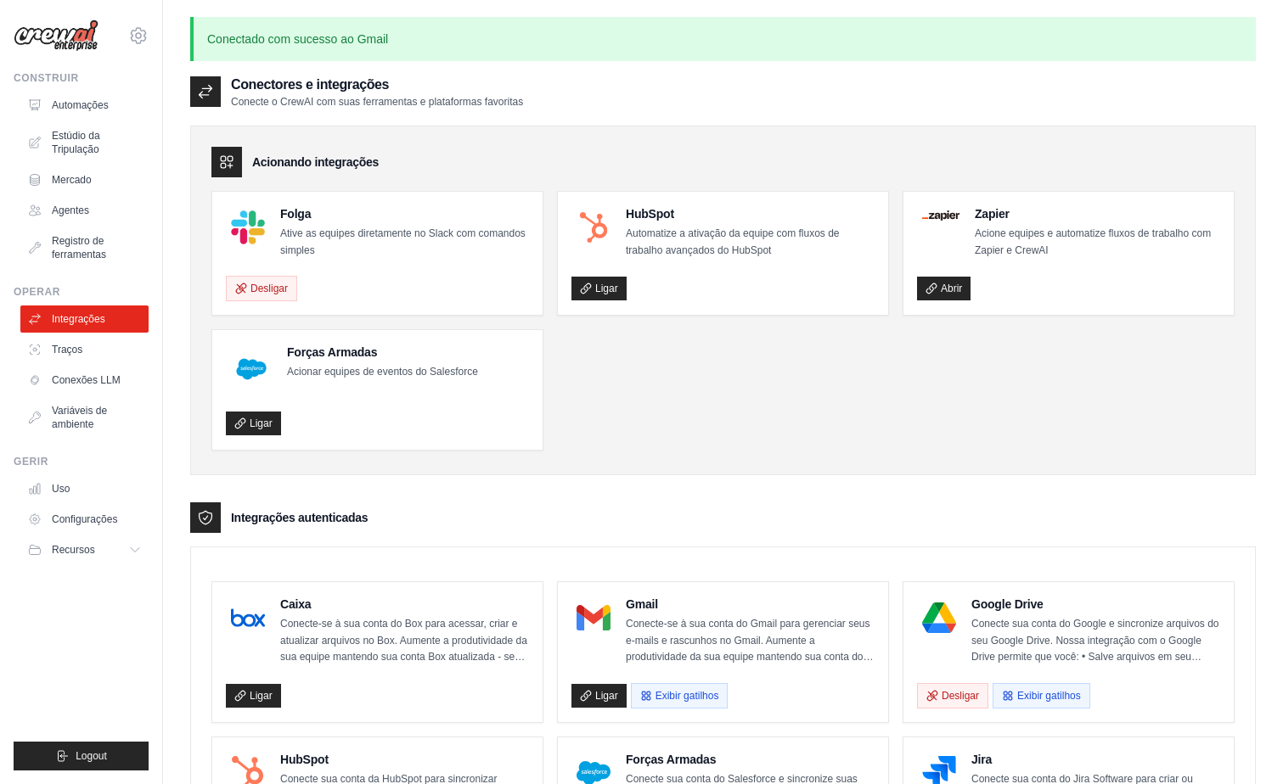
scroll to position [255, 0]
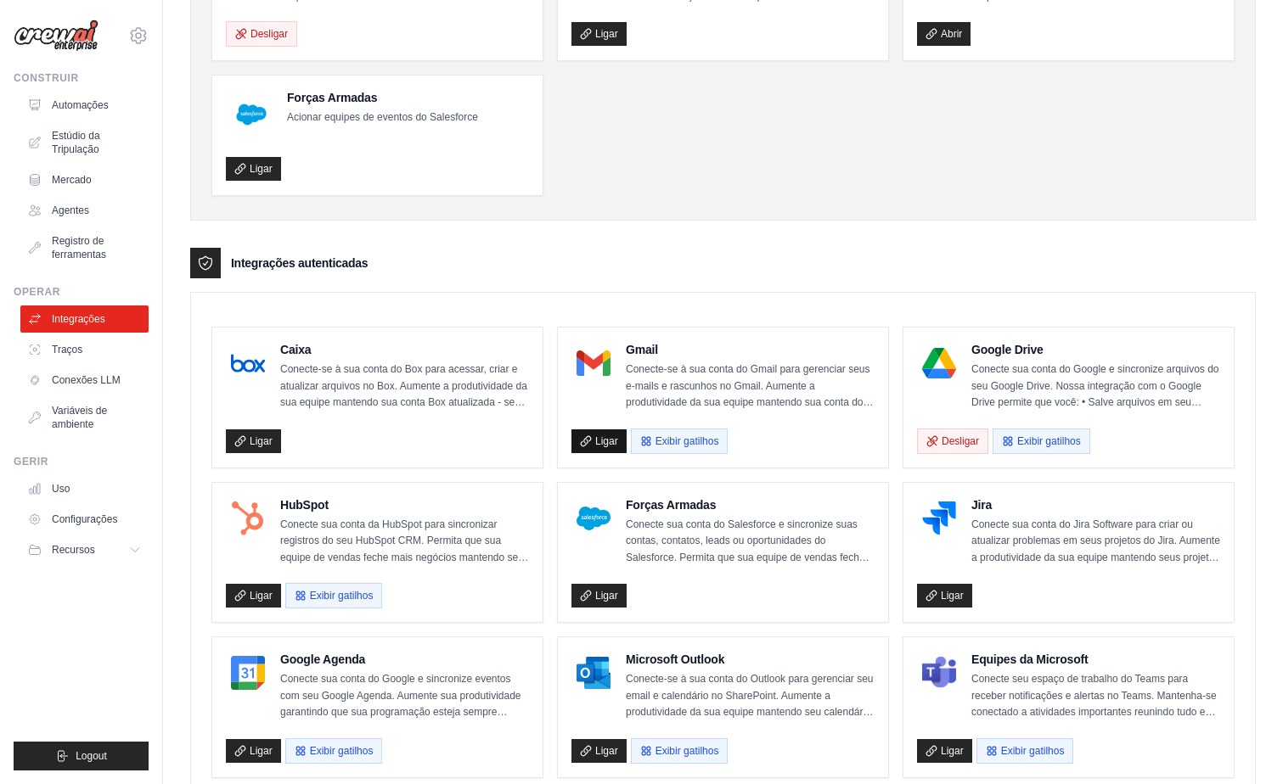
click at [603, 443] on font "Ligar" at bounding box center [606, 442] width 23 height 14
click at [688, 154] on ul "Folga Ative as equipes diretamente no Slack com comandos simples Desligar HubSp…" at bounding box center [722, 66] width 1023 height 260
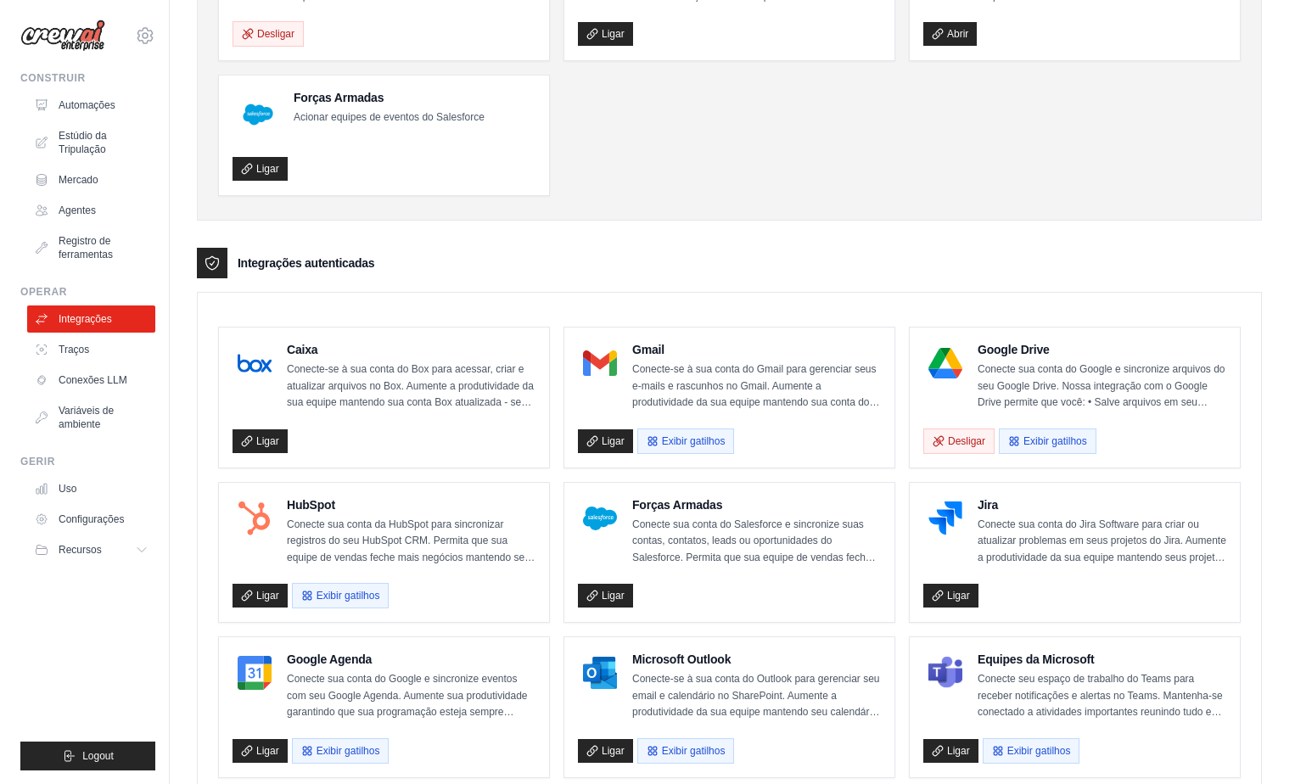
scroll to position [0, 0]
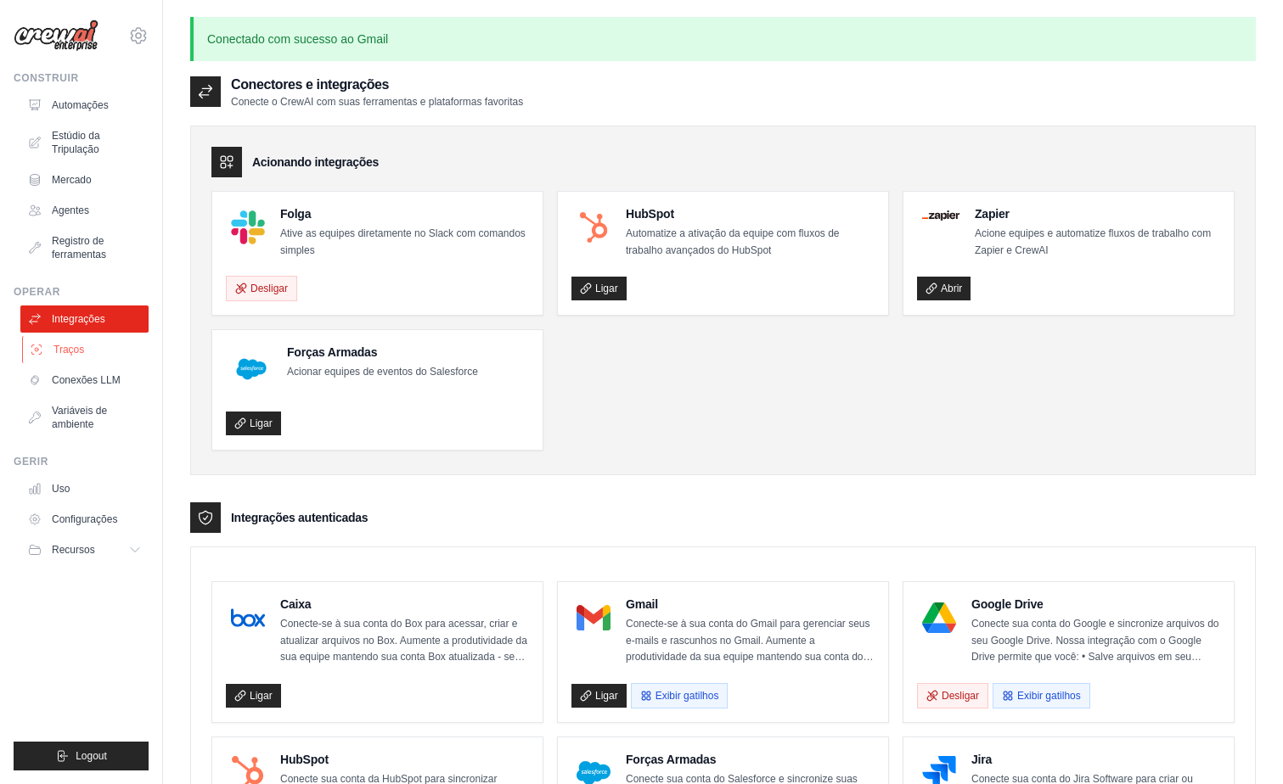
click at [55, 347] on font "Traços" at bounding box center [68, 350] width 31 height 14
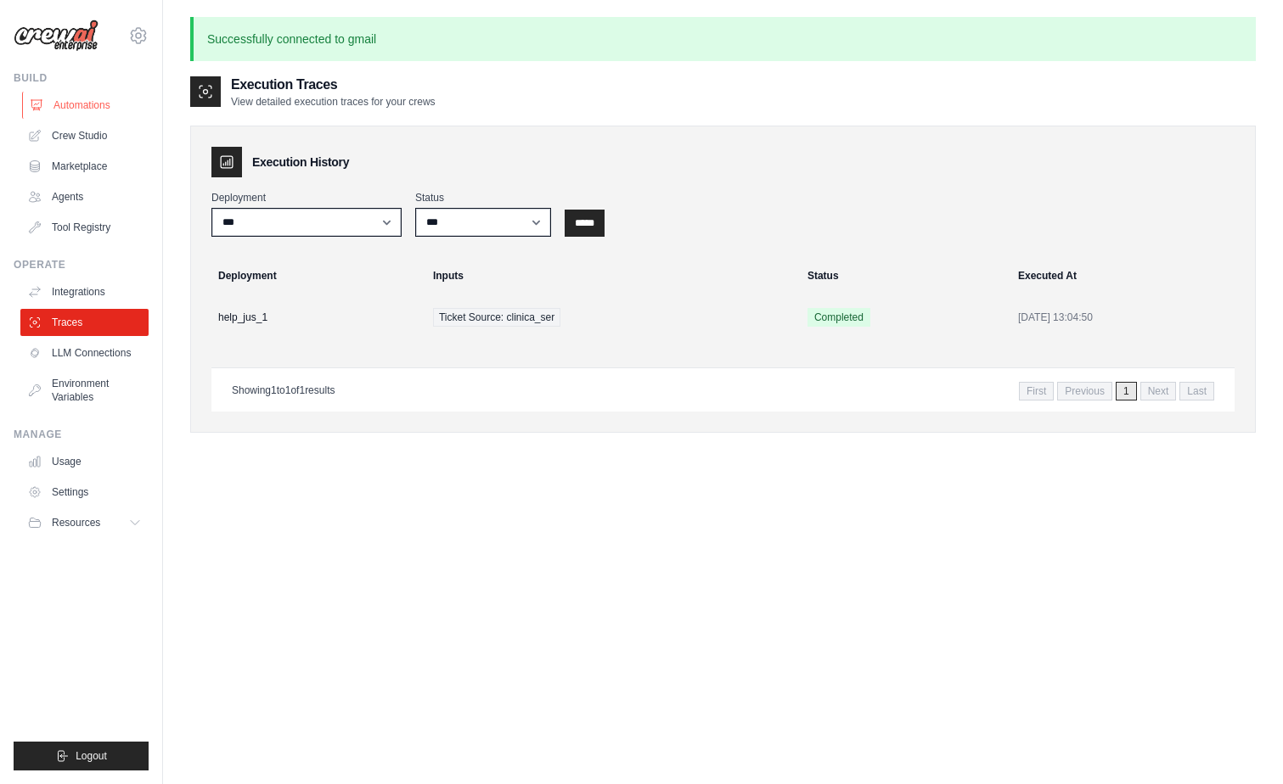
click at [82, 101] on link "Automations" at bounding box center [86, 105] width 128 height 27
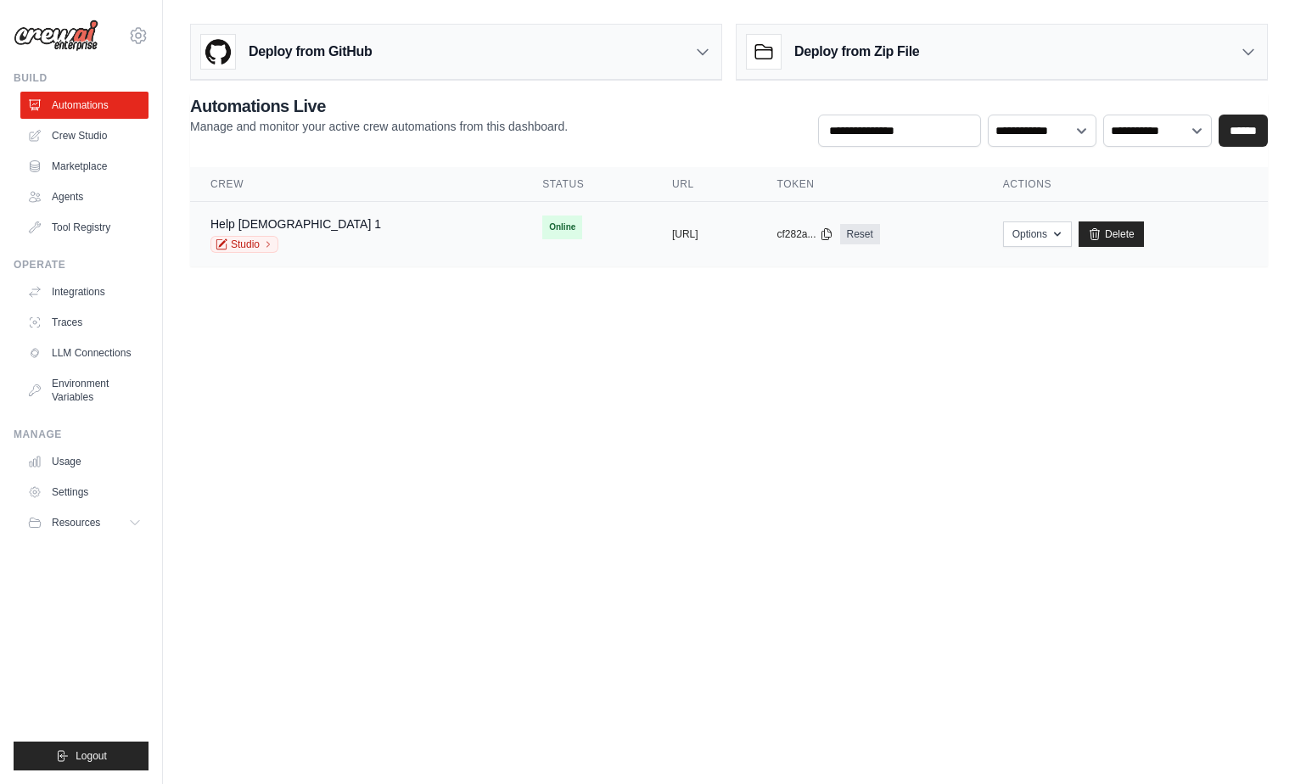
click at [542, 229] on span "Online" at bounding box center [562, 228] width 40 height 24
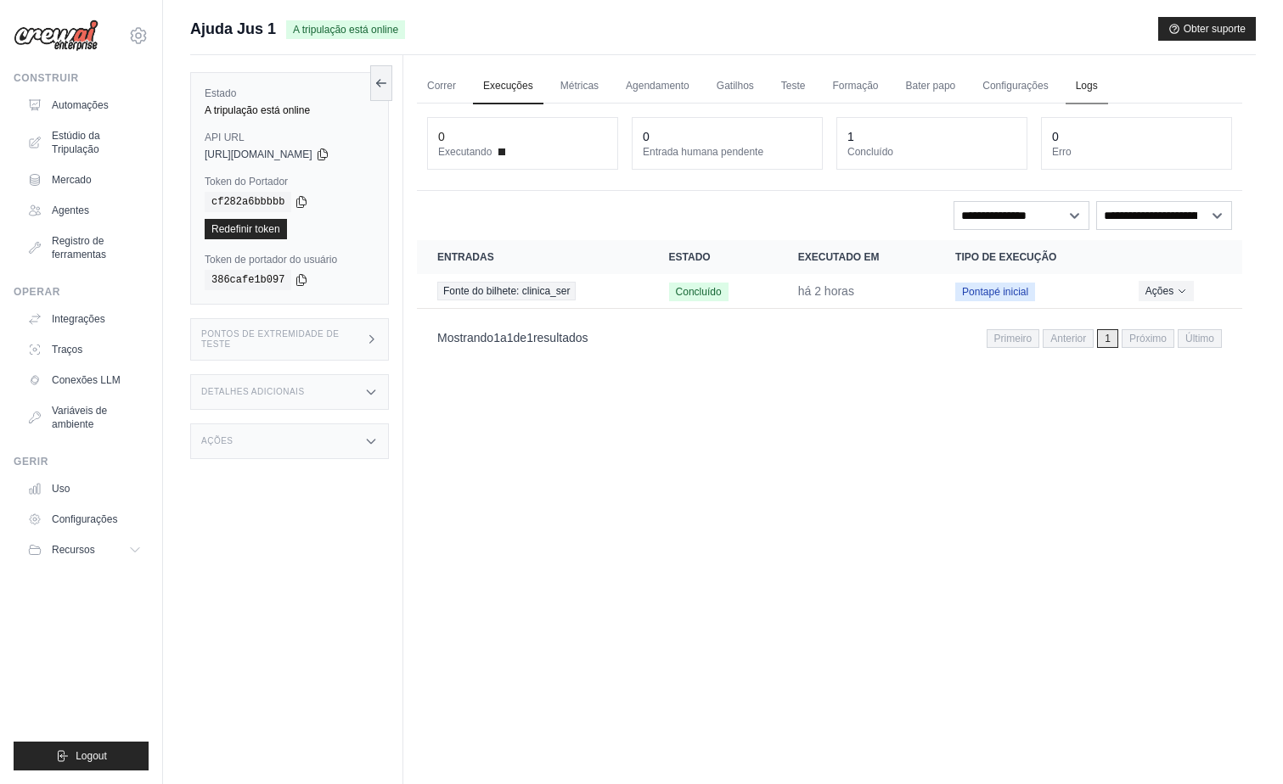
click at [1075, 82] on link "Logs" at bounding box center [1086, 87] width 42 height 36
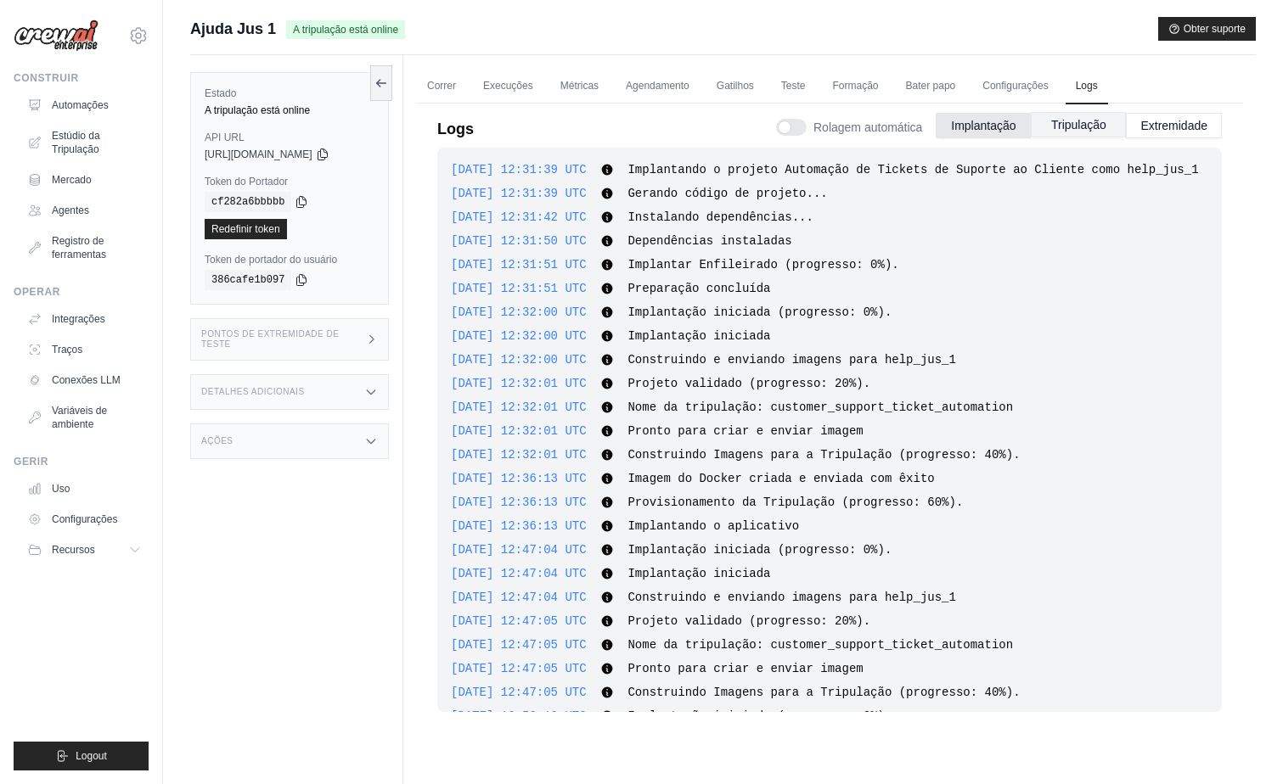
click at [1068, 126] on button "Tripulação" at bounding box center [1077, 124] width 95 height 25
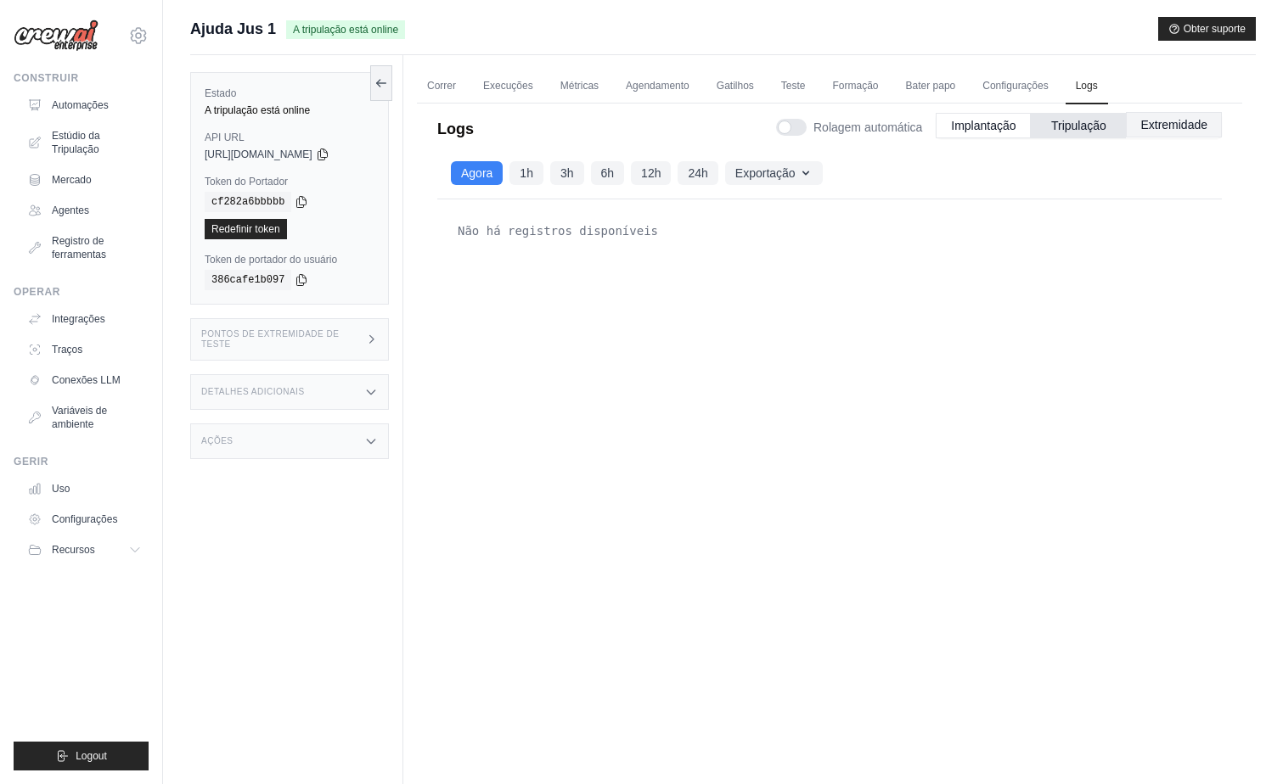
click at [1183, 130] on button "Extremidade" at bounding box center [1173, 124] width 96 height 25
click at [844, 86] on link "Formação" at bounding box center [855, 87] width 66 height 36
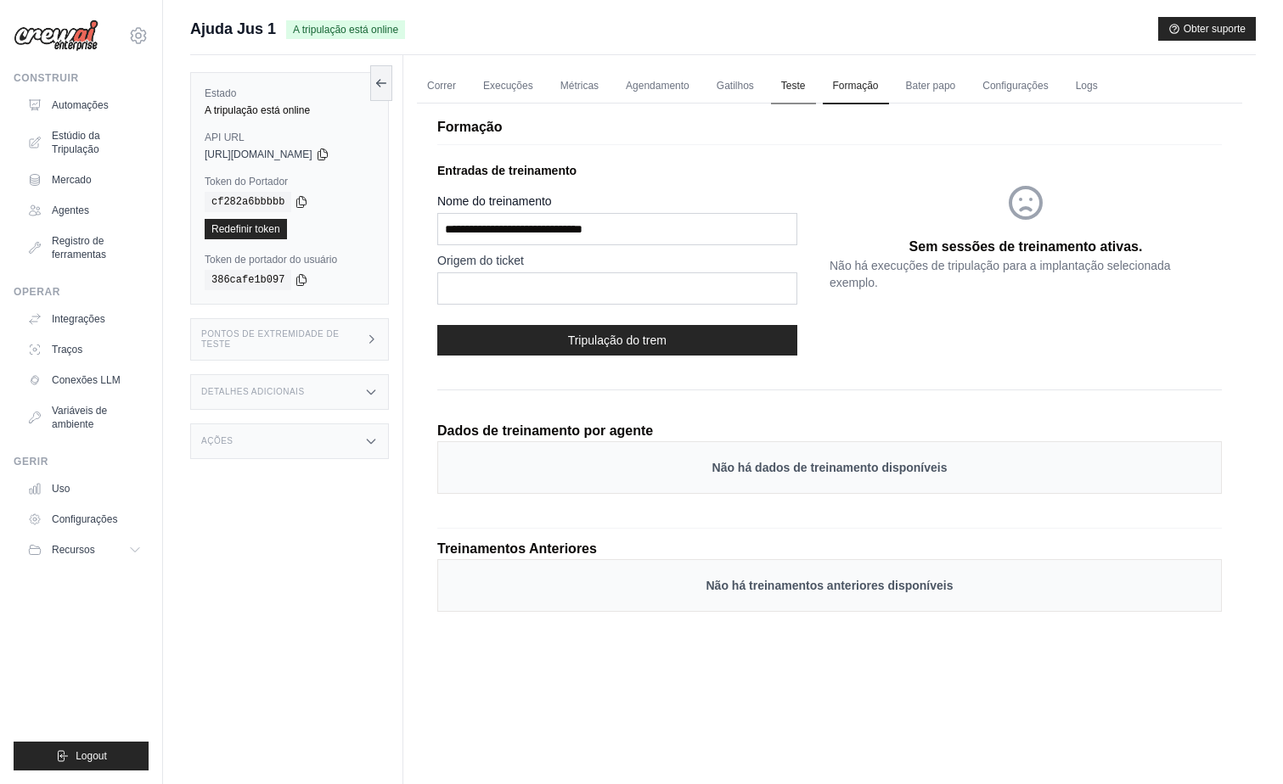
click at [794, 87] on link "Teste" at bounding box center [793, 87] width 45 height 36
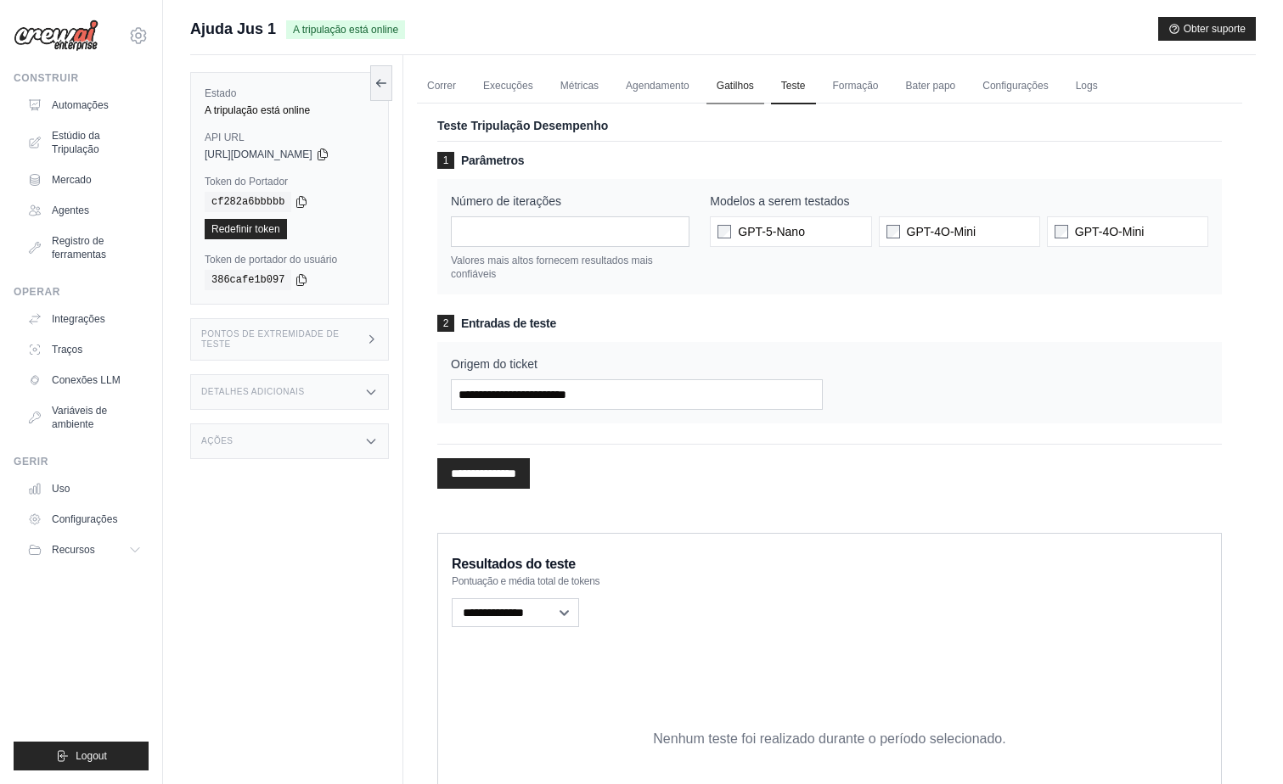
click at [727, 87] on link "Gatilhos" at bounding box center [735, 87] width 58 height 36
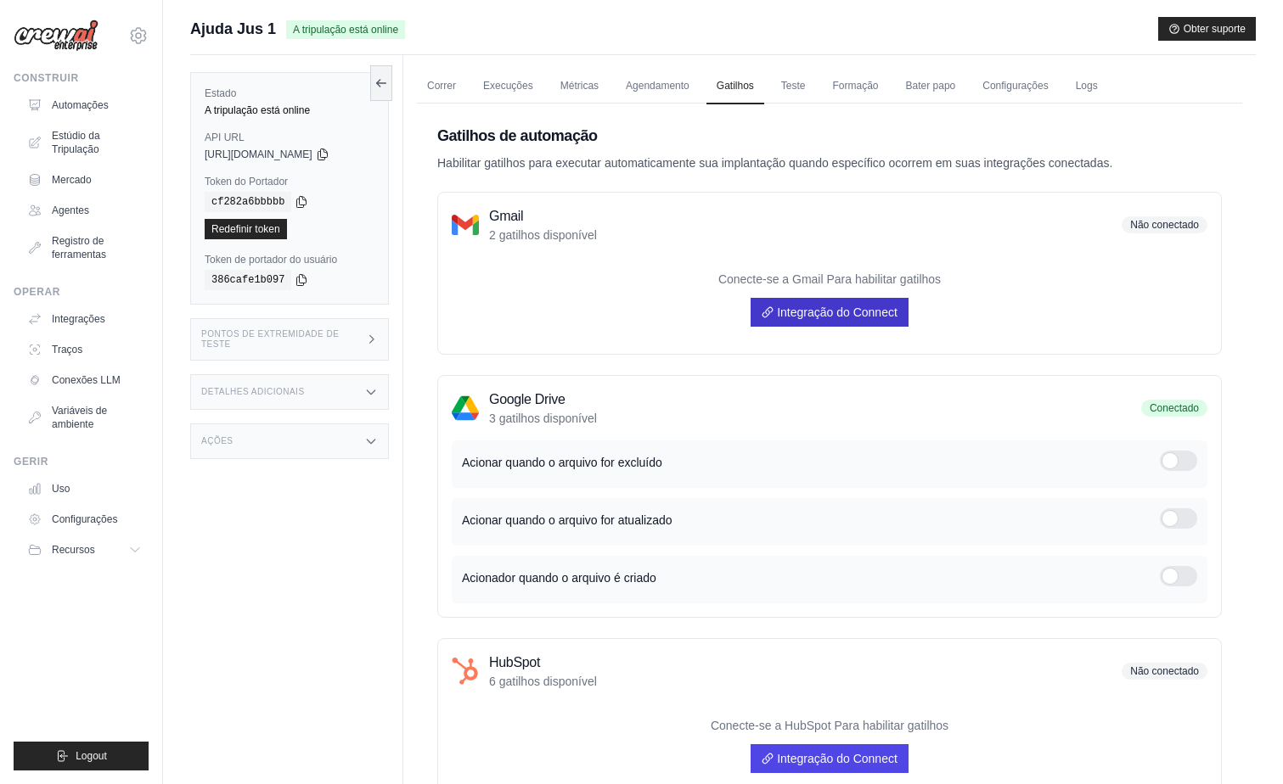
click at [800, 313] on font "Integração do Connect" at bounding box center [837, 313] width 121 height 14
click at [498, 79] on link "Execuções" at bounding box center [508, 87] width 70 height 36
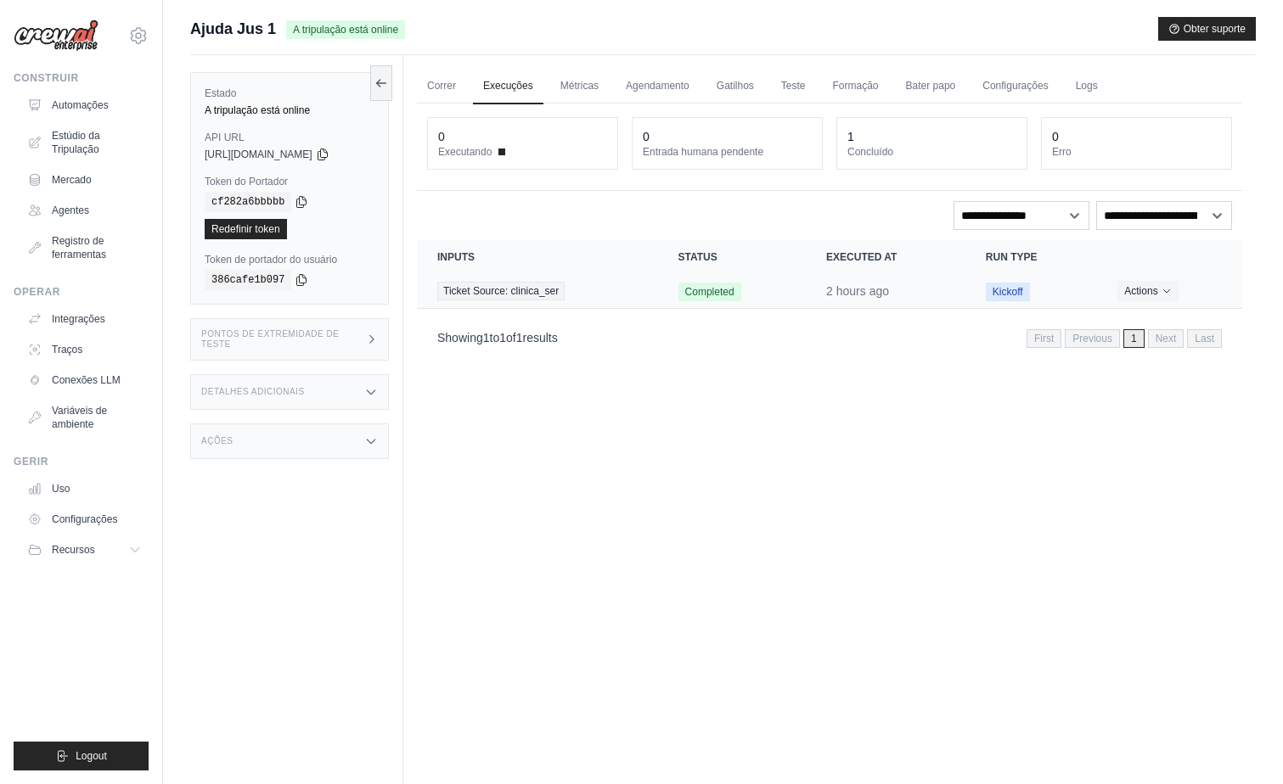
click at [695, 293] on span "Completed" at bounding box center [709, 292] width 63 height 19
click at [1130, 301] on td "Actions View Details Delete" at bounding box center [1169, 291] width 145 height 35
click at [283, 326] on div "Pontos de extremidade de teste" at bounding box center [289, 339] width 199 height 42
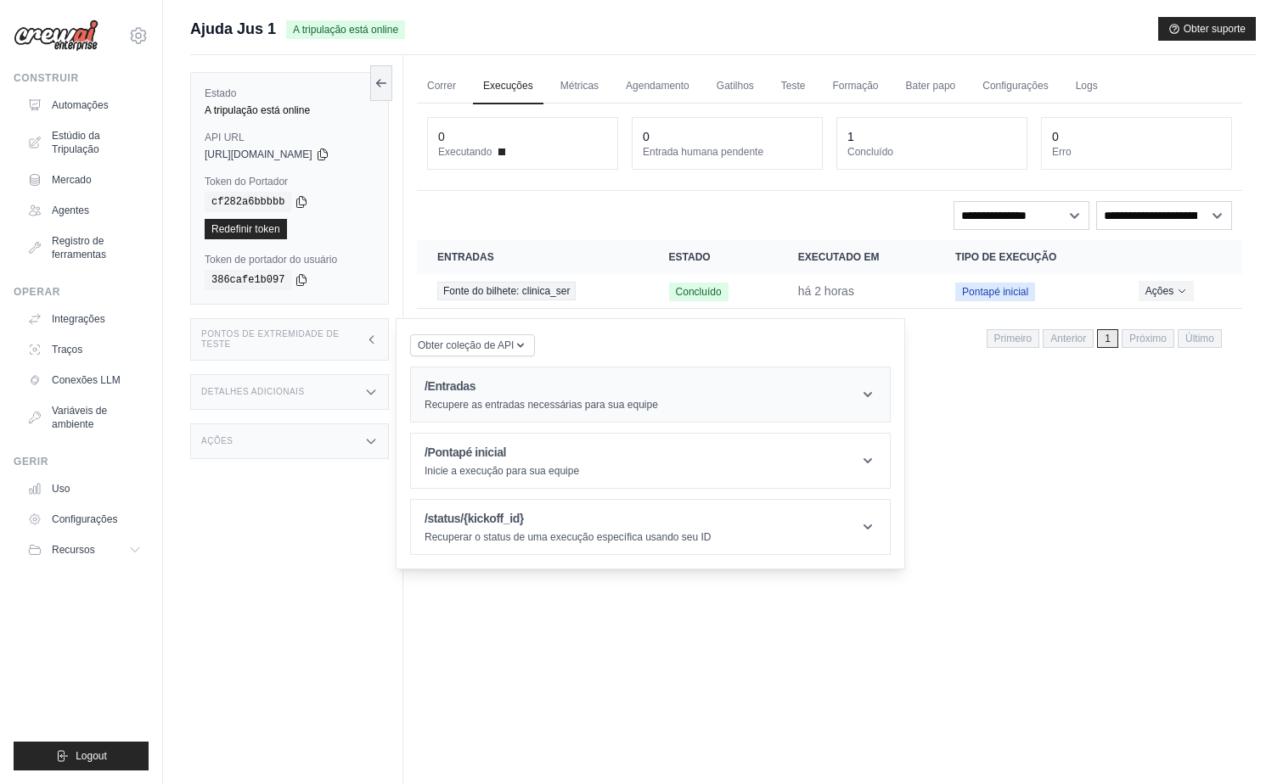
click at [520, 385] on h1 "/Entradas" at bounding box center [540, 386] width 233 height 17
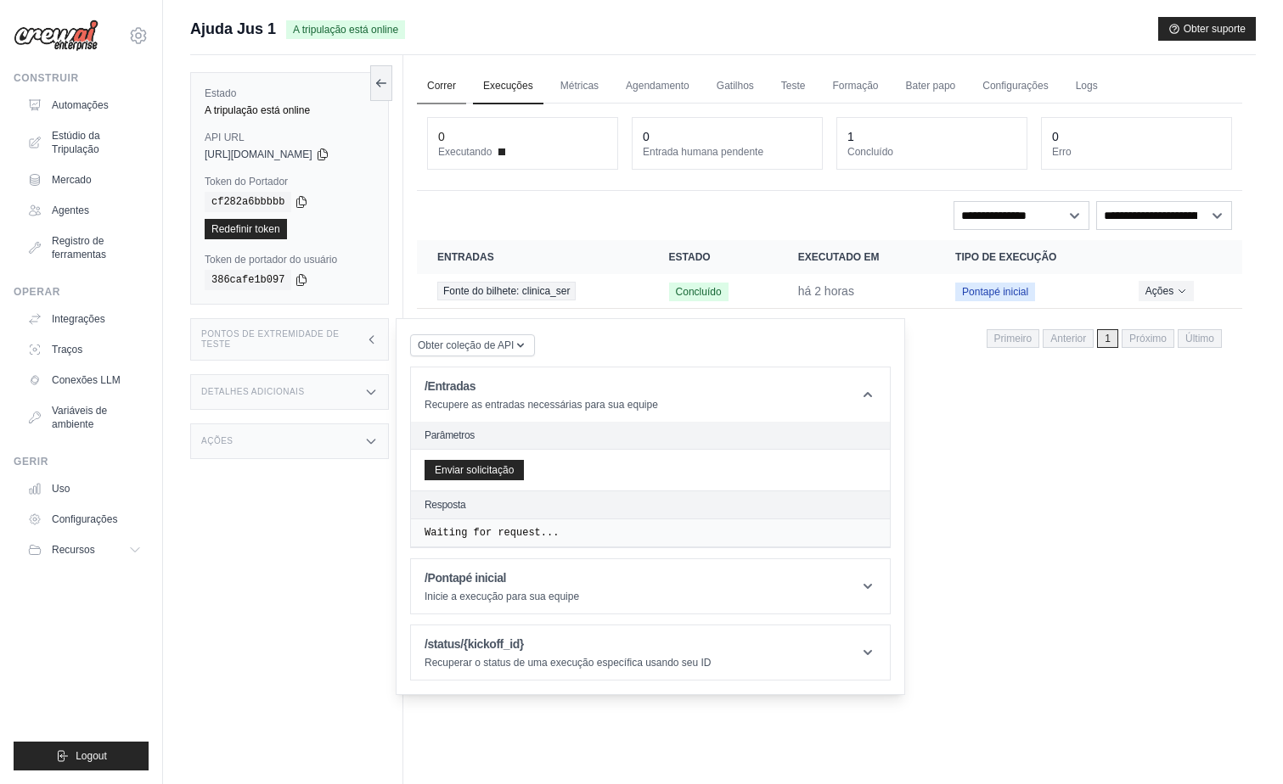
click at [442, 82] on link "Correr" at bounding box center [441, 87] width 49 height 36
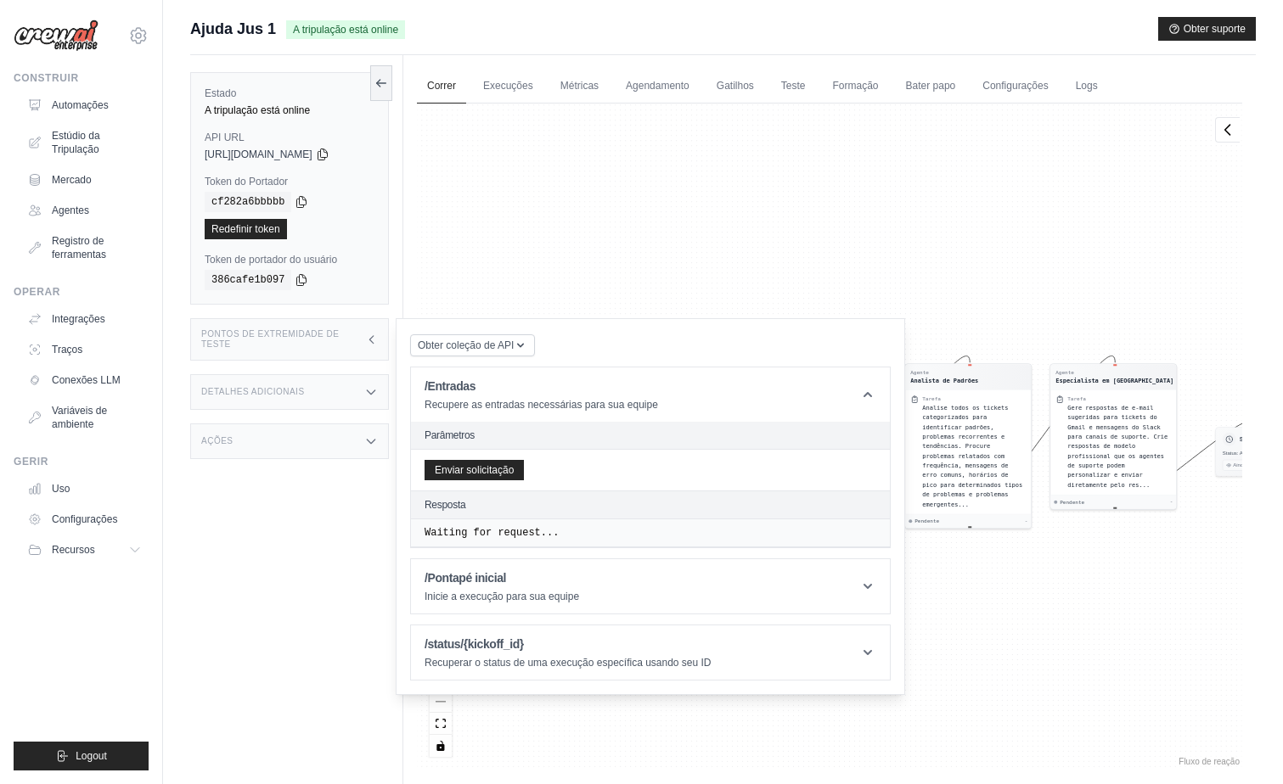
click at [658, 263] on div "Agente Analista de Tickets Tarefa Analise tíquetes de suporte ao cliente de vár…" at bounding box center [829, 437] width 825 height 666
click at [1029, 606] on div "Agente Analista de Tickets Tarefa Analise tíquetes de suporte ao cliente de vár…" at bounding box center [829, 437] width 825 height 666
click at [457, 655] on div "/status/{kickoff_id} Recuperar o status de uma execução específica usando seu ID" at bounding box center [567, 653] width 287 height 34
click at [371, 342] on icon at bounding box center [371, 340] width 13 height 14
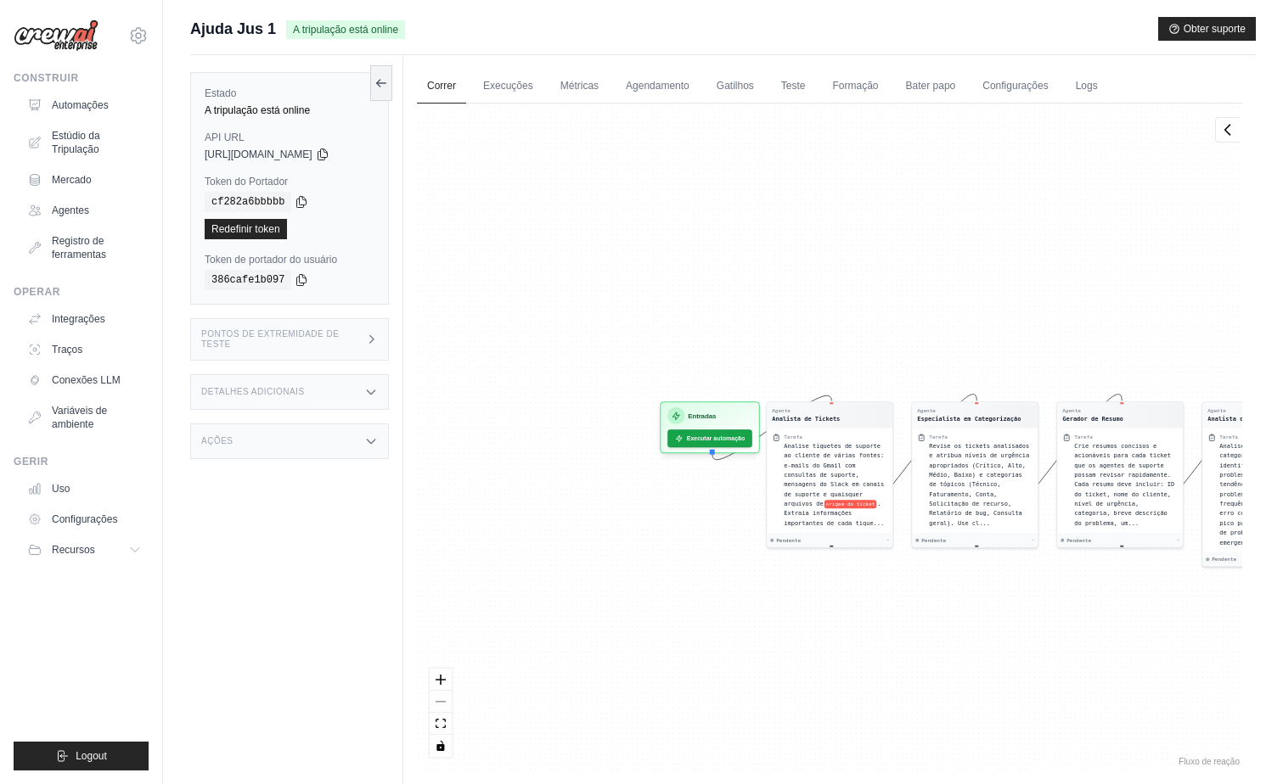
drag, startPoint x: 452, startPoint y: 463, endPoint x: 749, endPoint y: 501, distance: 299.5
click at [749, 501] on div "Agente Analista de Tickets Tarefa Analise tíquetes de suporte ao cliente de vár…" at bounding box center [829, 437] width 825 height 666
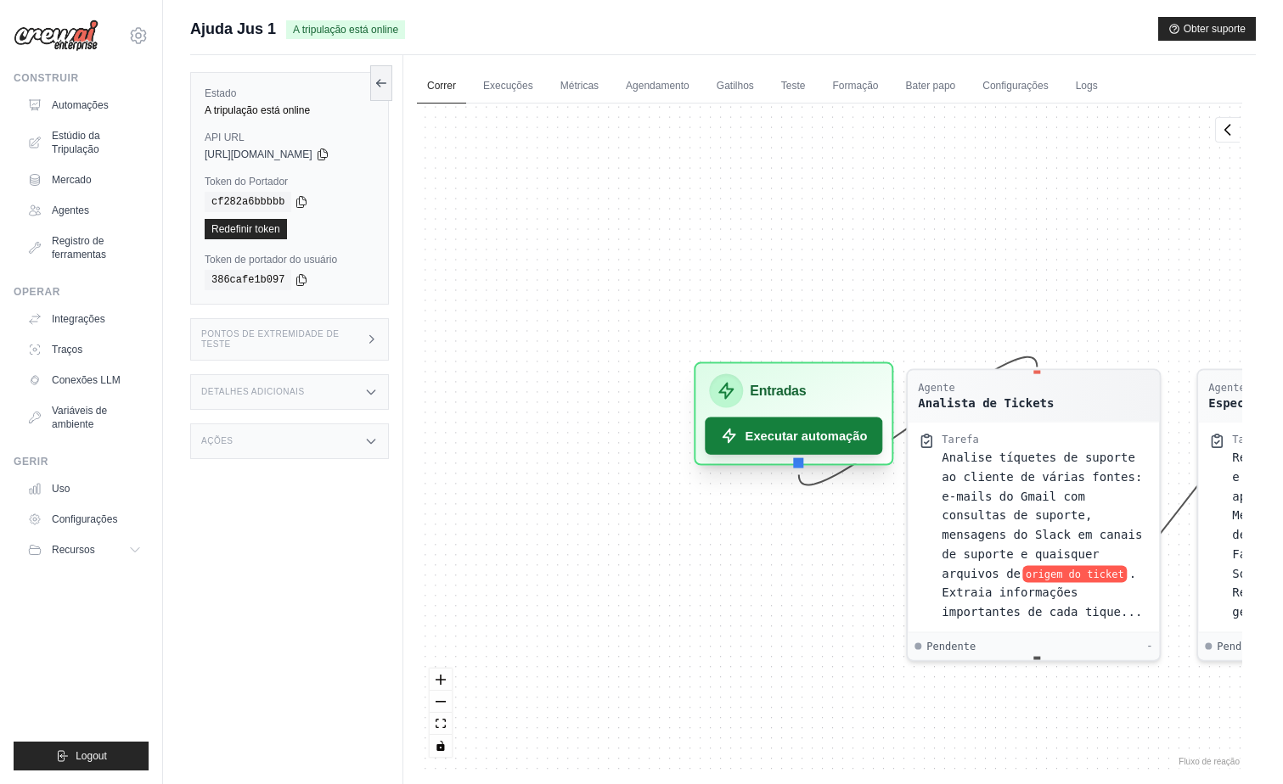
click at [786, 434] on font "Executar automação" at bounding box center [806, 436] width 122 height 18
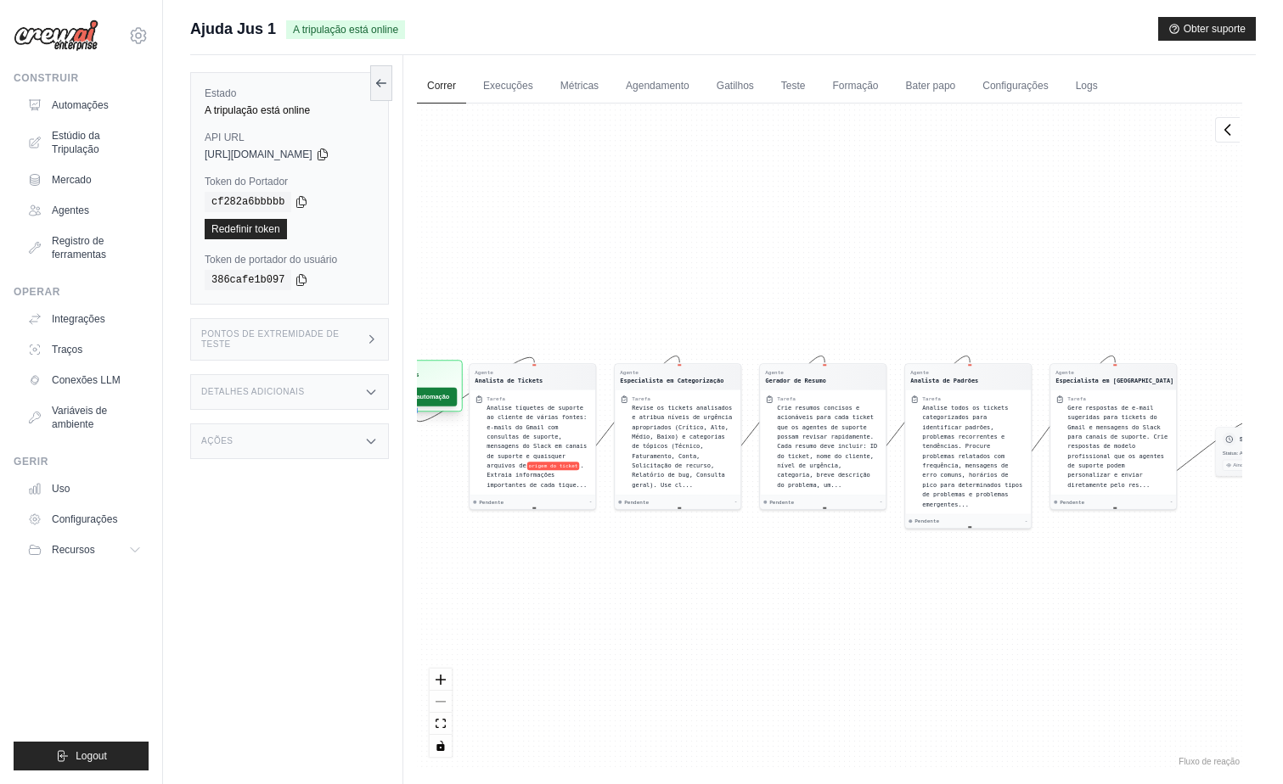
click at [431, 396] on font "Executar automação" at bounding box center [418, 397] width 61 height 9
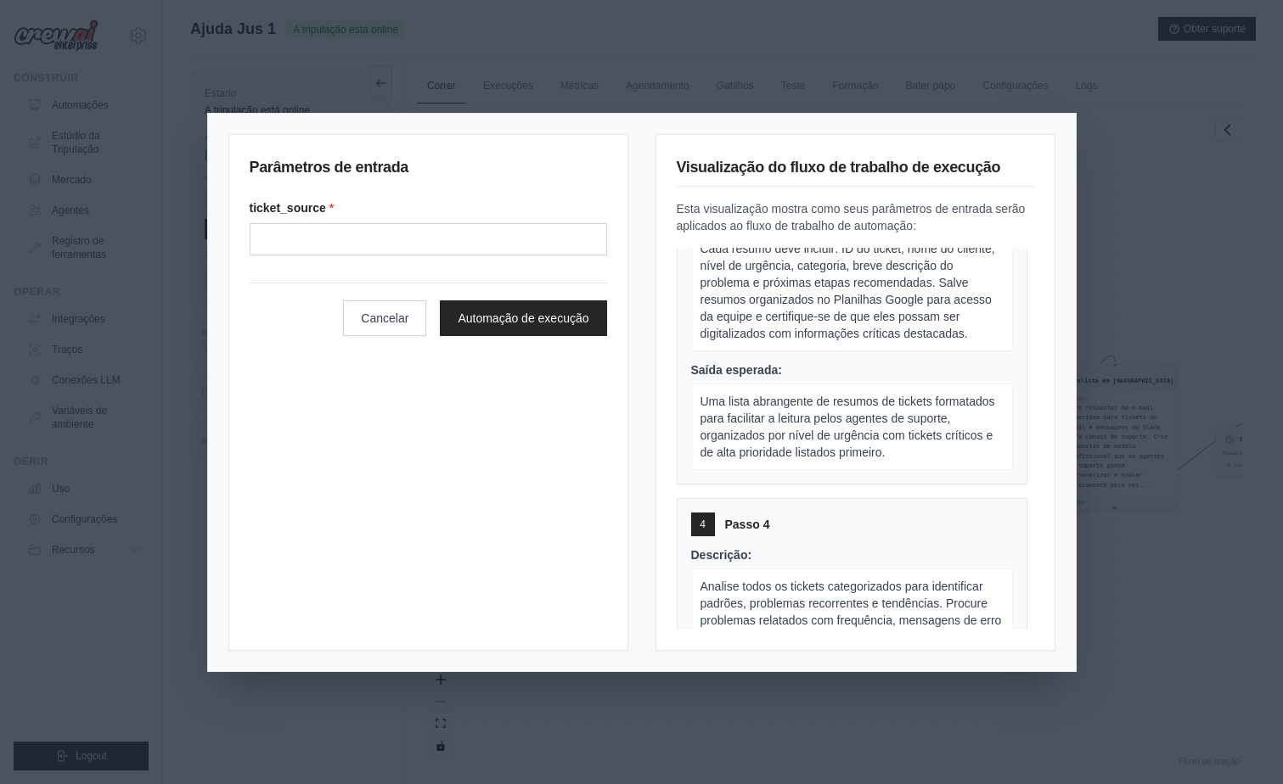
scroll to position [1019, 0]
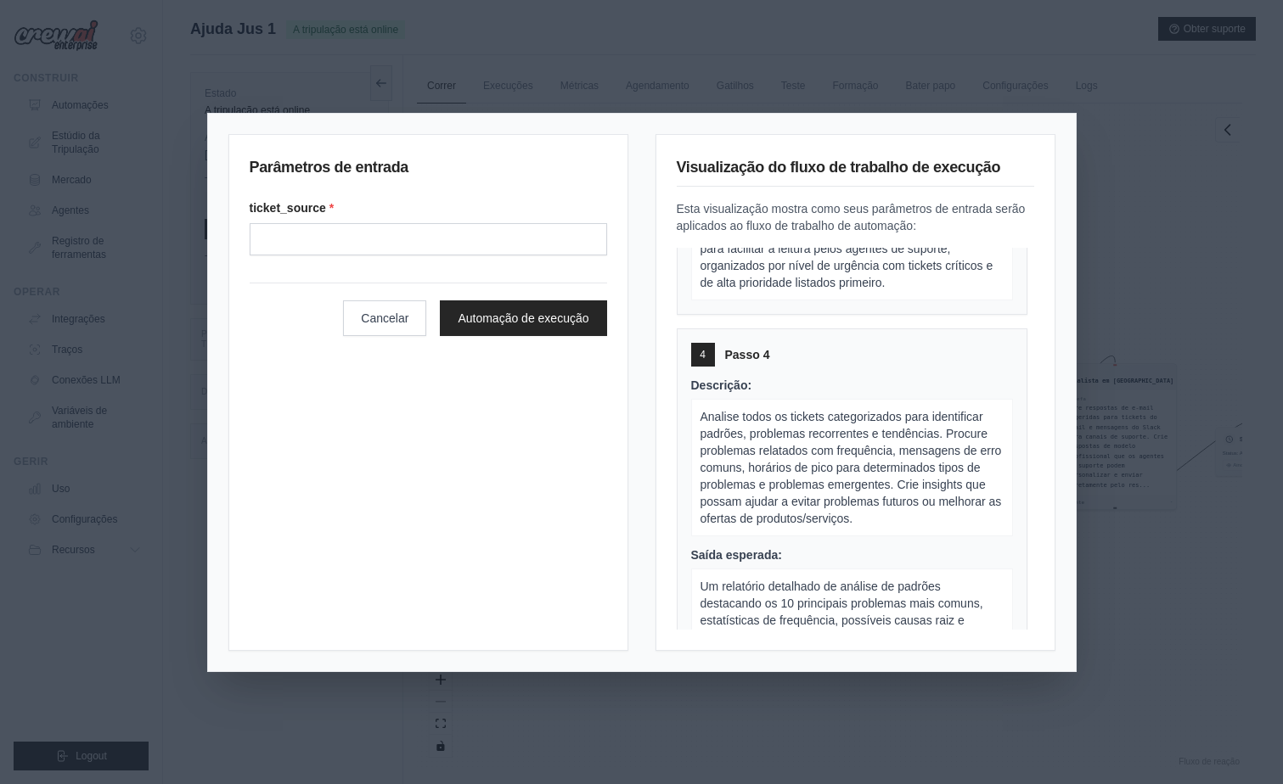
click at [1099, 239] on div "Parâmetros de entrada ticket_source * Cancelar Automação de execução Visualizaç…" at bounding box center [641, 392] width 1283 height 784
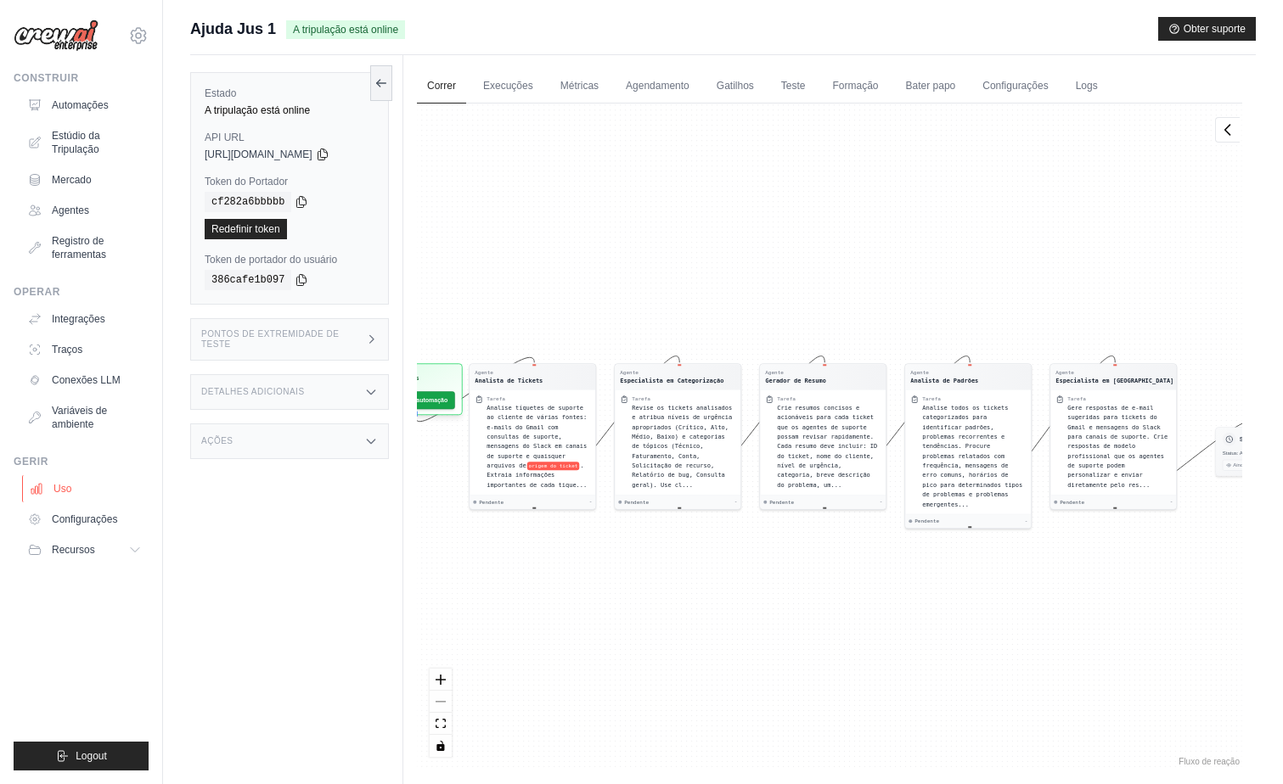
click at [74, 484] on link "Uso" at bounding box center [86, 488] width 128 height 27
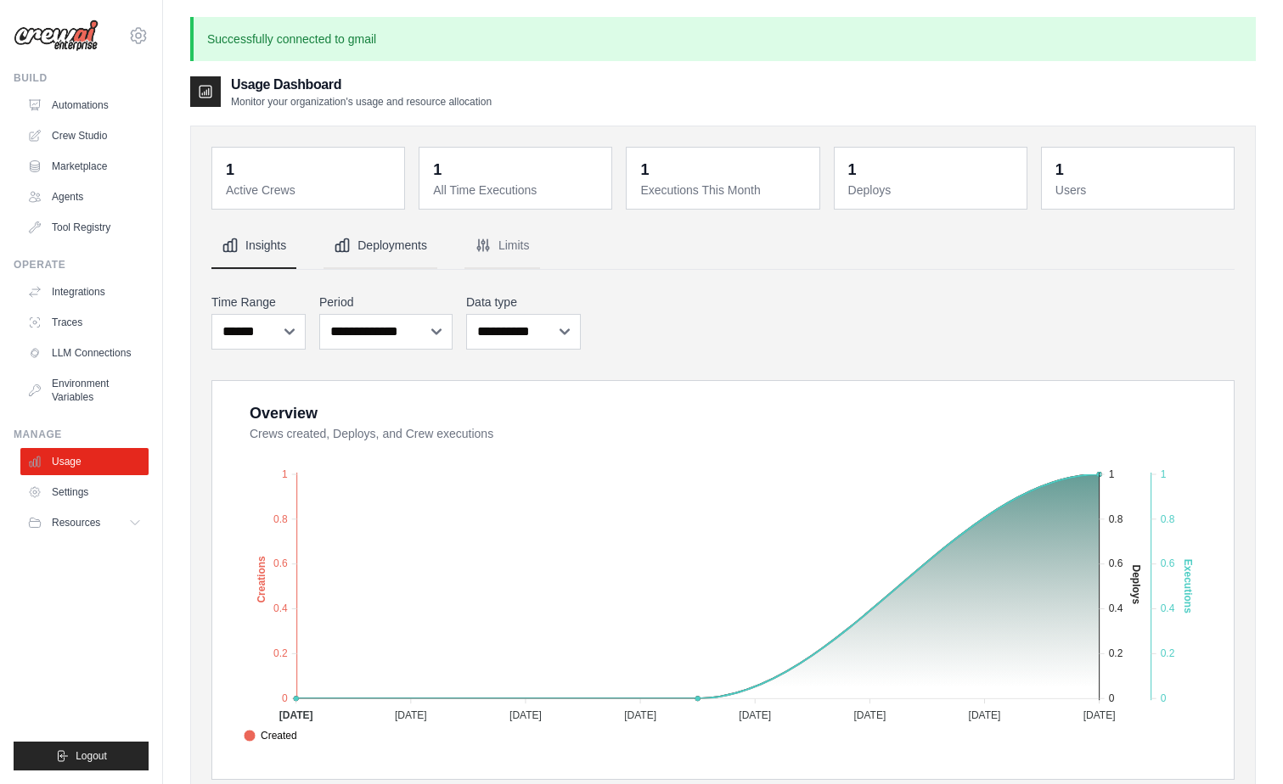
click at [381, 238] on button "Deployments" at bounding box center [380, 246] width 114 height 46
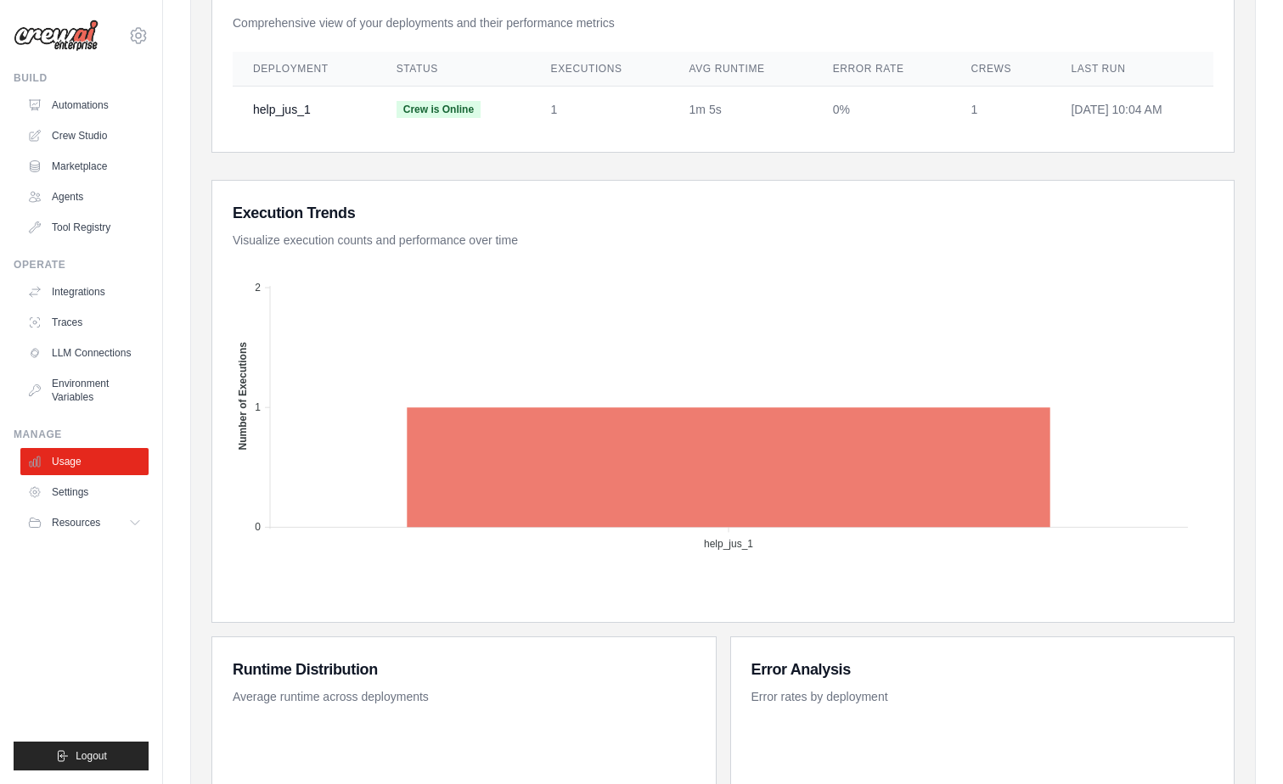
scroll to position [170, 0]
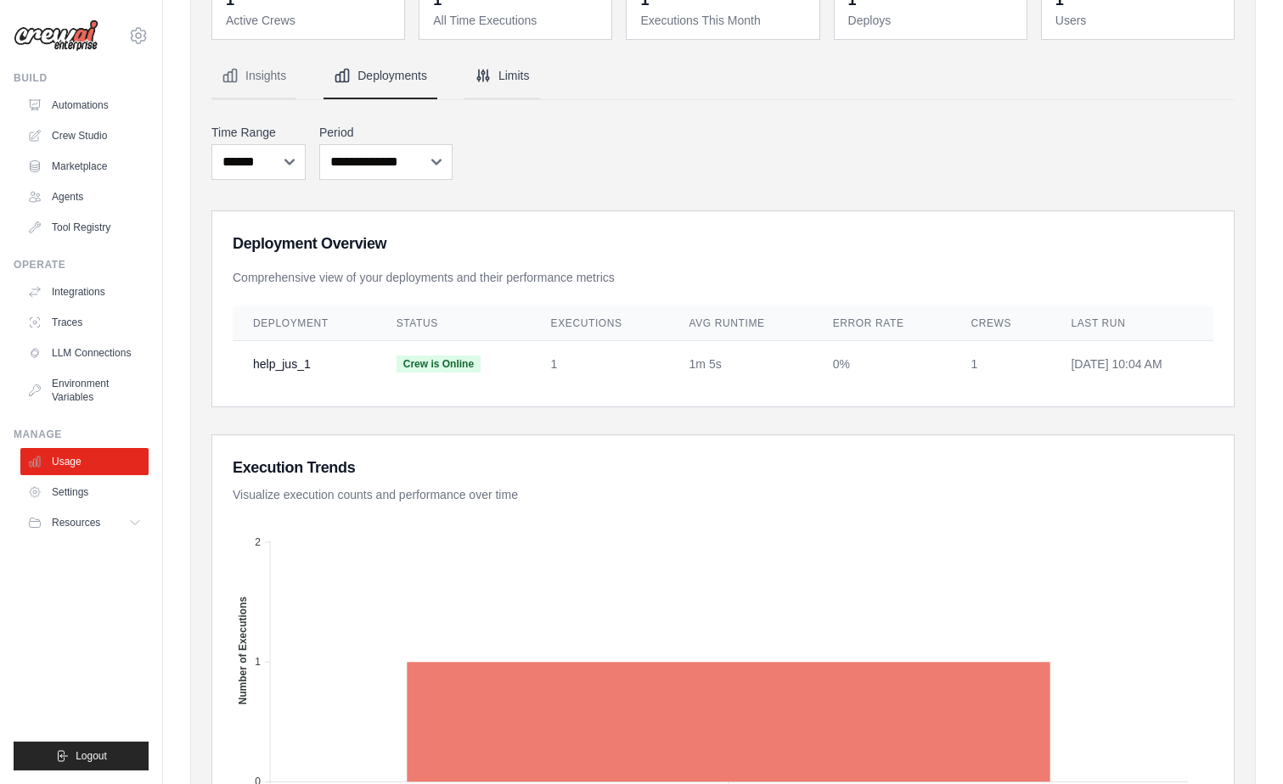
click at [503, 75] on button "Limits" at bounding box center [502, 76] width 76 height 46
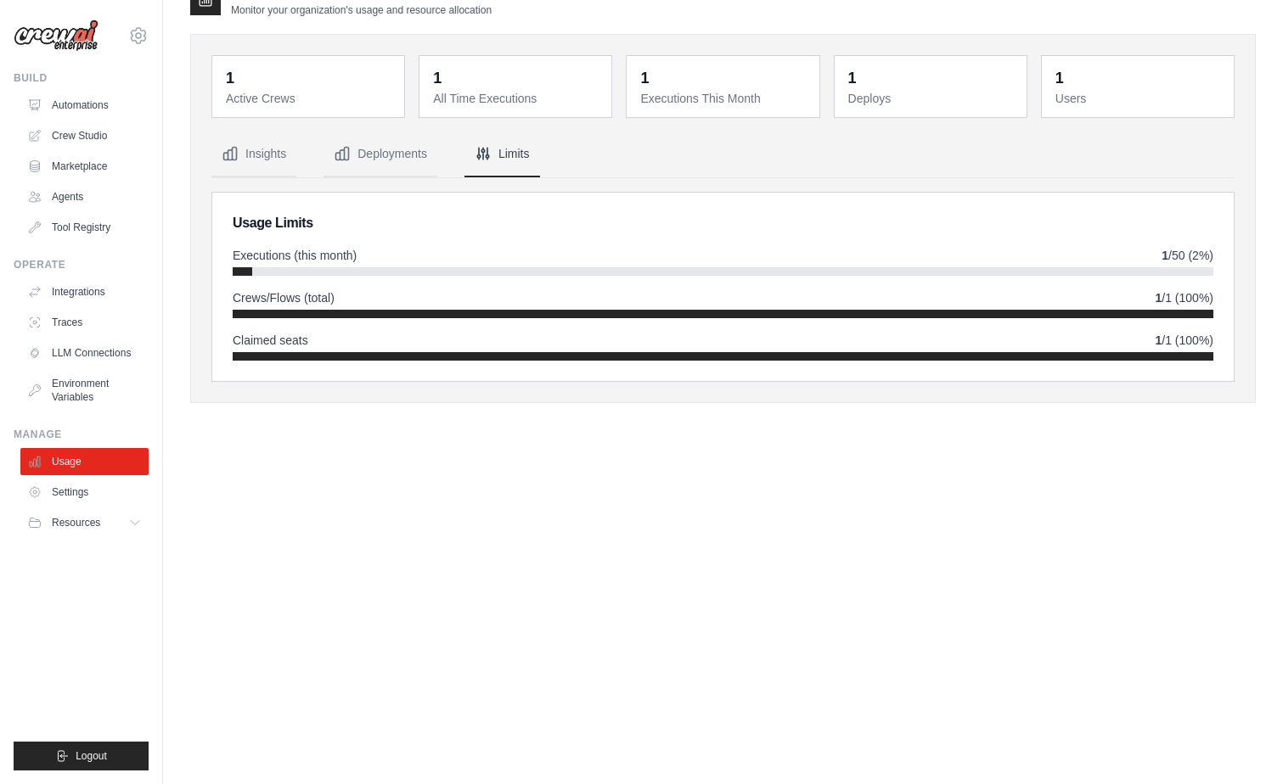
scroll to position [92, 0]
click at [267, 157] on button "Insights" at bounding box center [253, 155] width 85 height 46
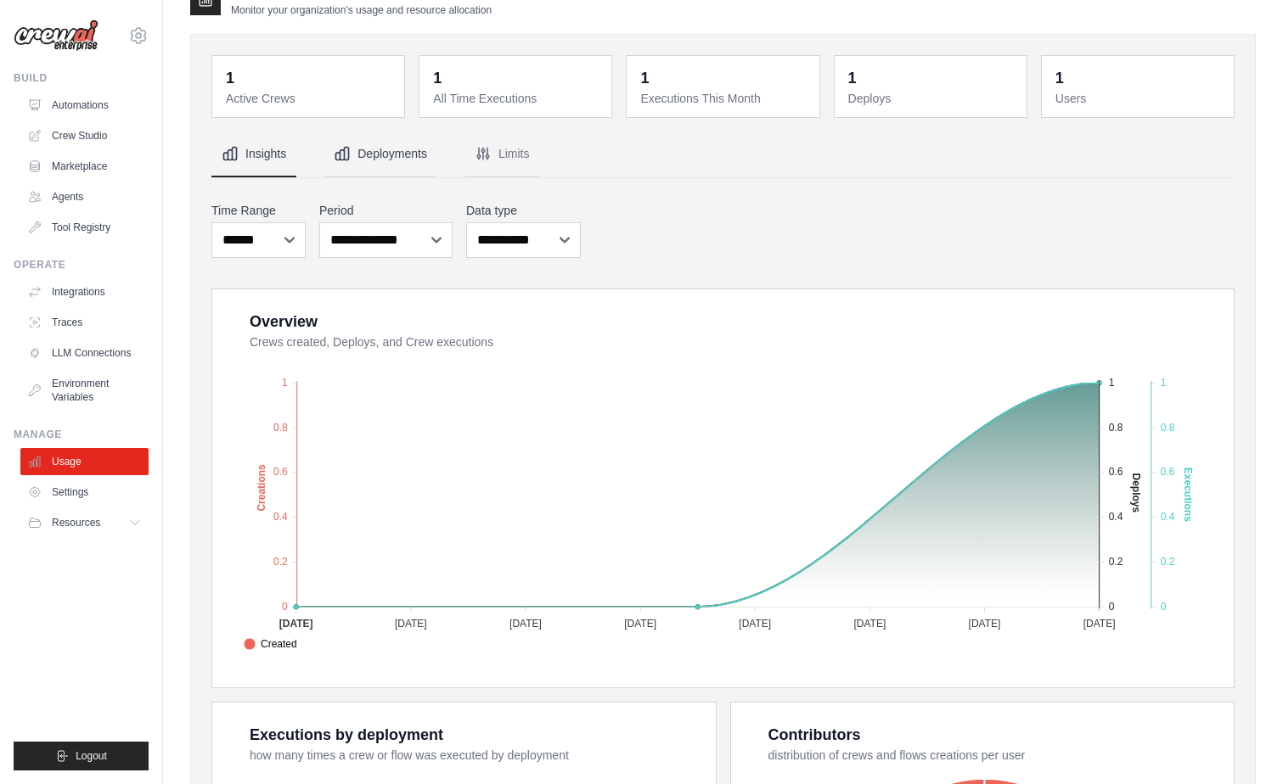
click at [375, 143] on button "Deployments" at bounding box center [380, 155] width 114 height 46
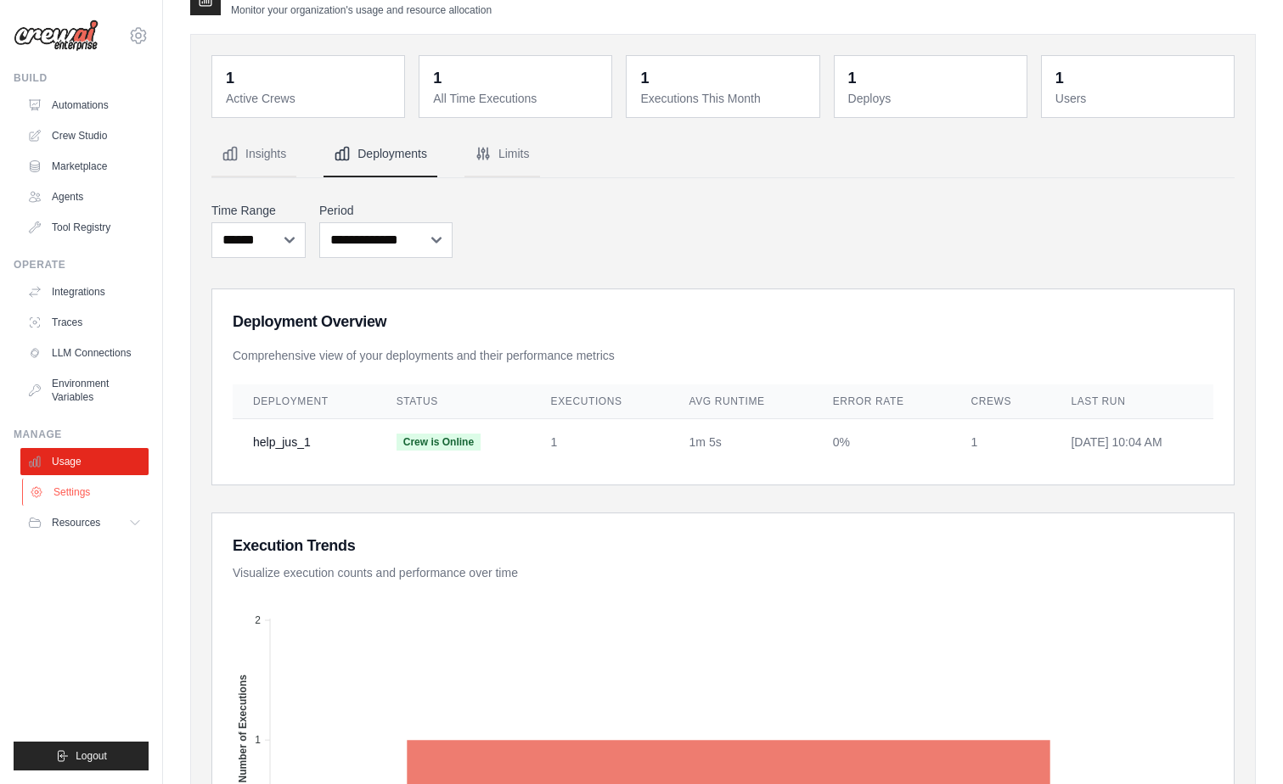
click at [72, 492] on link "Settings" at bounding box center [86, 492] width 128 height 27
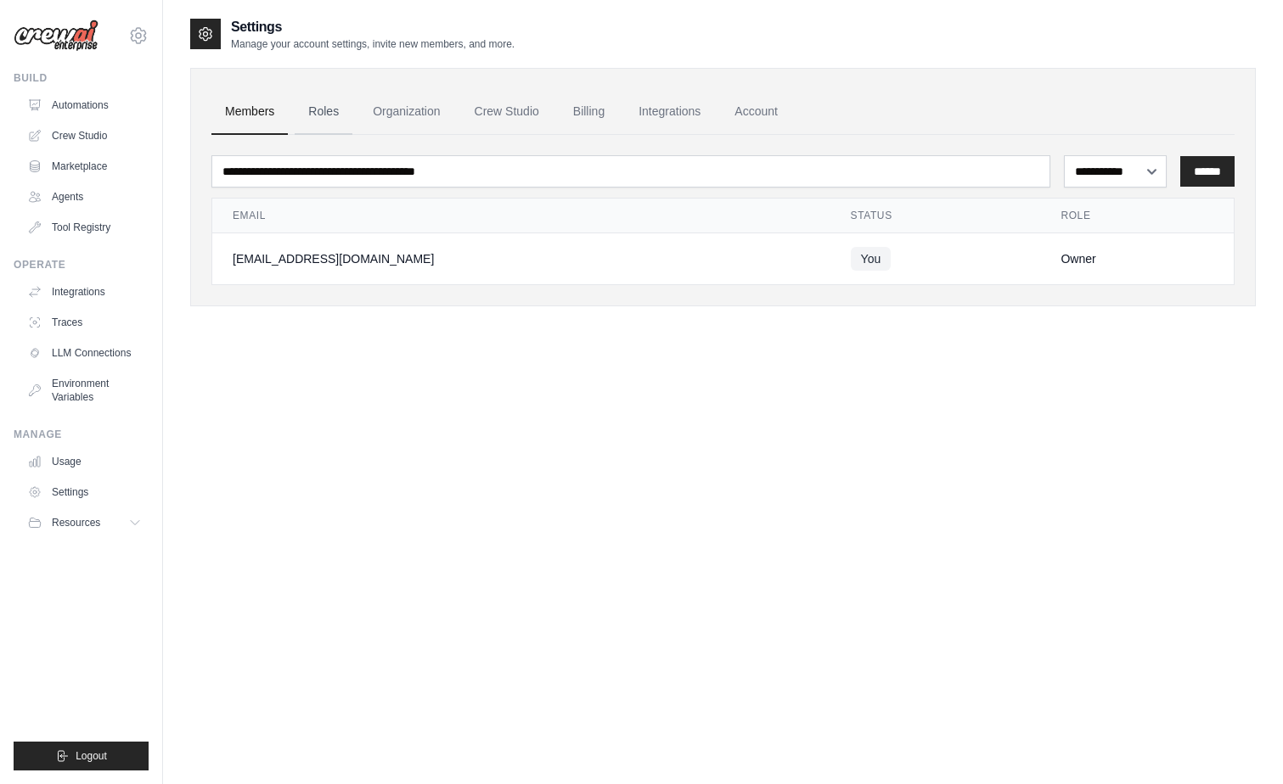
click at [309, 111] on link "Roles" at bounding box center [324, 112] width 58 height 46
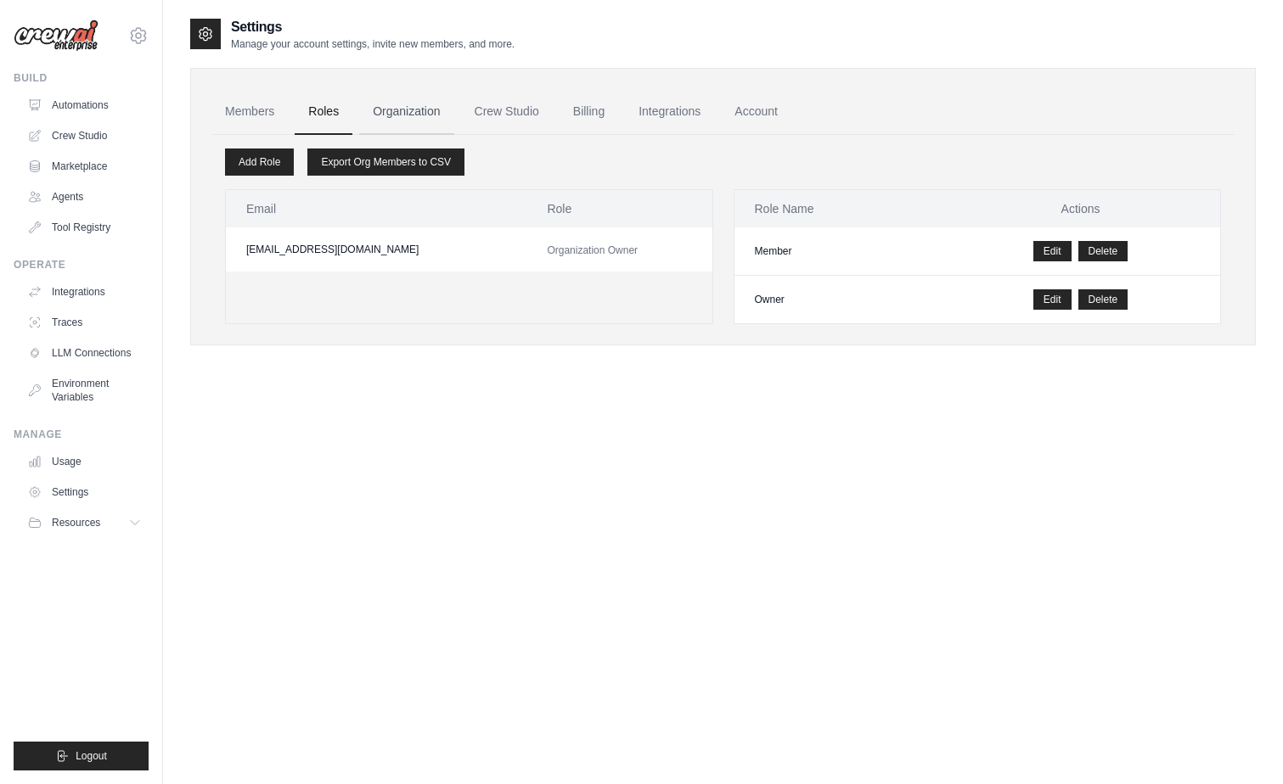
click at [416, 109] on link "Organization" at bounding box center [406, 112] width 94 height 46
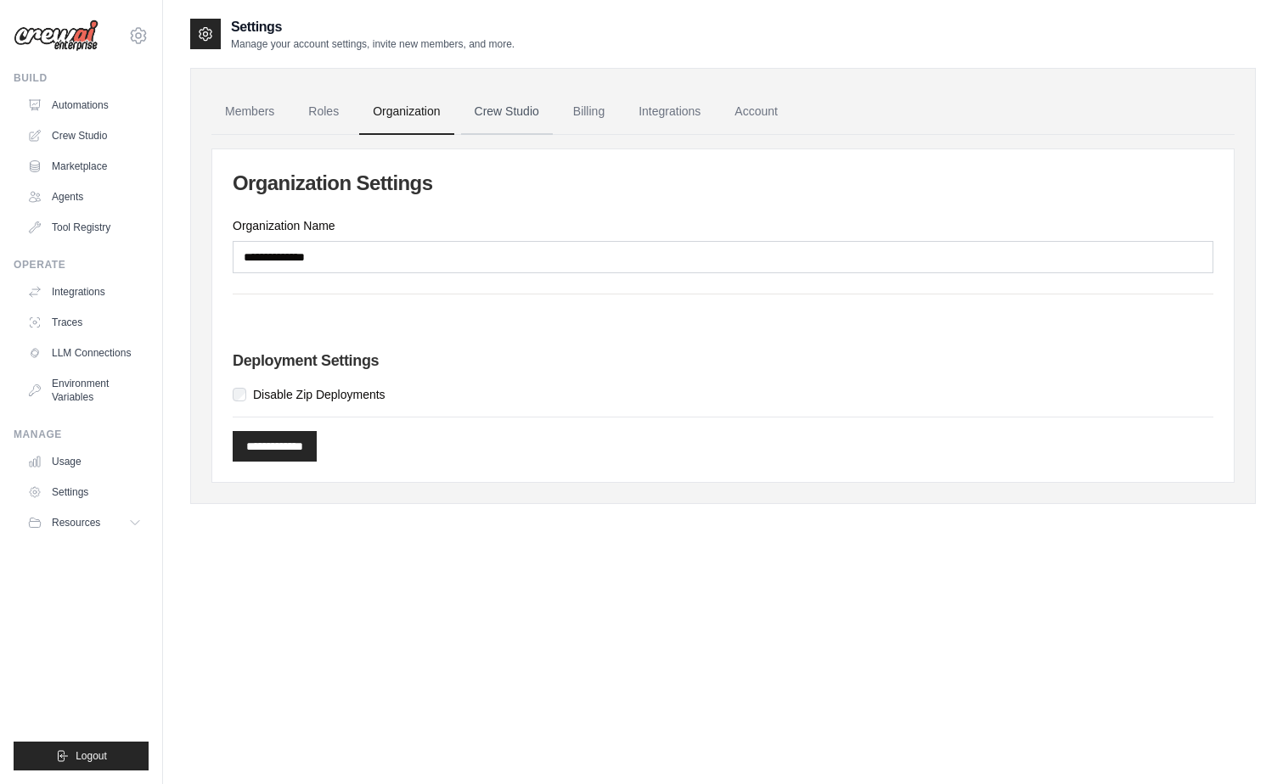
click at [525, 109] on link "Crew Studio" at bounding box center [507, 112] width 92 height 46
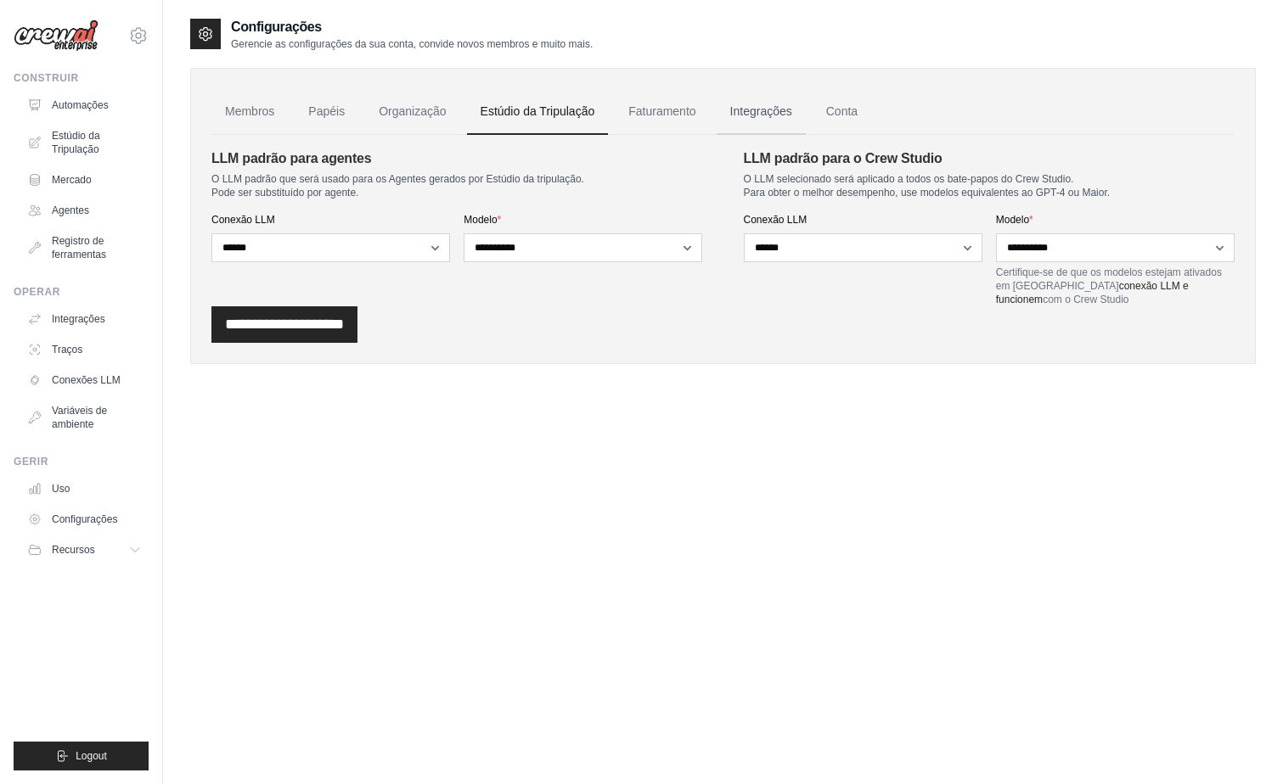
click at [755, 111] on link "Integrações" at bounding box center [760, 112] width 89 height 46
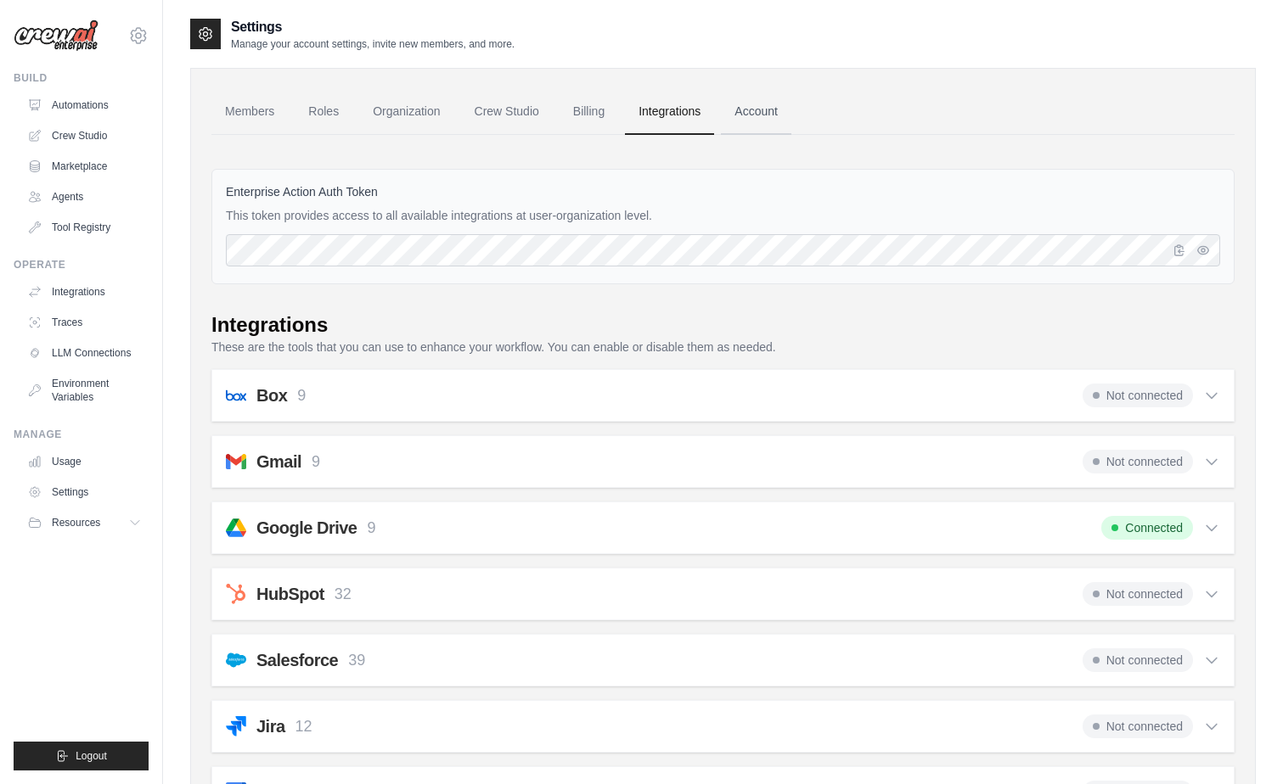
click at [742, 103] on link "Account" at bounding box center [756, 112] width 70 height 46
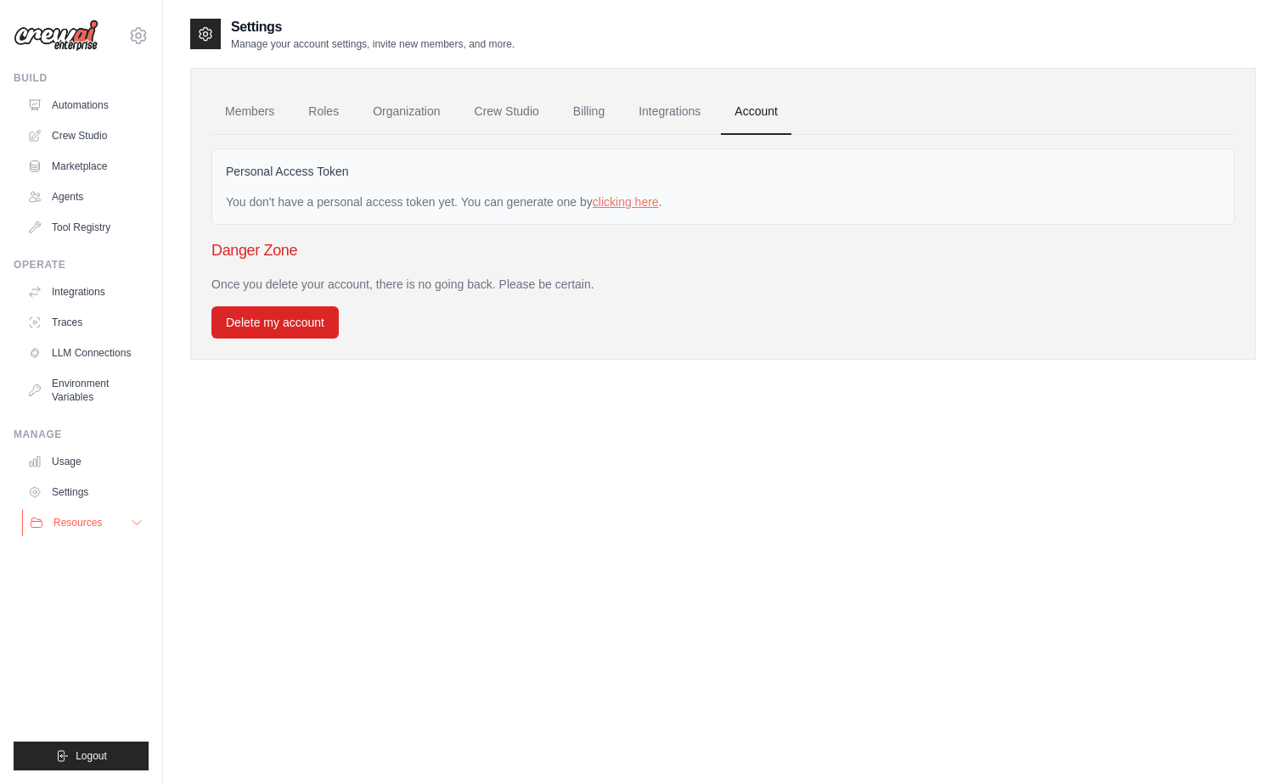
click at [77, 521] on span "Resources" at bounding box center [77, 523] width 48 height 14
click at [66, 612] on span "Blog" at bounding box center [70, 606] width 20 height 14
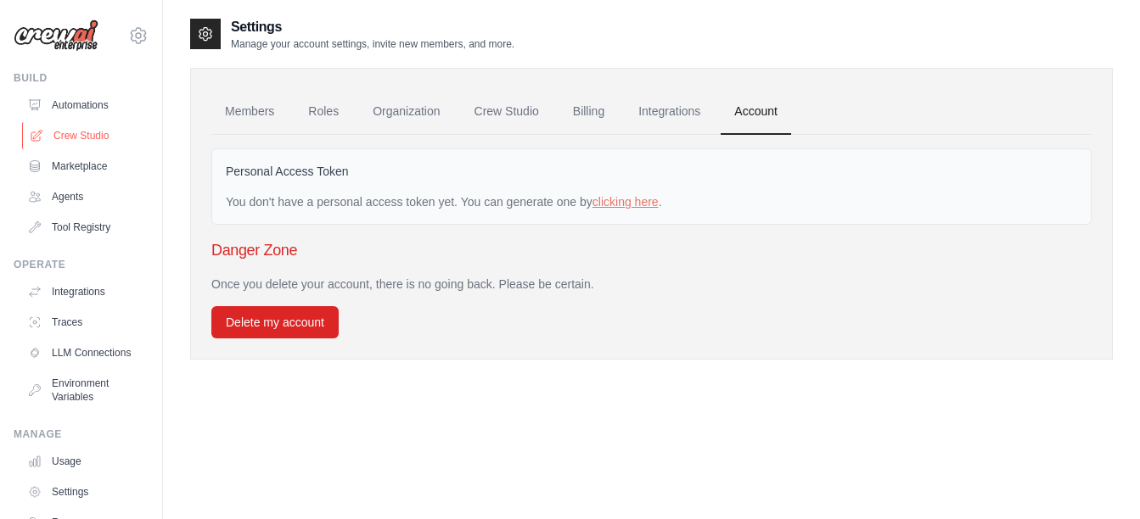
click at [61, 126] on link "Crew Studio" at bounding box center [86, 135] width 128 height 27
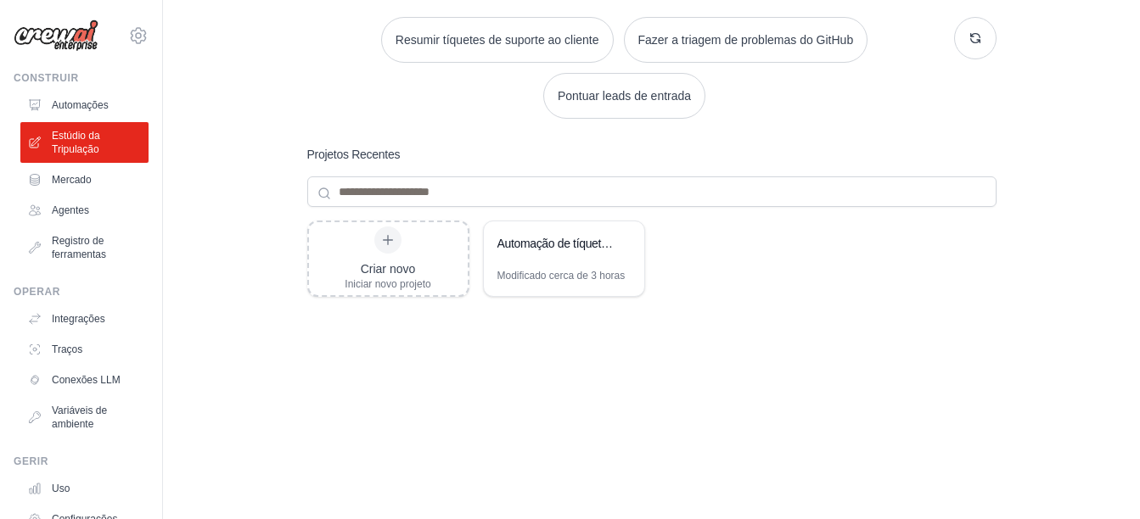
scroll to position [272, 0]
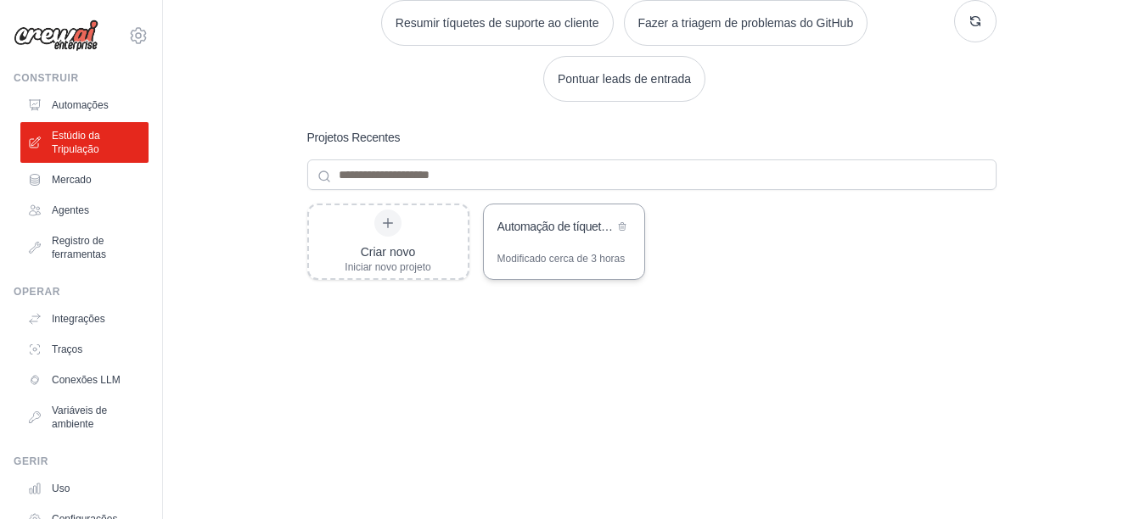
click at [533, 272] on div "Modificado cerca de 3 horas" at bounding box center [564, 265] width 160 height 27
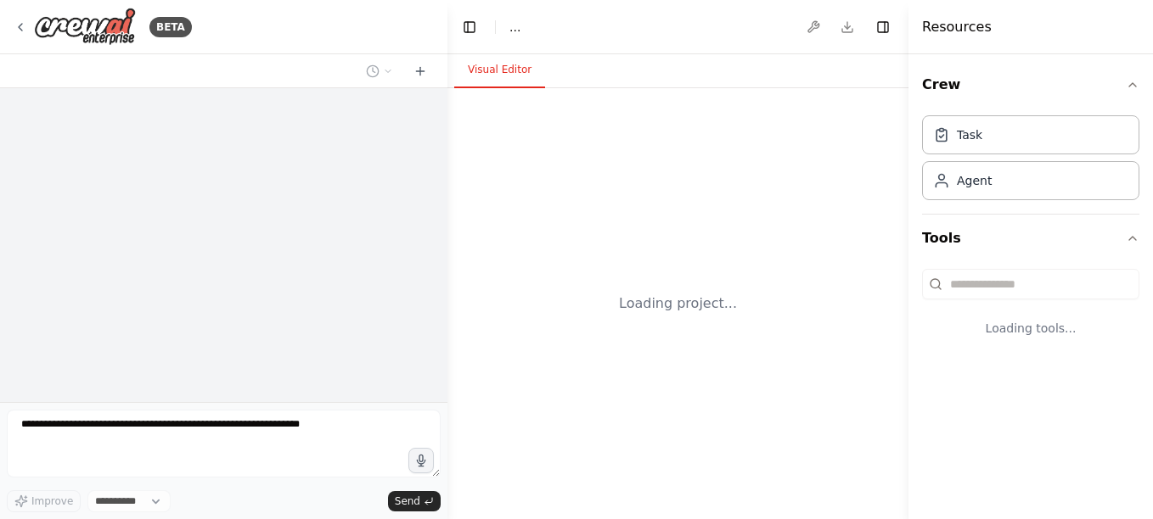
select select "****"
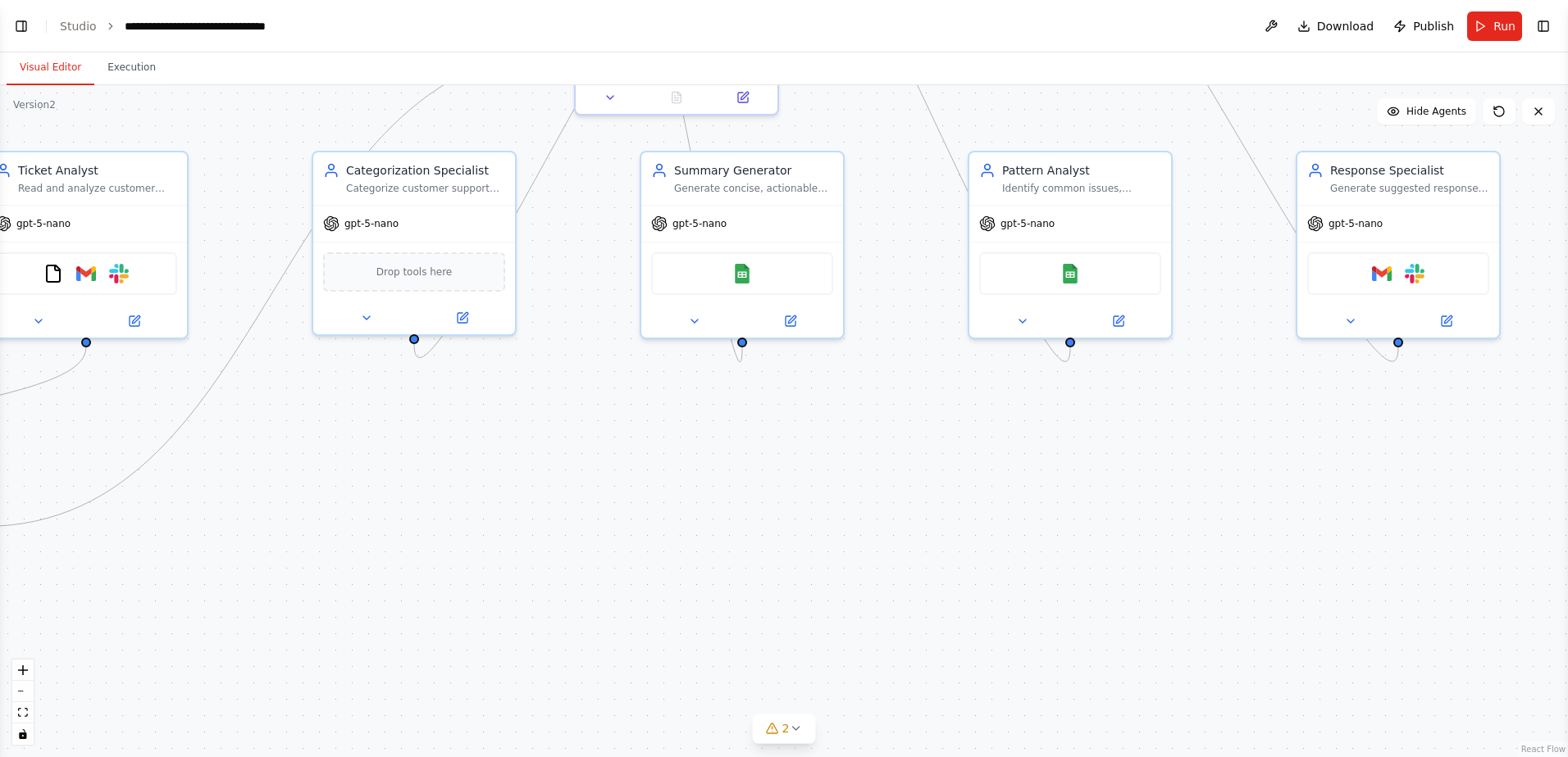
select select "****"
click at [23, 24] on button "Toggle Left Sidebar" at bounding box center [21, 26] width 23 height 23
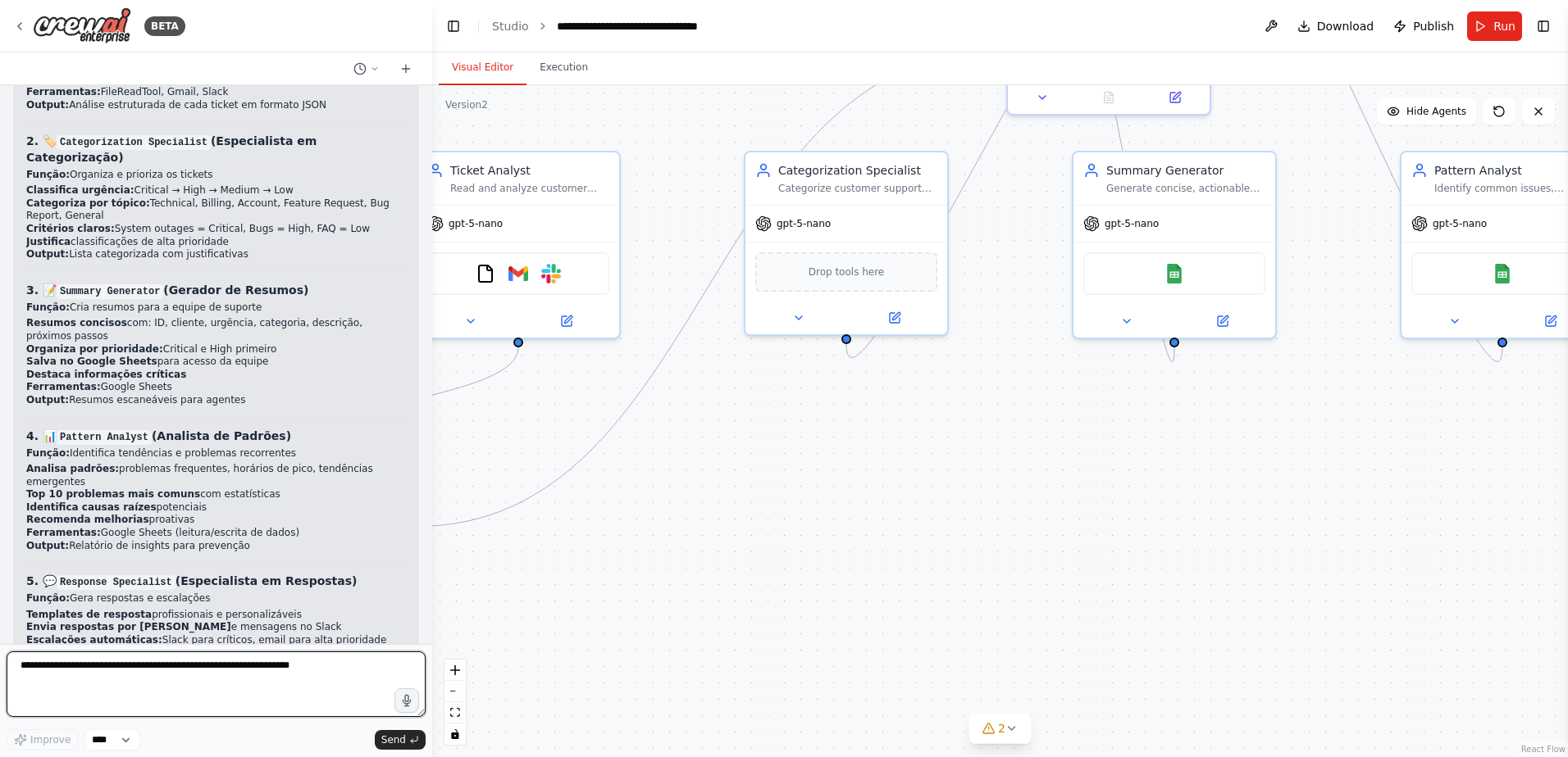
click at [51, 501] on textarea at bounding box center [216, 685] width 419 height 66
paste textarea "**********"
type textarea "**********"
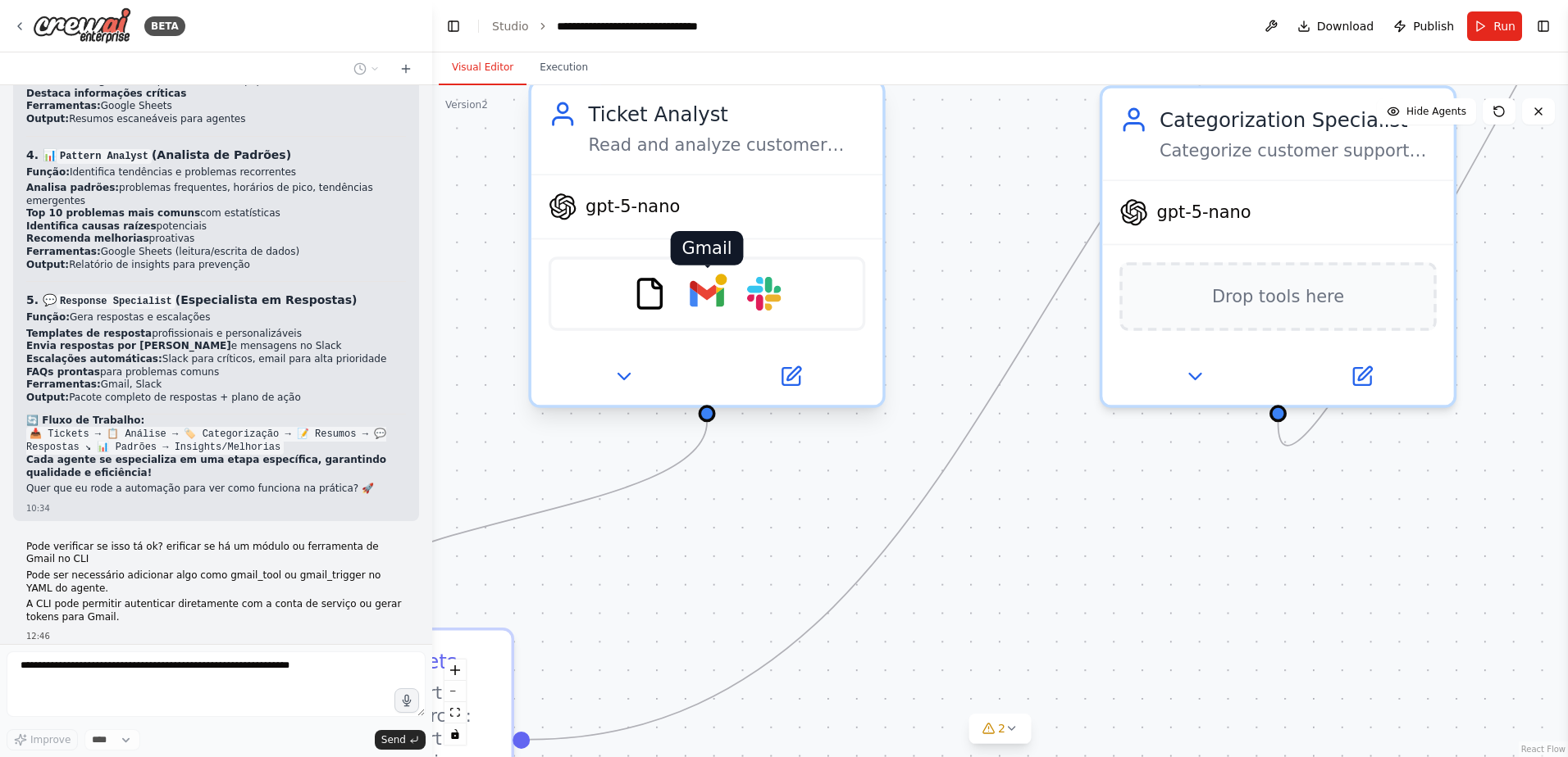
scroll to position [5625, 0]
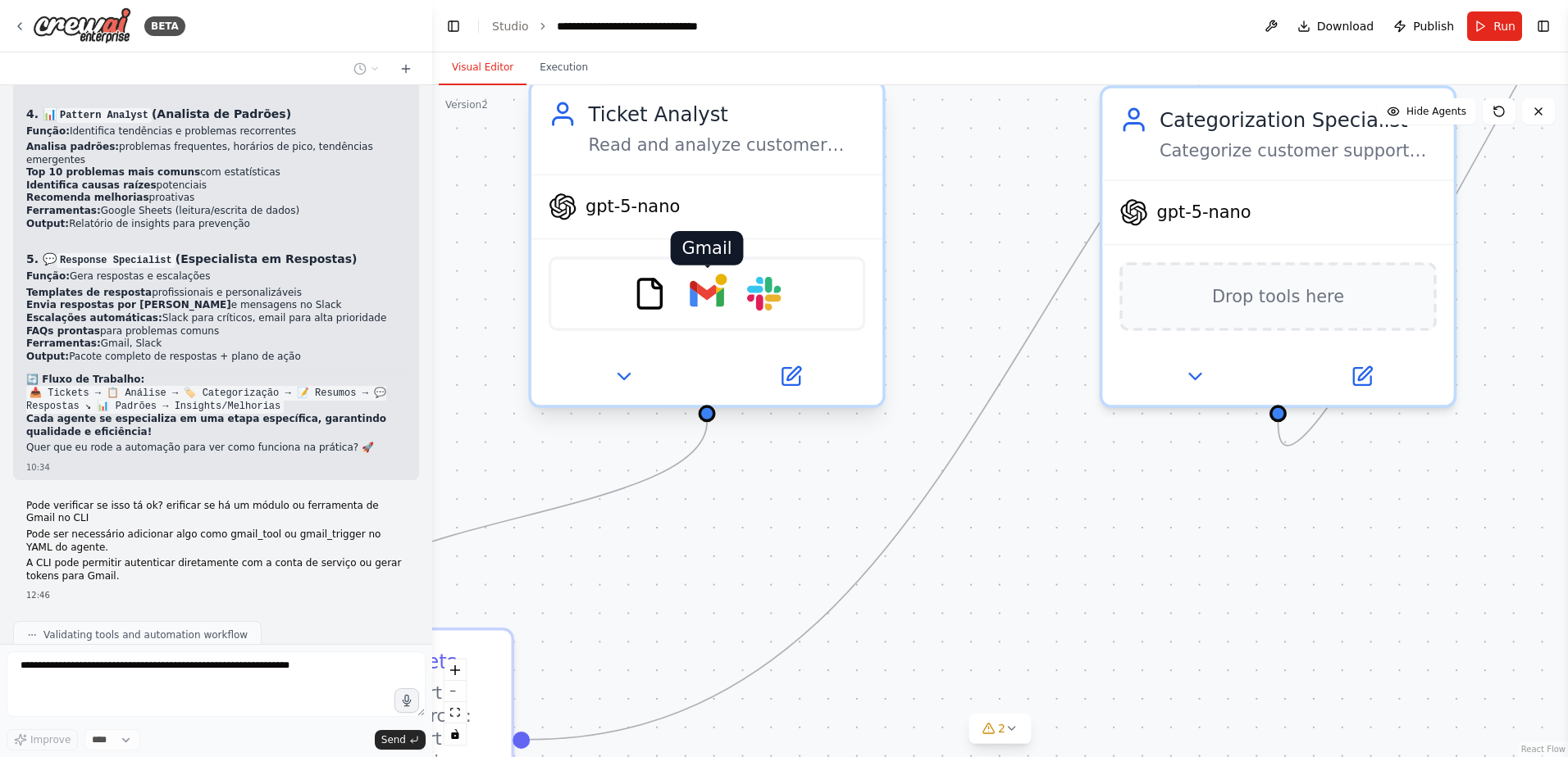
click at [699, 295] on img at bounding box center [707, 294] width 35 height 35
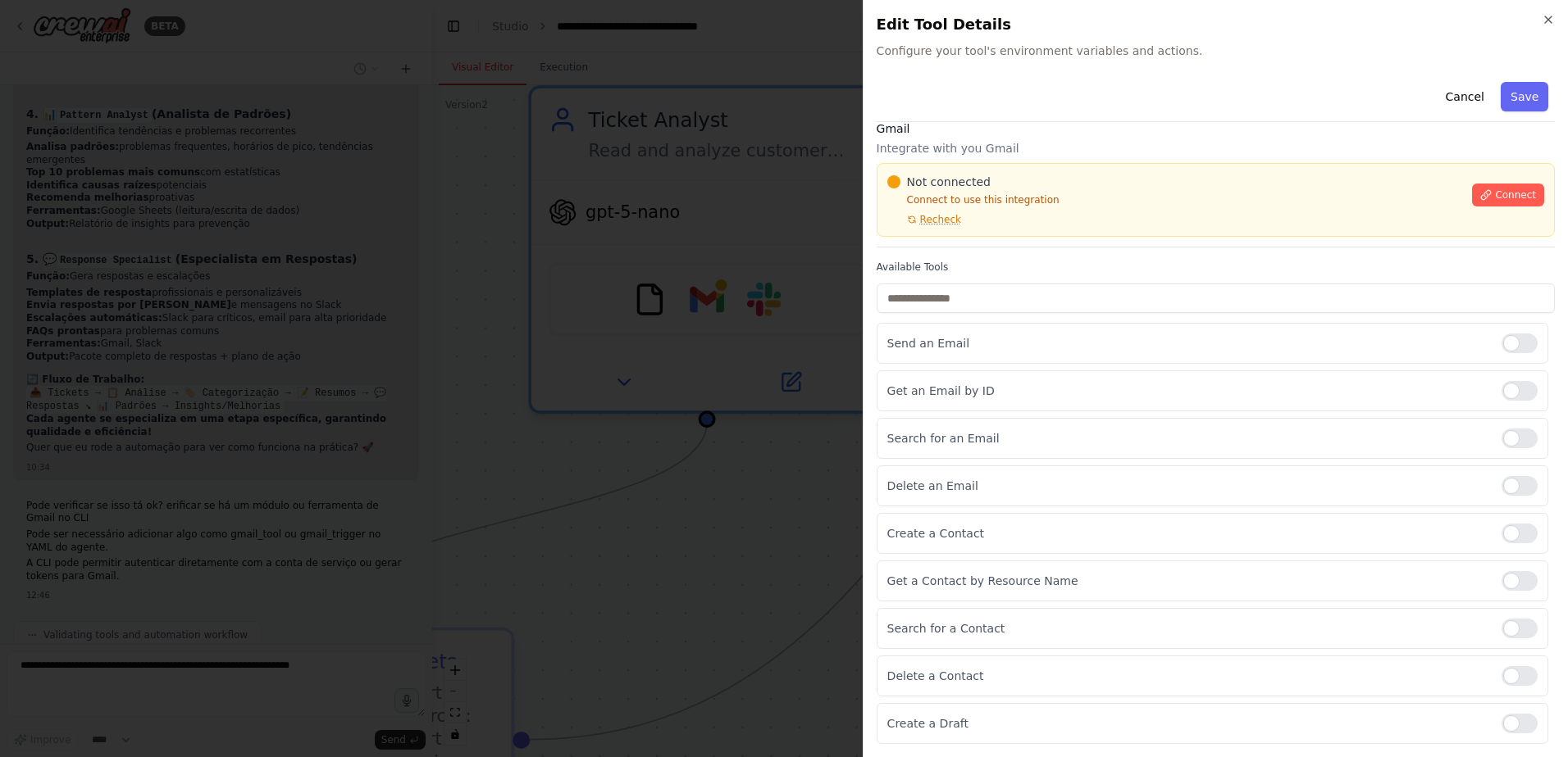
scroll to position [0, 0]
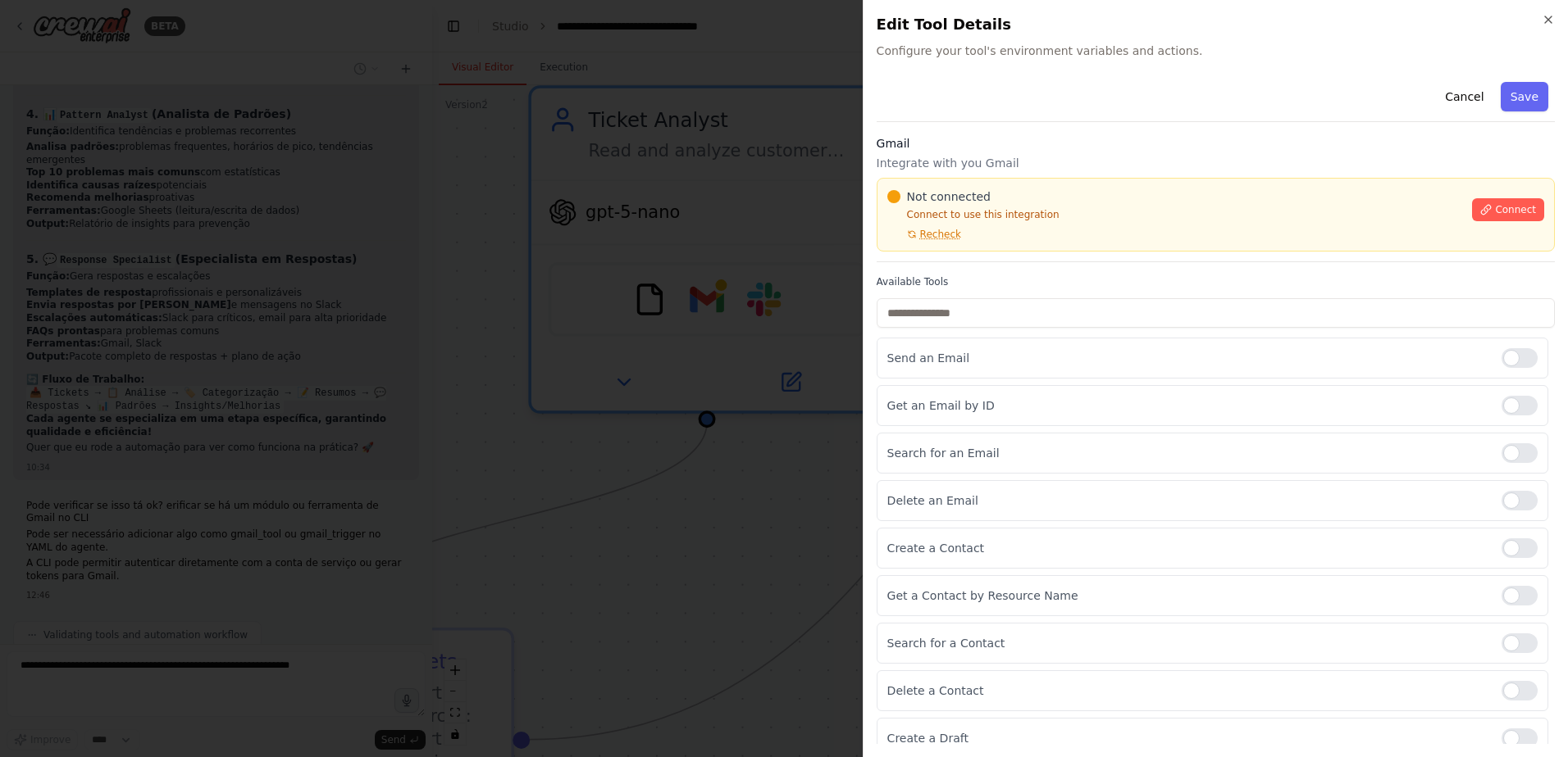
click at [474, 451] on div at bounding box center [784, 378] width 1568 height 757
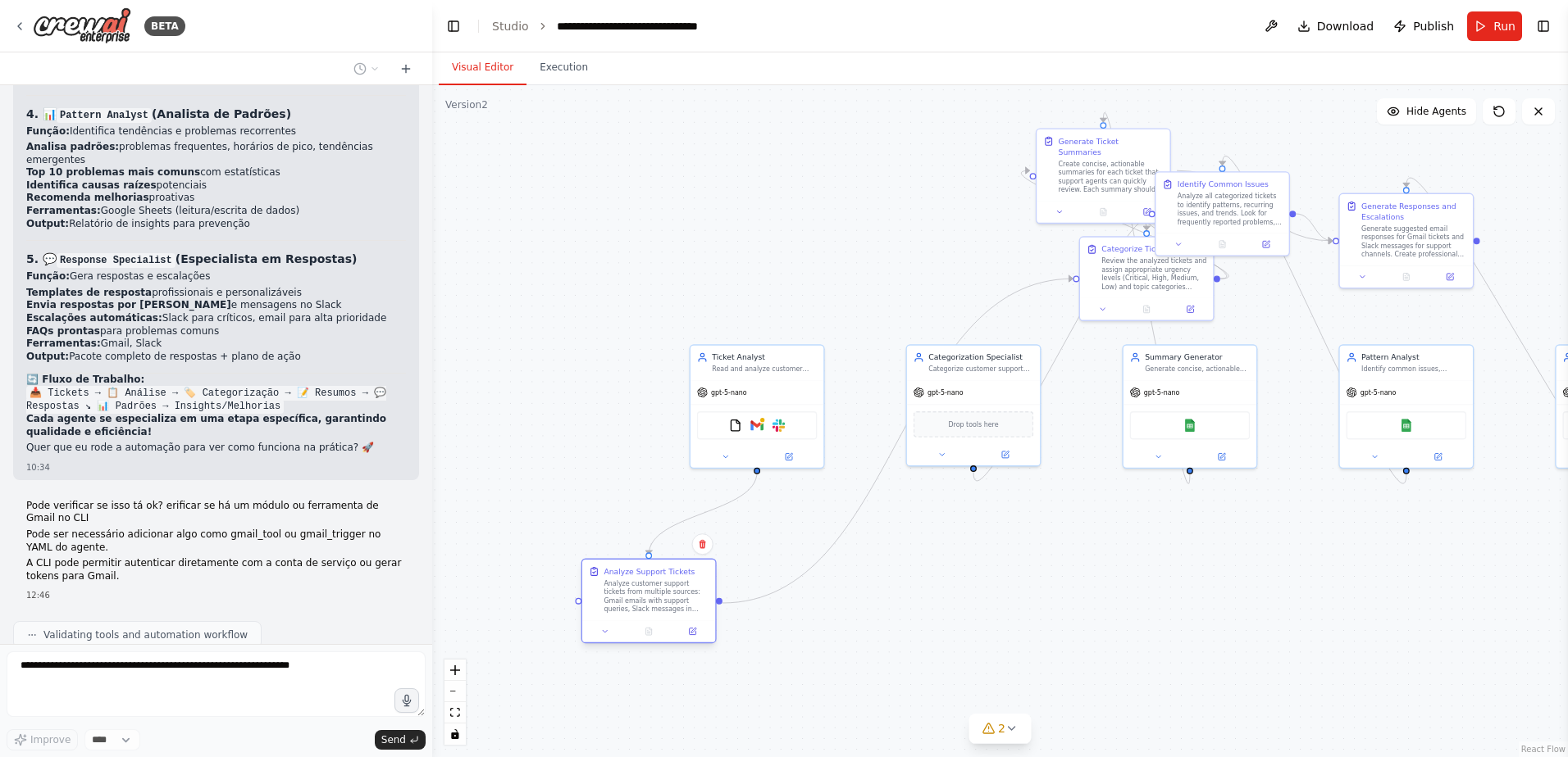
drag, startPoint x: 576, startPoint y: 572, endPoint x: 609, endPoint y: 582, distance: 34.5
click at [609, 501] on div "Analyze customer support tickets from multiple sources: Gmail emails with suppo…" at bounding box center [656, 597] width 105 height 35
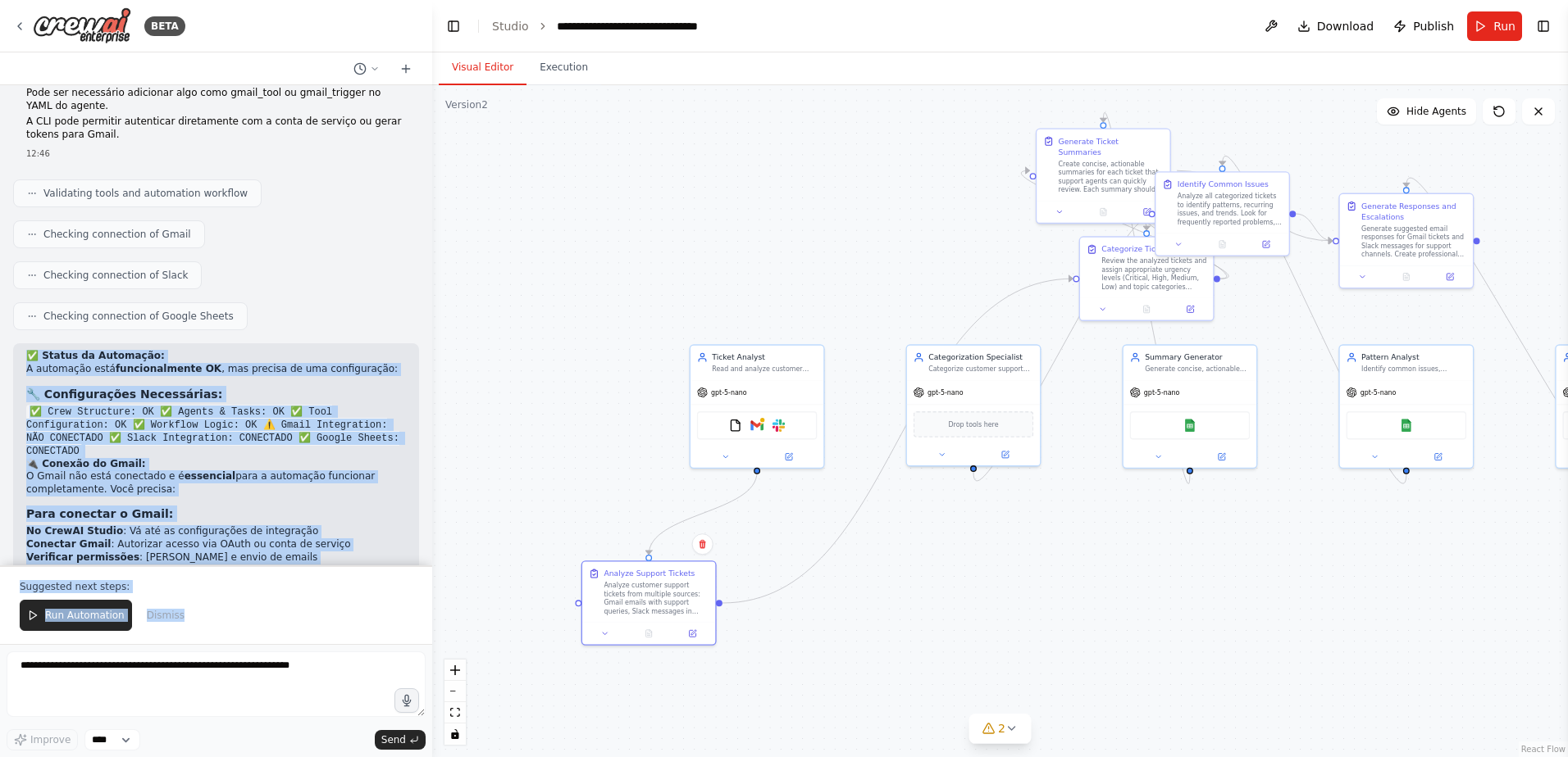
scroll to position [6313, 0]
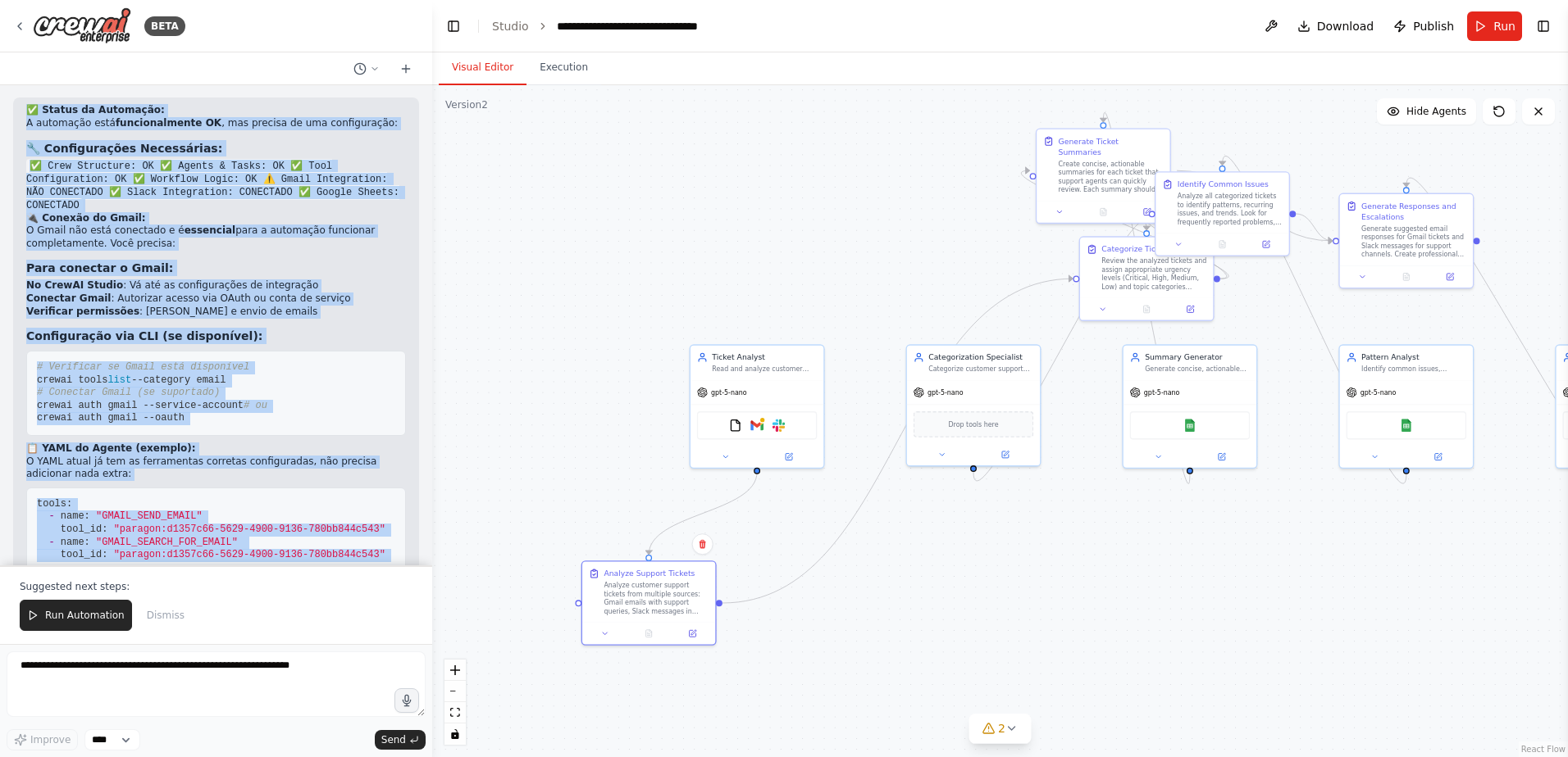
drag, startPoint x: 82, startPoint y: 261, endPoint x: 290, endPoint y: 536, distance: 344.8
click at [290, 501] on div "✅ Status da Automação: A automação está funcionalmente OK , mas precisa de uma …" at bounding box center [216, 404] width 406 height 613
copy div "✅ Status da Automação: A automação está funcionalmente OK , mas precisa de uma …"
click at [635, 317] on div ".deletable-edge-delete-btn { width: 20px; height: 20px; border: 0px solid #ffff…" at bounding box center [1000, 421] width 1136 height 672
click at [504, 24] on link "Studio" at bounding box center [510, 26] width 37 height 14
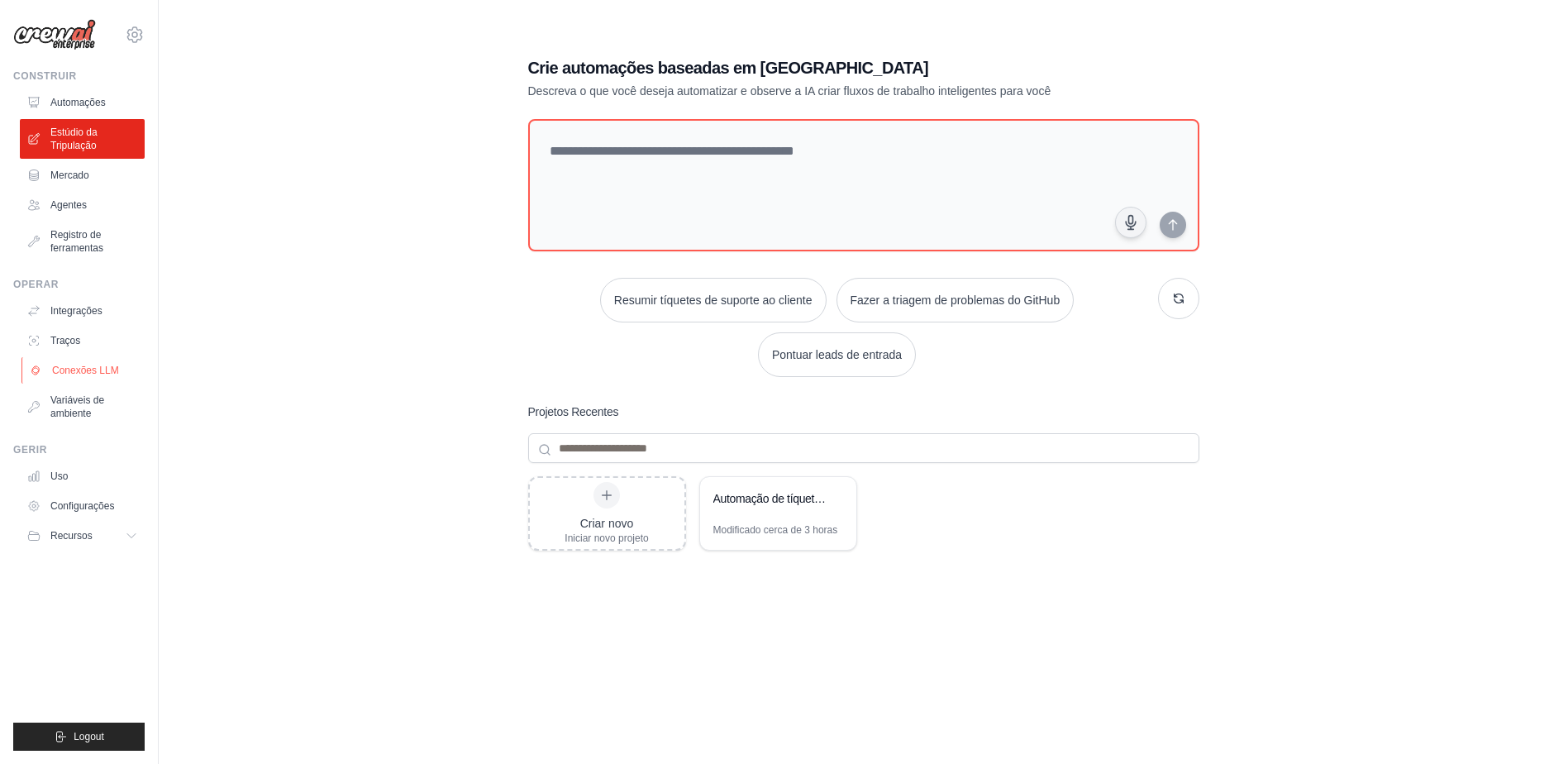
click at [73, 369] on font "Conexões LLM" at bounding box center [85, 370] width 67 height 14
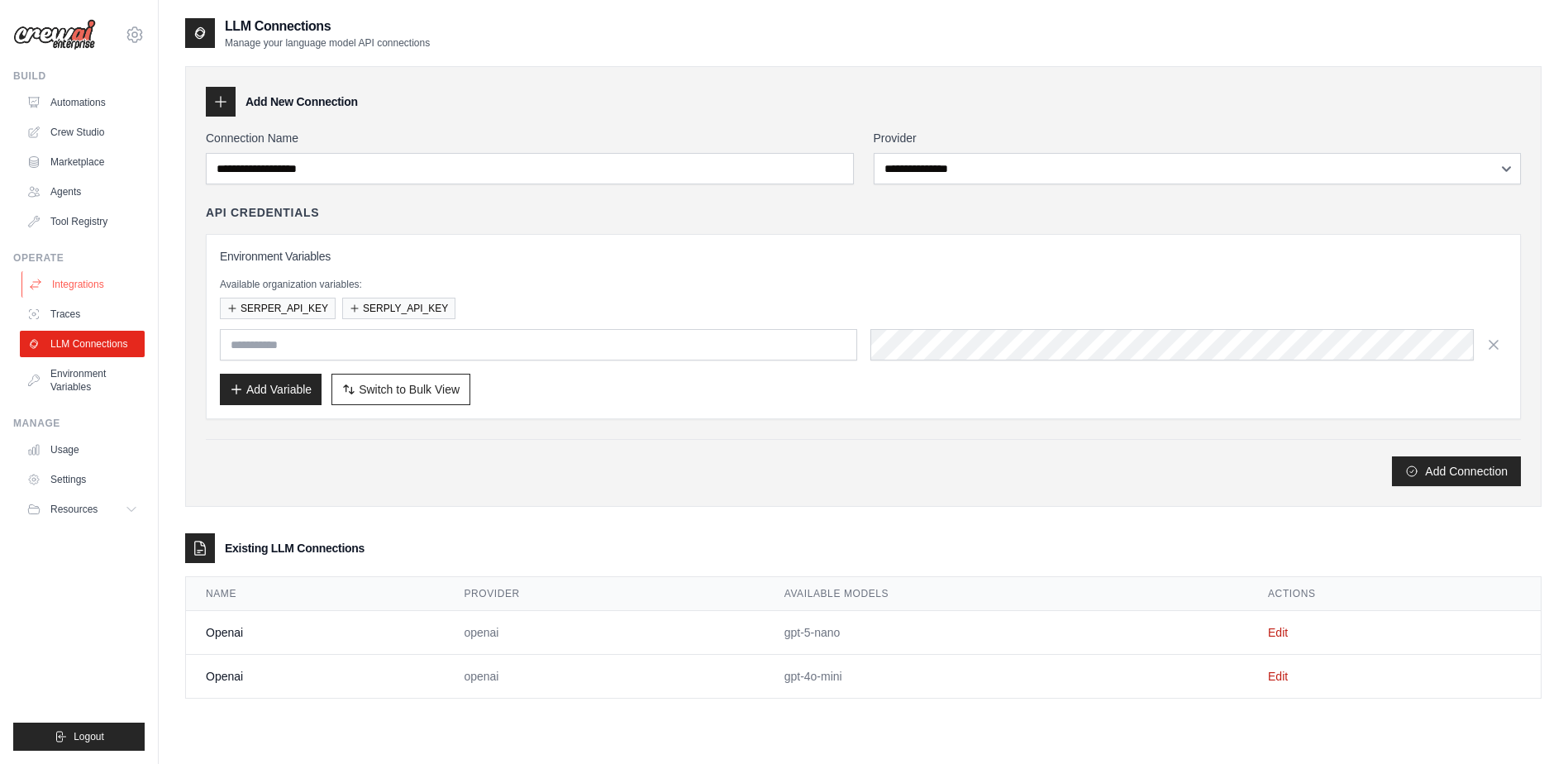
click at [73, 280] on link "Integrations" at bounding box center [84, 284] width 125 height 26
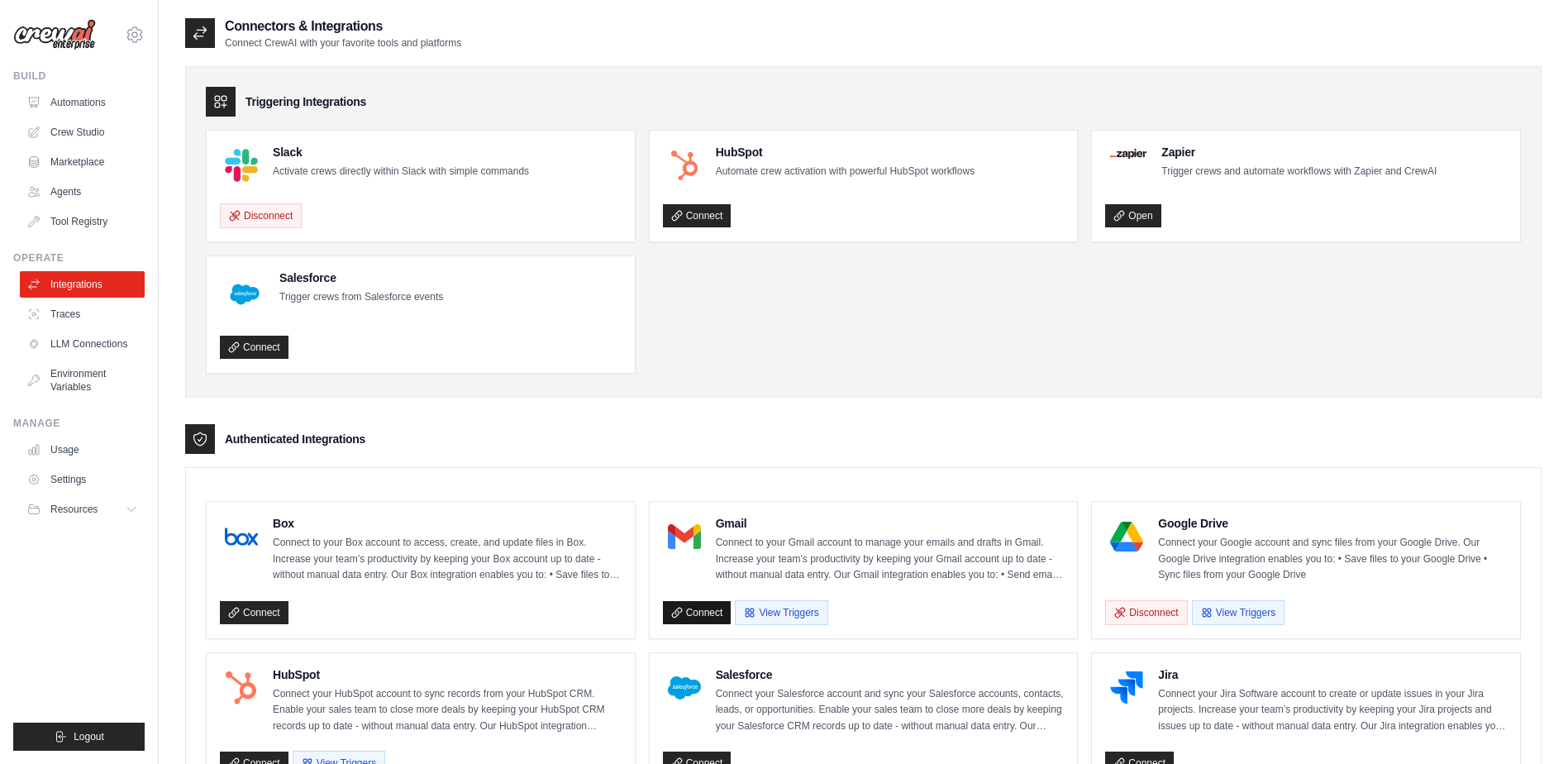
click at [686, 614] on link "Connect" at bounding box center [697, 613] width 68 height 23
click at [57, 315] on link "Traces" at bounding box center [84, 314] width 125 height 26
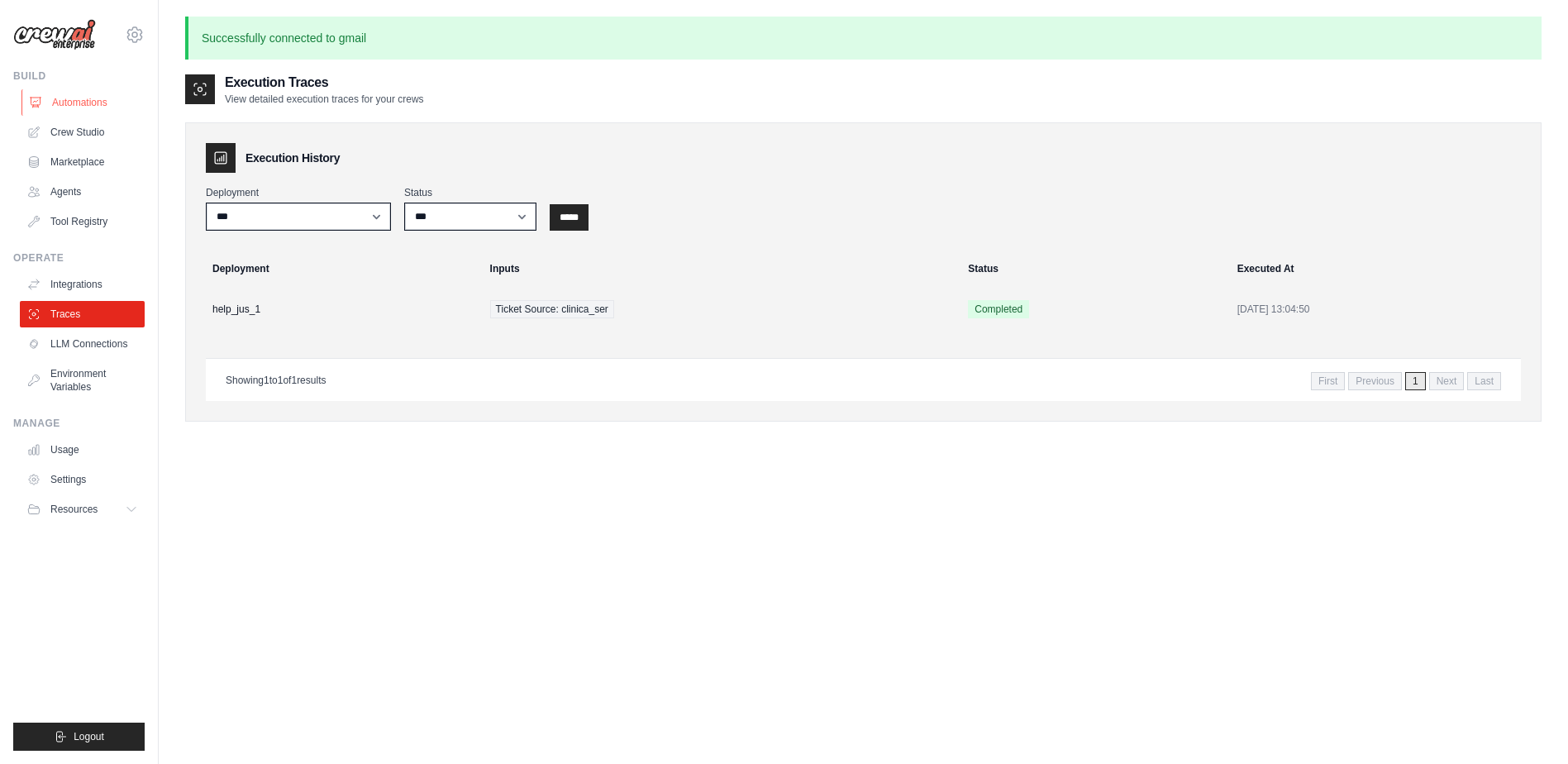
click at [72, 101] on link "Automations" at bounding box center [84, 102] width 125 height 26
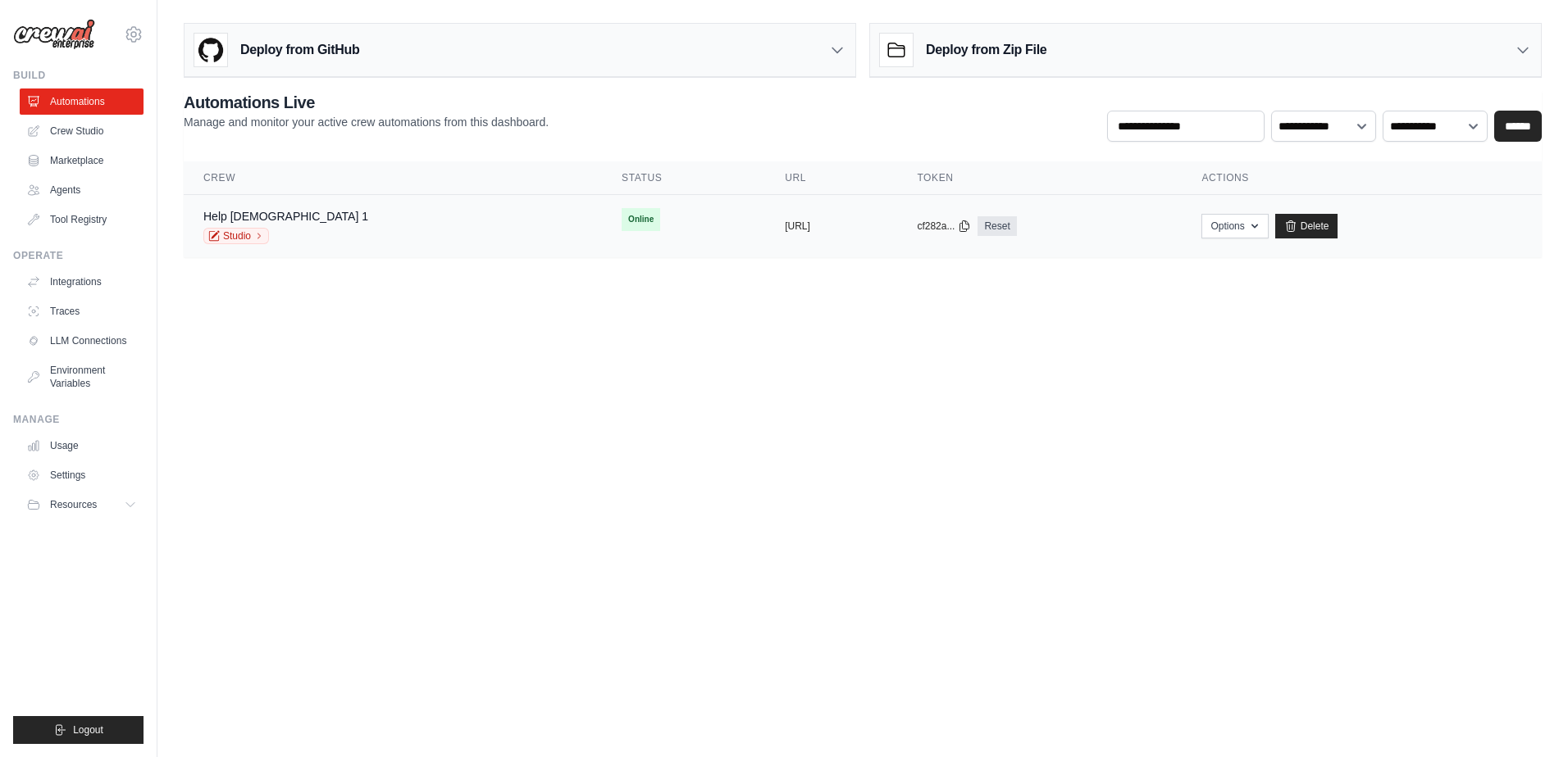
click at [621, 218] on span "Online" at bounding box center [641, 220] width 39 height 23
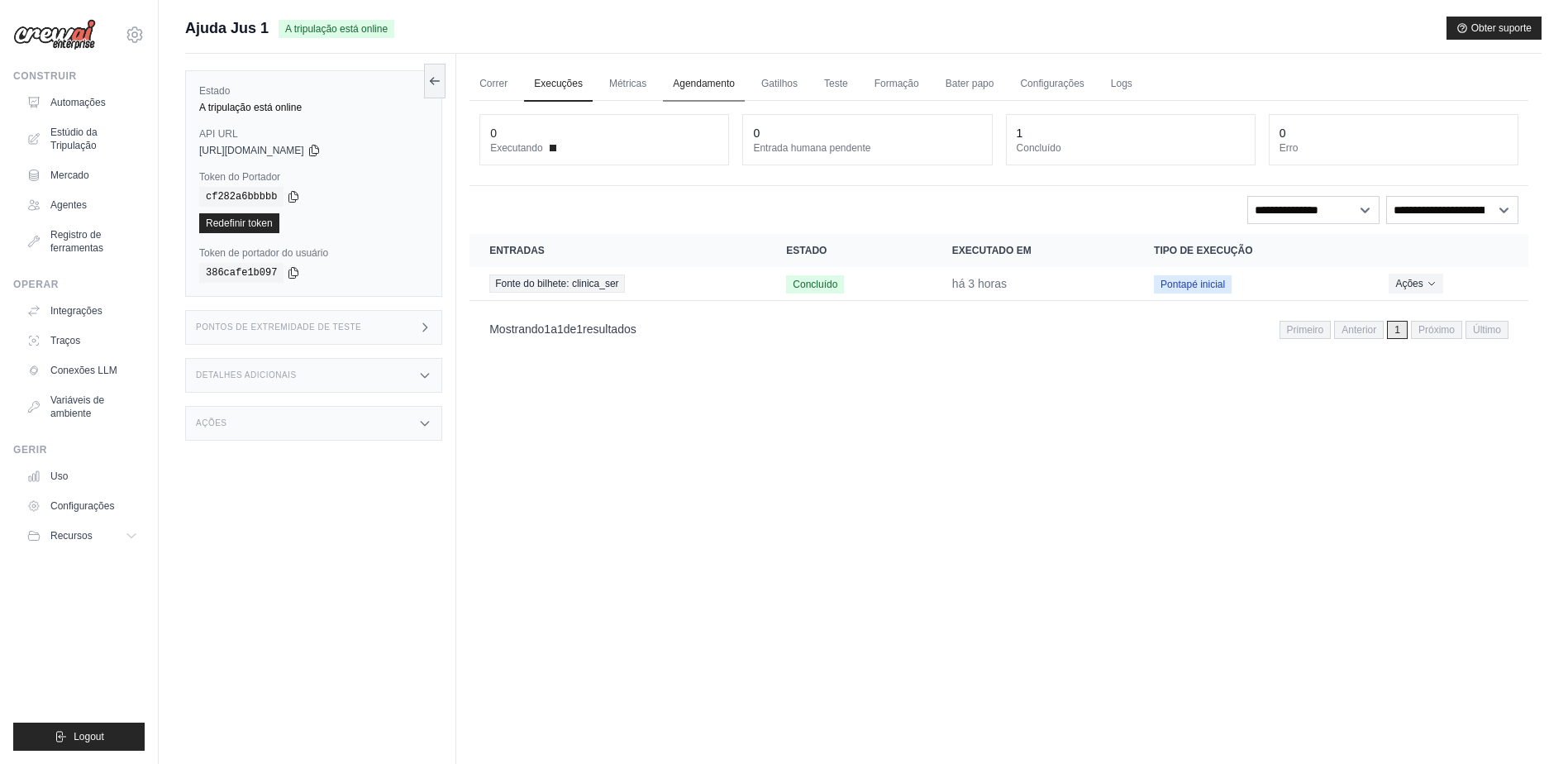
click at [718, 83] on link "Agendamento" at bounding box center [704, 85] width 82 height 35
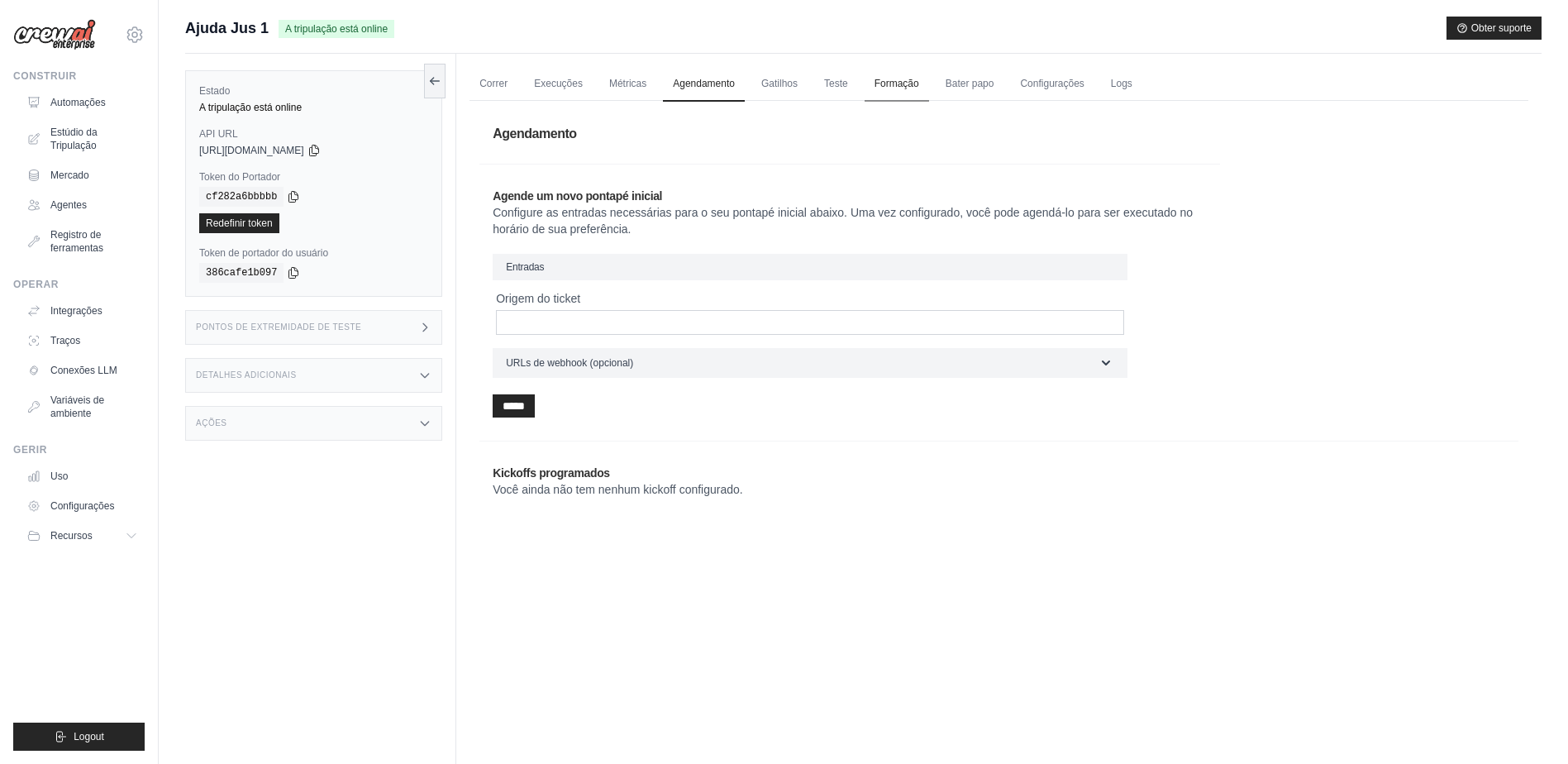
click at [899, 84] on link "Formação" at bounding box center [897, 85] width 64 height 35
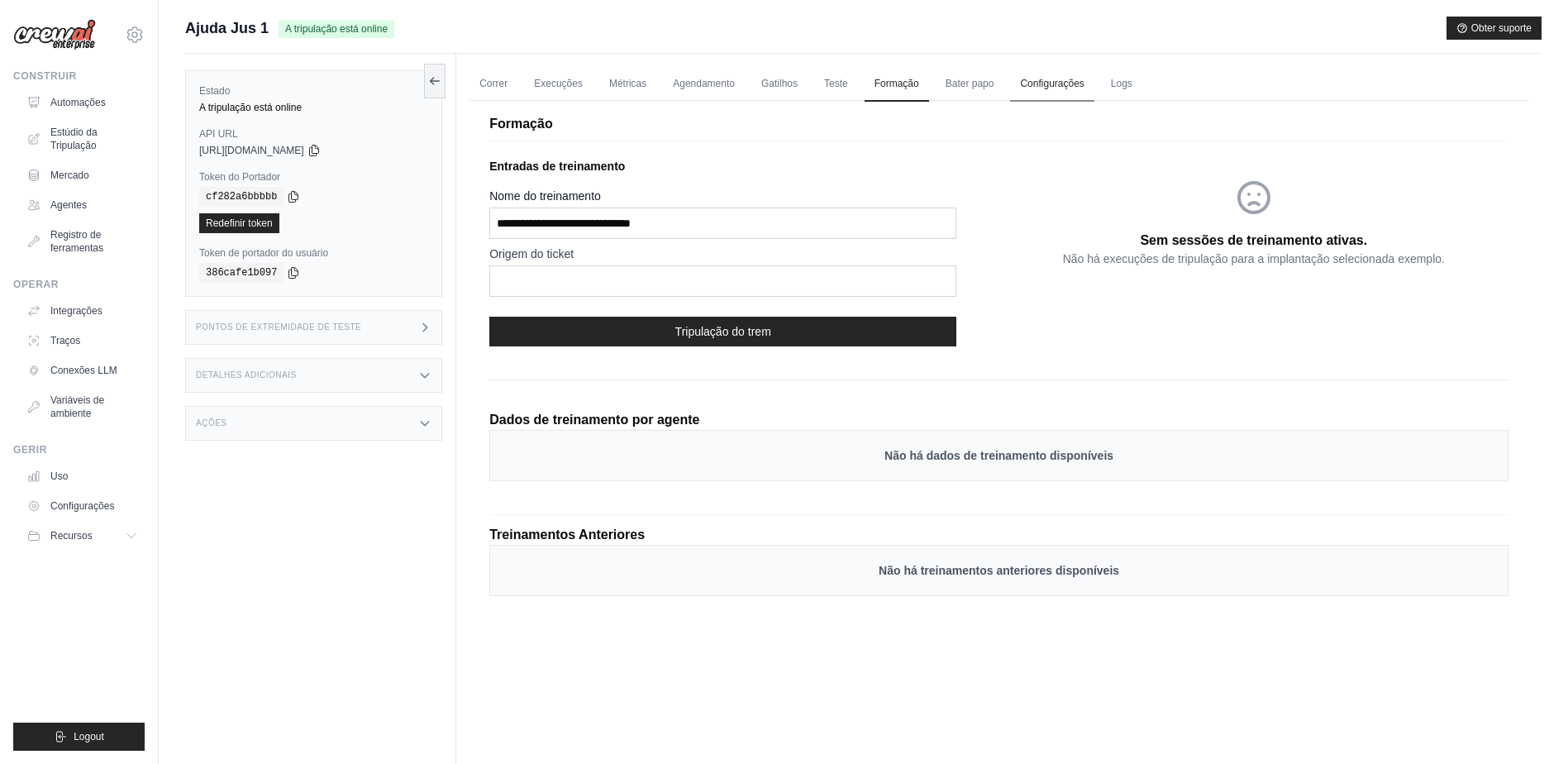
click at [1058, 73] on link "Configurações" at bounding box center [1052, 85] width 84 height 35
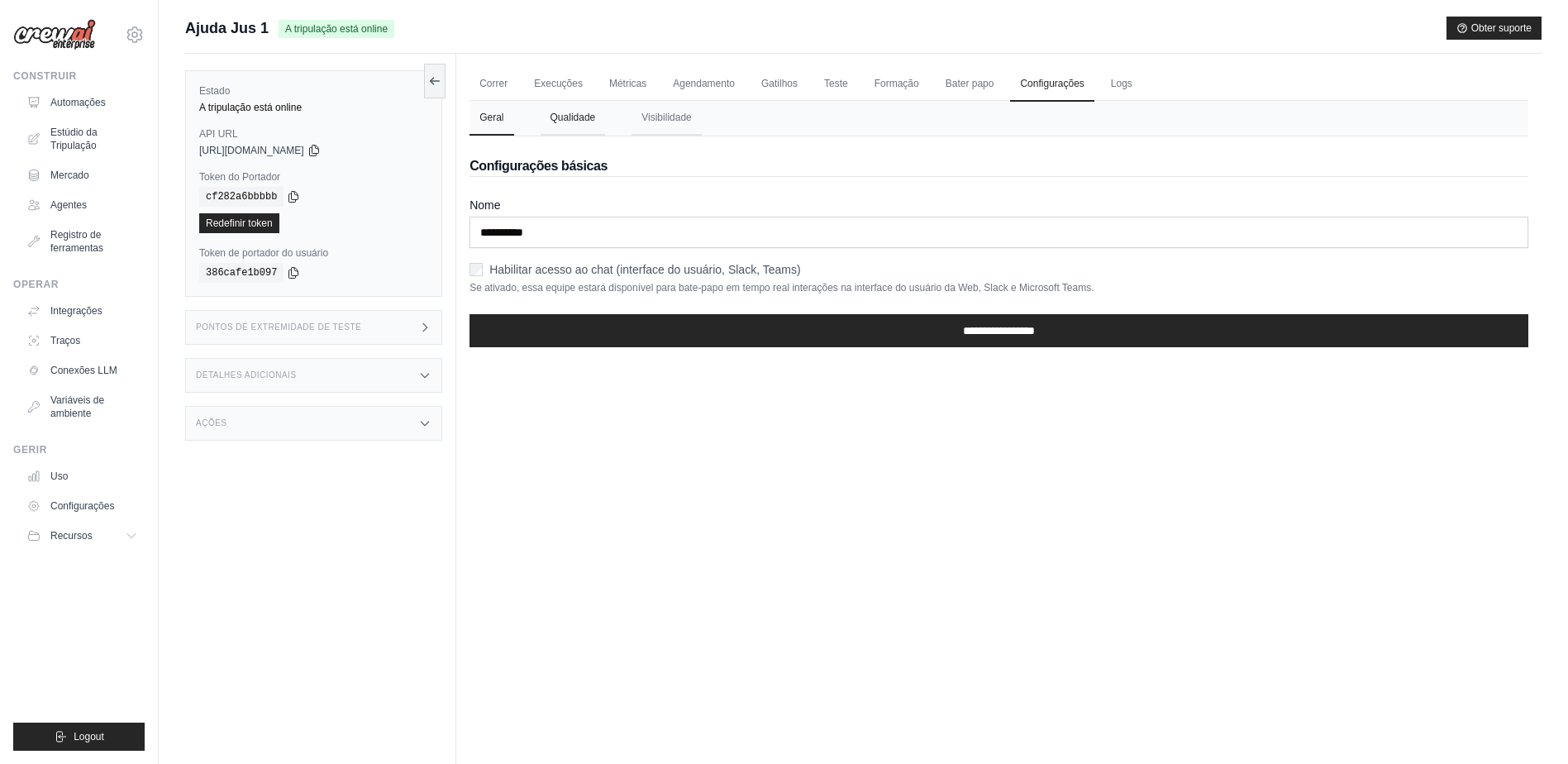
click at [563, 111] on button "Qualidade" at bounding box center [573, 119] width 65 height 35
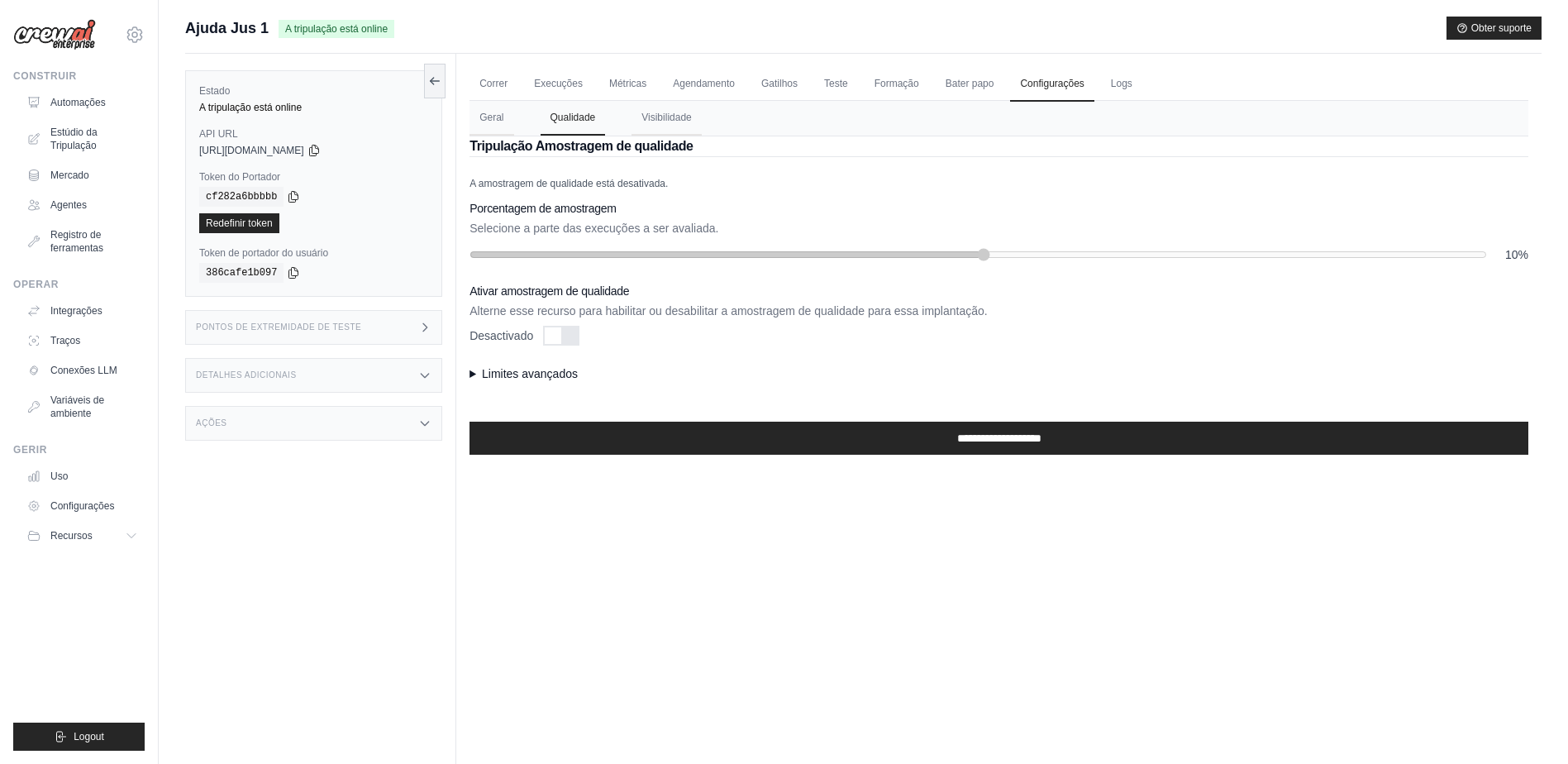
click at [488, 374] on summary "Limites avançados" at bounding box center [998, 373] width 1059 height 17
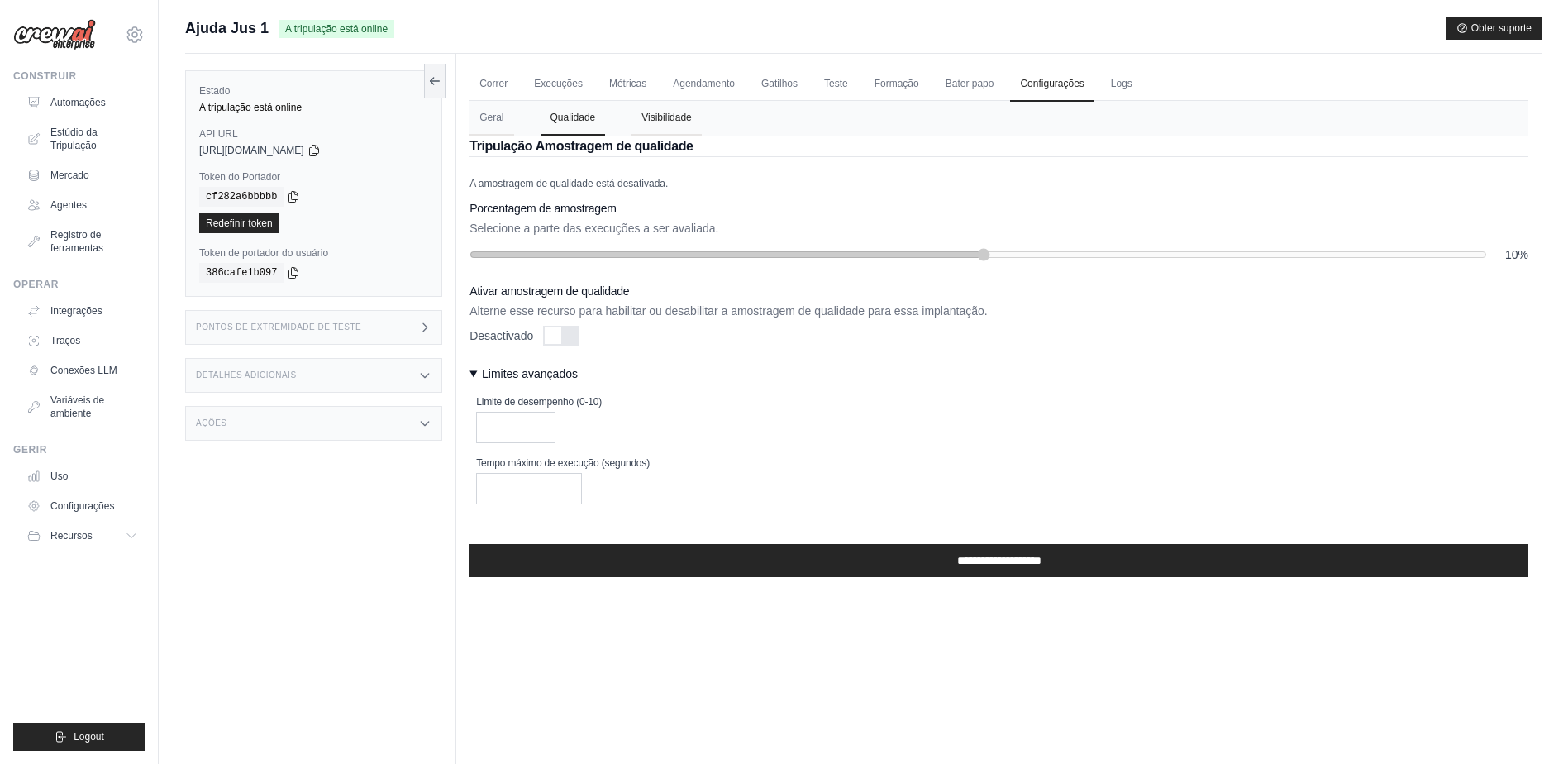
click at [664, 118] on button "Visibilidade" at bounding box center [666, 119] width 70 height 35
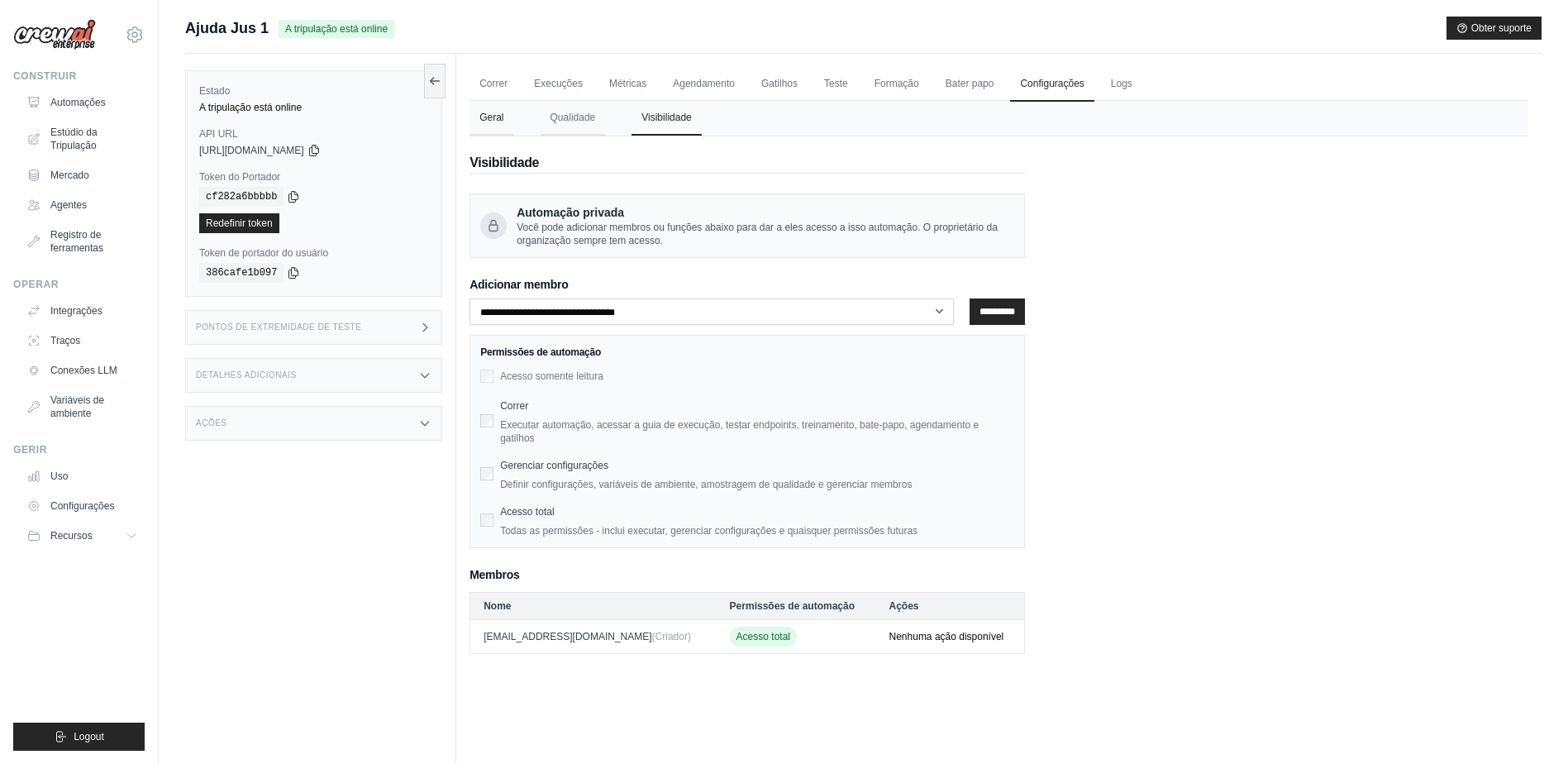
click at [494, 114] on button "Geral" at bounding box center [491, 119] width 44 height 35
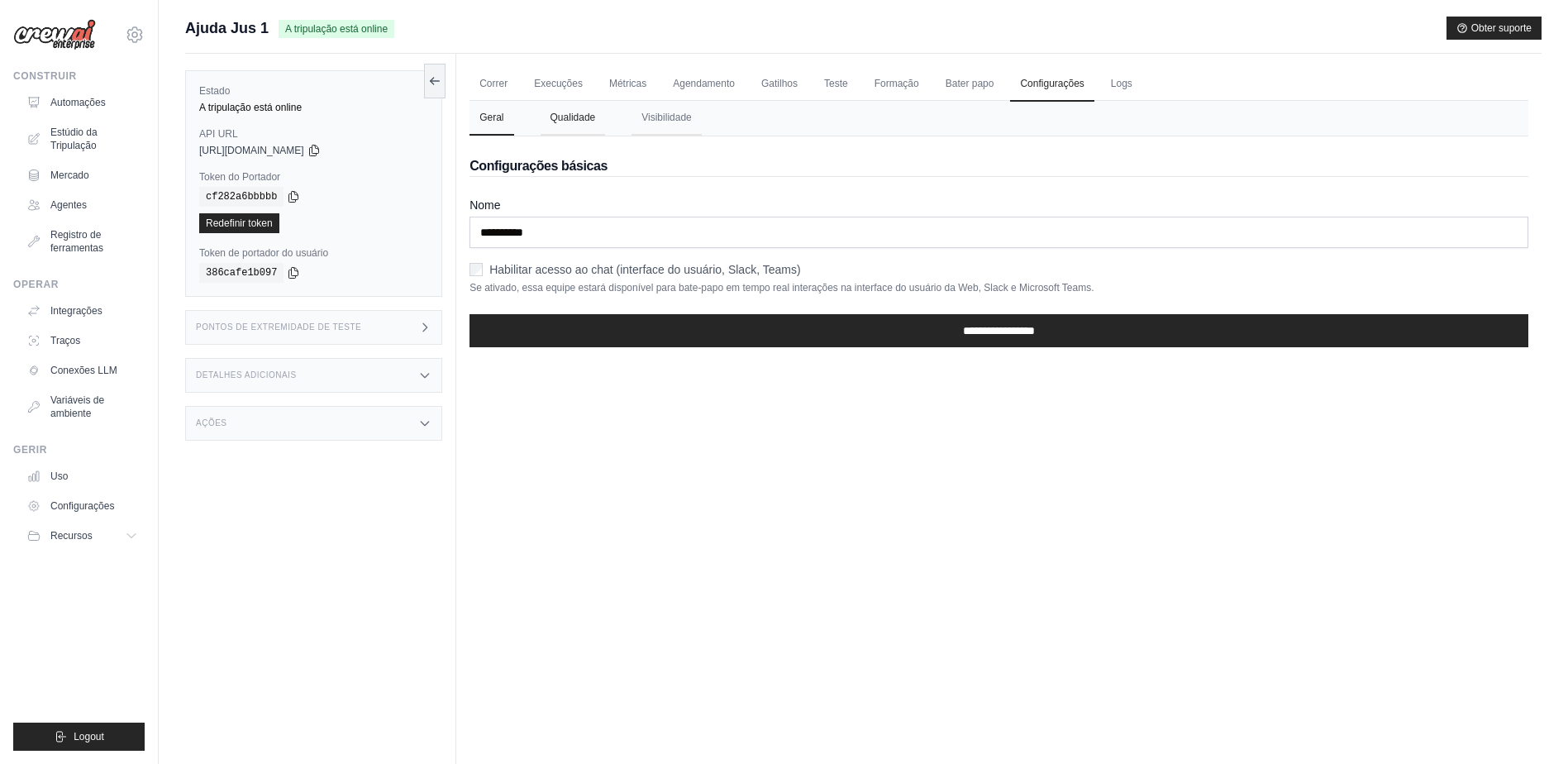
click at [566, 118] on button "Qualidade" at bounding box center [573, 119] width 65 height 35
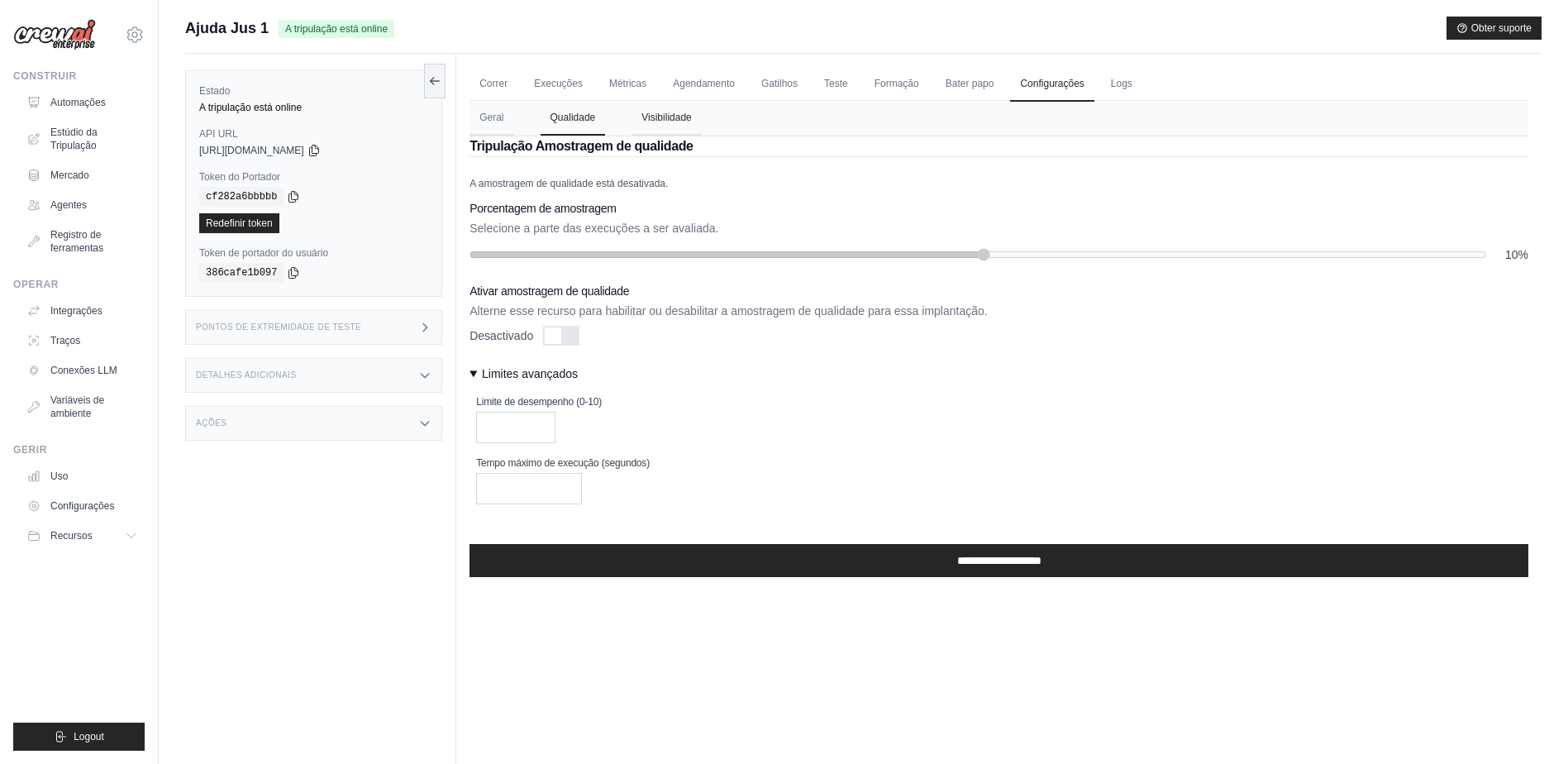
click at [644, 118] on button "Visibilidade" at bounding box center [666, 119] width 70 height 35
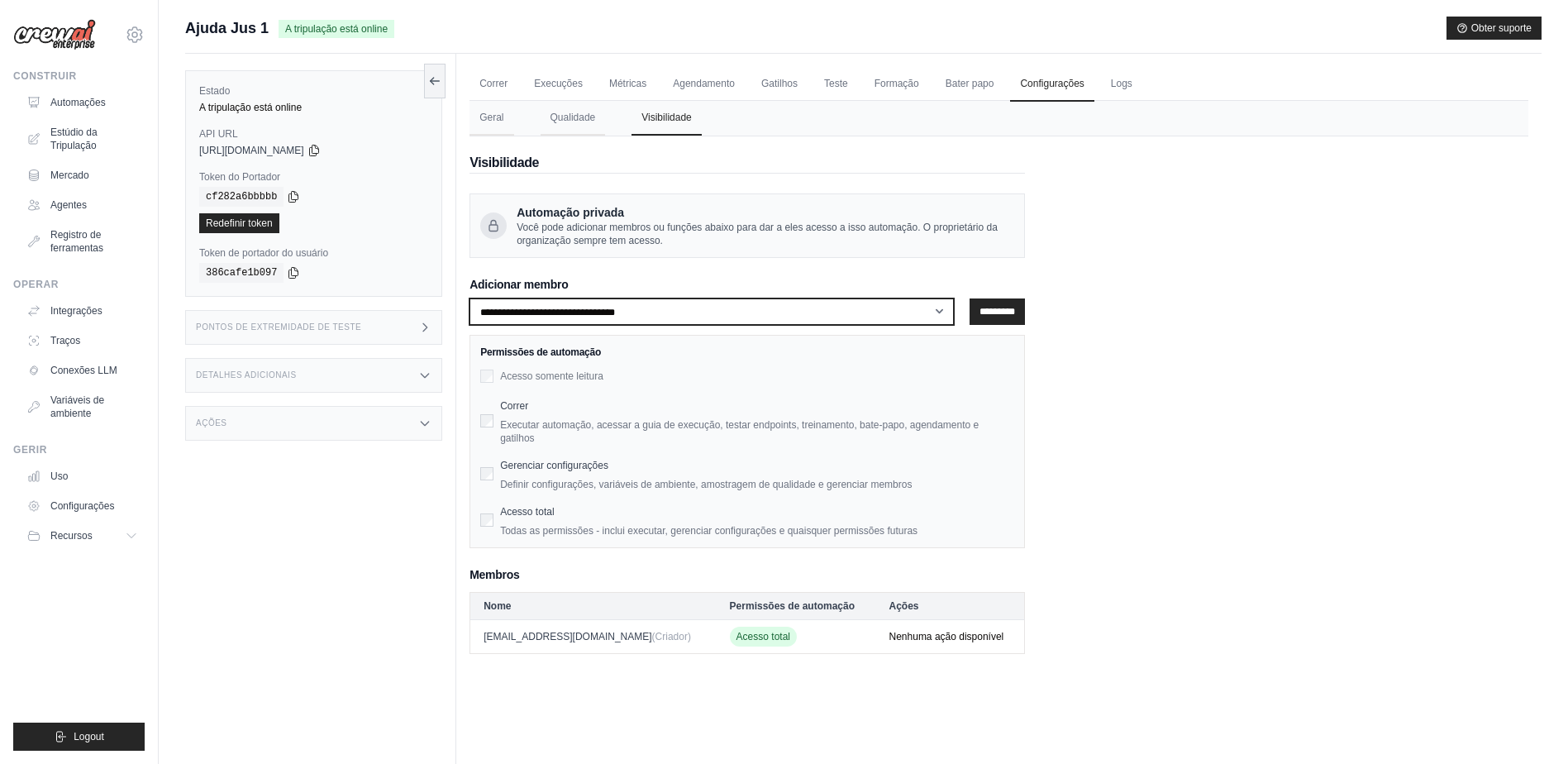
click at [648, 313] on select "**********" at bounding box center [711, 311] width 484 height 26
select select "**********"
click at [469, 298] on select "**********" at bounding box center [711, 311] width 484 height 26
click at [495, 420] on div "Correr Executar automação, acessar a guia de execução, testar endpoints, treina…" at bounding box center [747, 420] width 534 height 50
click at [986, 314] on input "***" at bounding box center [997, 311] width 56 height 26
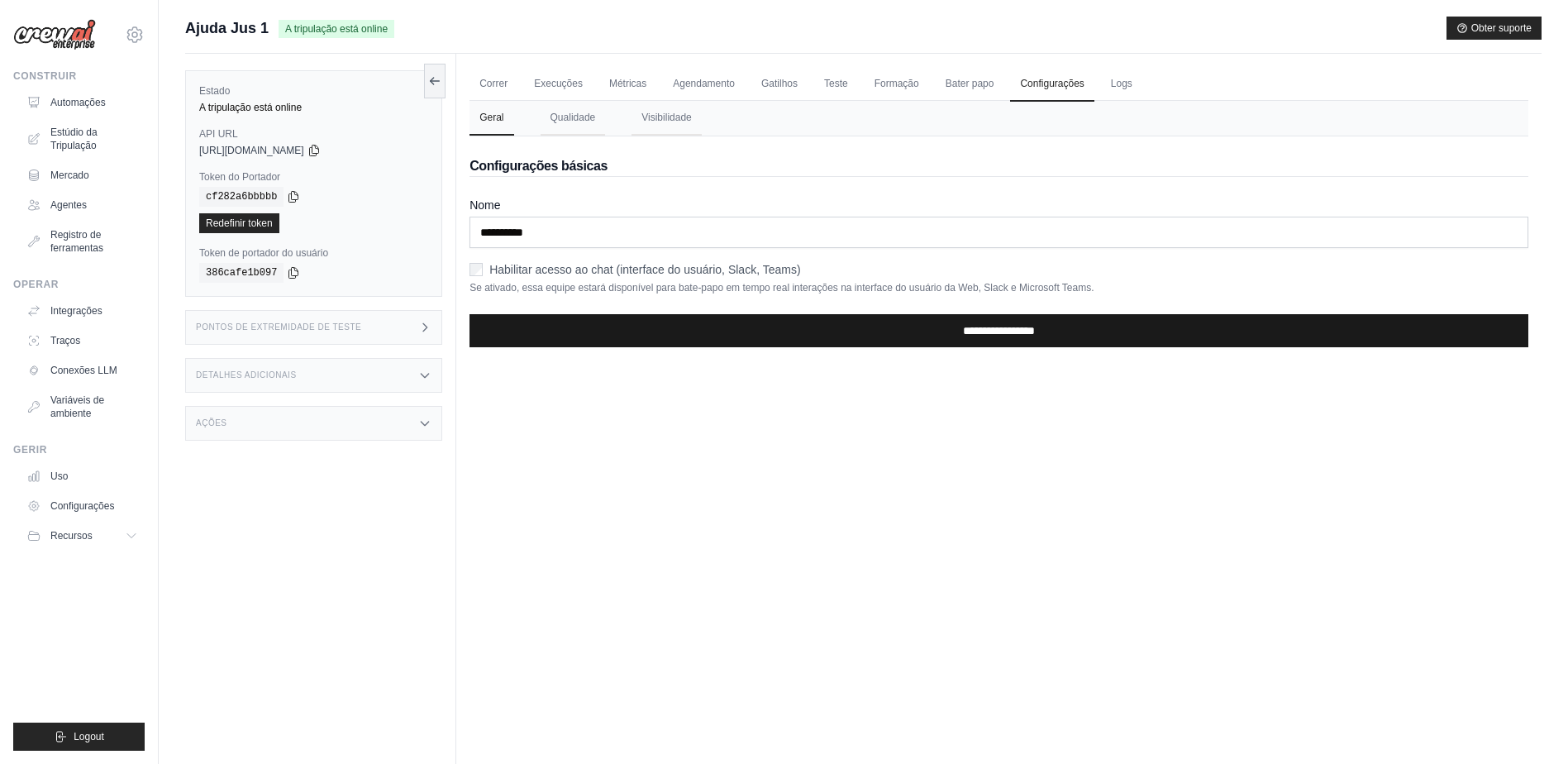
click at [990, 331] on input "**********" at bounding box center [998, 331] width 1059 height 33
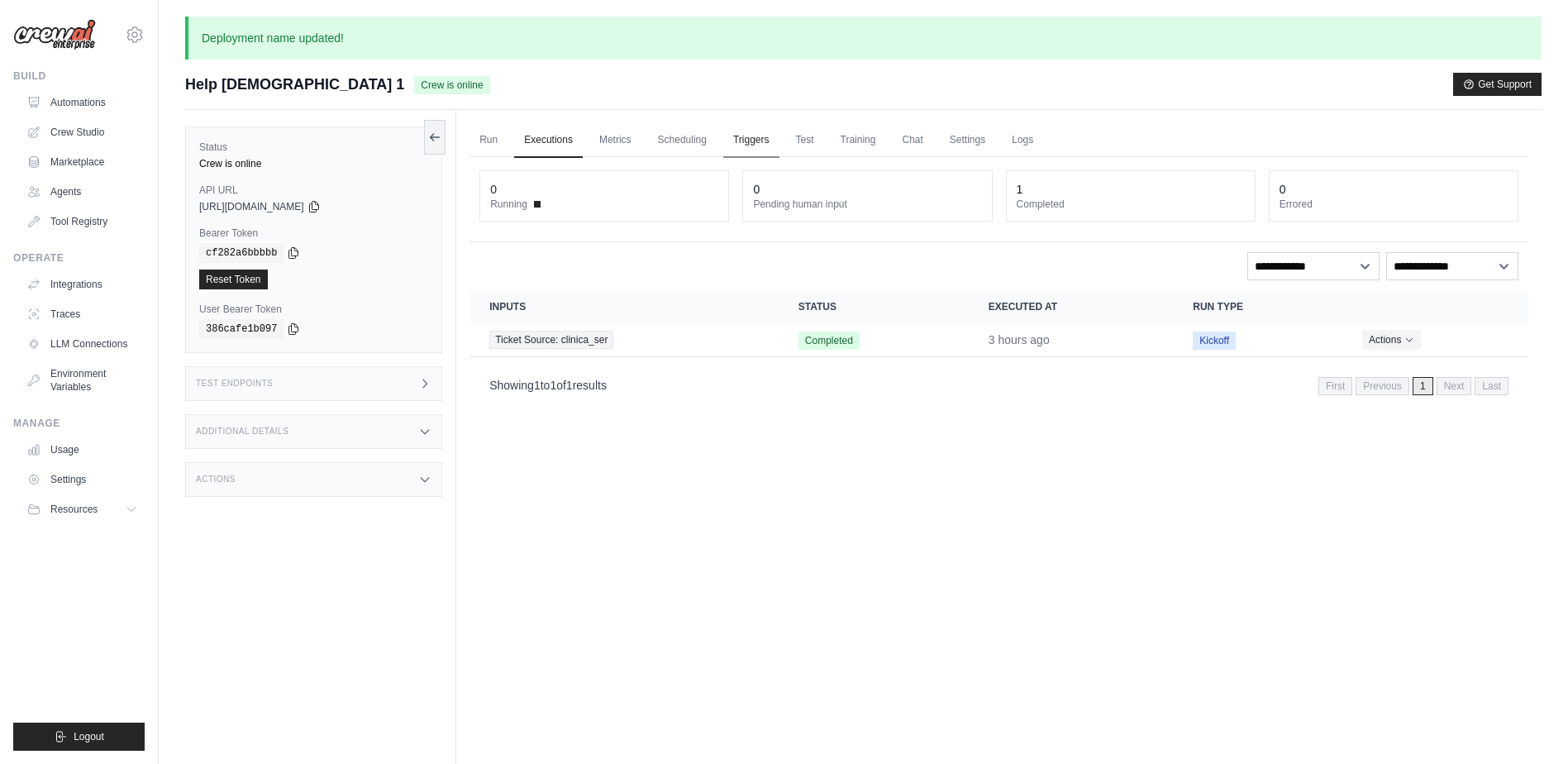
click at [757, 134] on link "Triggers" at bounding box center [752, 140] width 56 height 35
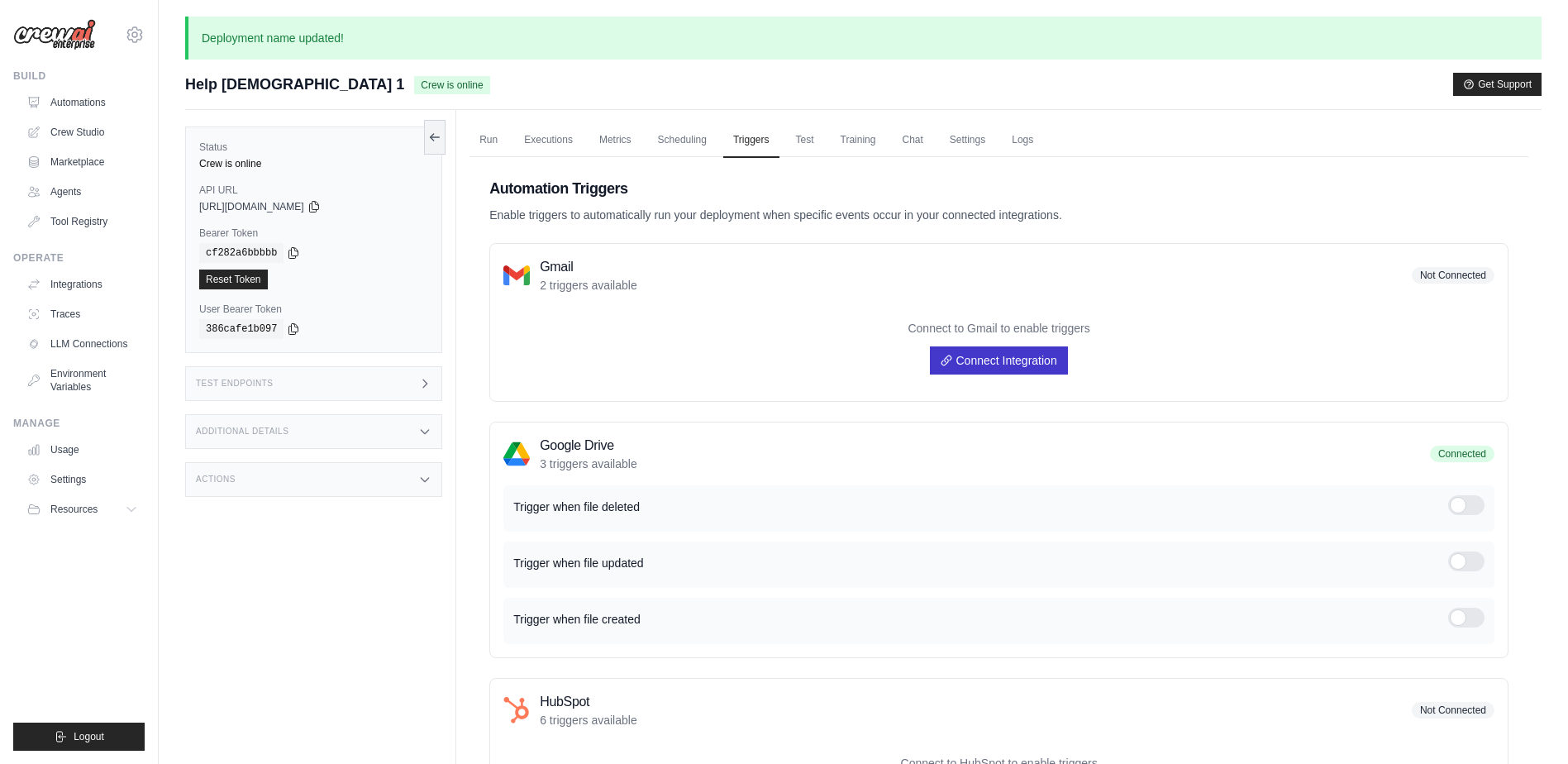
click at [976, 359] on link "Connect Integration" at bounding box center [998, 361] width 137 height 28
click at [1023, 139] on link "Logs" at bounding box center [1023, 140] width 41 height 35
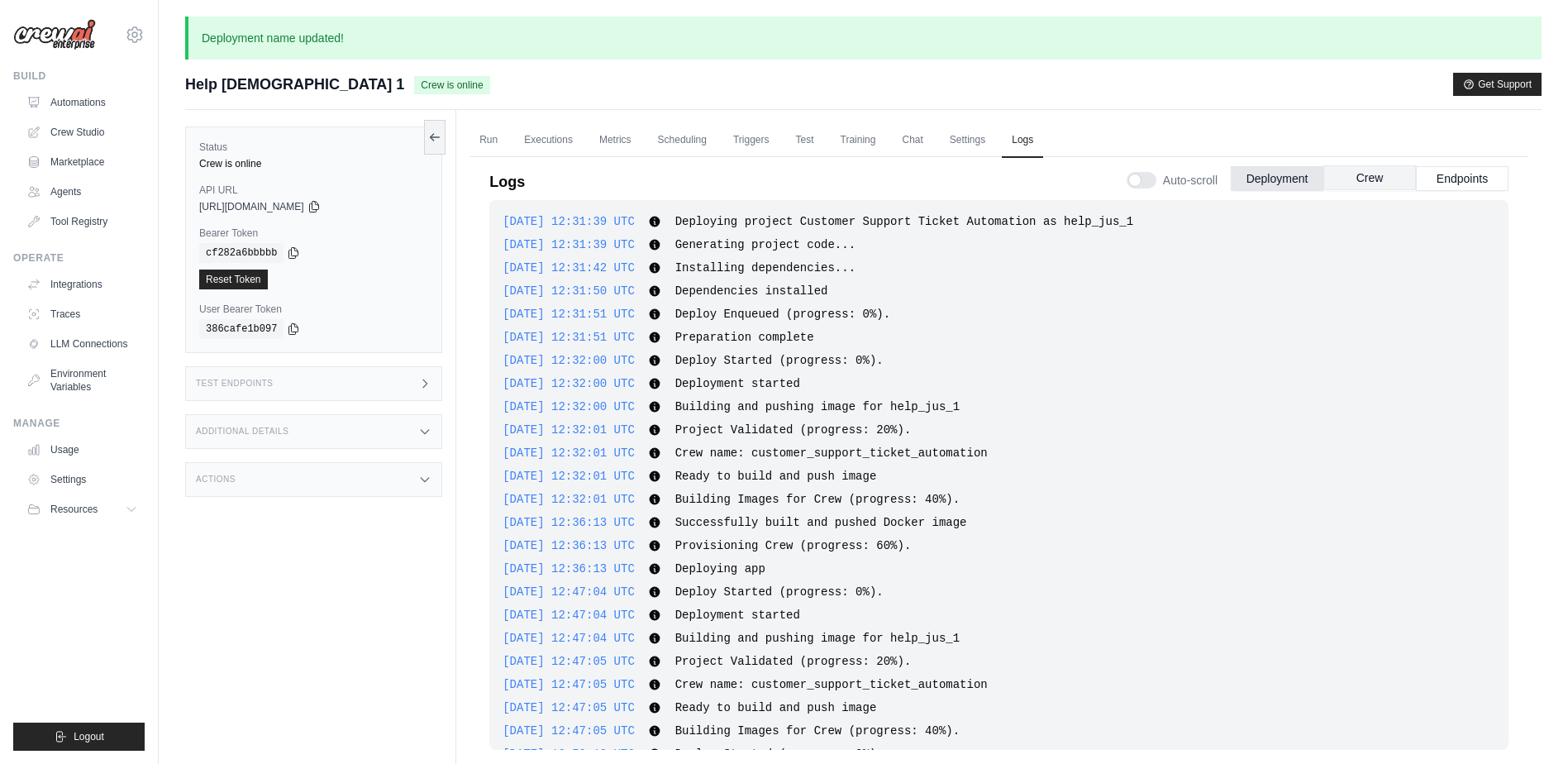
click at [1356, 183] on button "Crew" at bounding box center [1369, 177] width 93 height 24
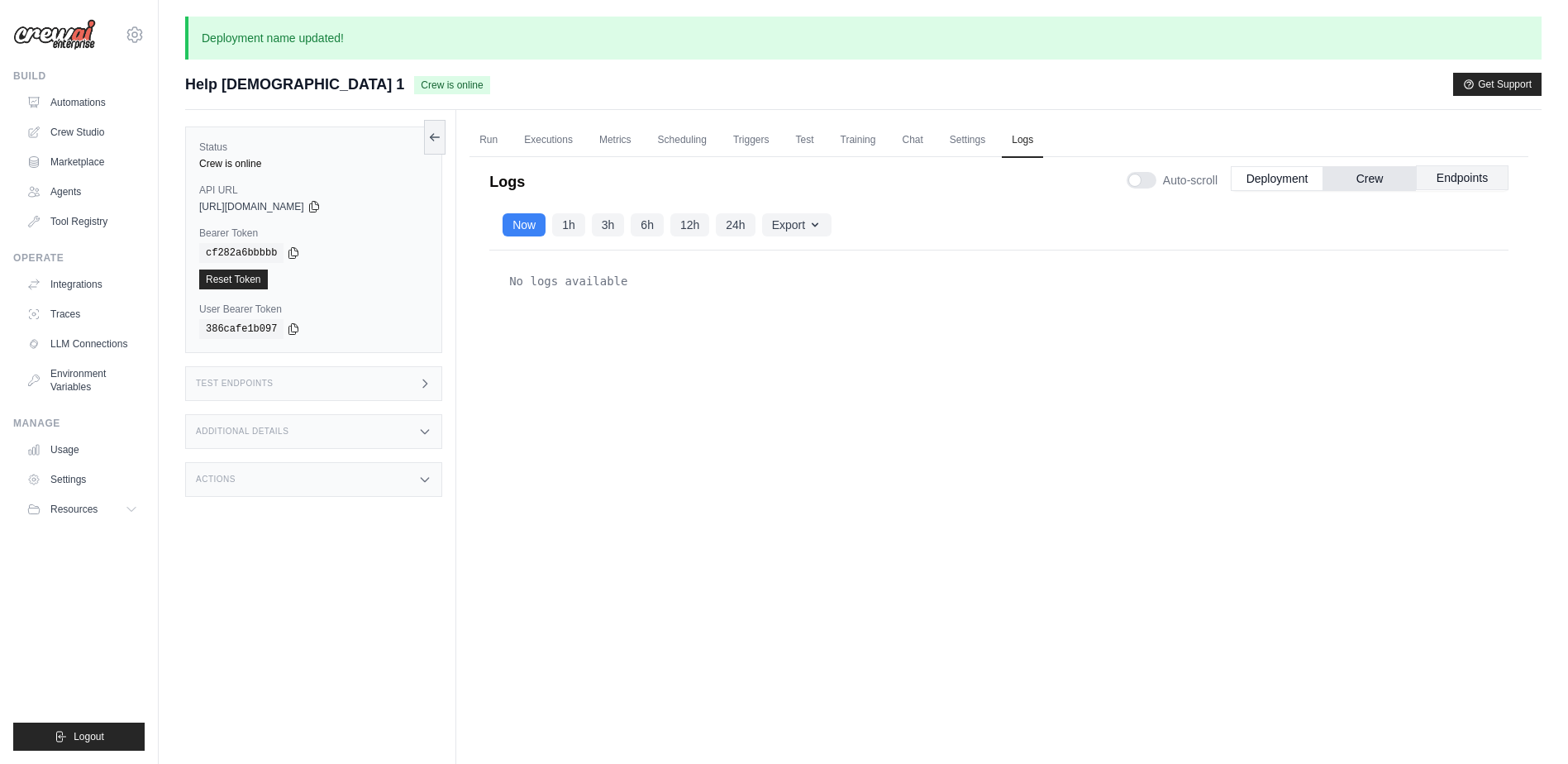
click at [1441, 179] on button "Endpoints" at bounding box center [1462, 177] width 93 height 24
click at [486, 134] on link "Run" at bounding box center [488, 140] width 38 height 35
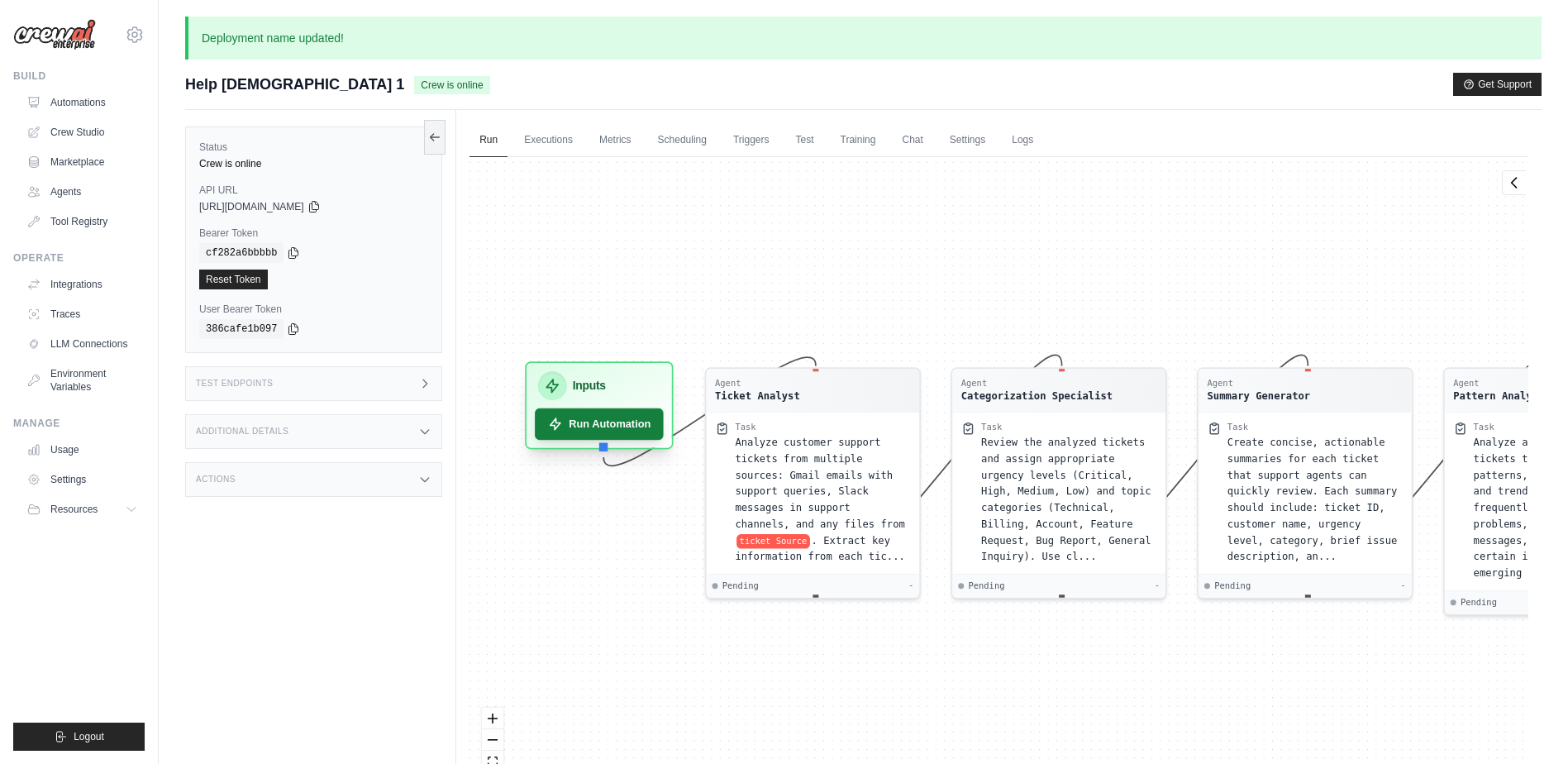
click at [587, 418] on button "Run Automation" at bounding box center [599, 424] width 129 height 31
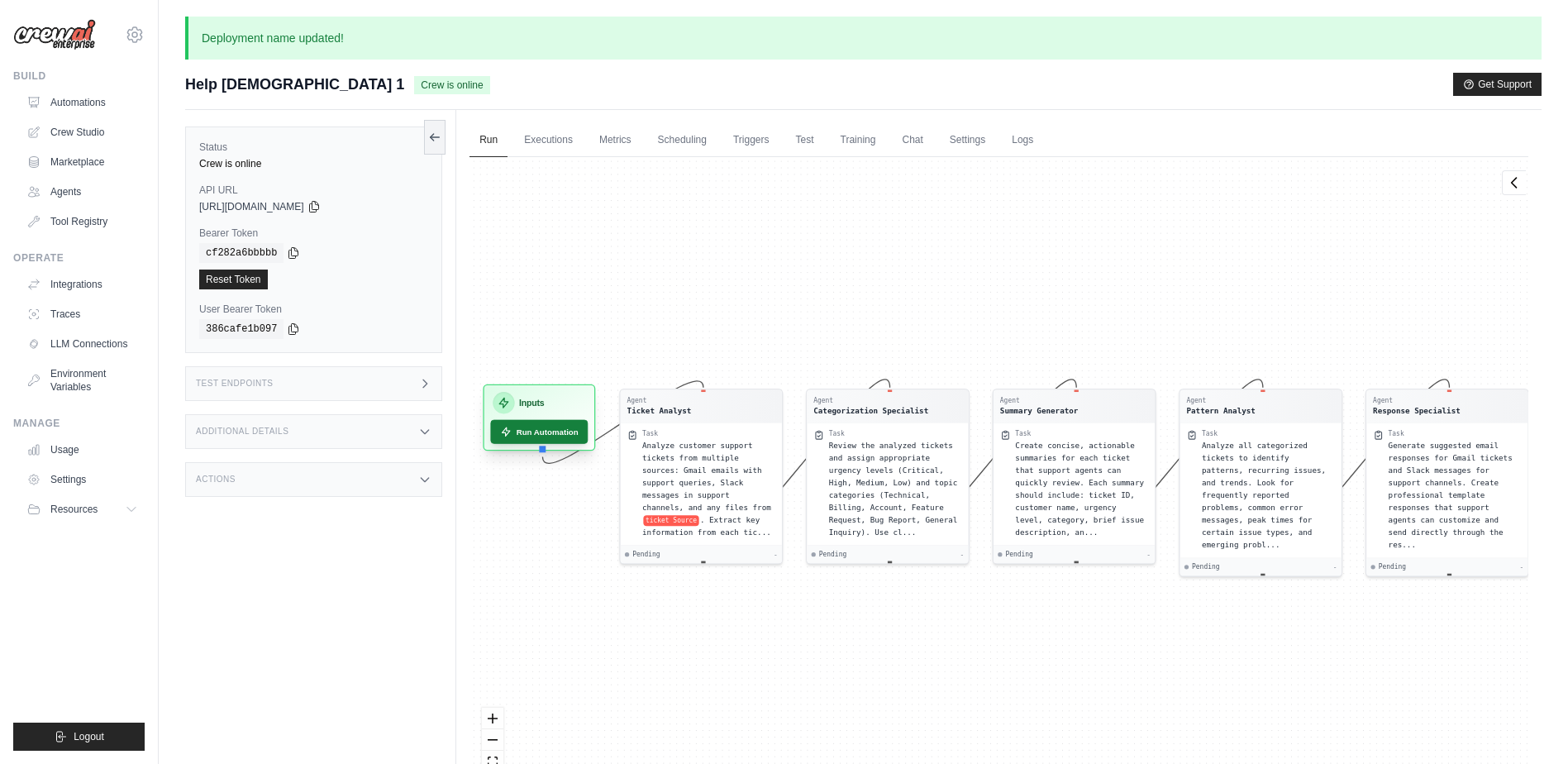
click at [539, 432] on button "Run Automation" at bounding box center [540, 432] width 97 height 24
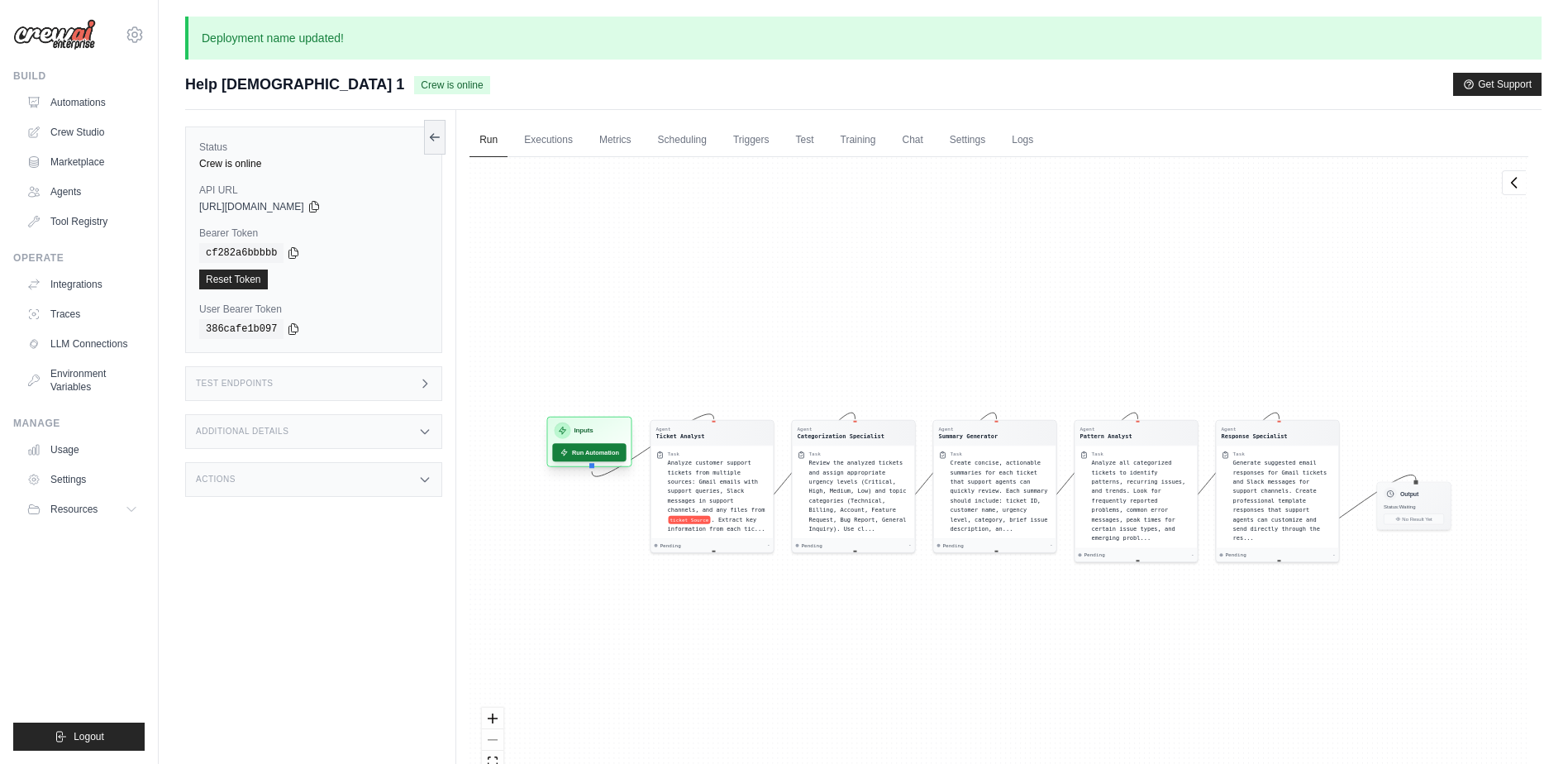
click at [594, 450] on button "Run Automation" at bounding box center [590, 452] width 74 height 19
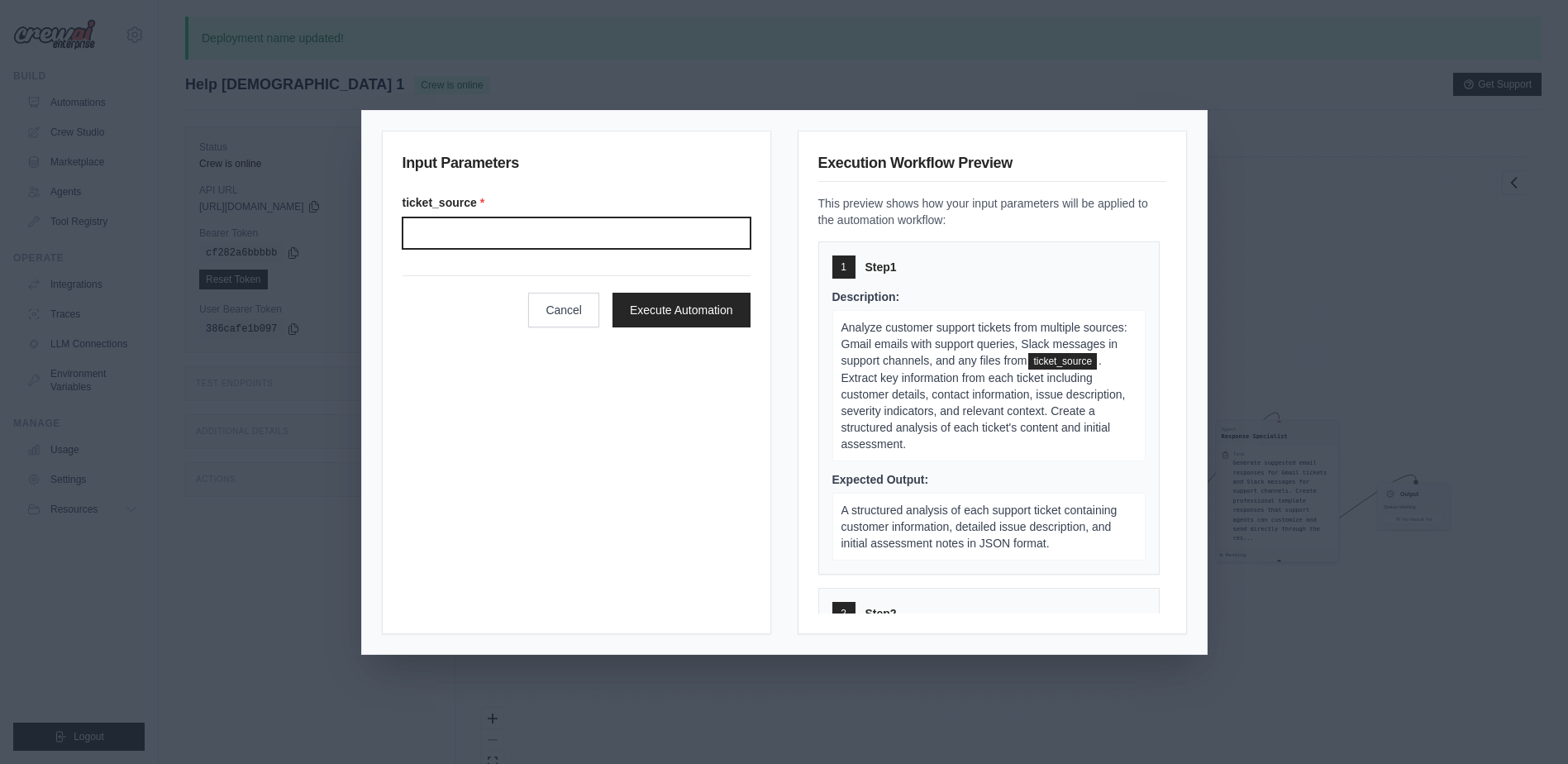
click at [501, 229] on input "Ticket source" at bounding box center [576, 233] width 348 height 31
type input "**********"
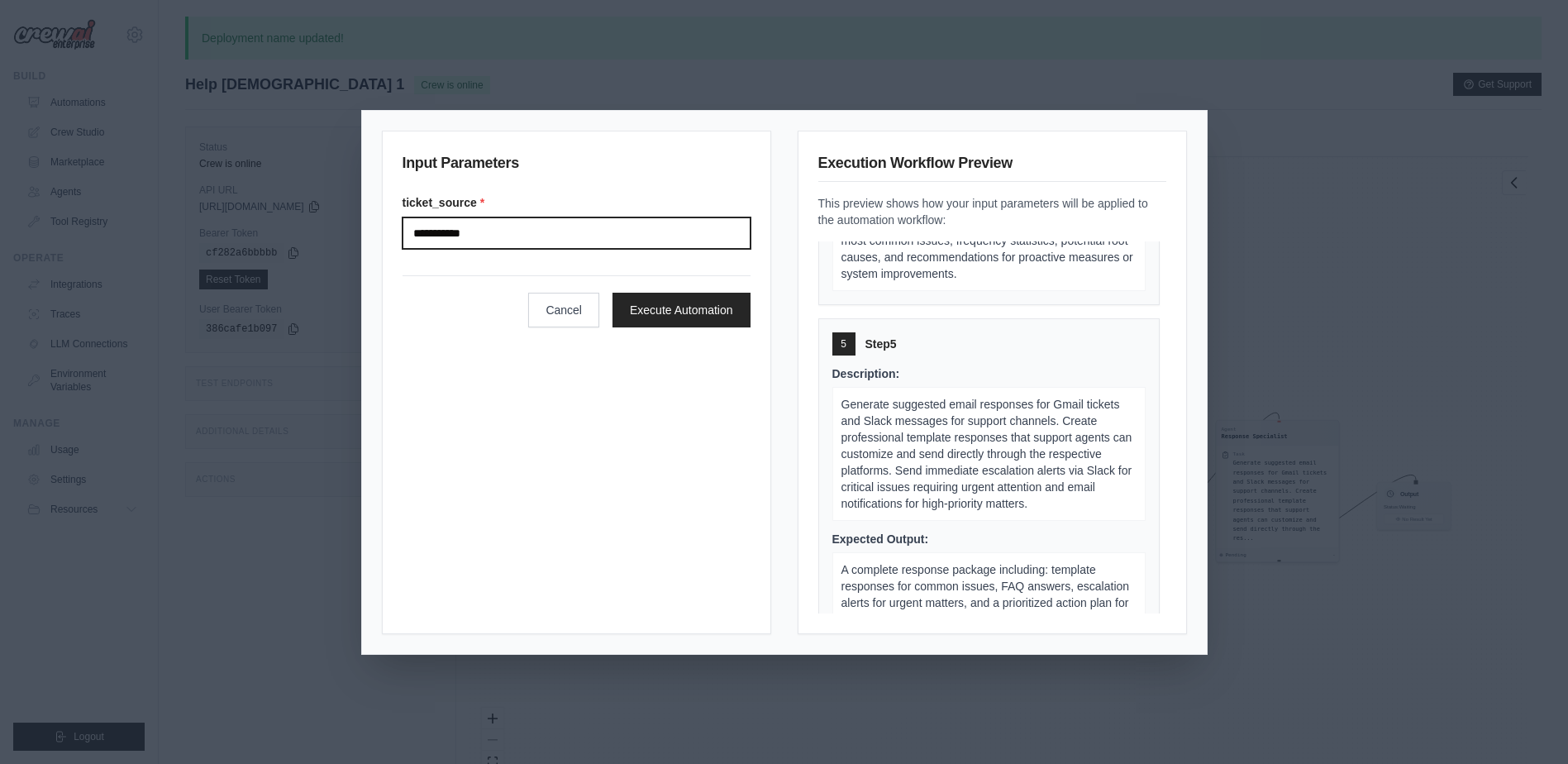
scroll to position [1311, 0]
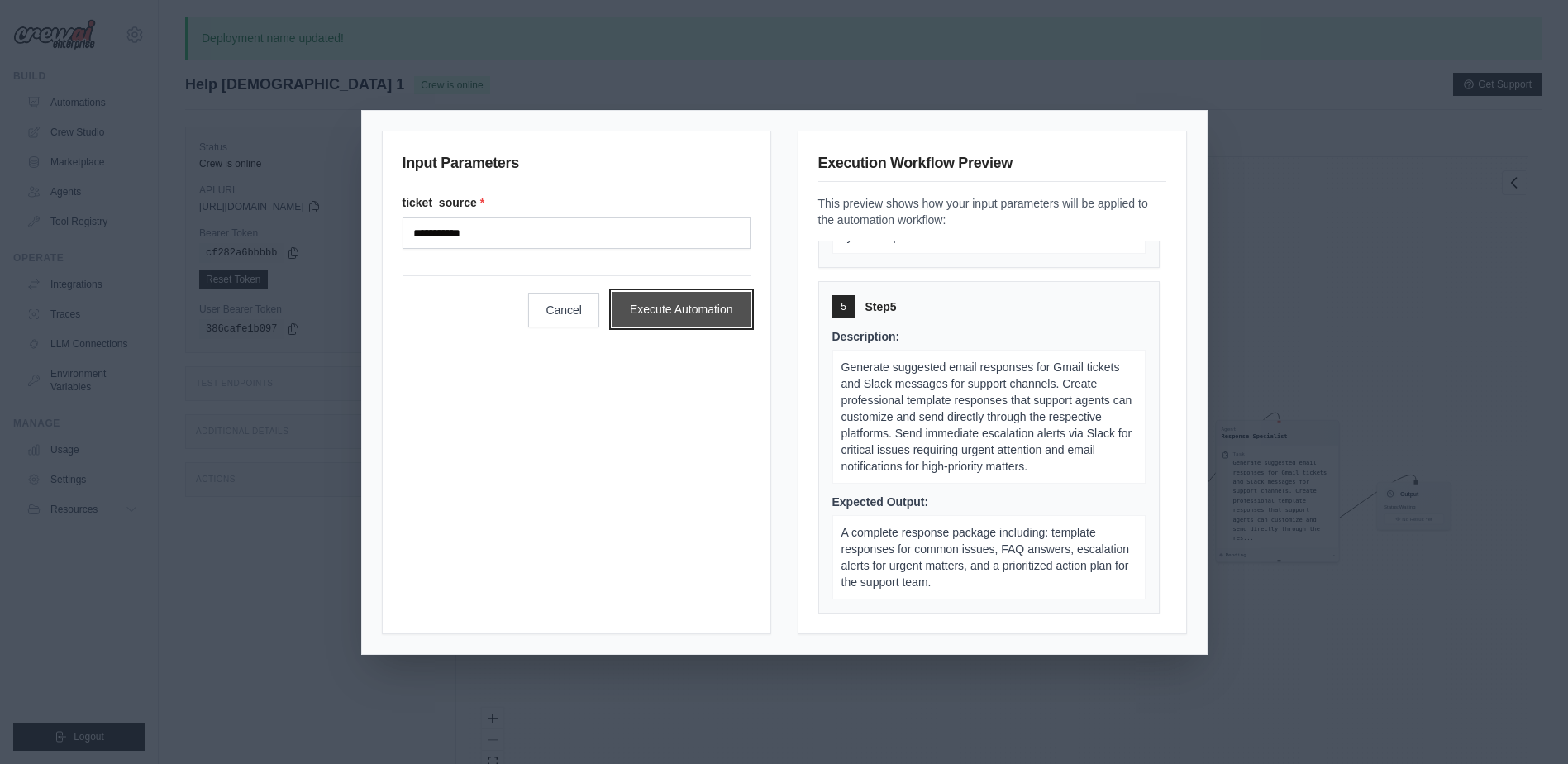
click at [666, 318] on button "Execute Automation" at bounding box center [682, 310] width 138 height 35
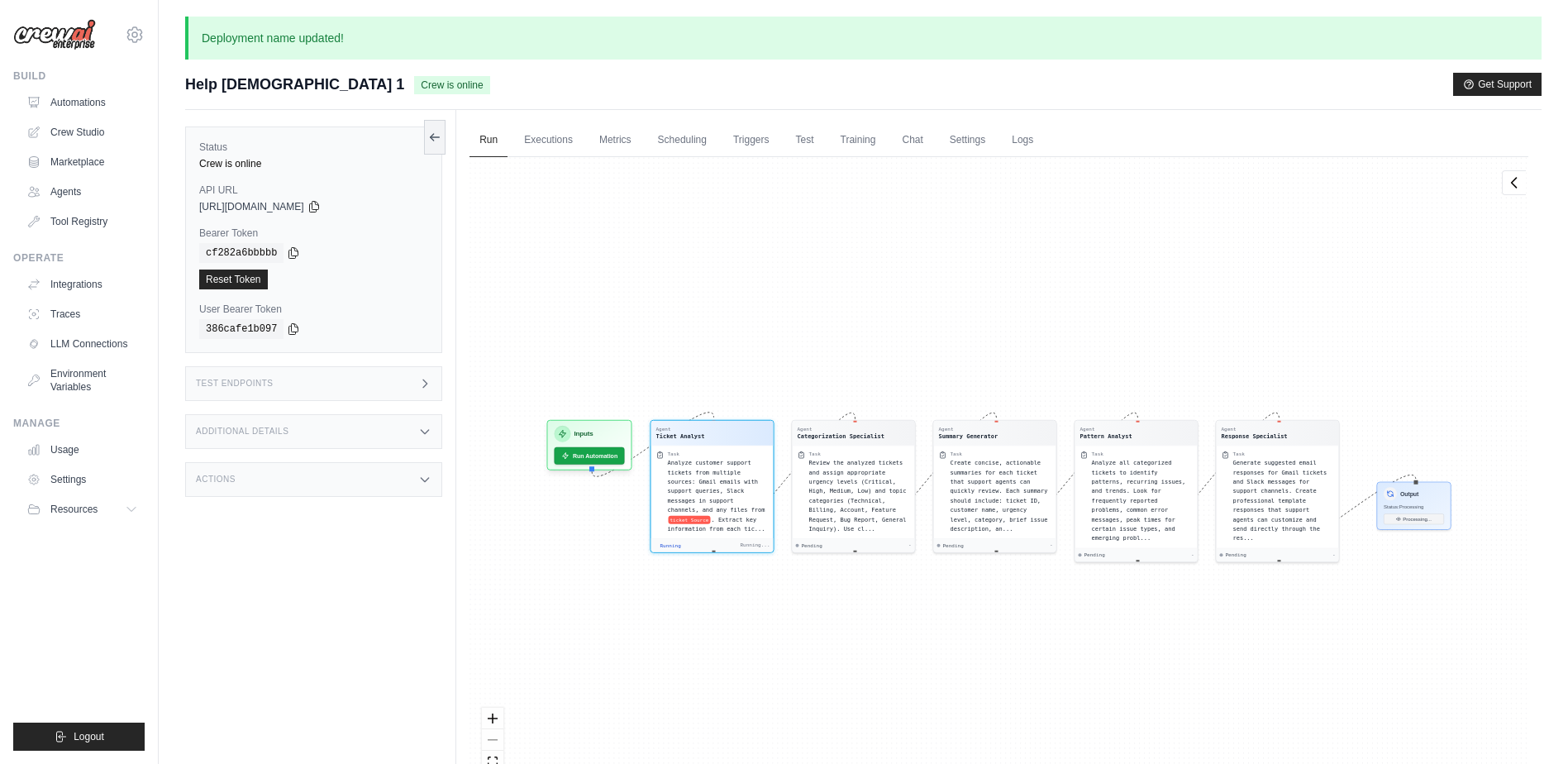
scroll to position [134, 0]
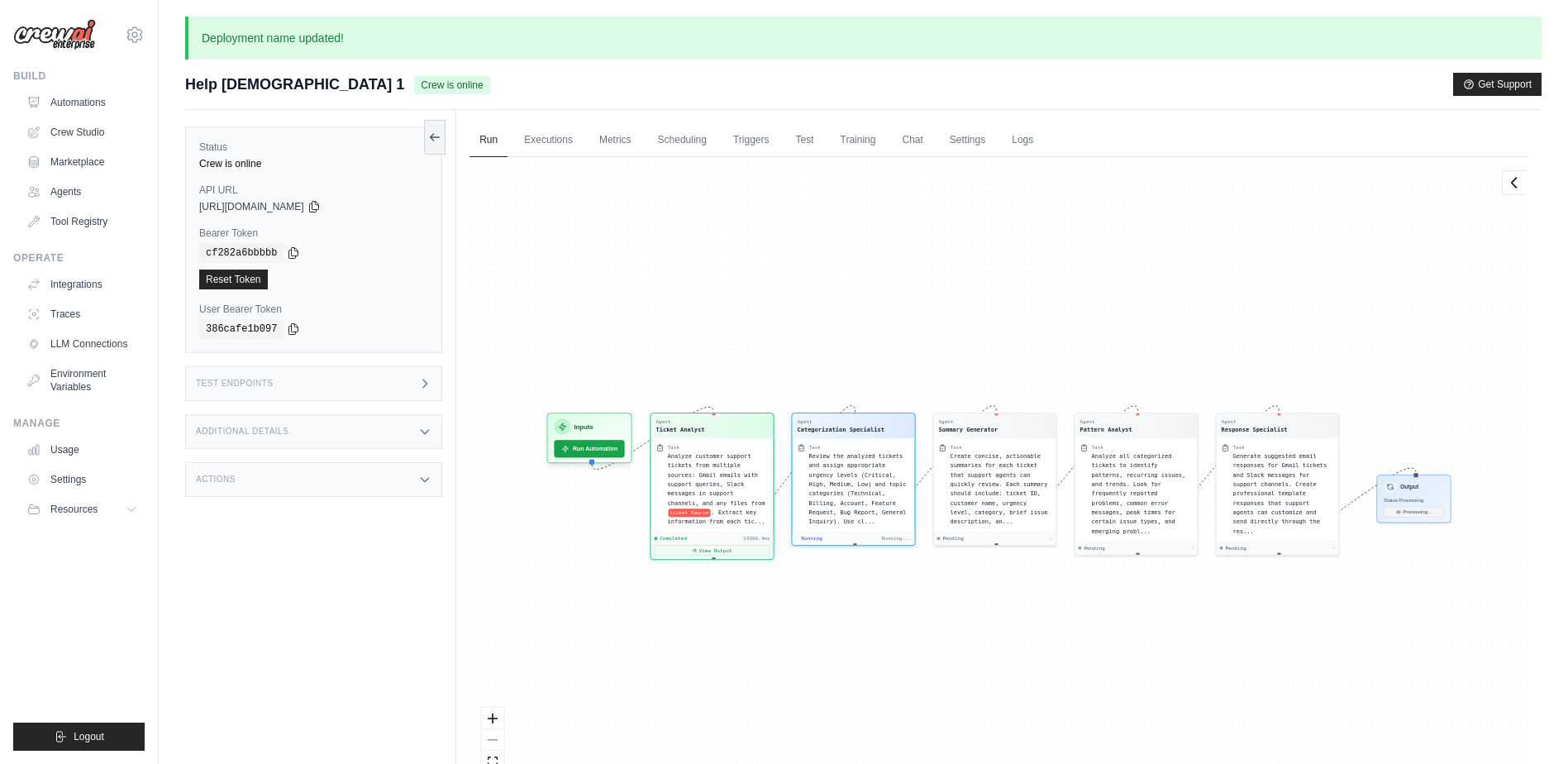
click at [396, 389] on div "Test Endpoints" at bounding box center [314, 384] width 257 height 35
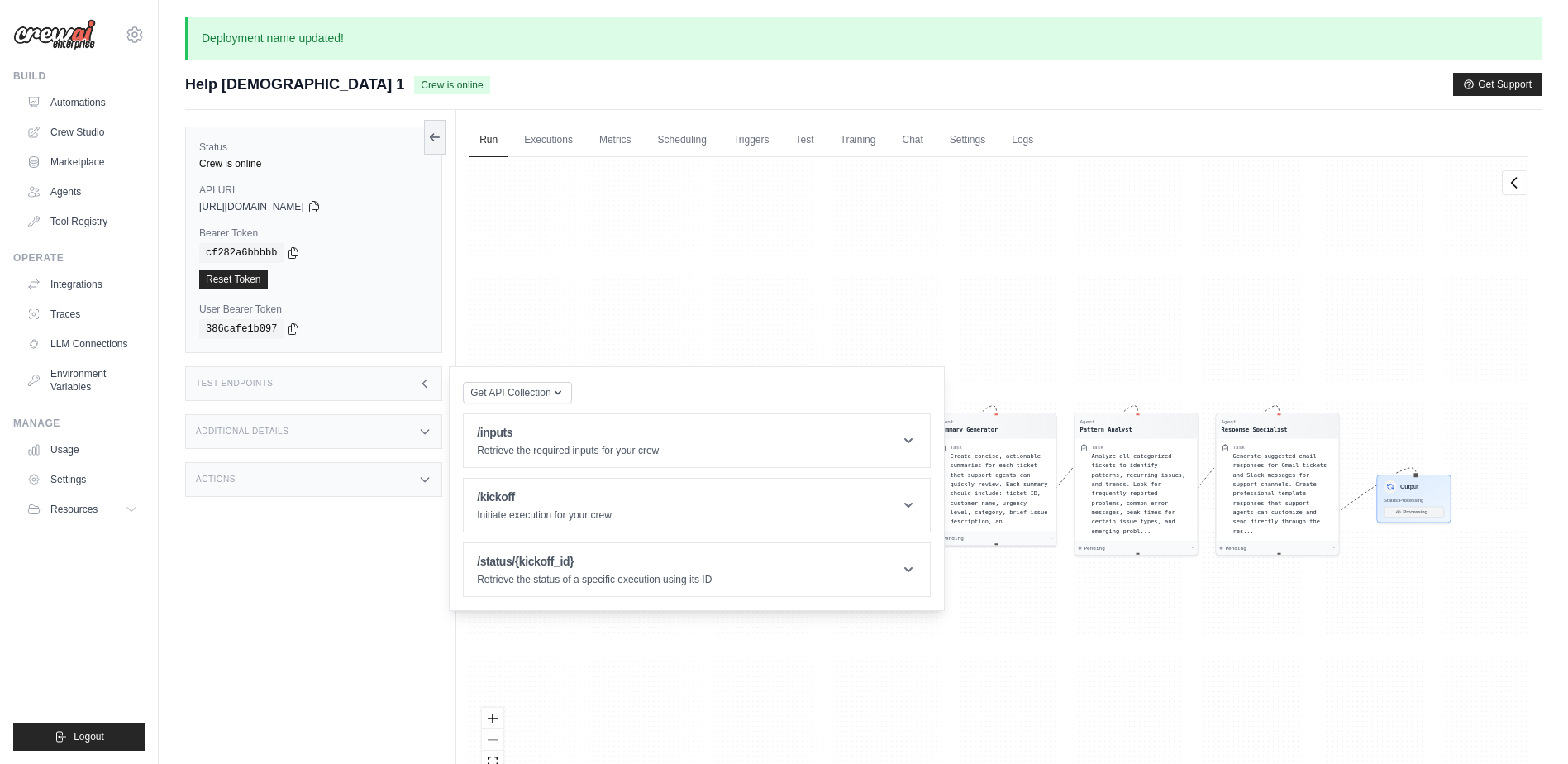
scroll to position [340, 0]
click at [396, 389] on div "Test Endpoints" at bounding box center [314, 384] width 257 height 35
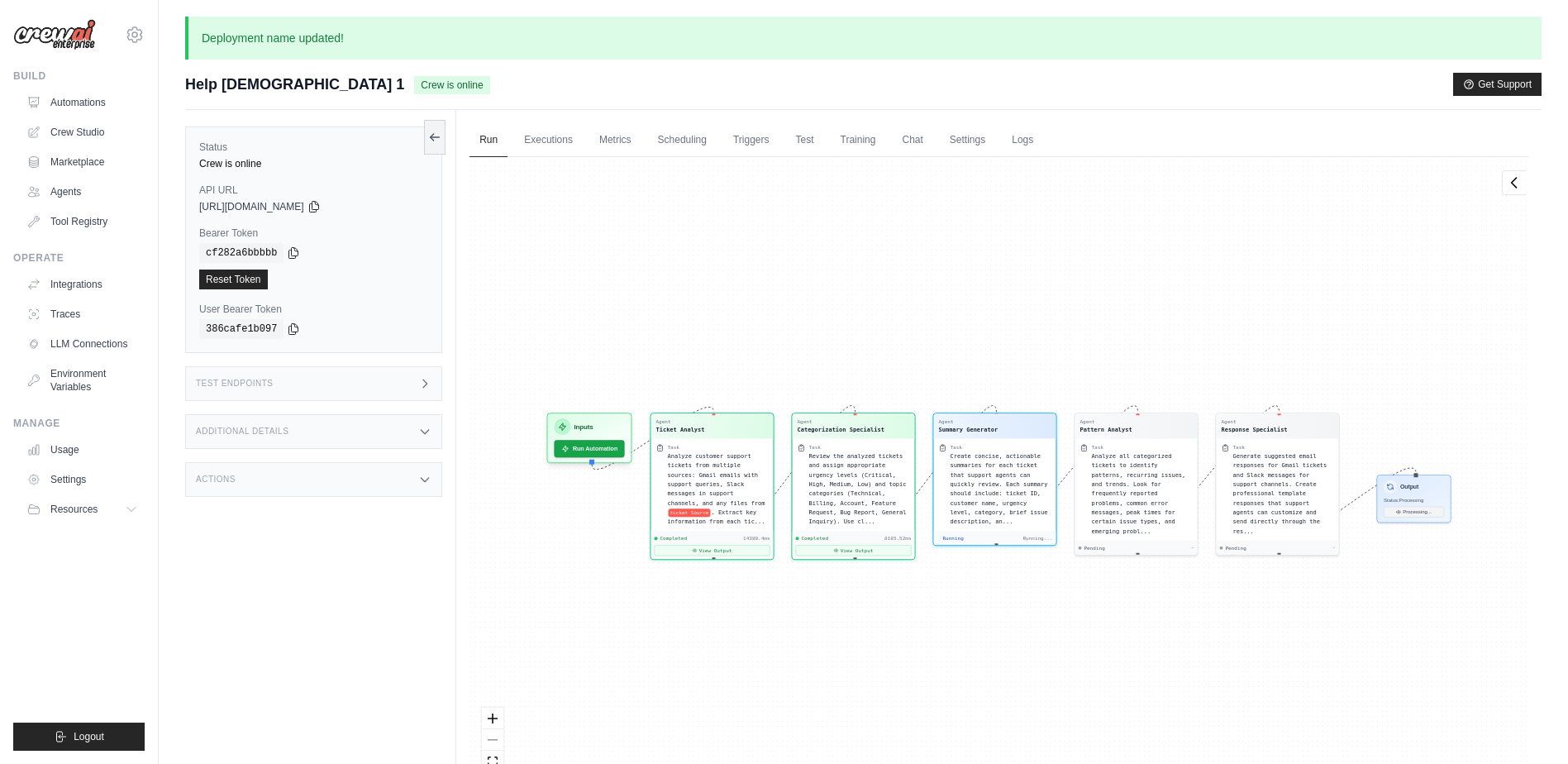
click at [386, 444] on div "Additional Details" at bounding box center [314, 432] width 257 height 35
click at [385, 430] on div "Additional Details" at bounding box center [314, 432] width 257 height 35
click at [372, 477] on div "Actions" at bounding box center [314, 479] width 257 height 35
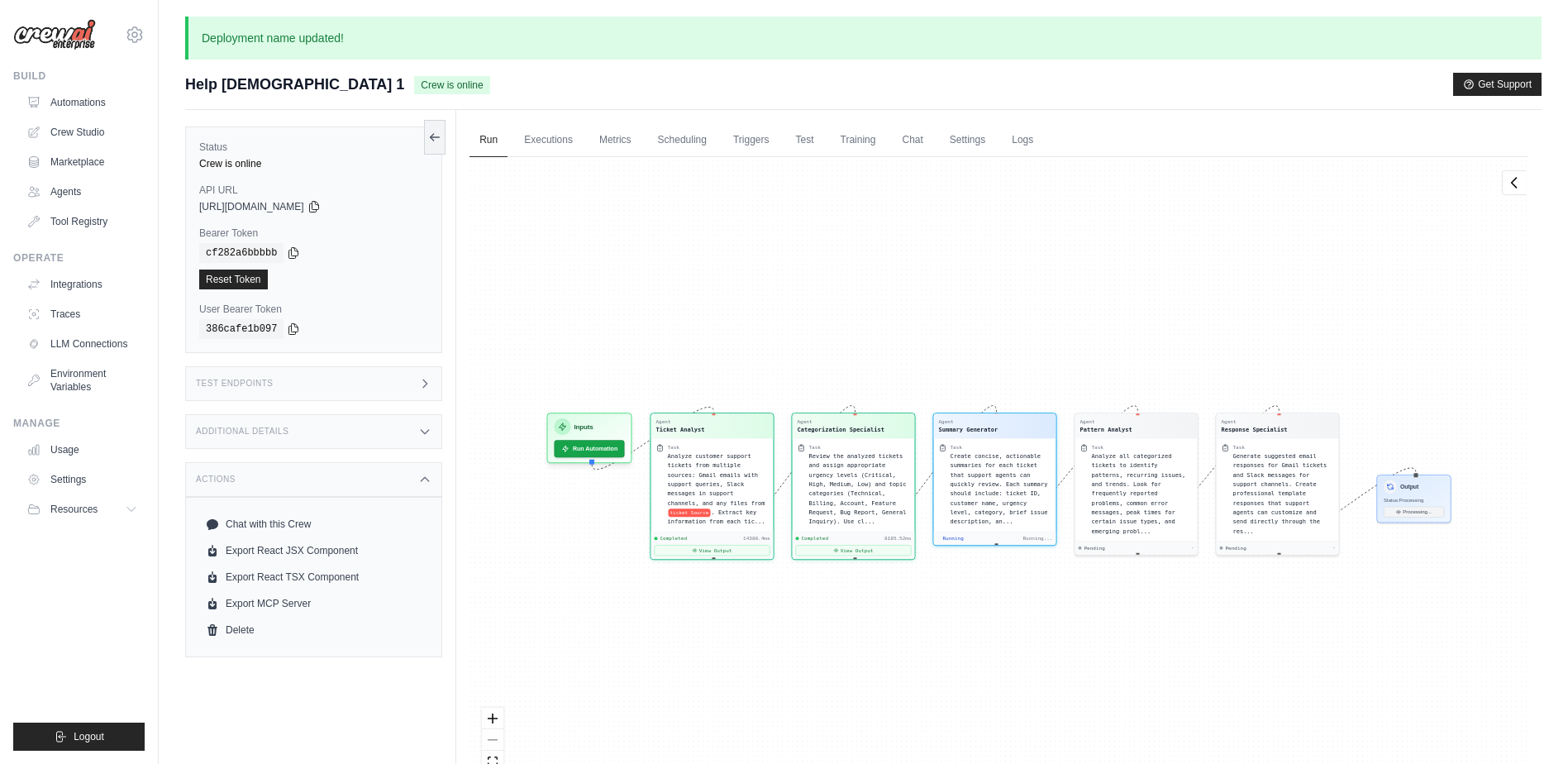
click at [419, 480] on icon at bounding box center [425, 480] width 14 height 14
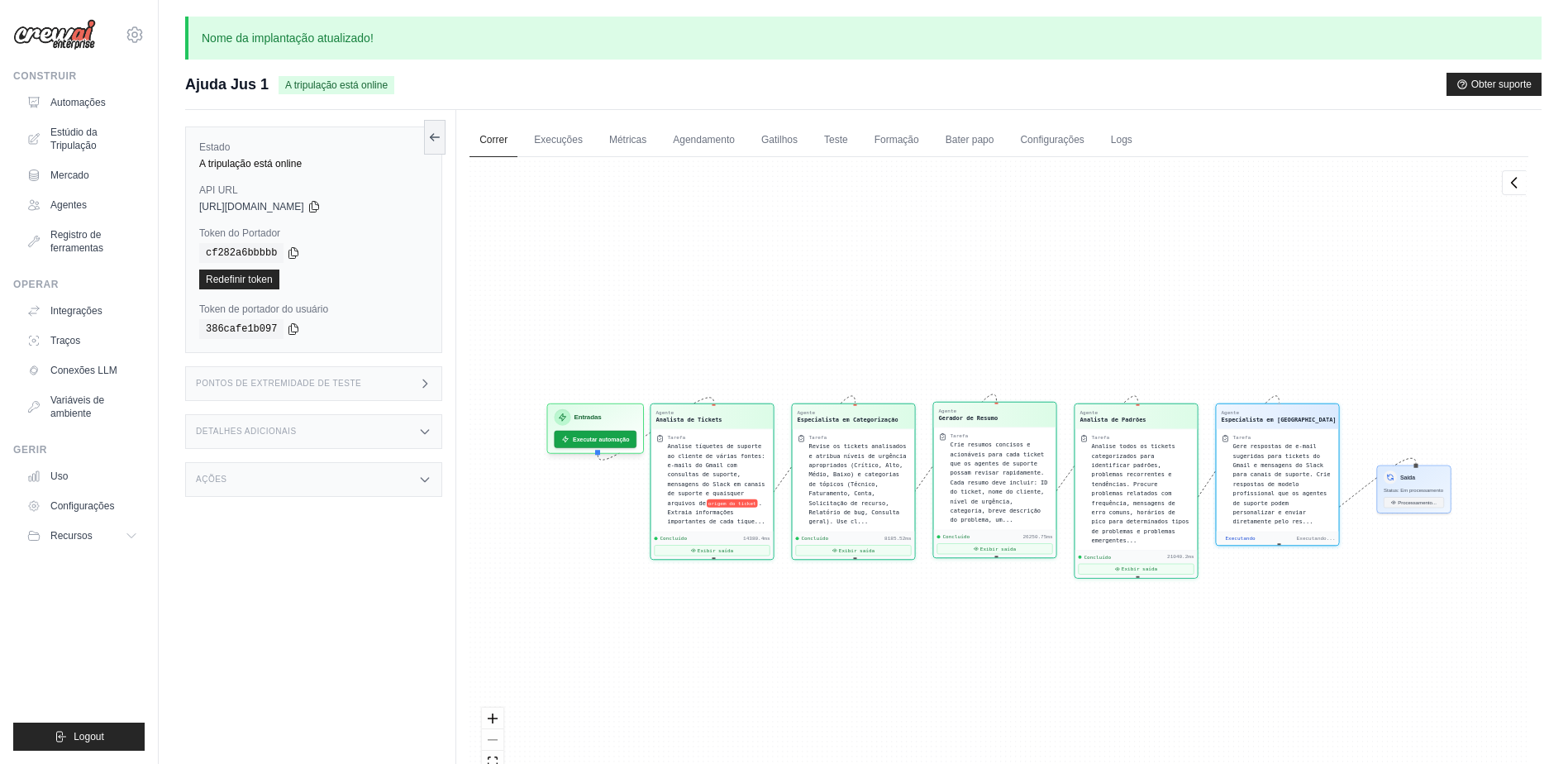
scroll to position [752, 0]
